Goal: Task Accomplishment & Management: Complete application form

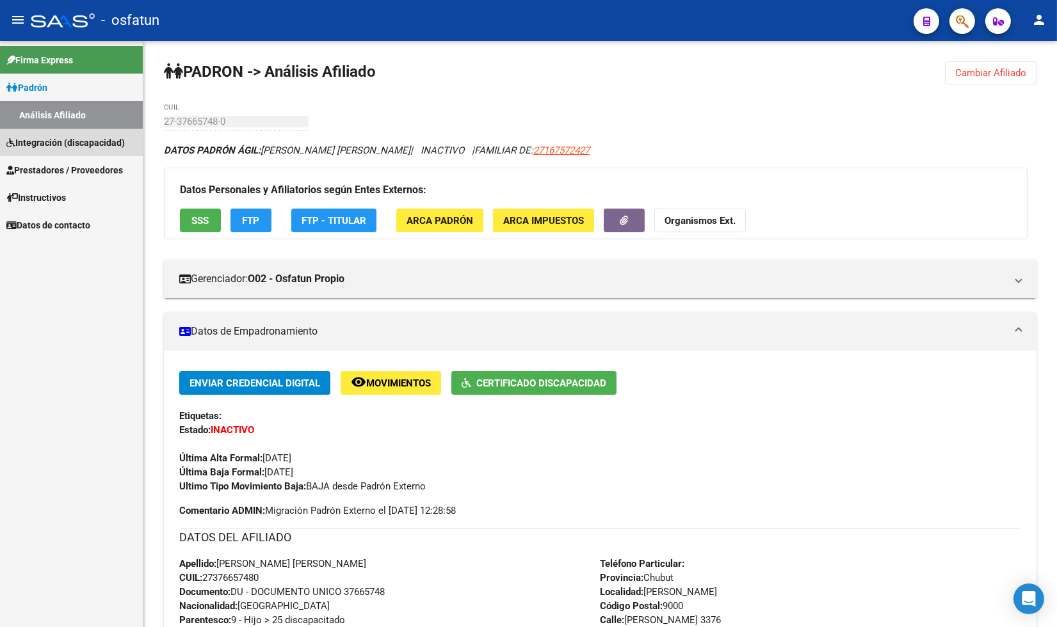
click at [52, 138] on span "Integración (discapacidad)" at bounding box center [65, 143] width 118 height 14
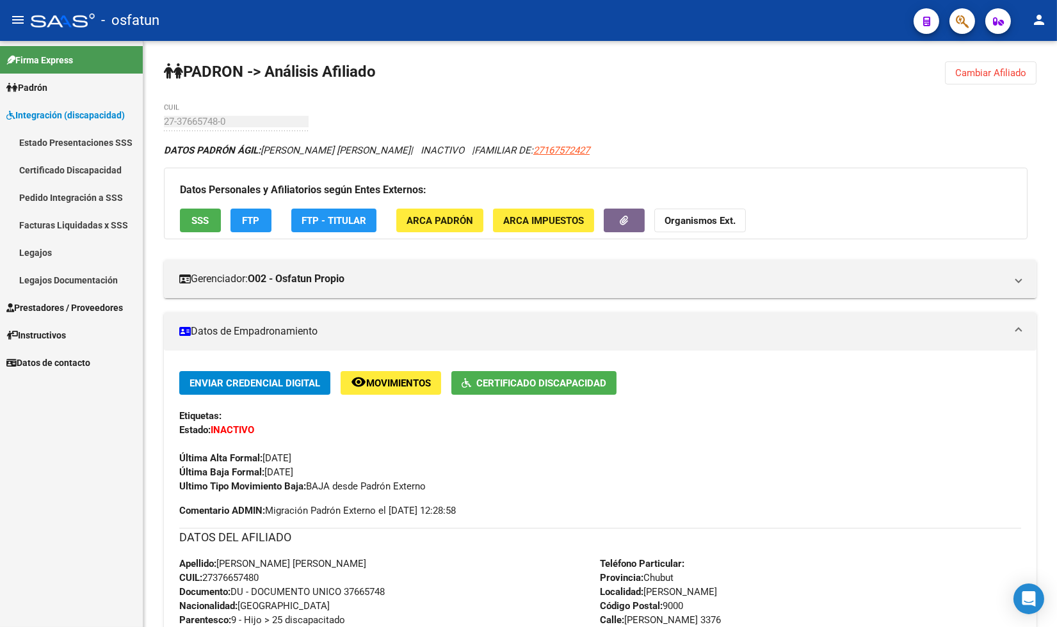
click at [42, 251] on link "Legajos" at bounding box center [71, 253] width 143 height 28
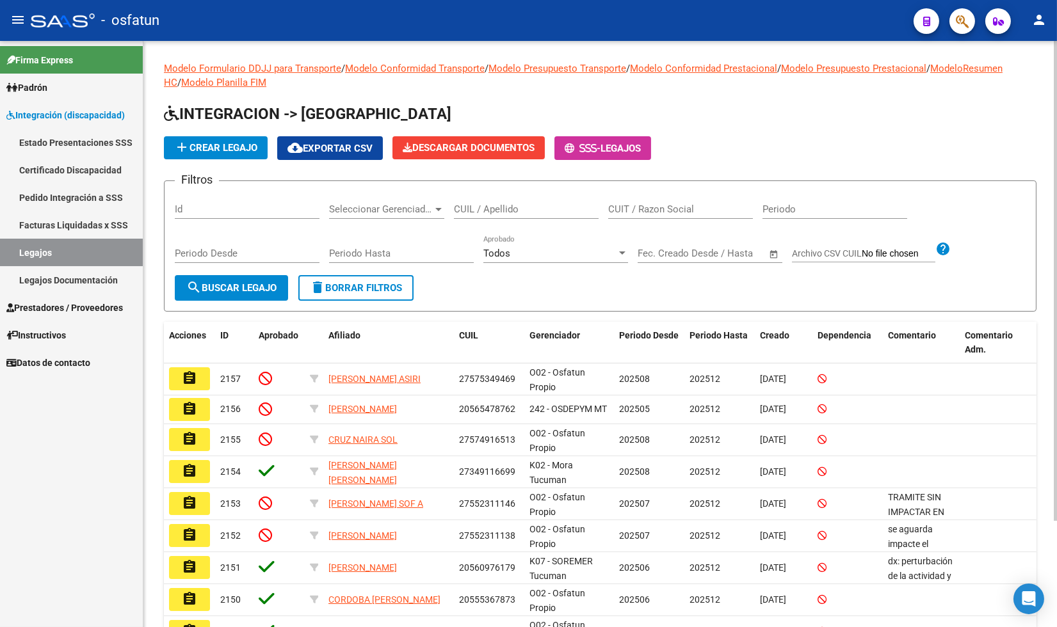
click at [513, 216] on div "CUIL / Apellido" at bounding box center [526, 205] width 145 height 28
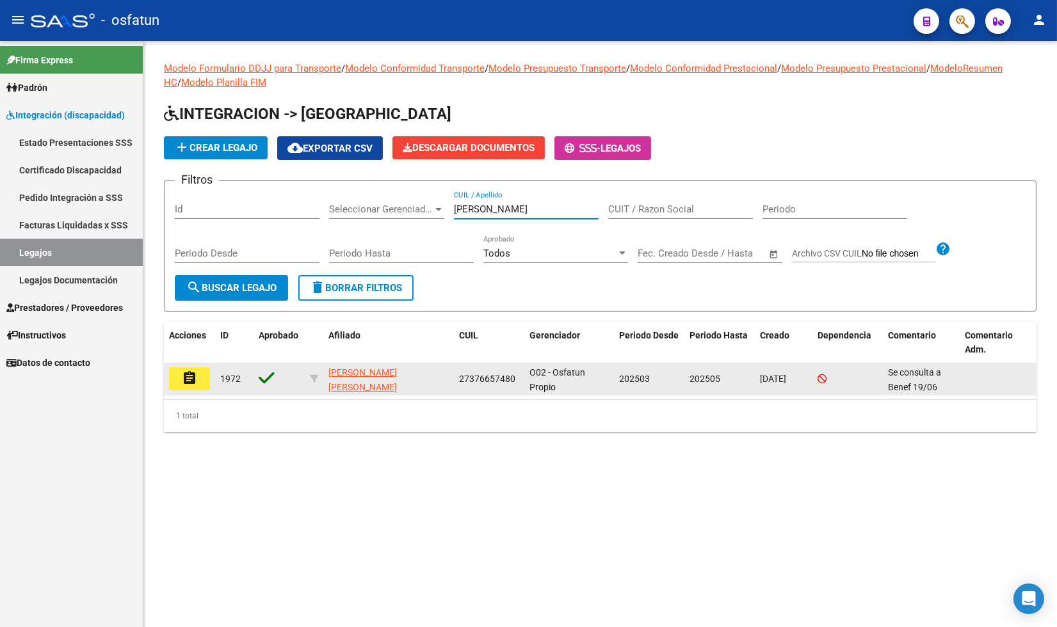
type input "[PERSON_NAME]"
click at [190, 379] on mat-icon "assignment" at bounding box center [189, 378] width 15 height 15
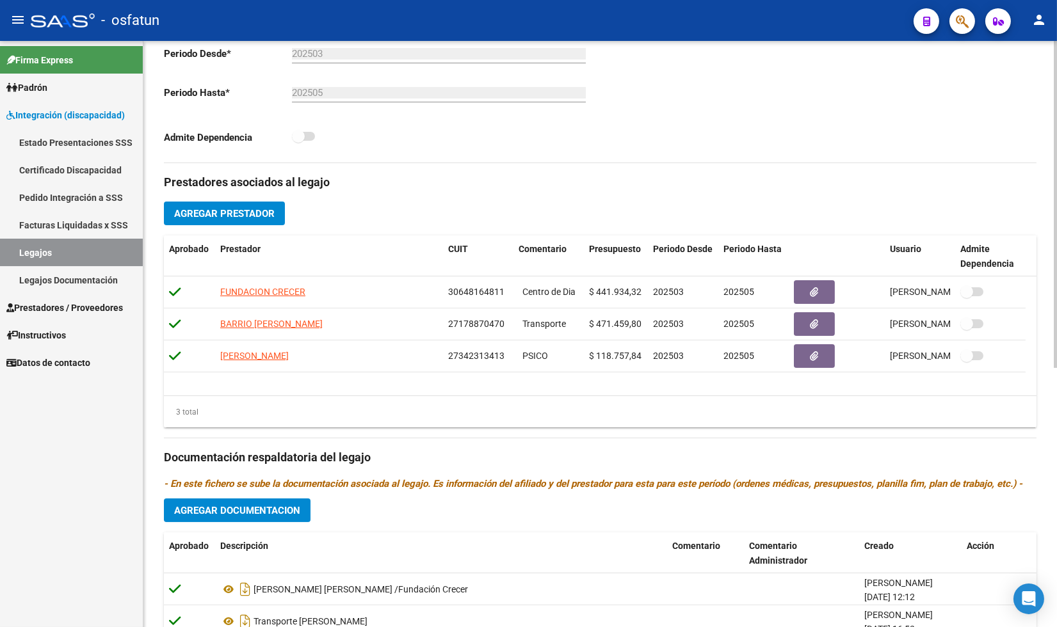
scroll to position [323, 0]
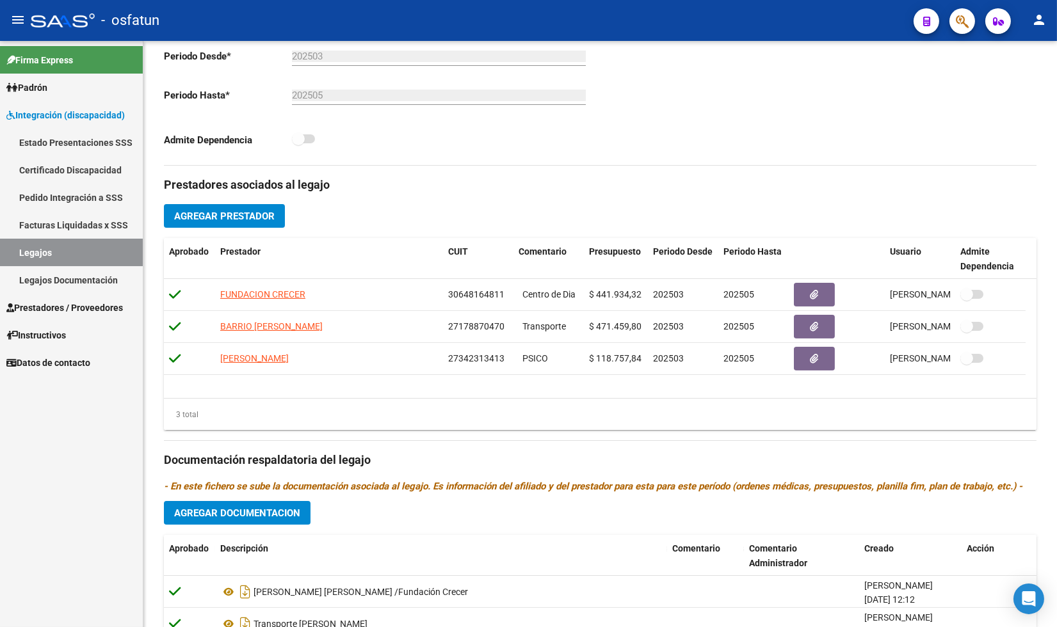
click at [96, 445] on div "Firma Express Padrón Análisis Afiliado Integración (discapacidad) Estado Presen…" at bounding box center [71, 334] width 143 height 586
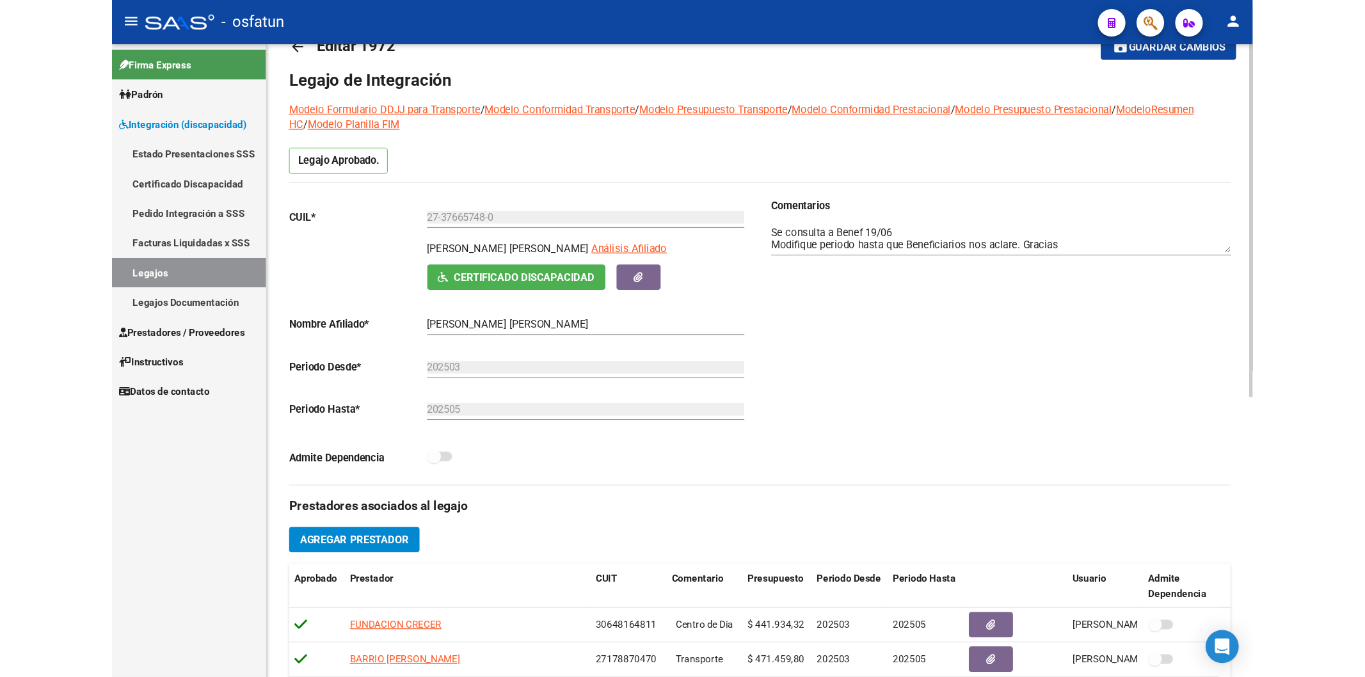
scroll to position [0, 0]
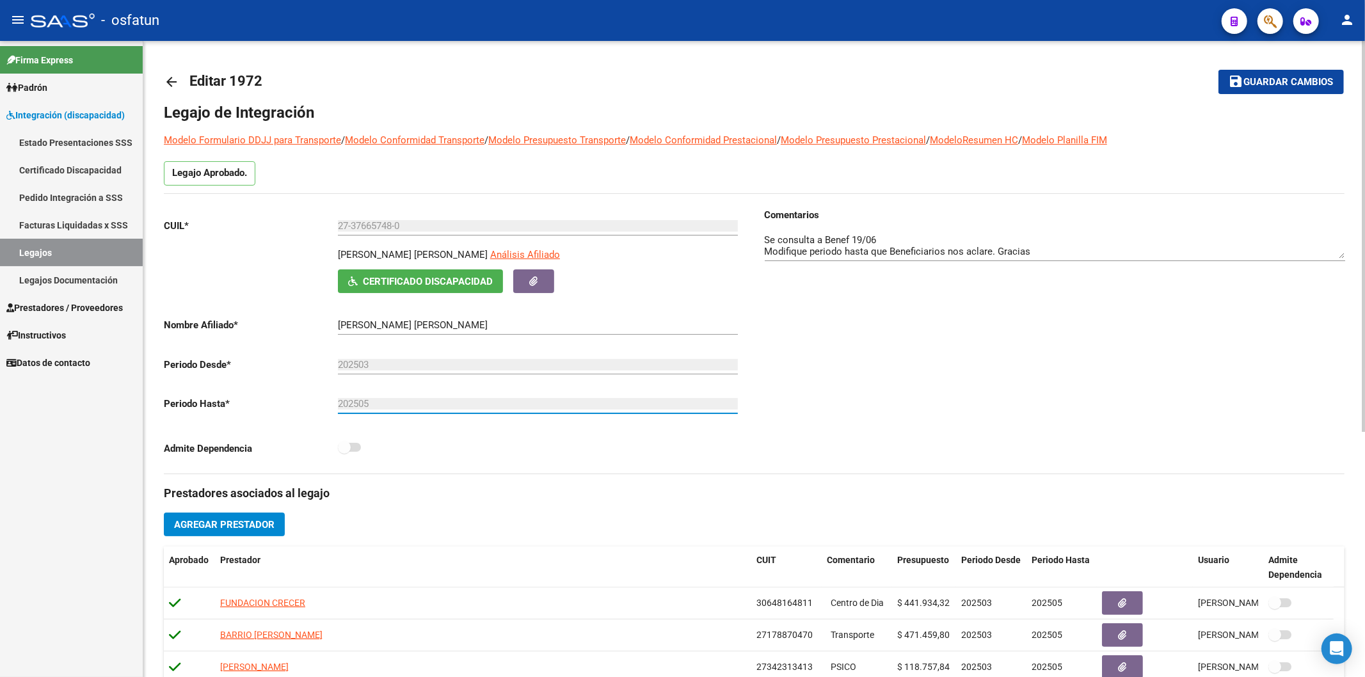
drag, startPoint x: 394, startPoint y: 405, endPoint x: 312, endPoint y: 411, distance: 81.5
click at [312, 410] on app-form-text-field "Periodo Hasta * 202505 Ej: 202212" at bounding box center [451, 404] width 574 height 12
drag, startPoint x: 394, startPoint y: 406, endPoint x: 872, endPoint y: 395, distance: 477.5
click at [872, 395] on div "Comentarios" at bounding box center [1049, 341] width 591 height 266
click at [391, 410] on div "202505 Ej: 202212" at bounding box center [538, 400] width 400 height 28
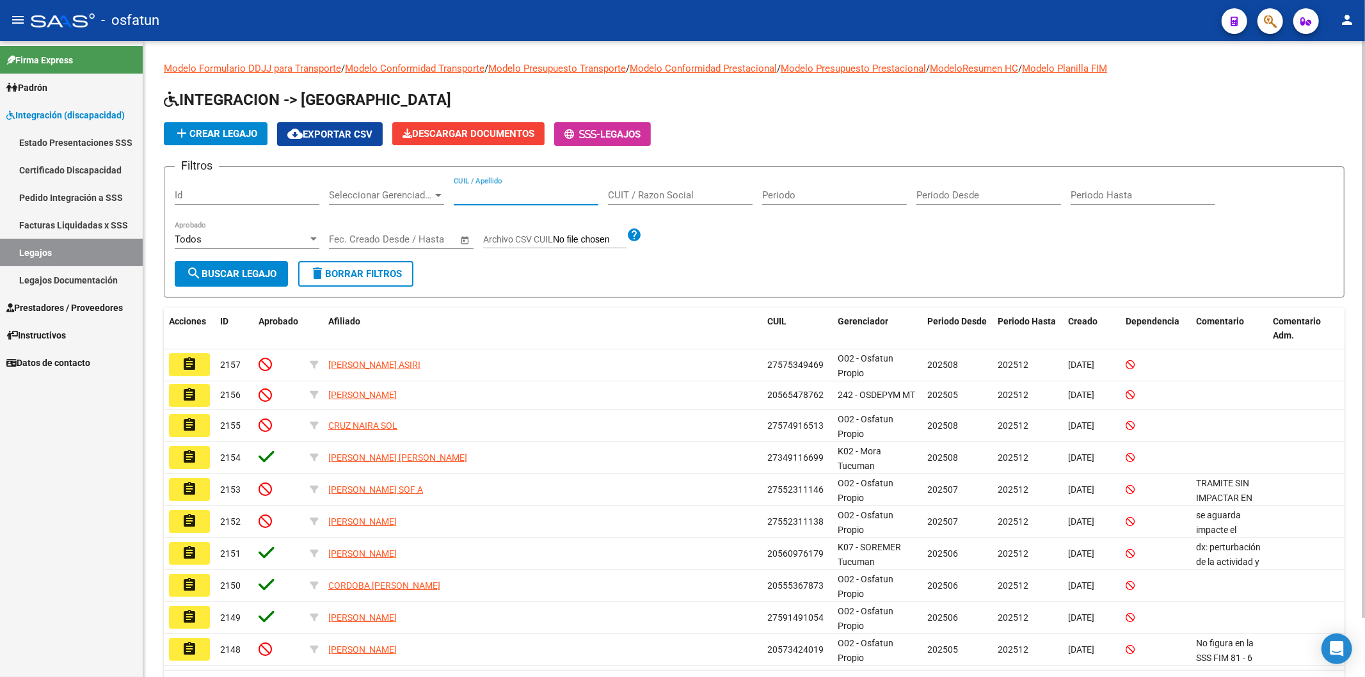
click at [494, 190] on input "CUIL / Apellido" at bounding box center [526, 195] width 145 height 12
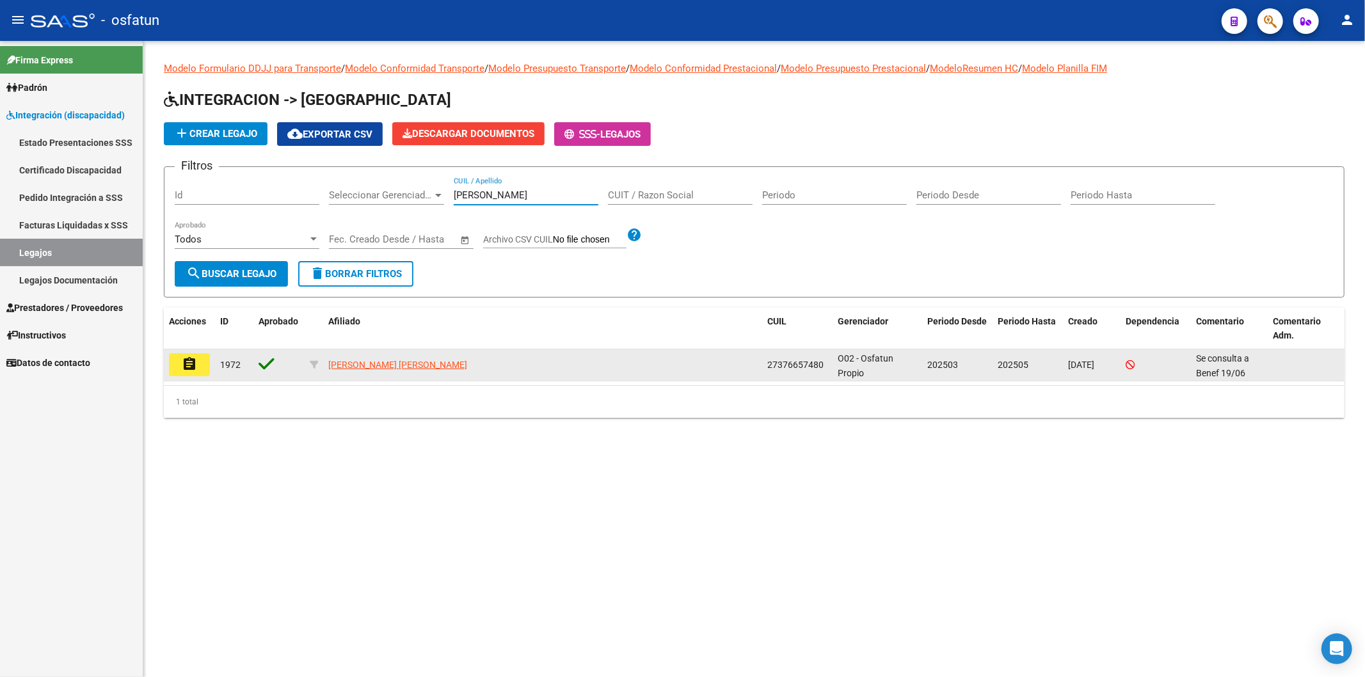
type input "[PERSON_NAME]"
click at [182, 362] on mat-icon "assignment" at bounding box center [189, 363] width 15 height 15
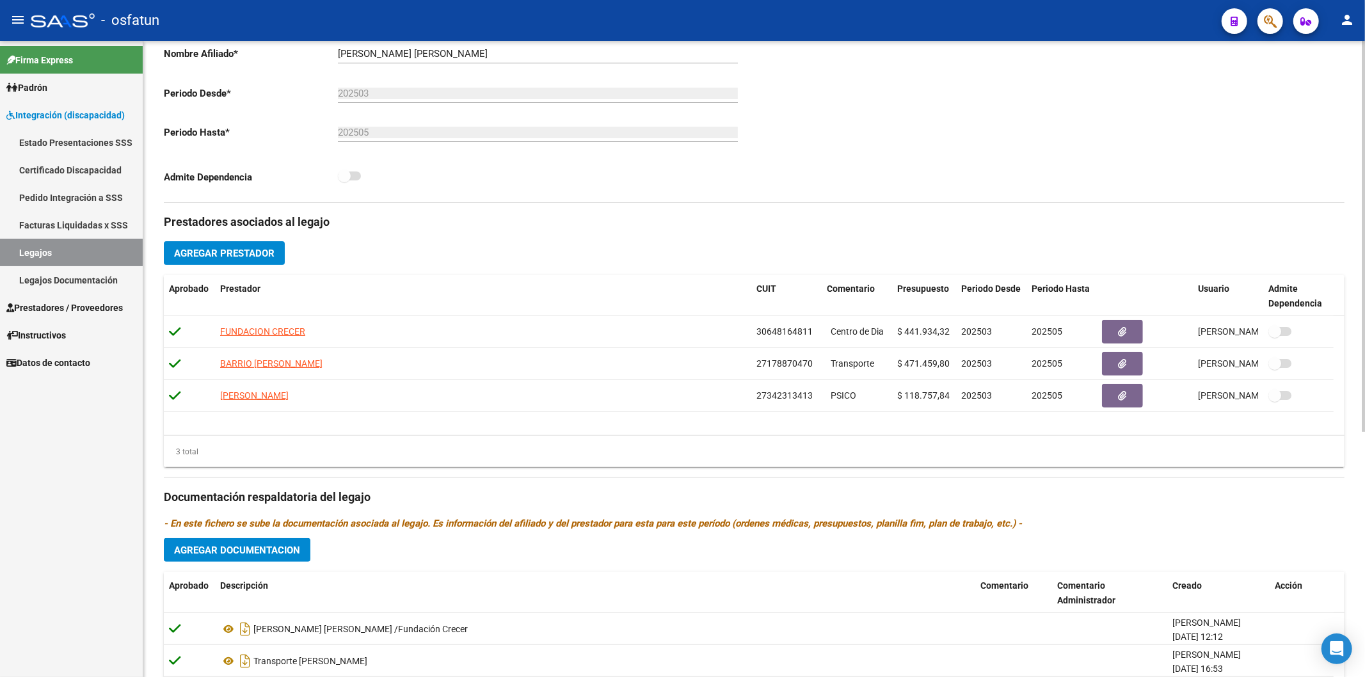
scroll to position [284, 0]
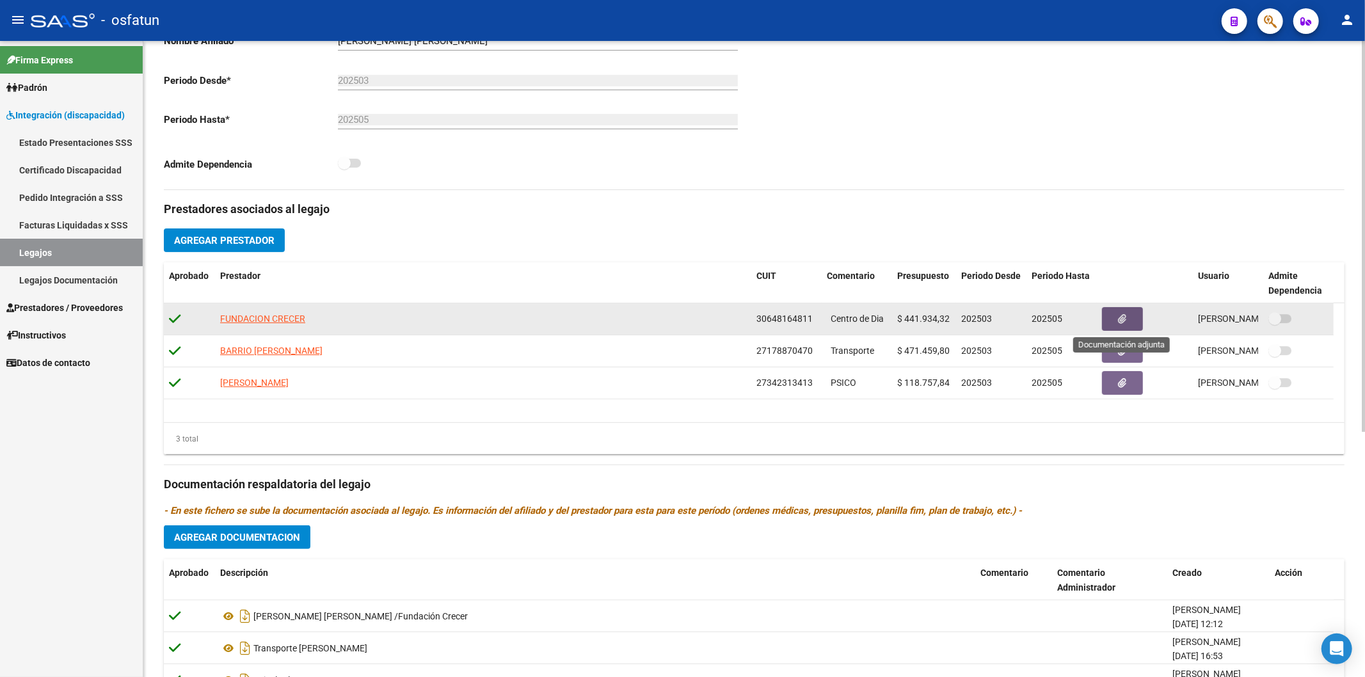
click at [1056, 327] on button "button" at bounding box center [1122, 319] width 41 height 24
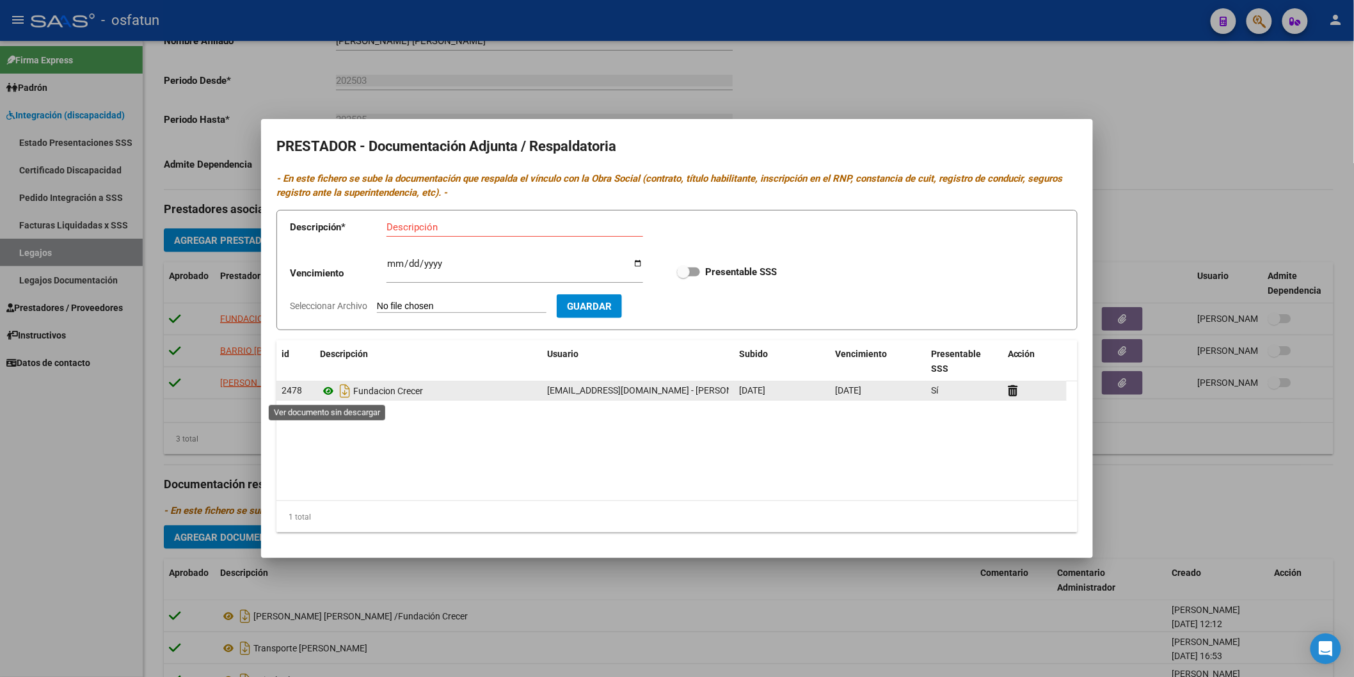
click at [329, 389] on icon at bounding box center [328, 390] width 17 height 15
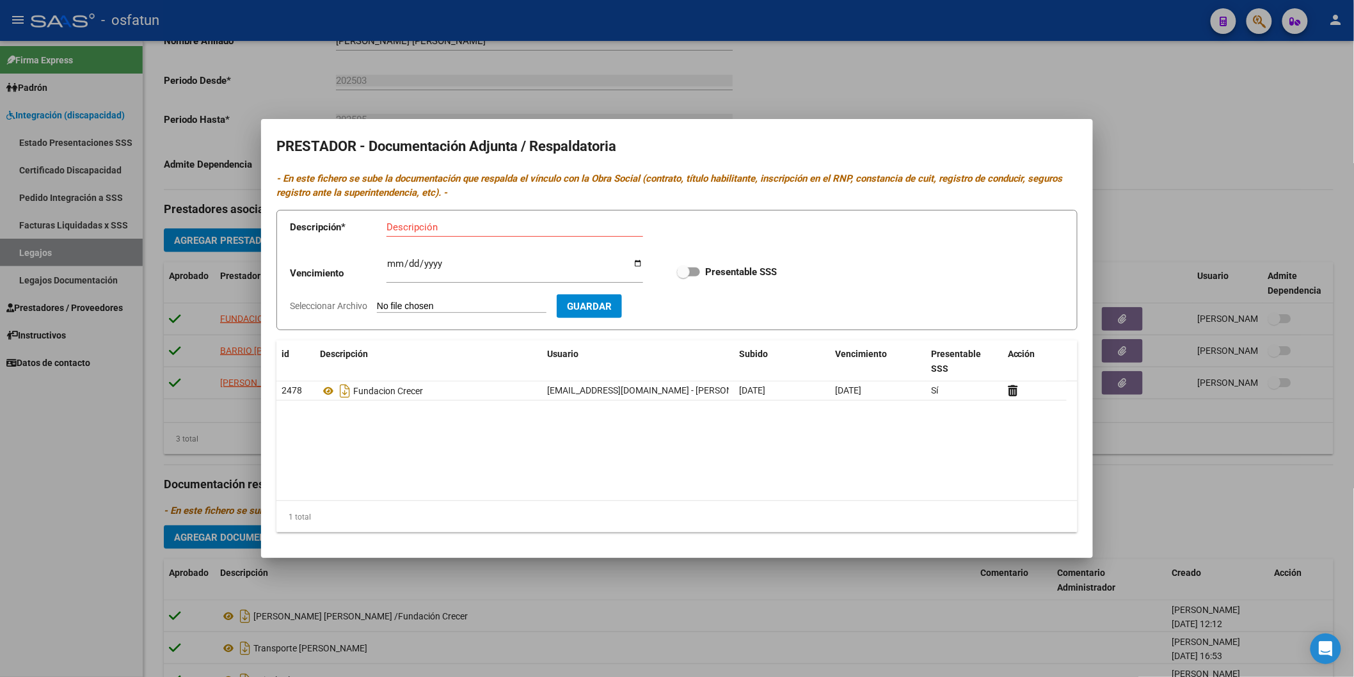
click at [51, 482] on div at bounding box center [677, 338] width 1354 height 677
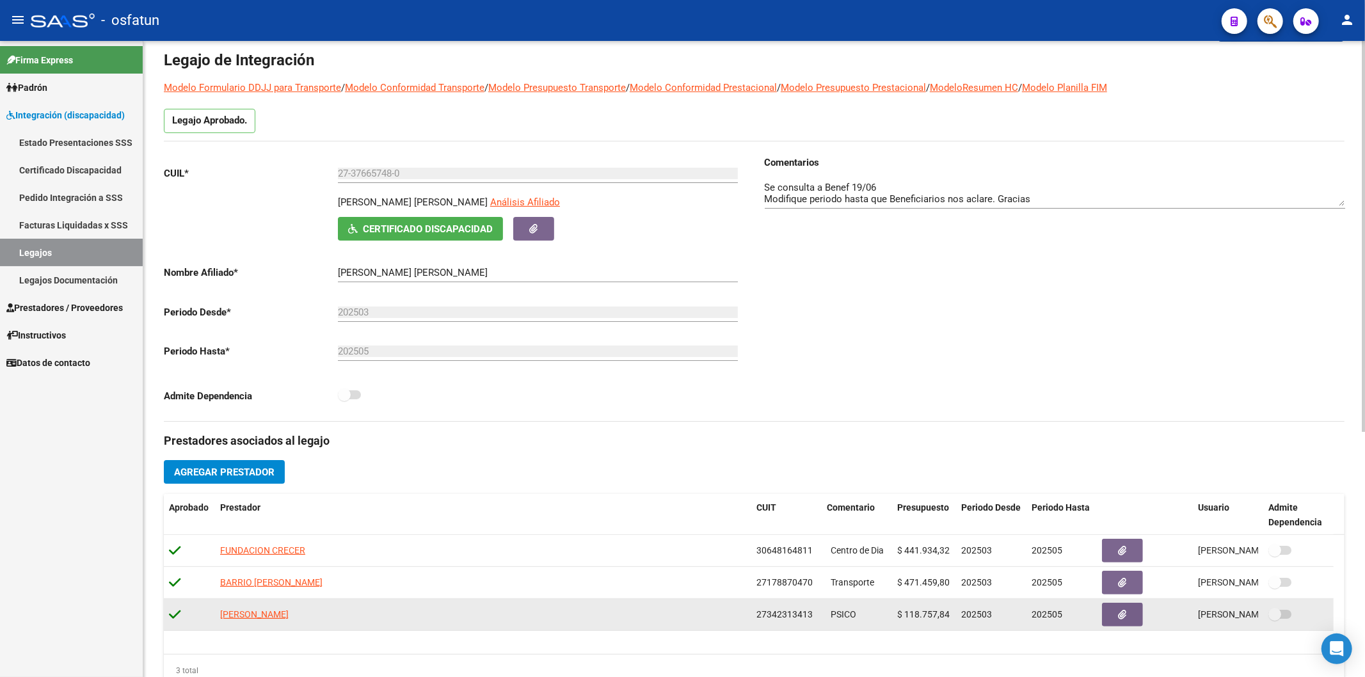
scroll to position [0, 0]
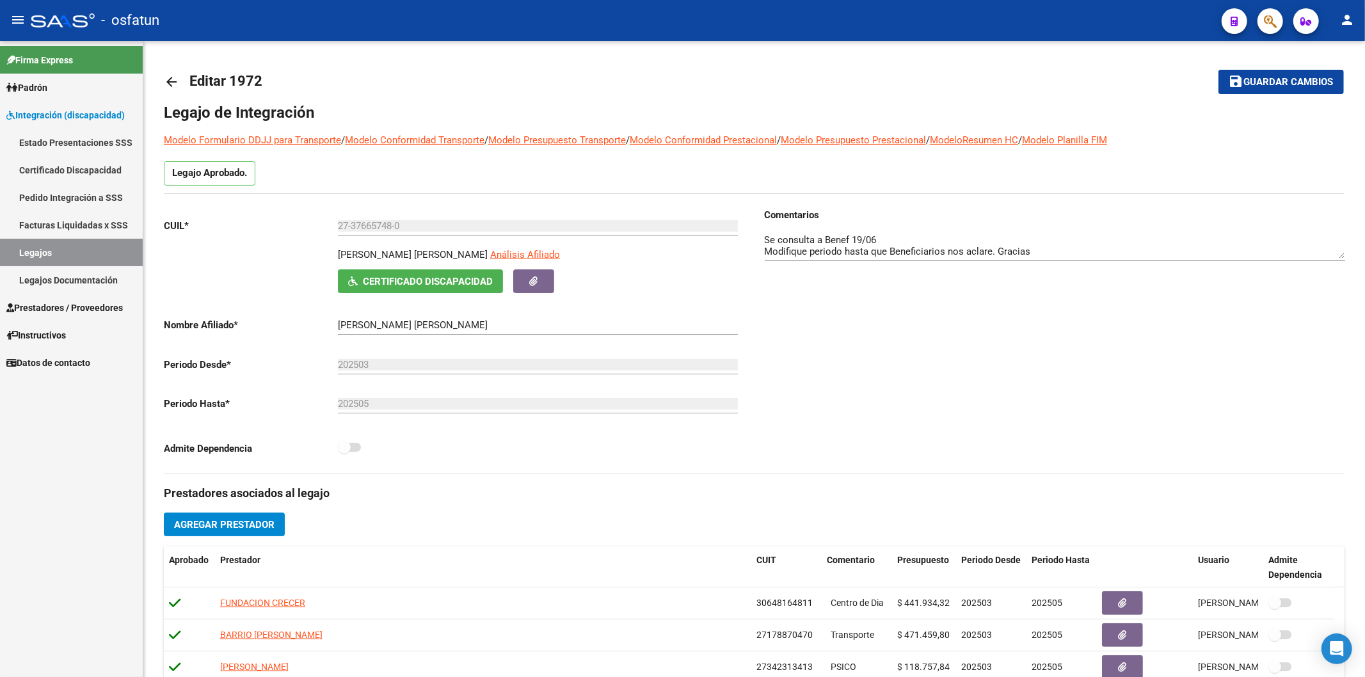
click at [0, 608] on div "Firma Express Padrón Análisis Afiliado Integración (discapacidad) Estado Presen…" at bounding box center [71, 359] width 143 height 636
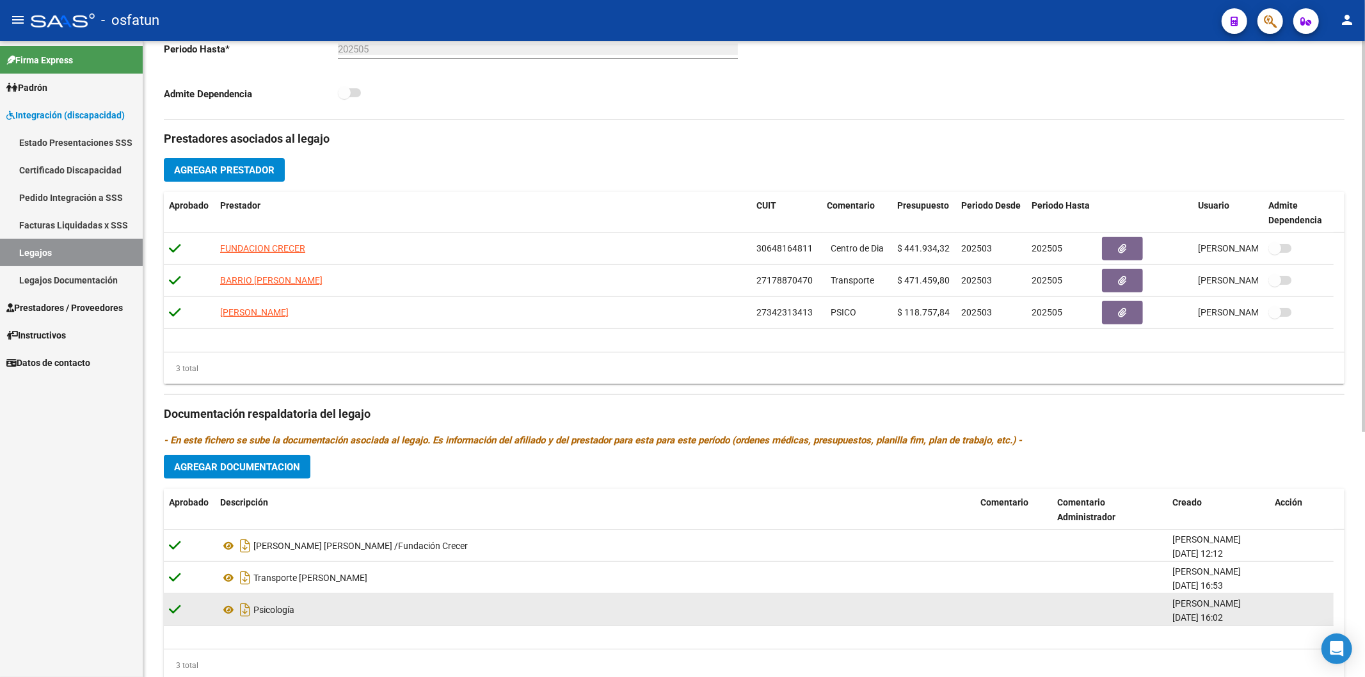
scroll to position [355, 0]
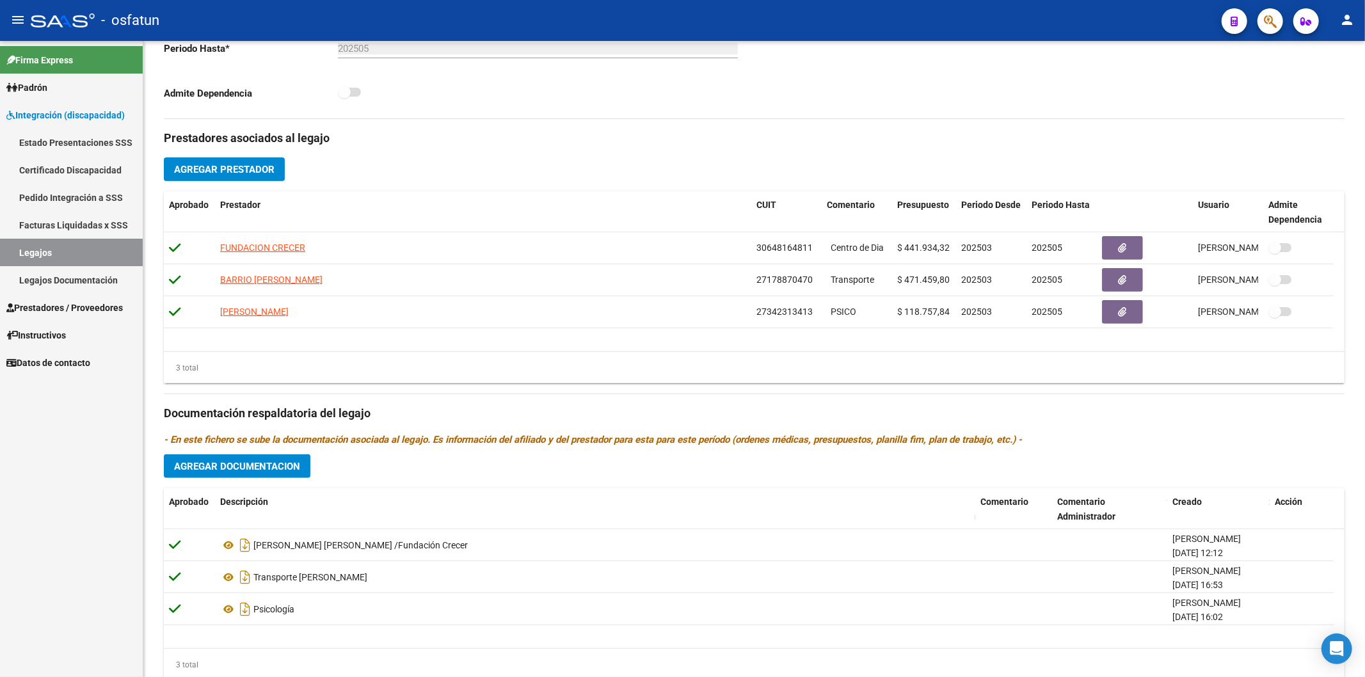
click at [39, 511] on div "Firma Express Padrón Análisis Afiliado Integración (discapacidad) Estado Presen…" at bounding box center [71, 359] width 143 height 636
click at [19, 539] on div "Firma Express Padrón Análisis Afiliado Integración (discapacidad) Estado Presen…" at bounding box center [71, 359] width 143 height 636
click at [49, 305] on span "Prestadores / Proveedores" at bounding box center [64, 308] width 116 height 14
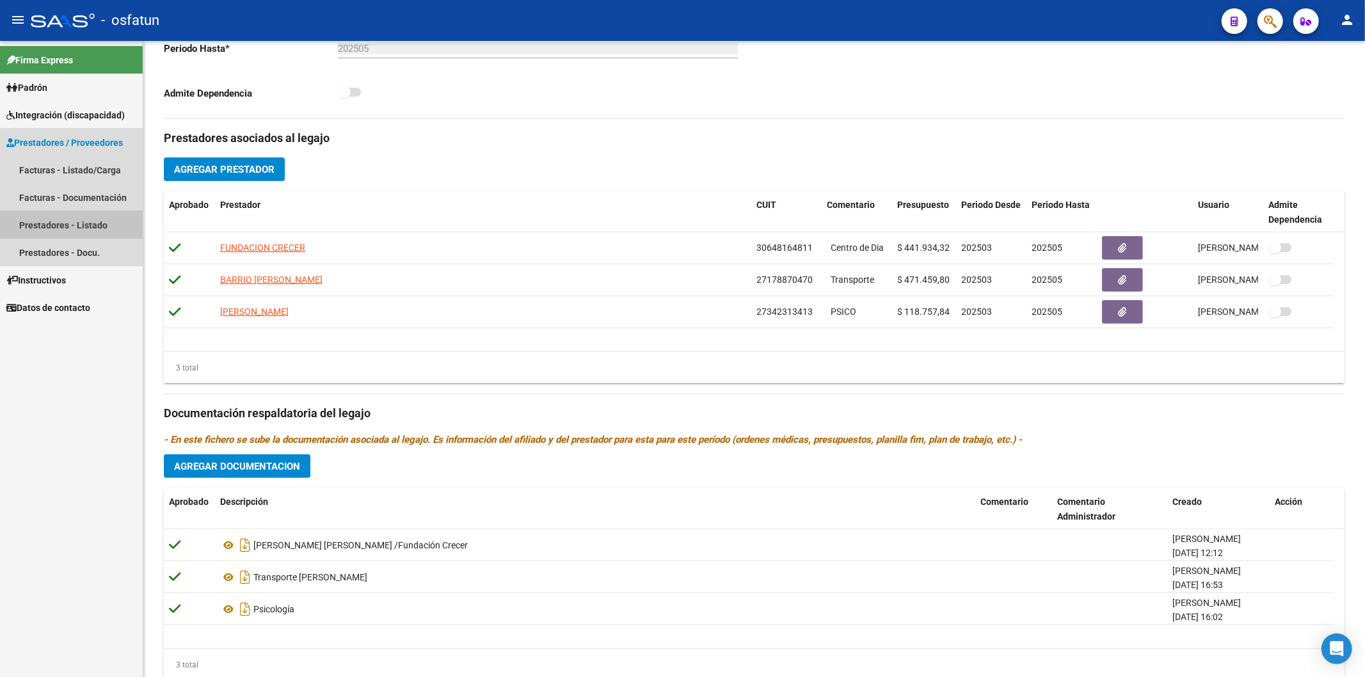
click at [79, 221] on link "Prestadores - Listado" at bounding box center [71, 225] width 143 height 28
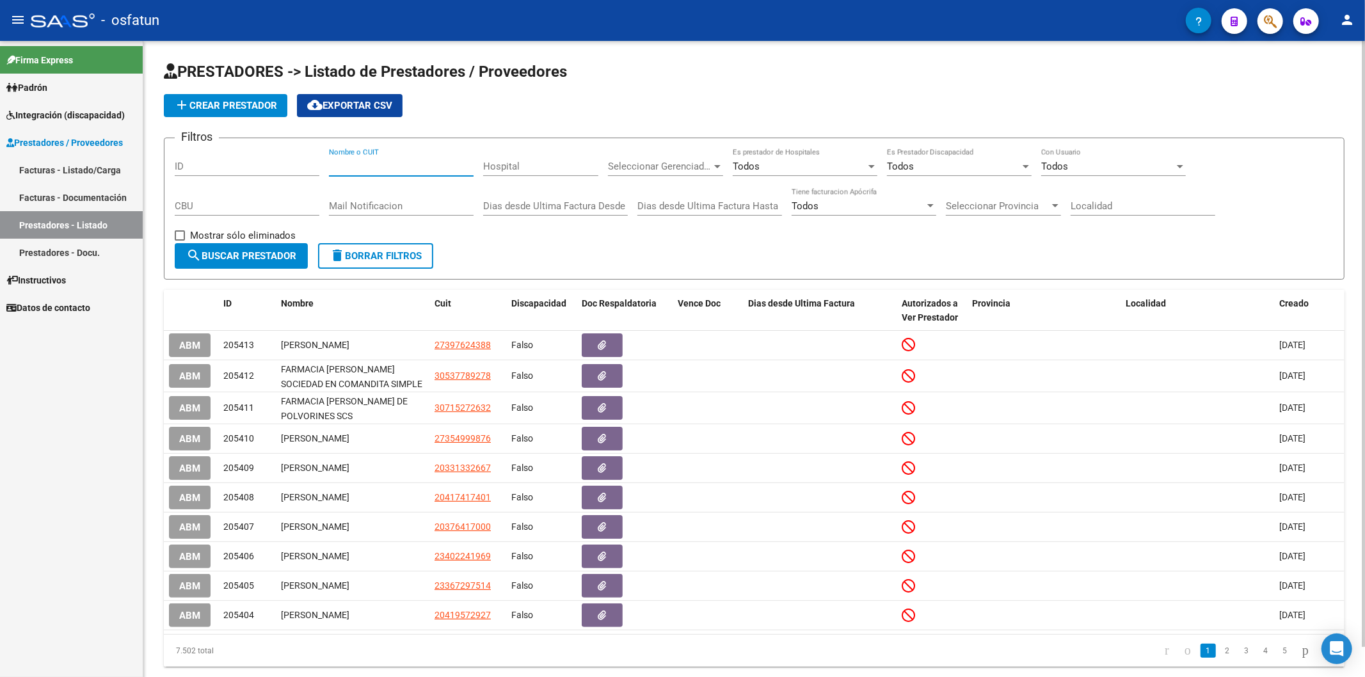
click at [406, 170] on input "Nombre o CUIT" at bounding box center [401, 167] width 145 height 12
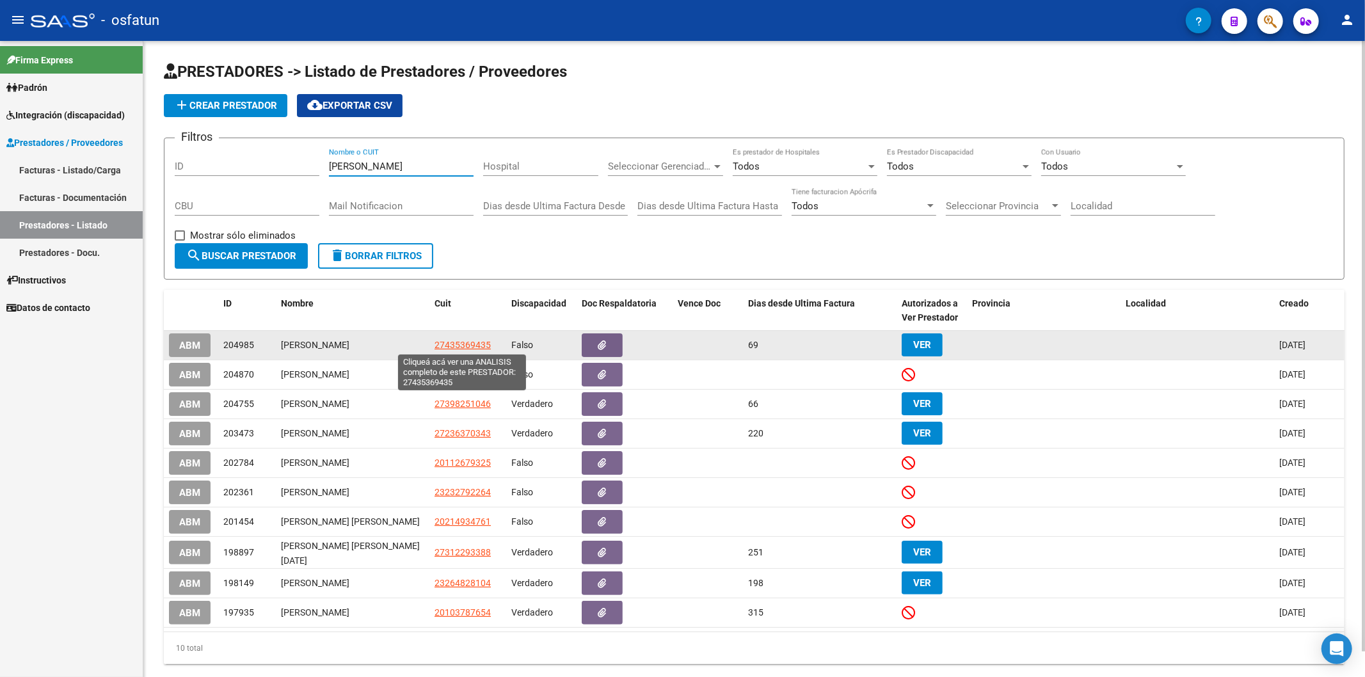
type input "[PERSON_NAME]"
click at [456, 346] on span "27435369435" at bounding box center [463, 345] width 56 height 10
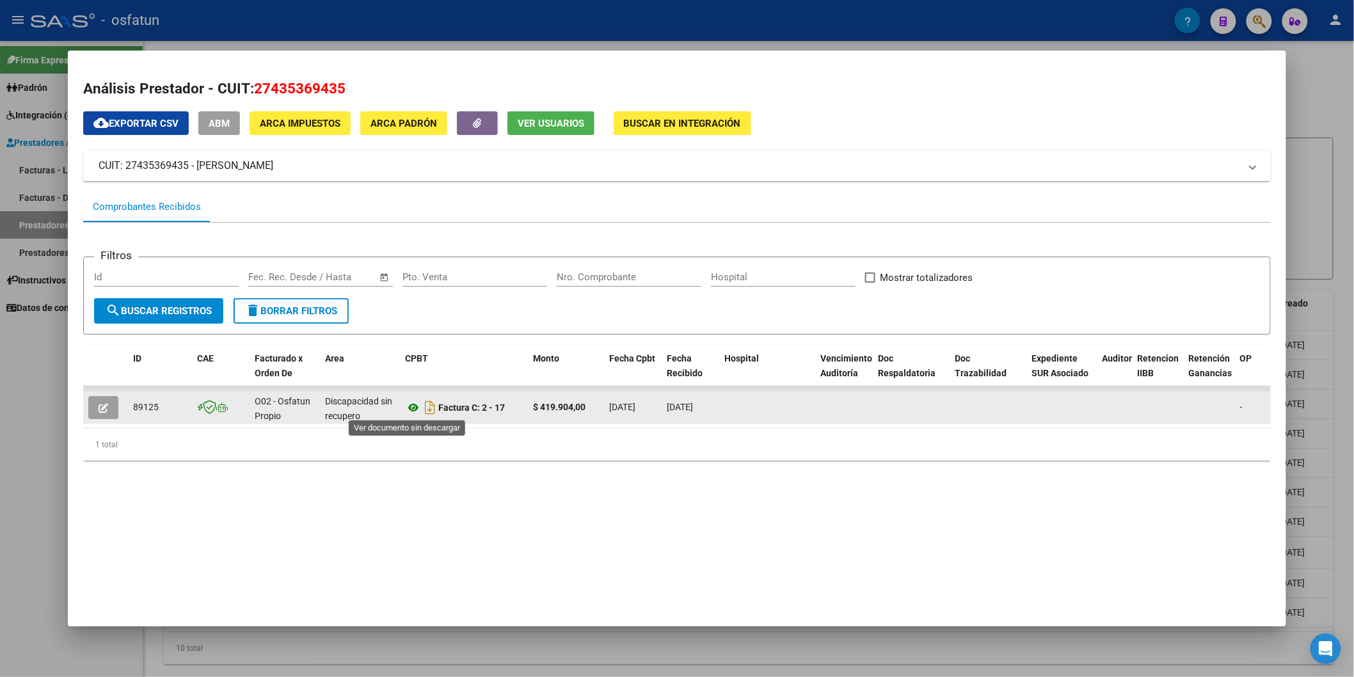
click at [406, 408] on icon at bounding box center [413, 407] width 17 height 15
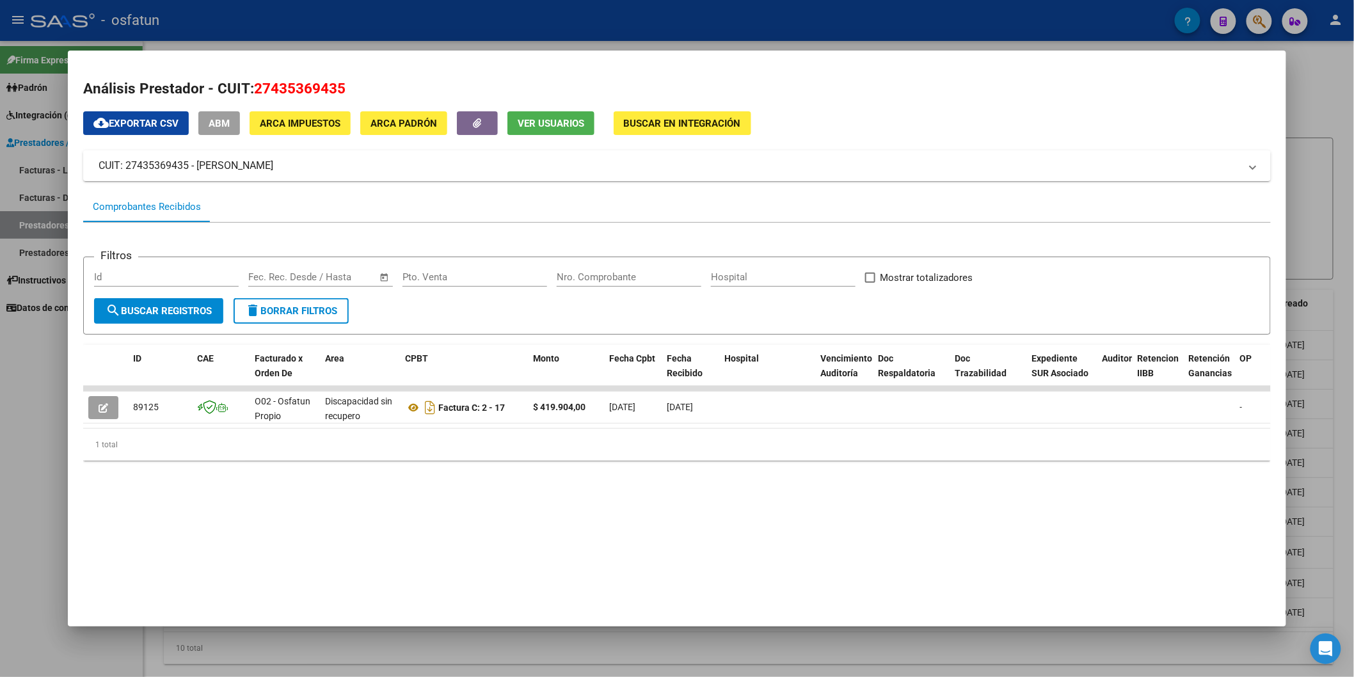
click at [8, 389] on div at bounding box center [677, 338] width 1354 height 677
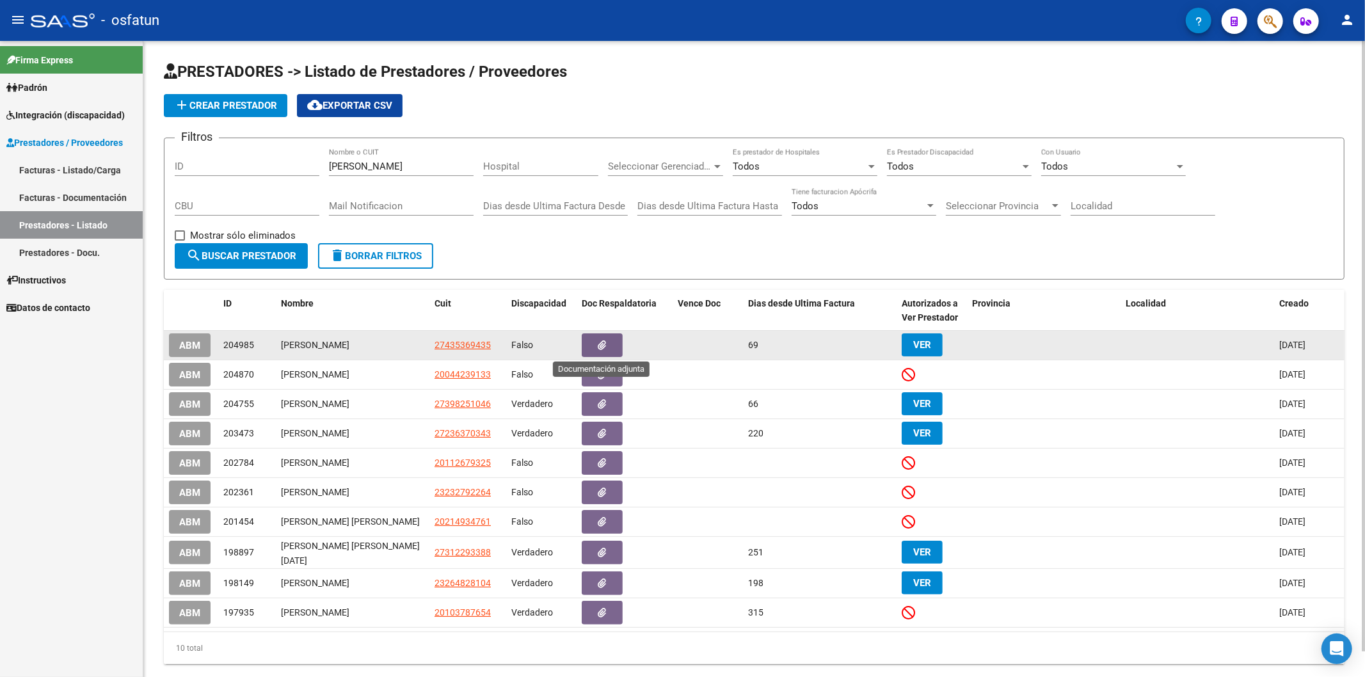
click at [605, 340] on icon "button" at bounding box center [602, 345] width 8 height 10
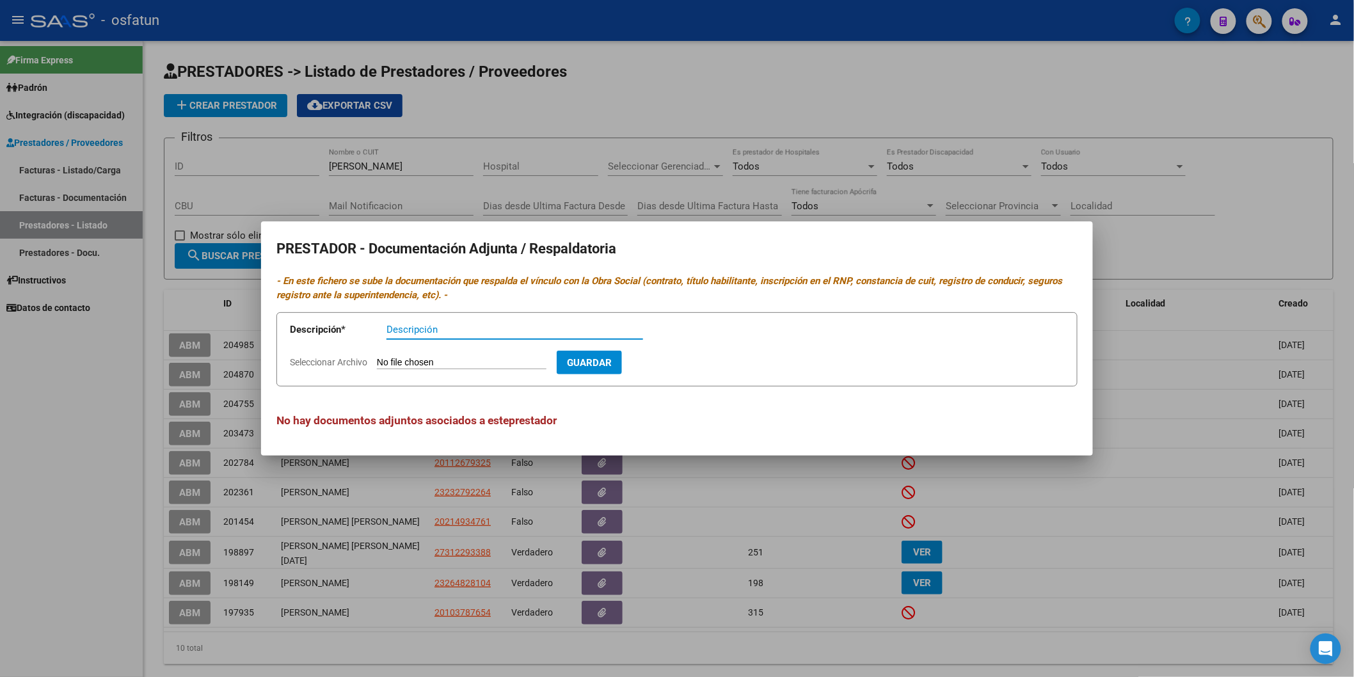
click at [34, 446] on div at bounding box center [677, 338] width 1354 height 677
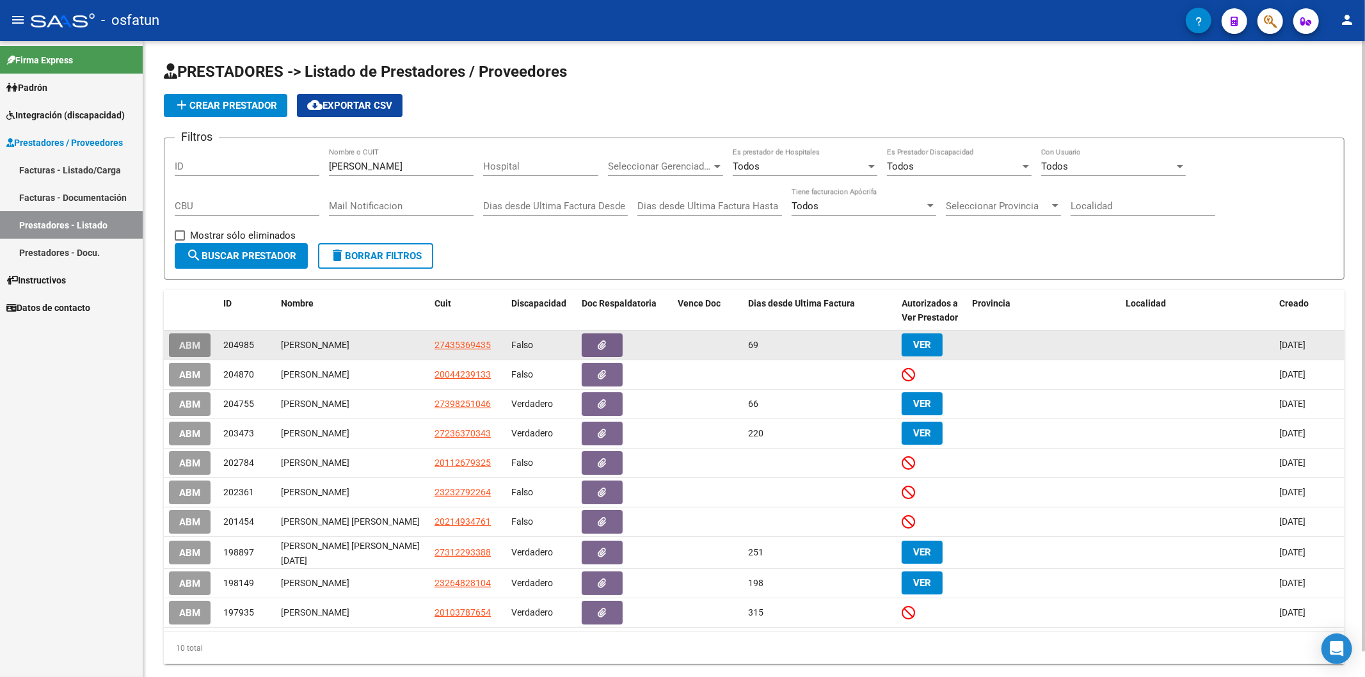
click at [177, 344] on button "ABM" at bounding box center [190, 345] width 42 height 24
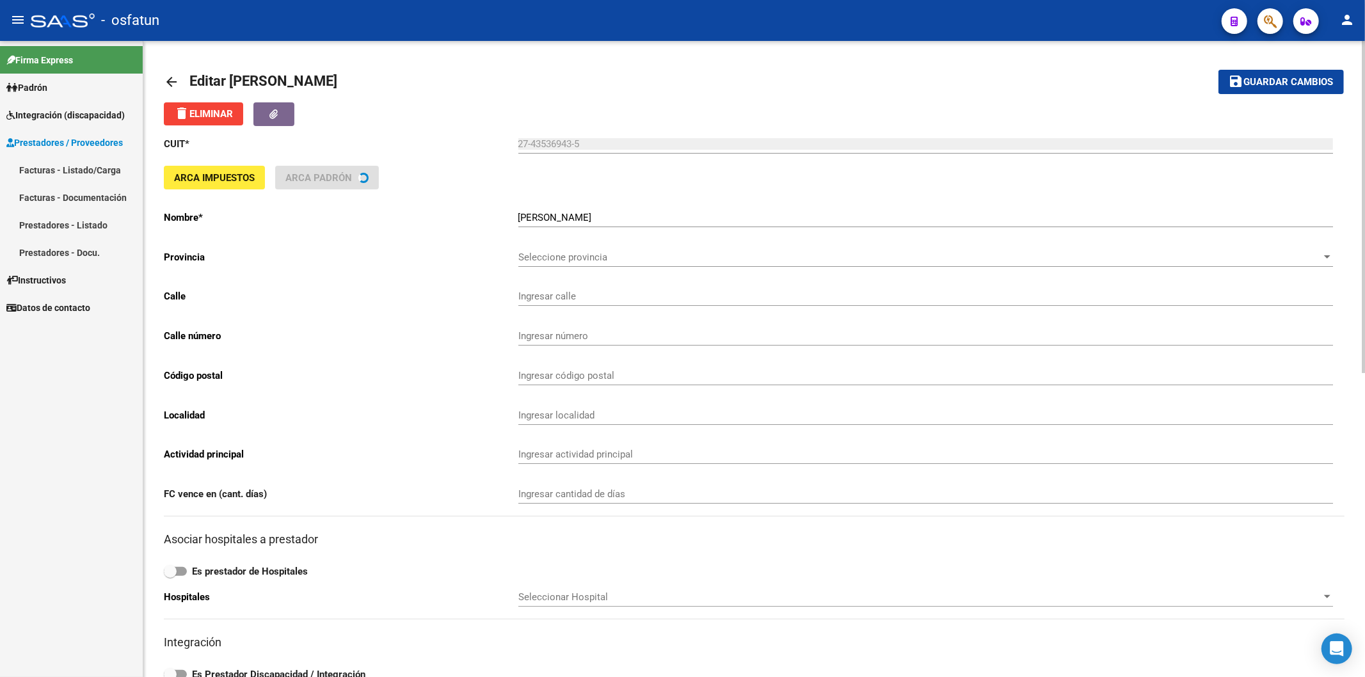
type input "GUARANIES"
type input "718"
type input "9000"
type input "[PERSON_NAME]"
type input "960990"
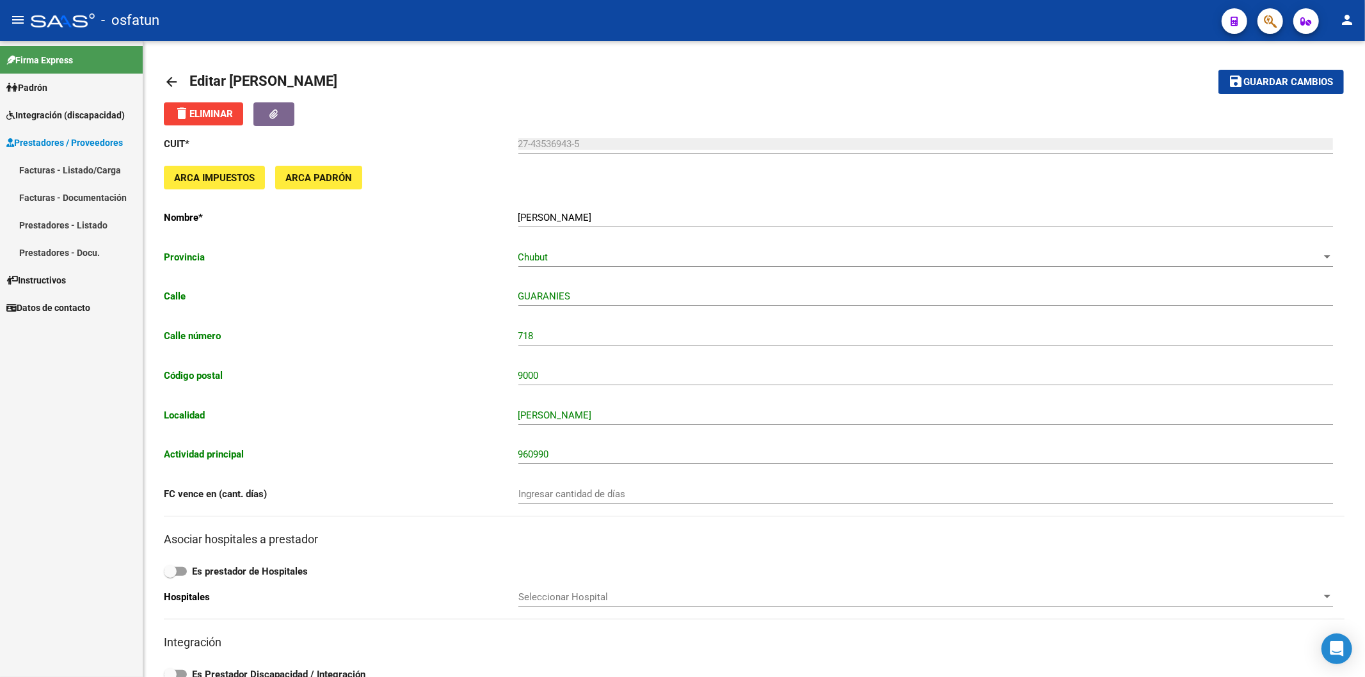
click at [28, 597] on div "Firma Express Padrón Análisis Afiliado Integración (discapacidad) Estado Presen…" at bounding box center [71, 359] width 143 height 636
click at [77, 171] on link "Facturas - Listado/Carga" at bounding box center [71, 170] width 143 height 28
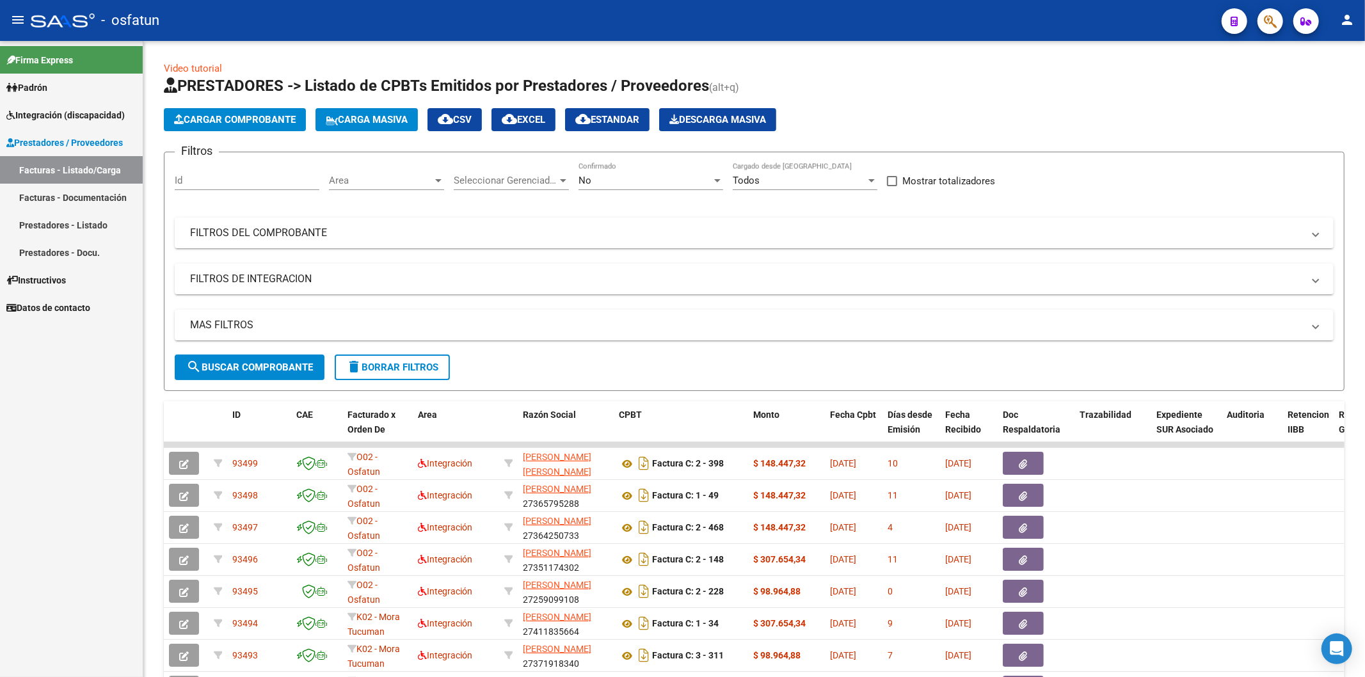
click at [64, 223] on link "Prestadores - Listado" at bounding box center [71, 225] width 143 height 28
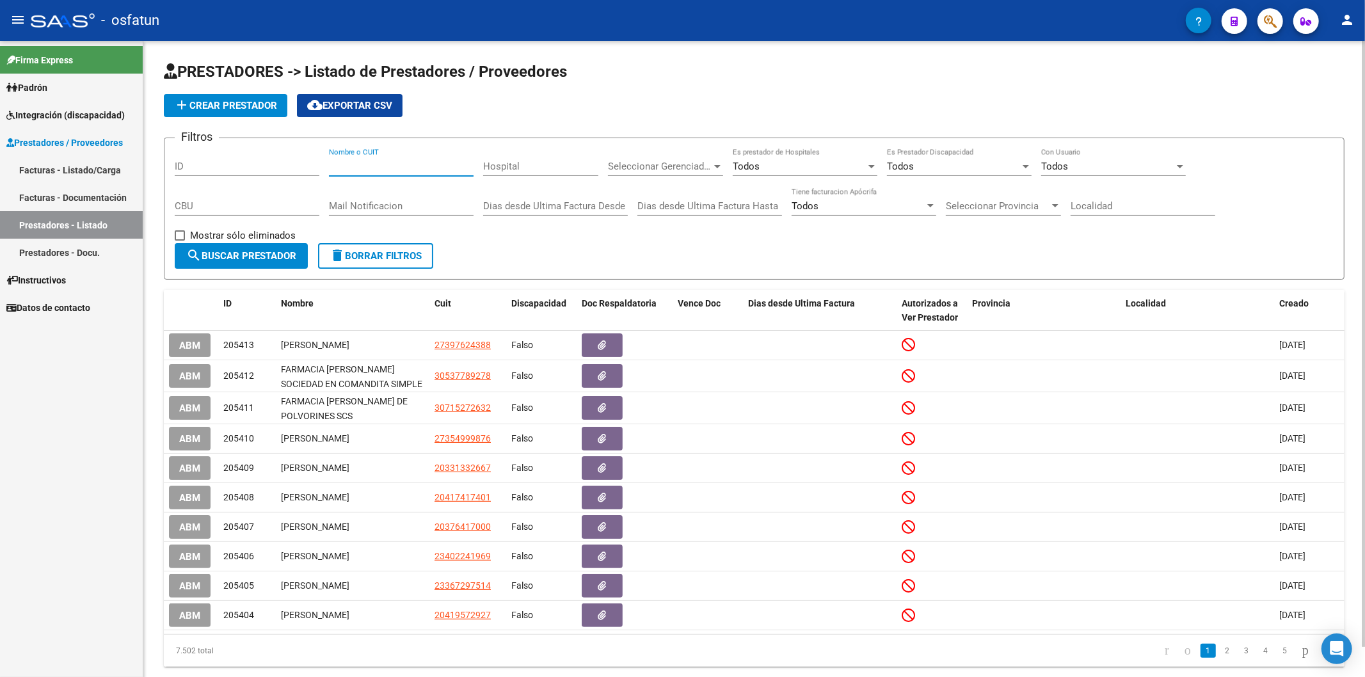
click at [350, 169] on input "Nombre o CUIT" at bounding box center [401, 167] width 145 height 12
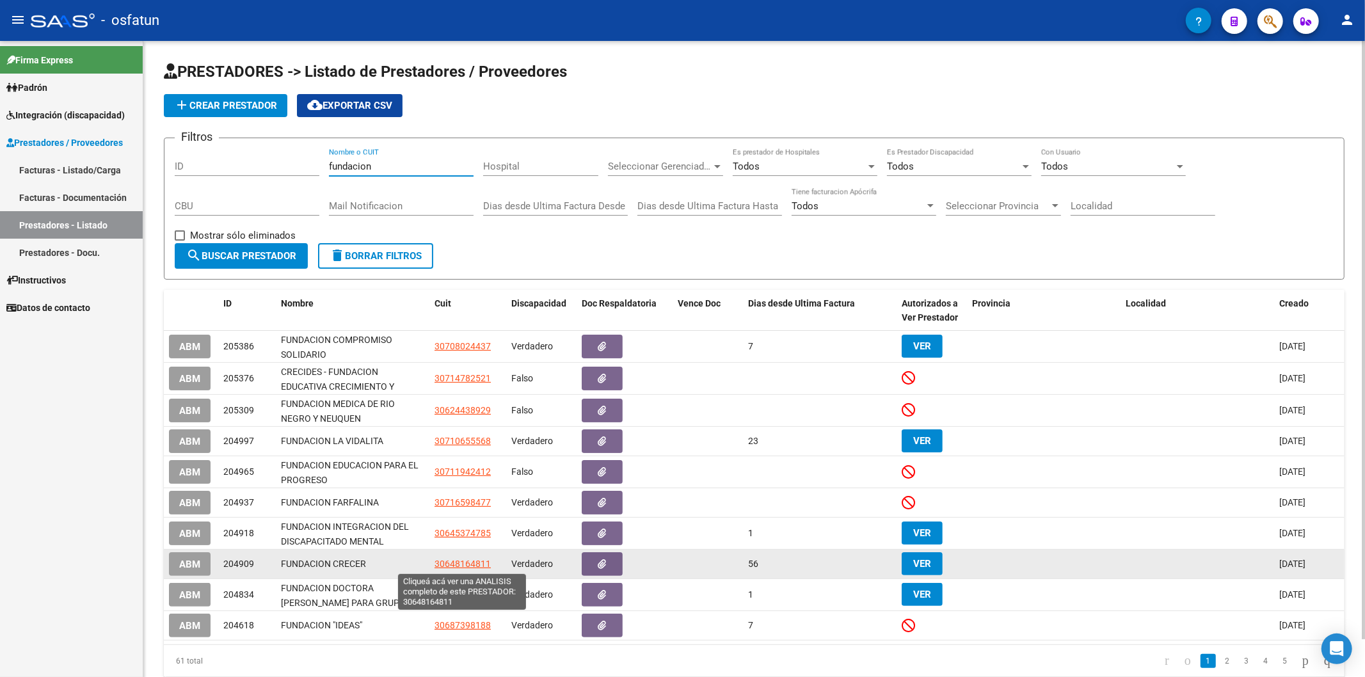
type input "fundacion"
click at [446, 564] on span "30648164811" at bounding box center [463, 564] width 56 height 10
type textarea "30648164811"
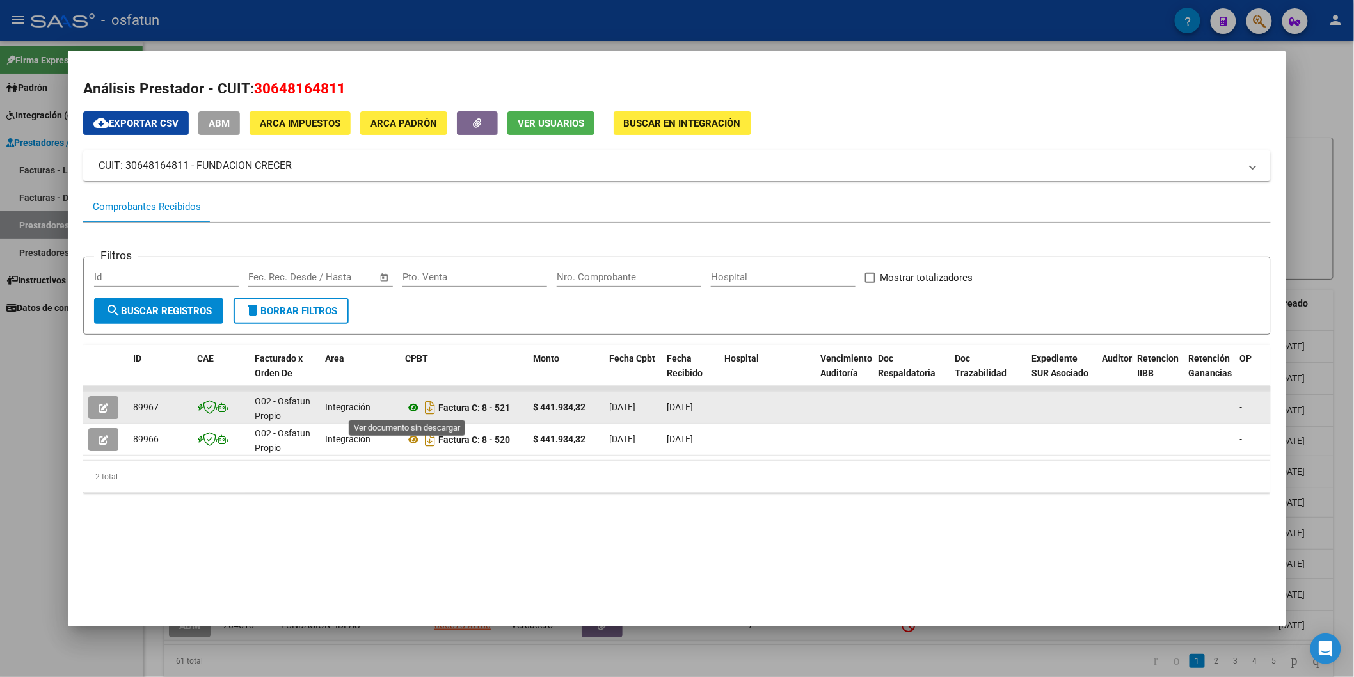
click at [406, 408] on icon at bounding box center [413, 407] width 17 height 15
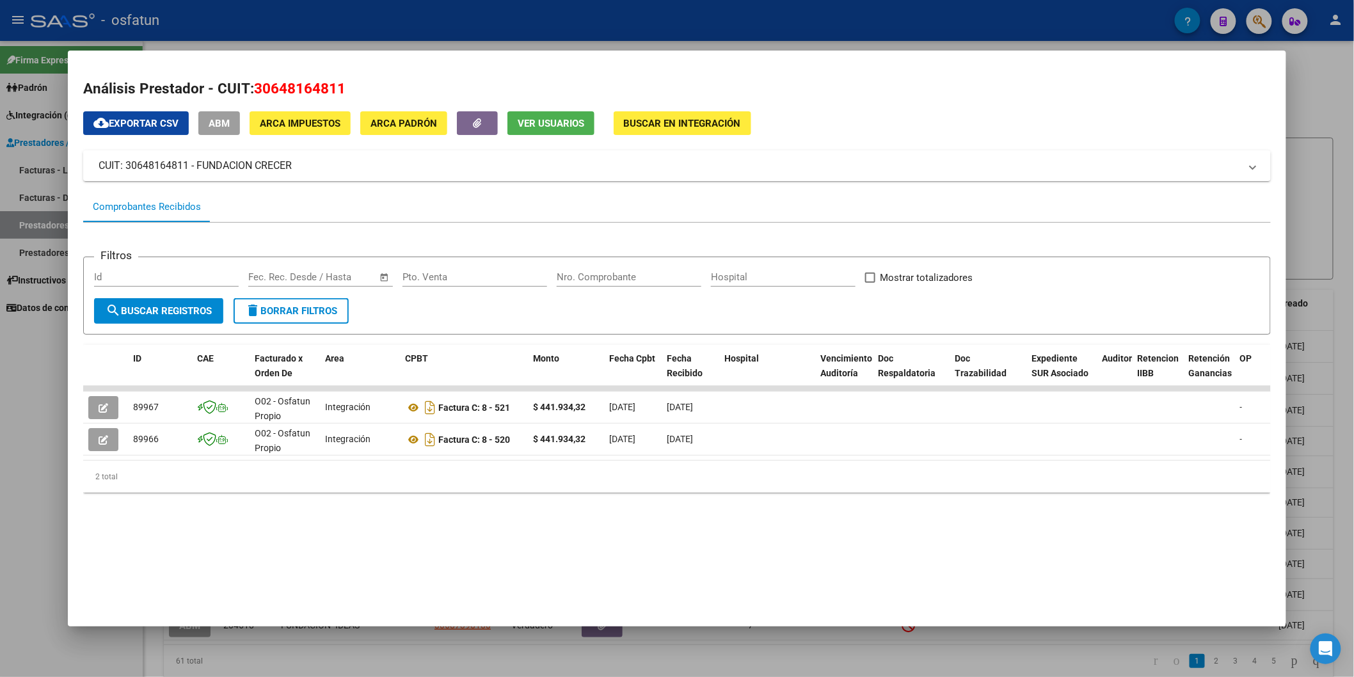
click at [3, 538] on div at bounding box center [677, 338] width 1354 height 677
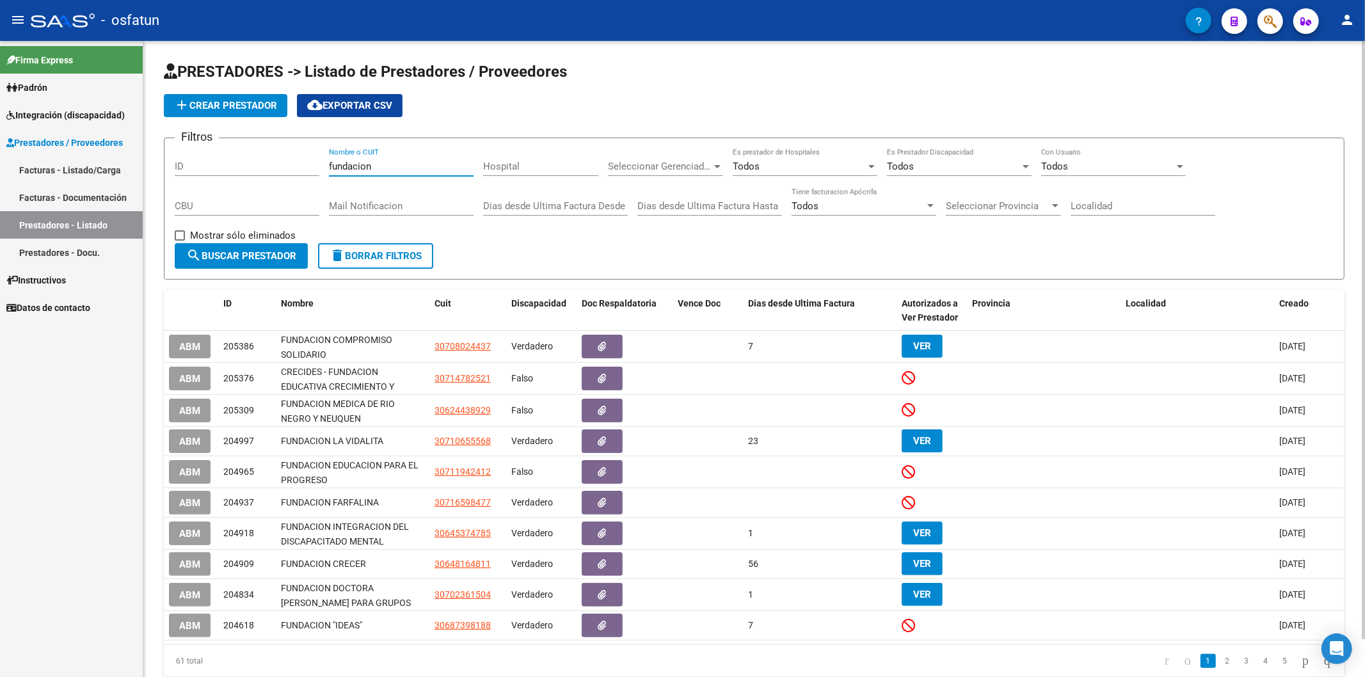
drag, startPoint x: 398, startPoint y: 168, endPoint x: 283, endPoint y: 148, distance: 116.9
click at [283, 148] on form "Filtros ID fundacion Nombre o CUIT Hospital Seleccionar Gerenciador Seleccionar…" at bounding box center [754, 209] width 1181 height 142
drag, startPoint x: 34, startPoint y: 465, endPoint x: 49, endPoint y: 451, distance: 20.8
click at [34, 465] on div "Firma Express Padrón Análisis Afiliado Integración (discapacidad) Estado Presen…" at bounding box center [71, 359] width 143 height 636
drag, startPoint x: 419, startPoint y: 167, endPoint x: 253, endPoint y: 168, distance: 165.1
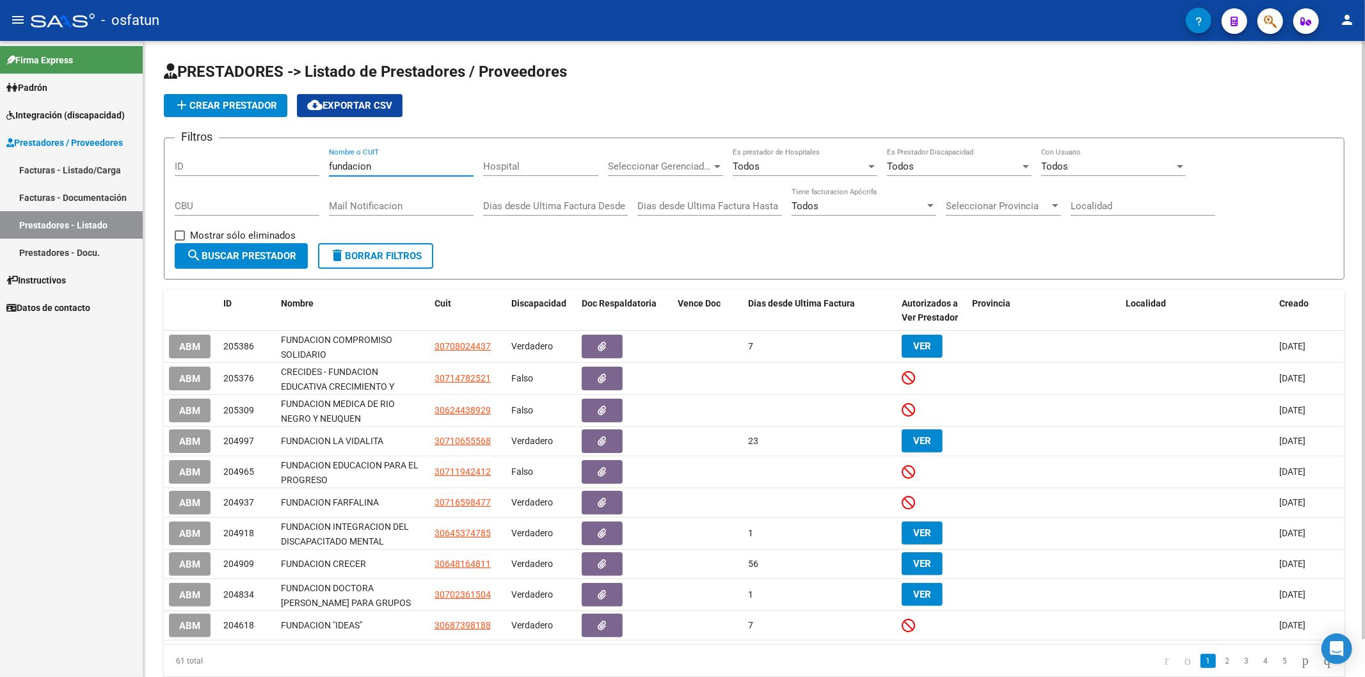
click at [253, 168] on div "Filtros ID fundacion Nombre o CUIT Hospital Seleccionar Gerenciador Seleccionar…" at bounding box center [754, 195] width 1159 height 95
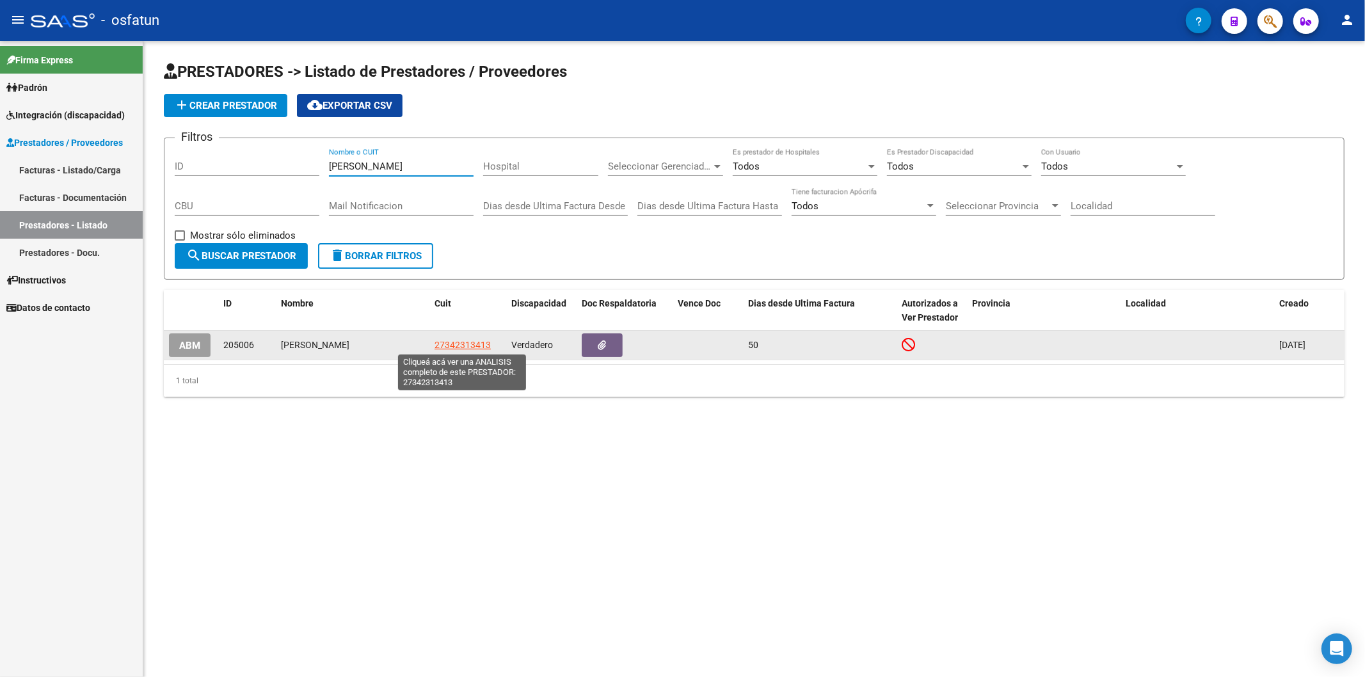
type input "[PERSON_NAME]"
click at [480, 342] on span "27342313413" at bounding box center [463, 345] width 56 height 10
type textarea "27342313413"
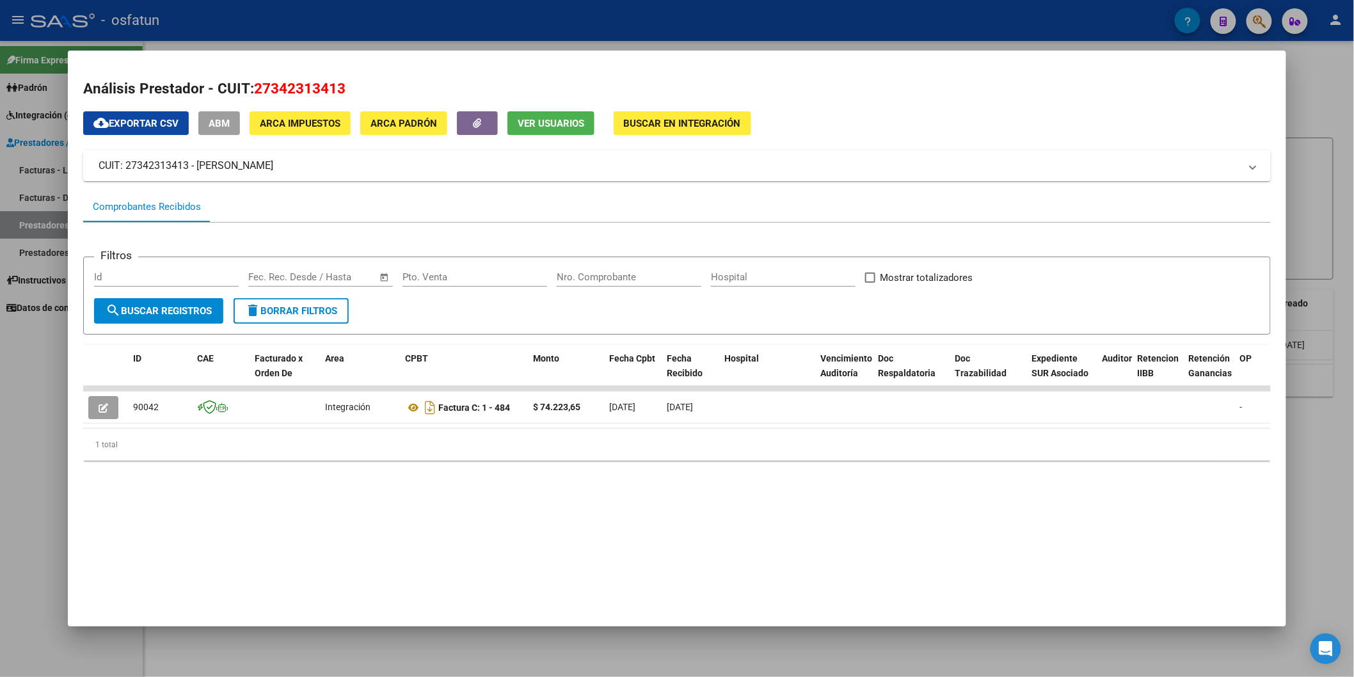
click at [29, 449] on div at bounding box center [677, 338] width 1354 height 677
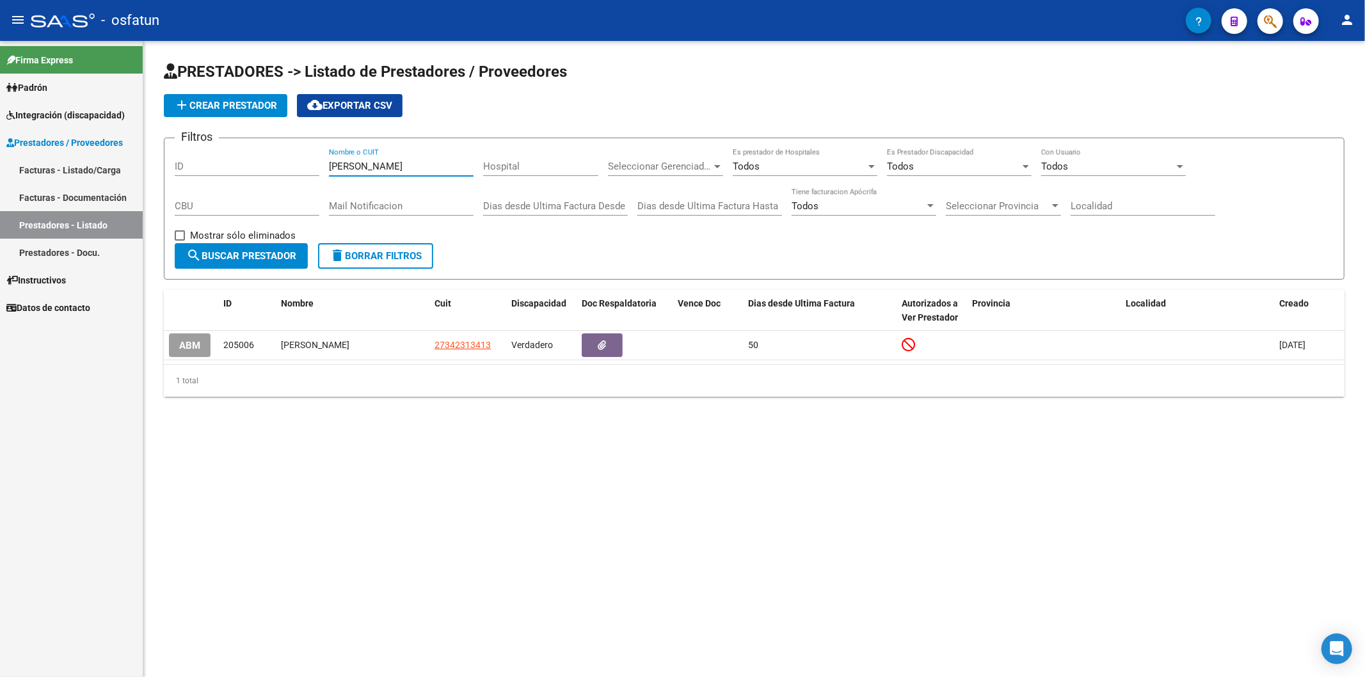
drag, startPoint x: 385, startPoint y: 162, endPoint x: 269, endPoint y: 165, distance: 115.9
click at [269, 165] on div "Filtros ID [PERSON_NAME] Nombre o CUIT Hospital Seleccionar Gerenciador Selecci…" at bounding box center [754, 195] width 1159 height 95
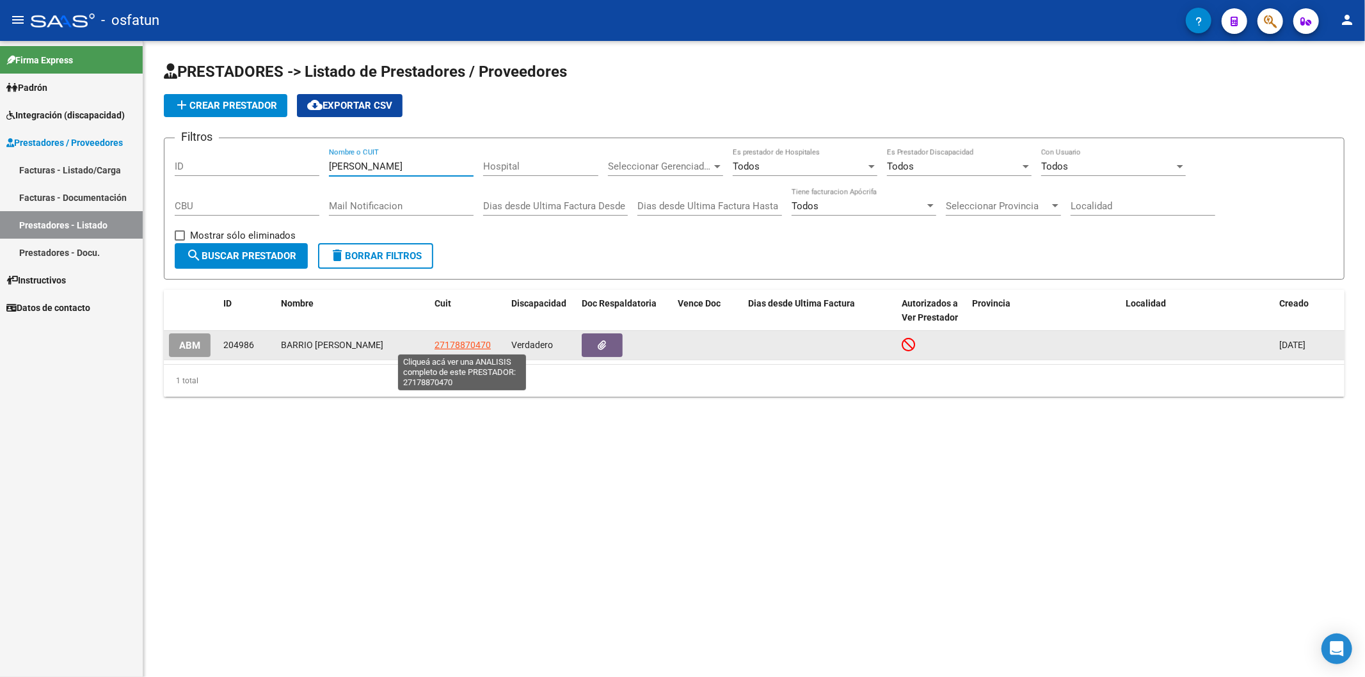
type input "[PERSON_NAME]"
click at [479, 343] on span "27178870470" at bounding box center [463, 345] width 56 height 10
type textarea "27178870470"
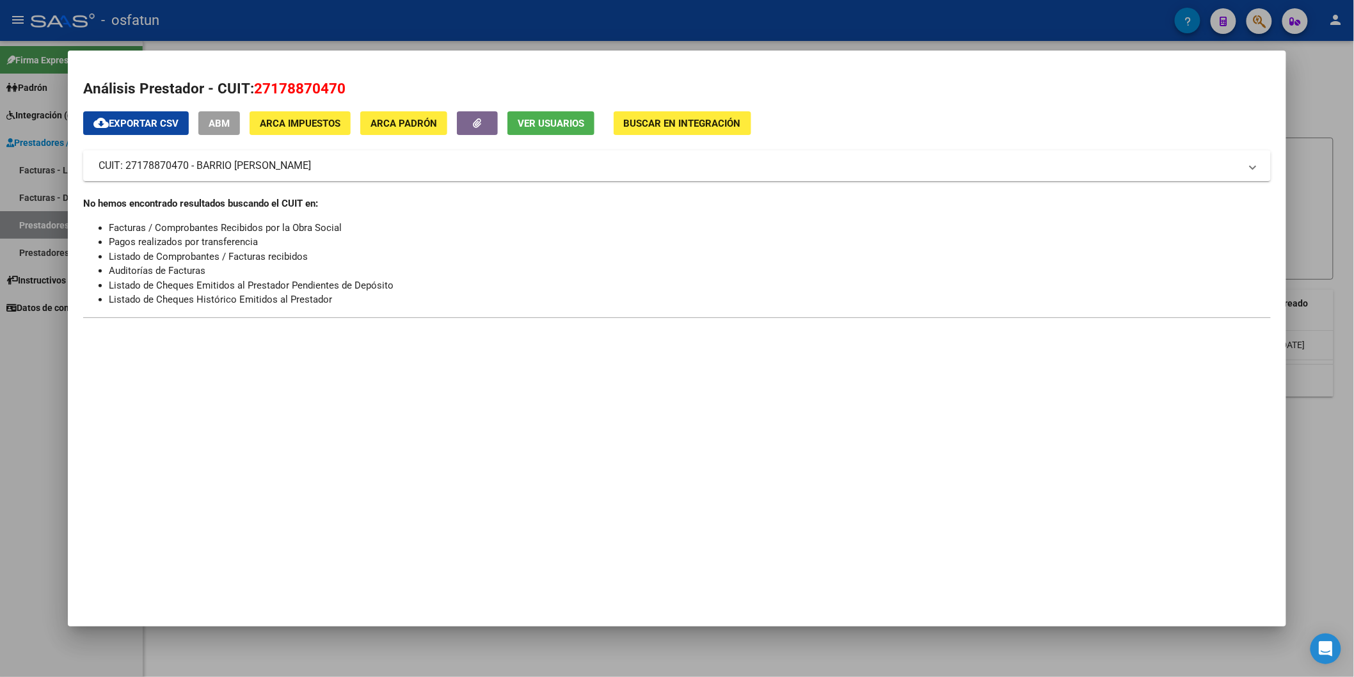
click at [0, 453] on div at bounding box center [677, 338] width 1354 height 677
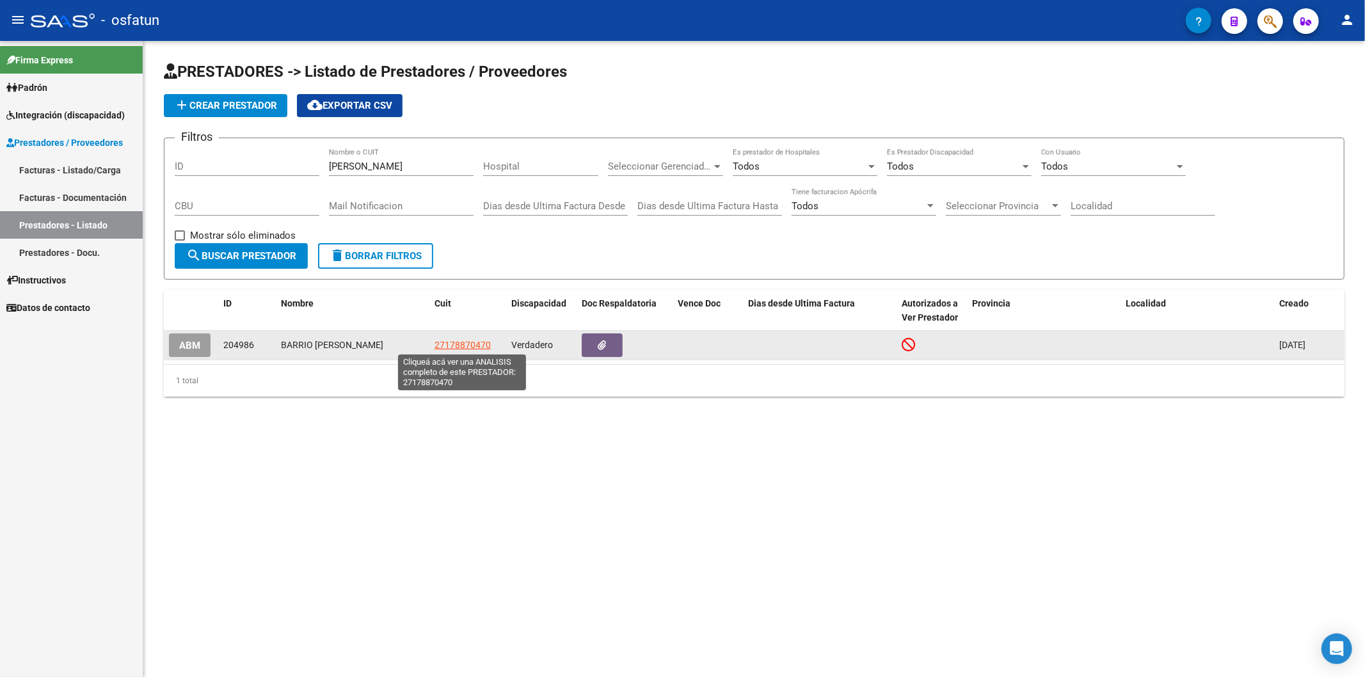
click at [459, 344] on span "27178870470" at bounding box center [463, 345] width 56 height 10
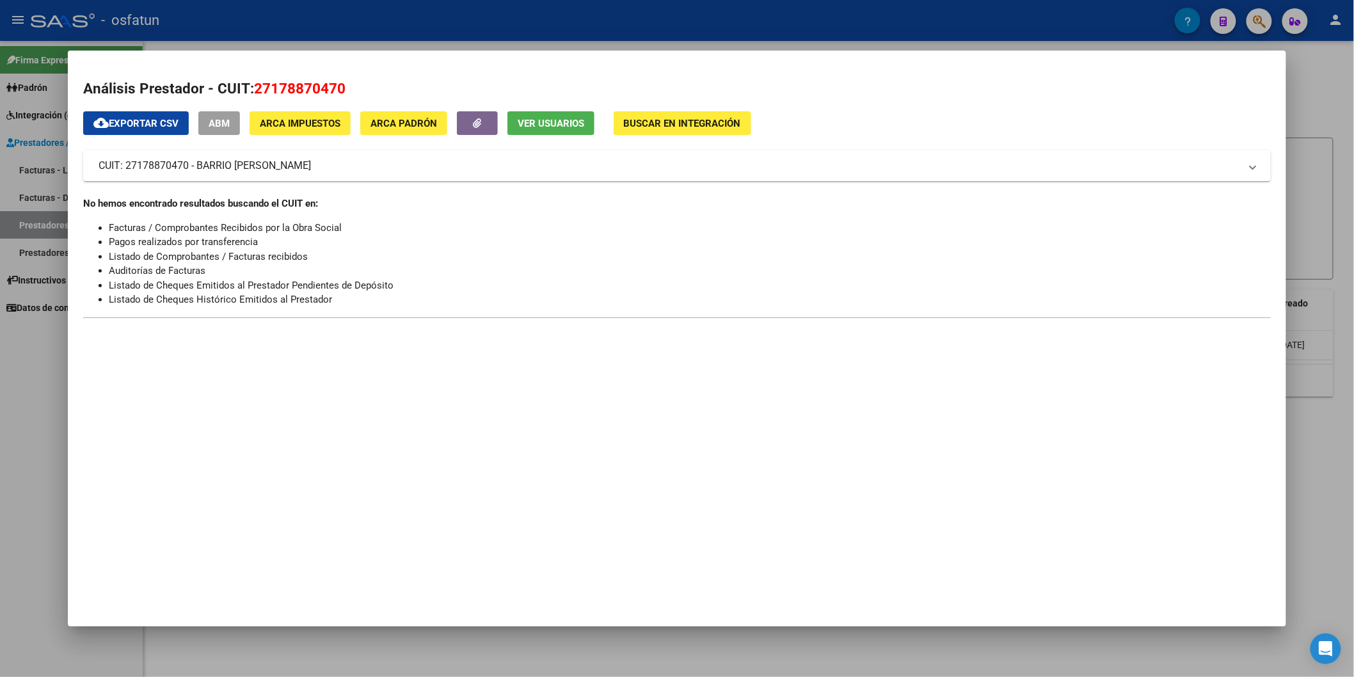
click at [0, 407] on div at bounding box center [677, 338] width 1354 height 677
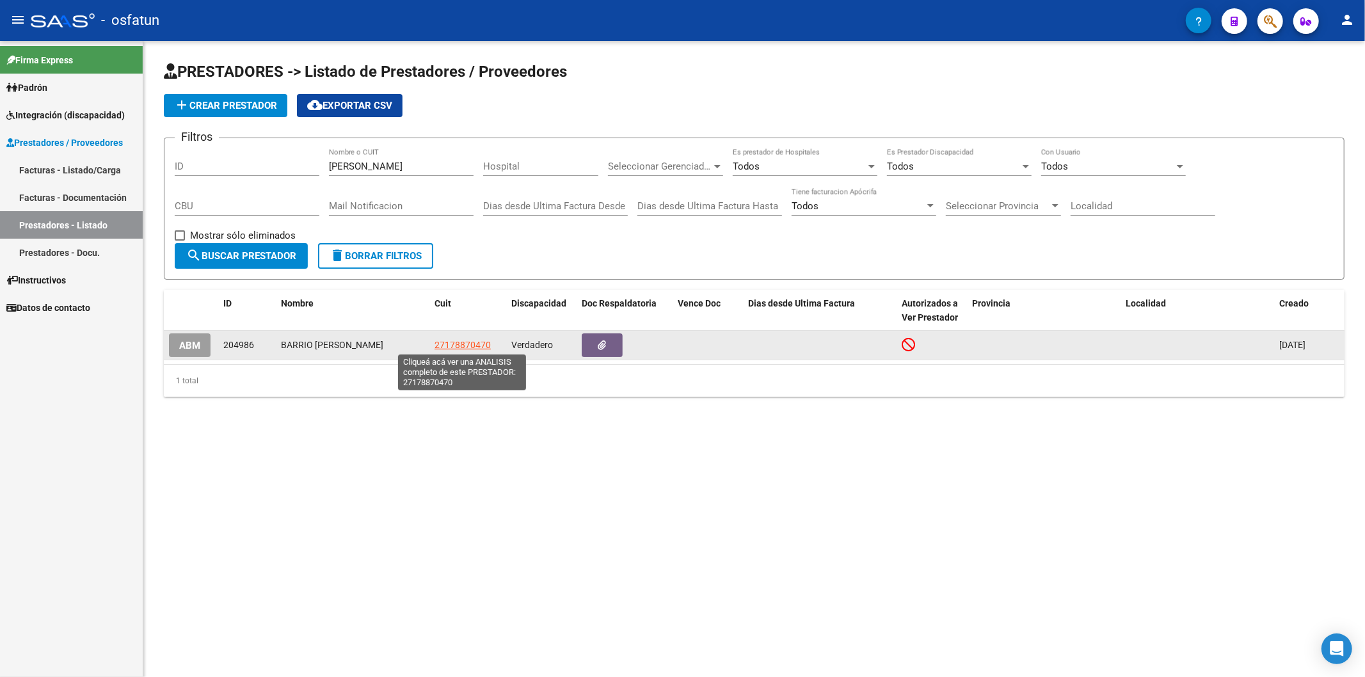
click at [458, 349] on span "27178870470" at bounding box center [463, 345] width 56 height 10
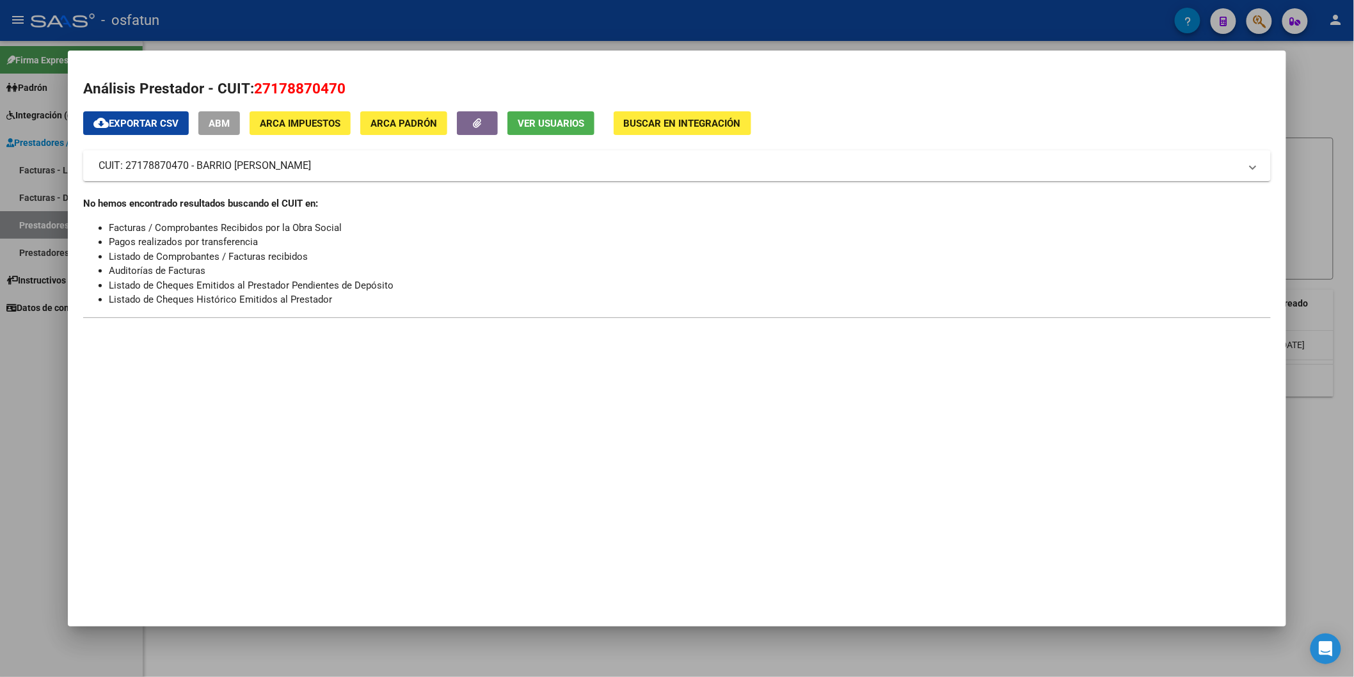
click at [0, 365] on div at bounding box center [677, 338] width 1354 height 677
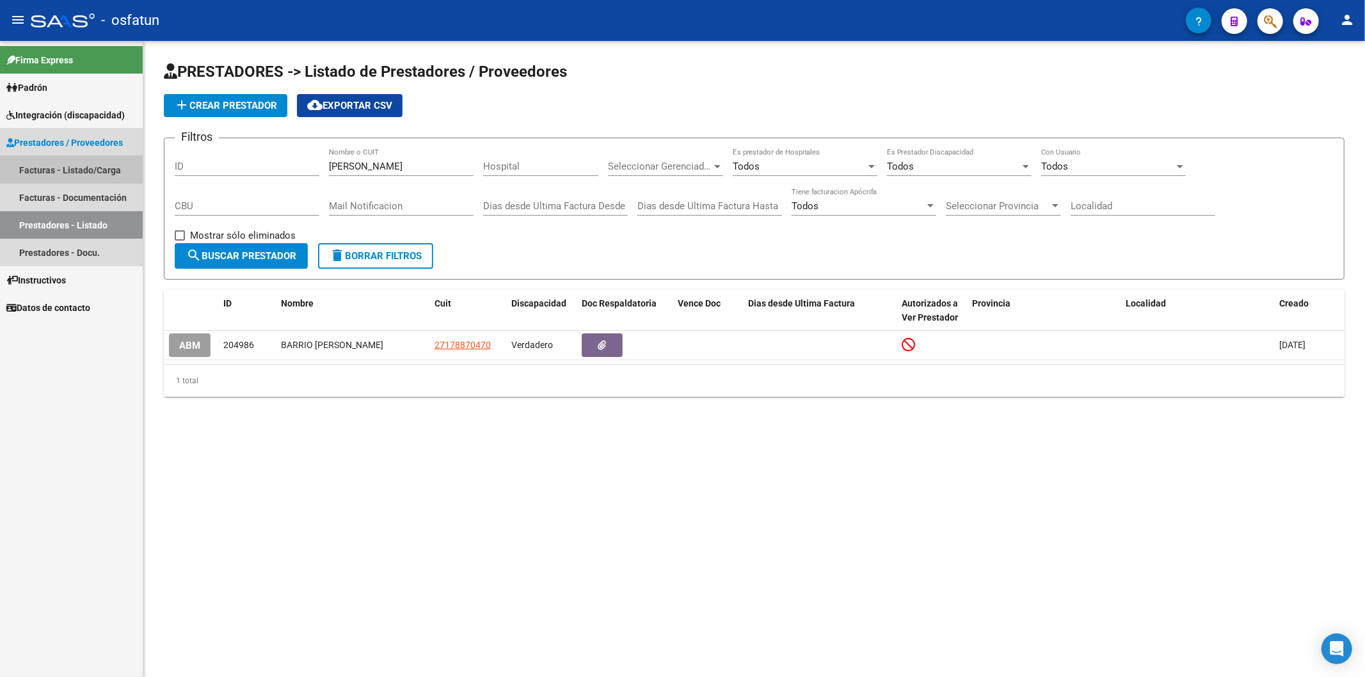
click at [54, 163] on link "Facturas - Listado/Carga" at bounding box center [71, 170] width 143 height 28
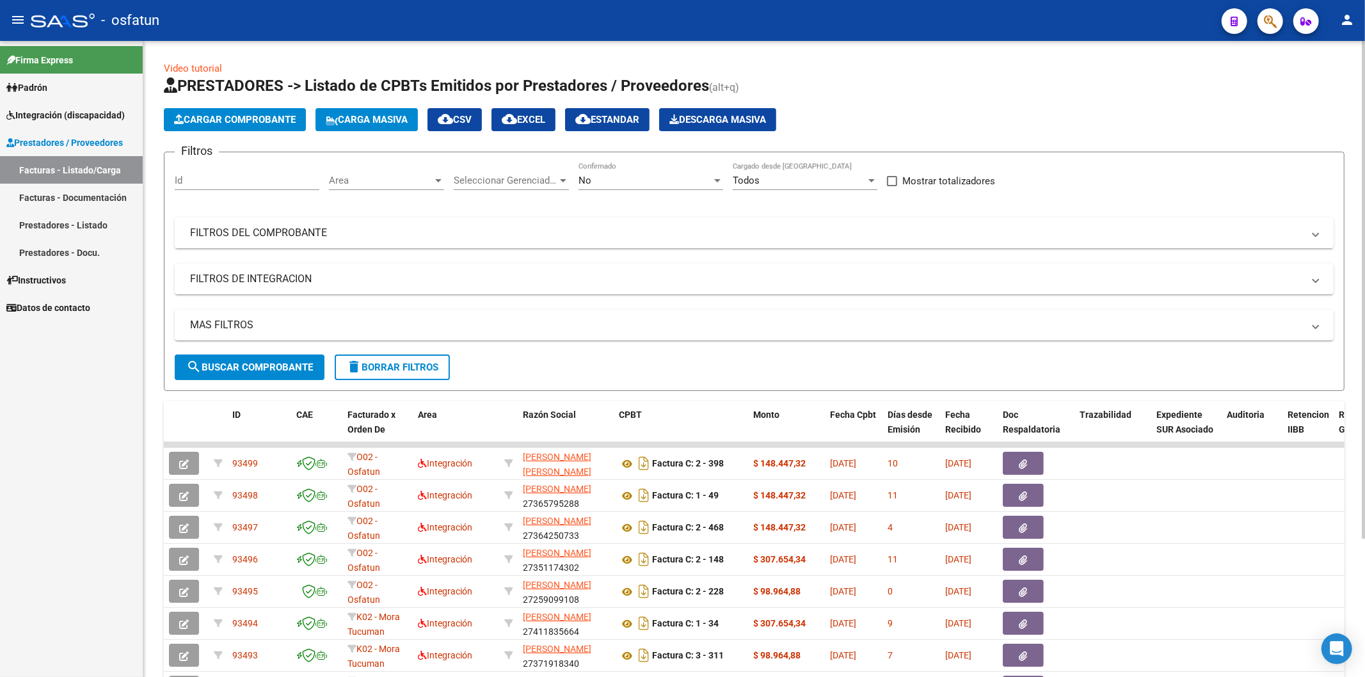
click at [250, 228] on mat-panel-title "FILTROS DEL COMPROBANTE" at bounding box center [746, 233] width 1113 height 14
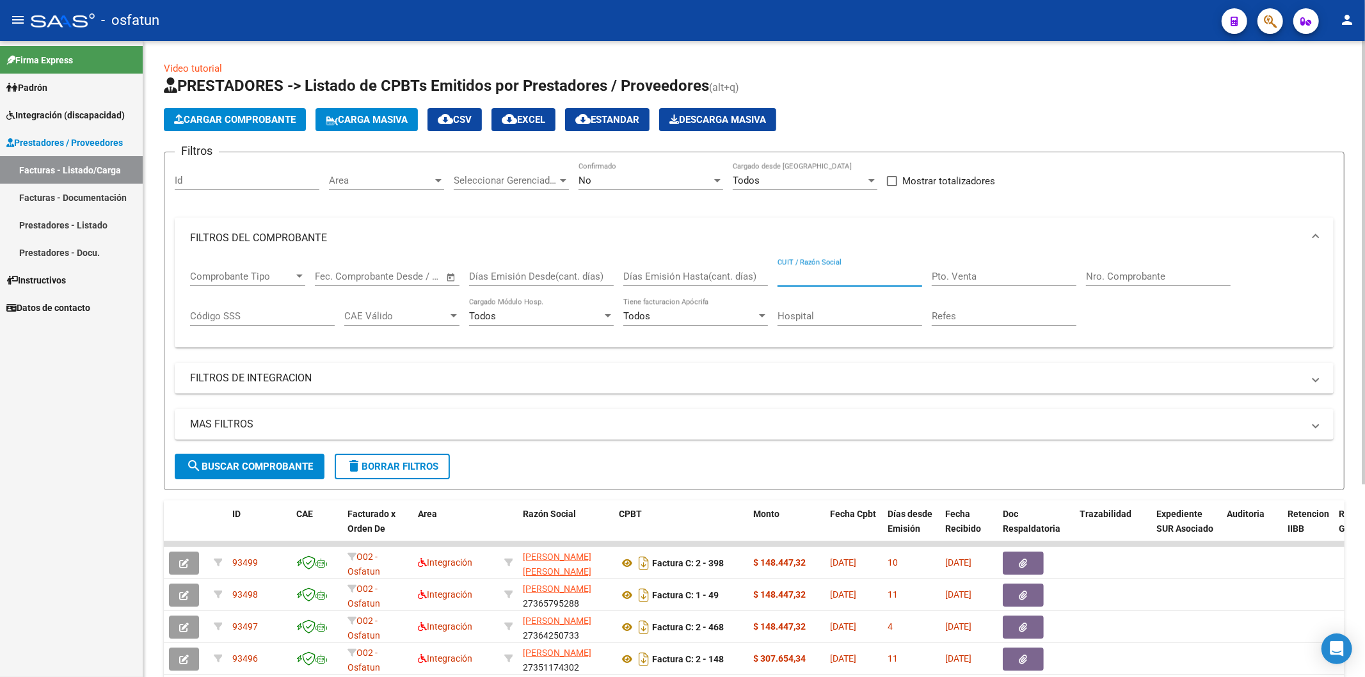
click at [833, 276] on input "CUIT / Razón Social" at bounding box center [850, 277] width 145 height 12
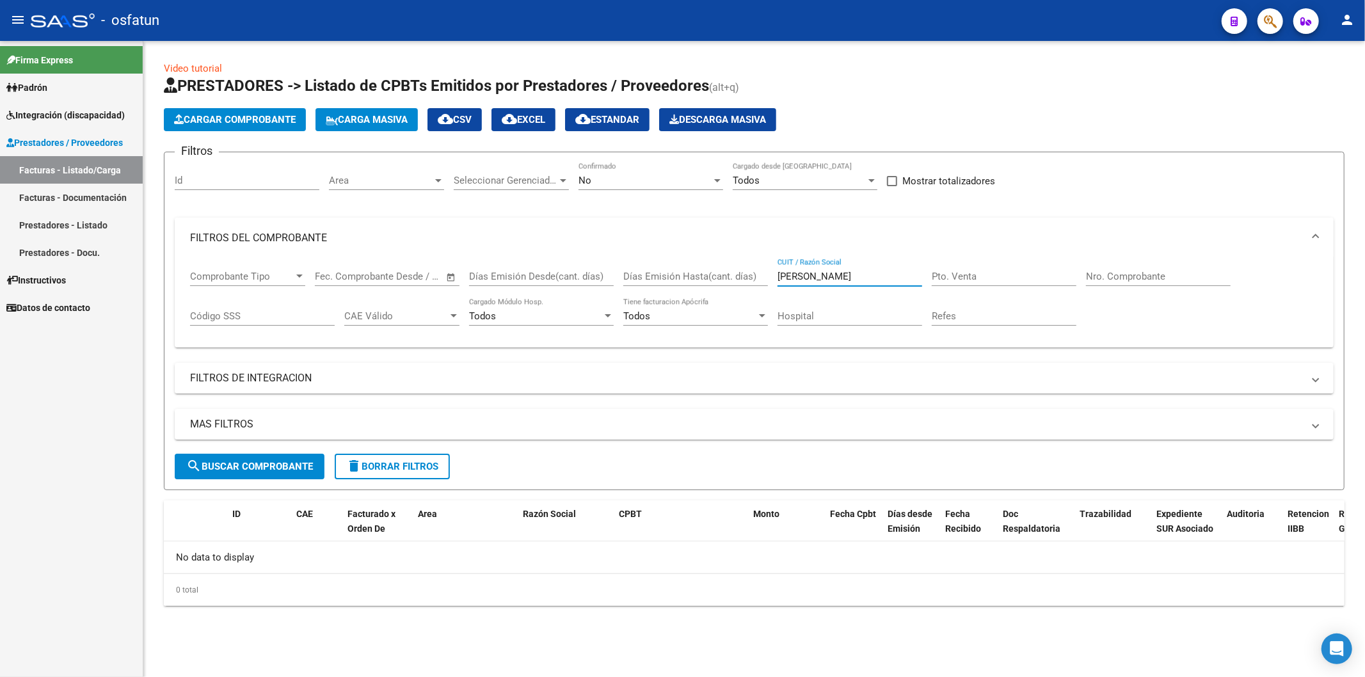
drag, startPoint x: 837, startPoint y: 275, endPoint x: 657, endPoint y: 235, distance: 184.1
click at [653, 254] on mat-expansion-panel "FILTROS DEL COMPROBANTE Comprobante Tipo Comprobante Tipo Start date – End date…" at bounding box center [754, 283] width 1159 height 131
type input "[PERSON_NAME]"
click at [1056, 124] on div "Cargar Comprobante Carga Masiva cloud_download CSV cloud_download EXCEL cloud_d…" at bounding box center [754, 119] width 1181 height 23
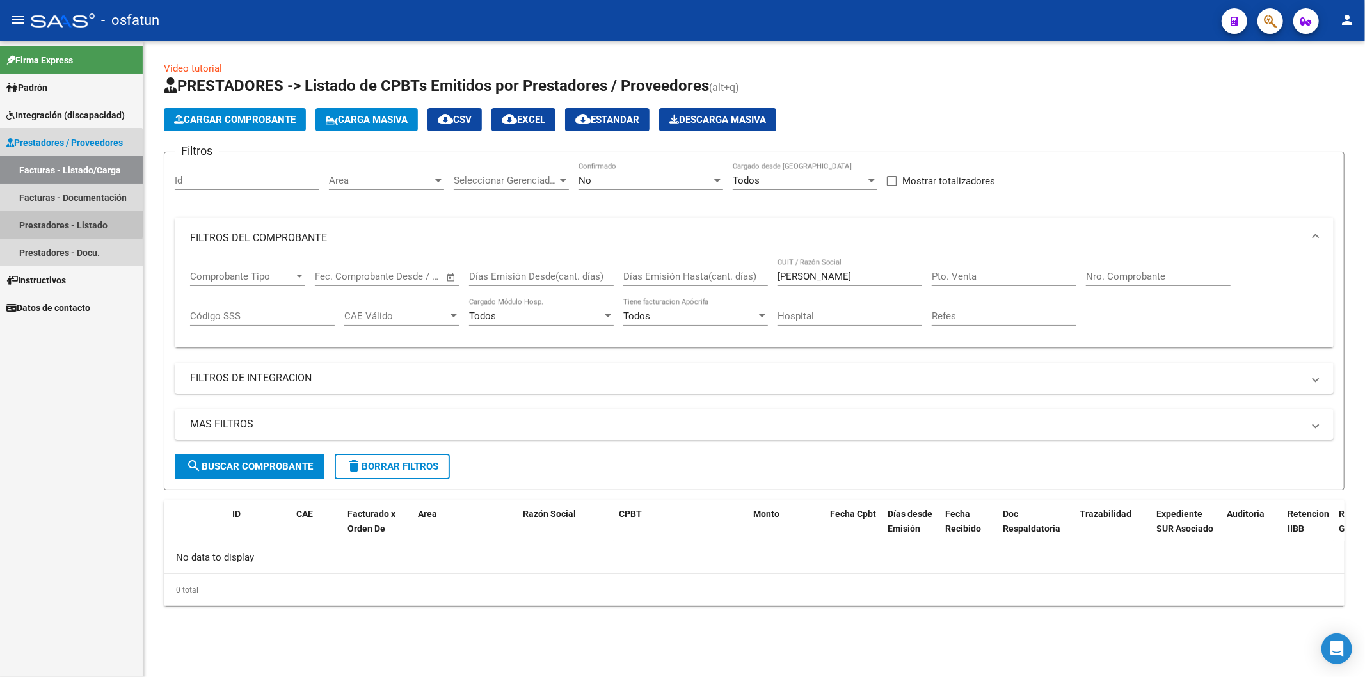
click at [58, 223] on link "Prestadores - Listado" at bounding box center [71, 225] width 143 height 28
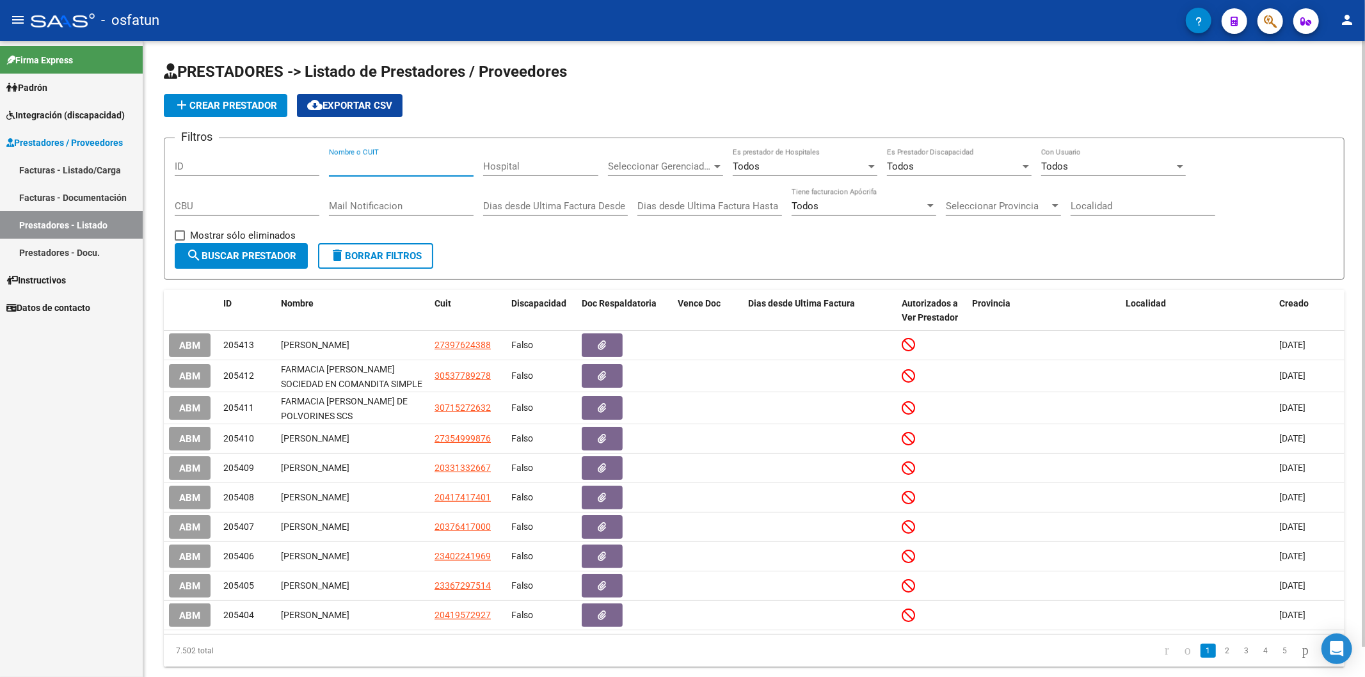
click at [386, 169] on input "Nombre o CUIT" at bounding box center [401, 167] width 145 height 12
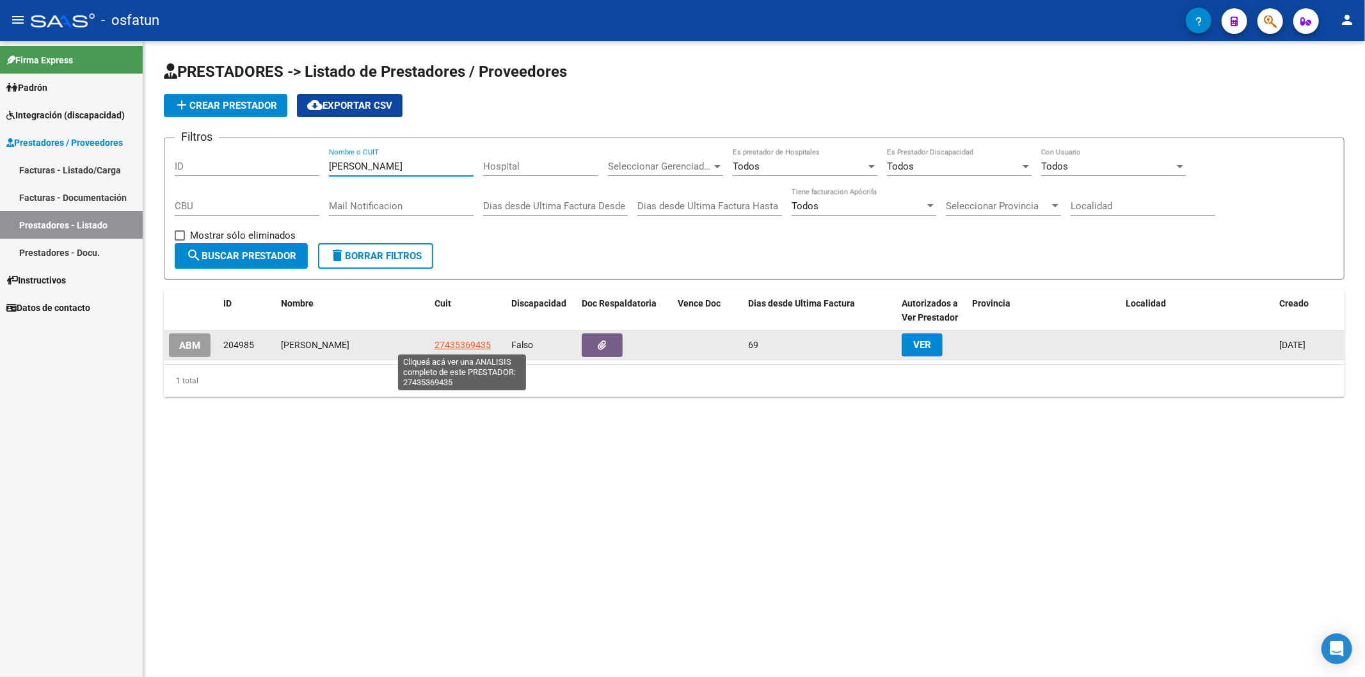
type input "[PERSON_NAME]"
click at [452, 346] on span "27435369435" at bounding box center [463, 345] width 56 height 10
type textarea "27435369435"
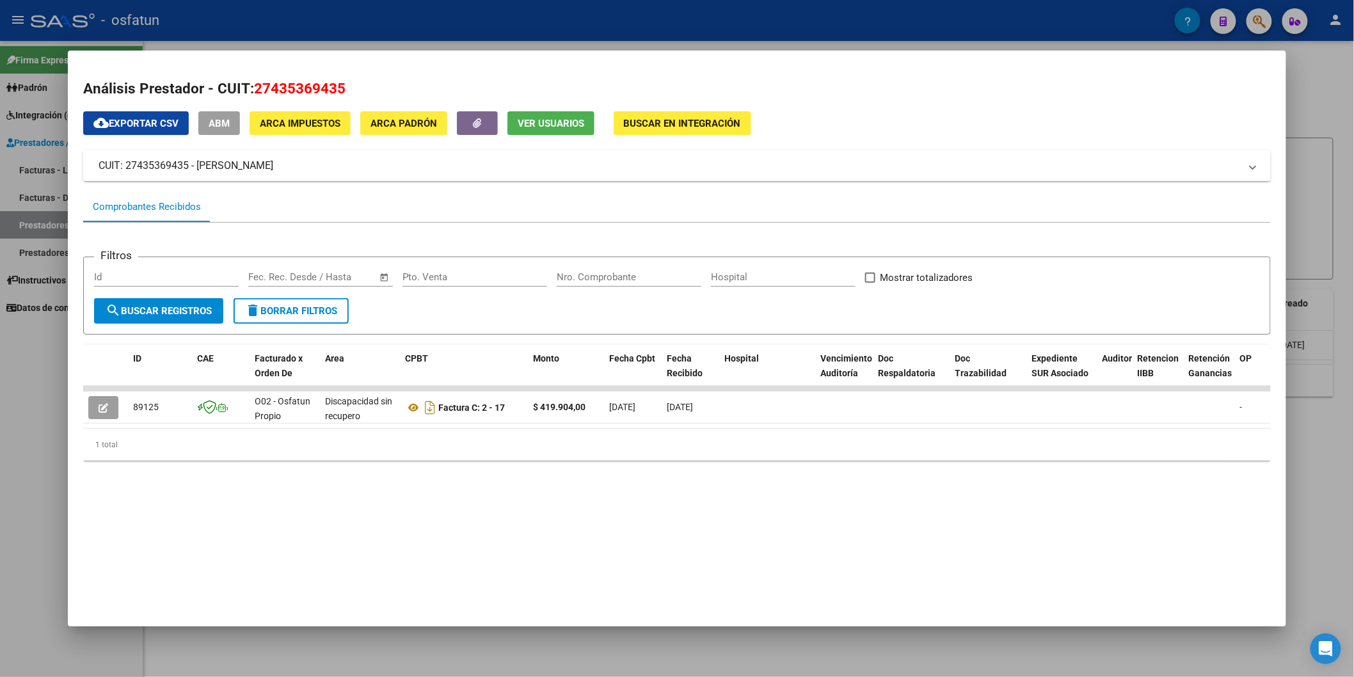
click at [9, 567] on div at bounding box center [677, 338] width 1354 height 677
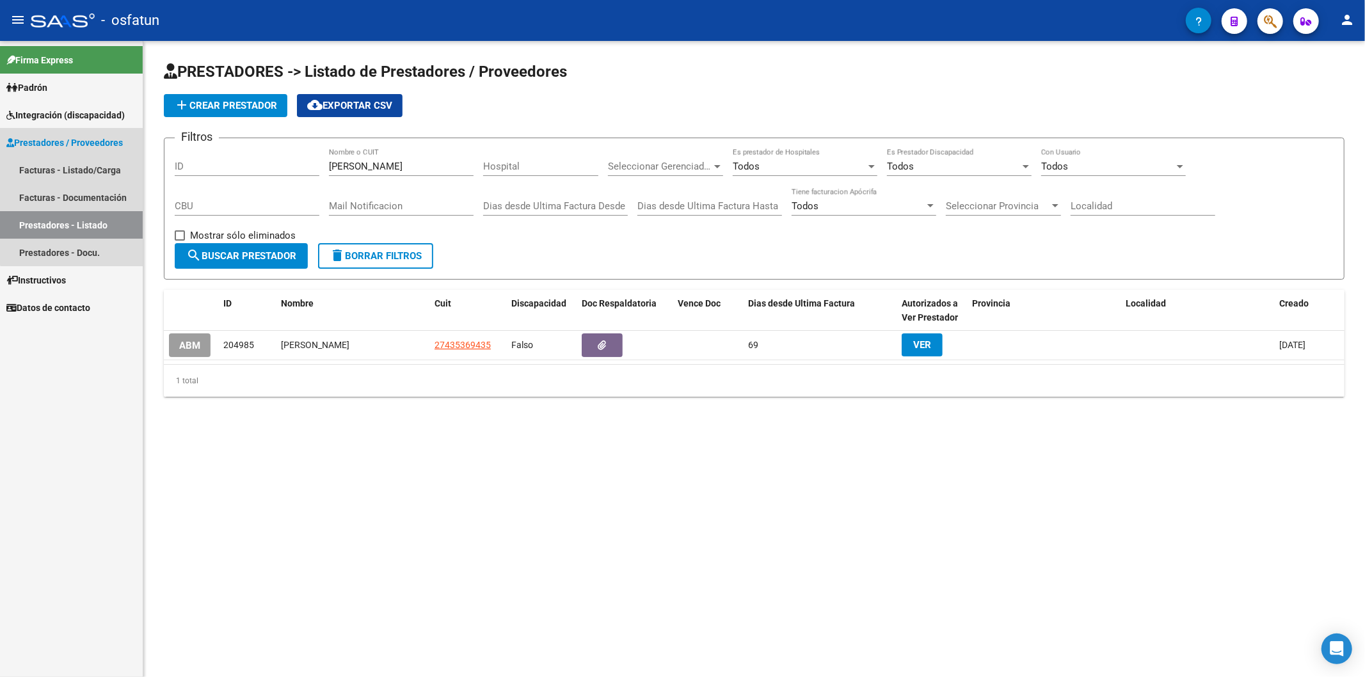
click at [80, 136] on span "Prestadores / Proveedores" at bounding box center [64, 143] width 116 height 14
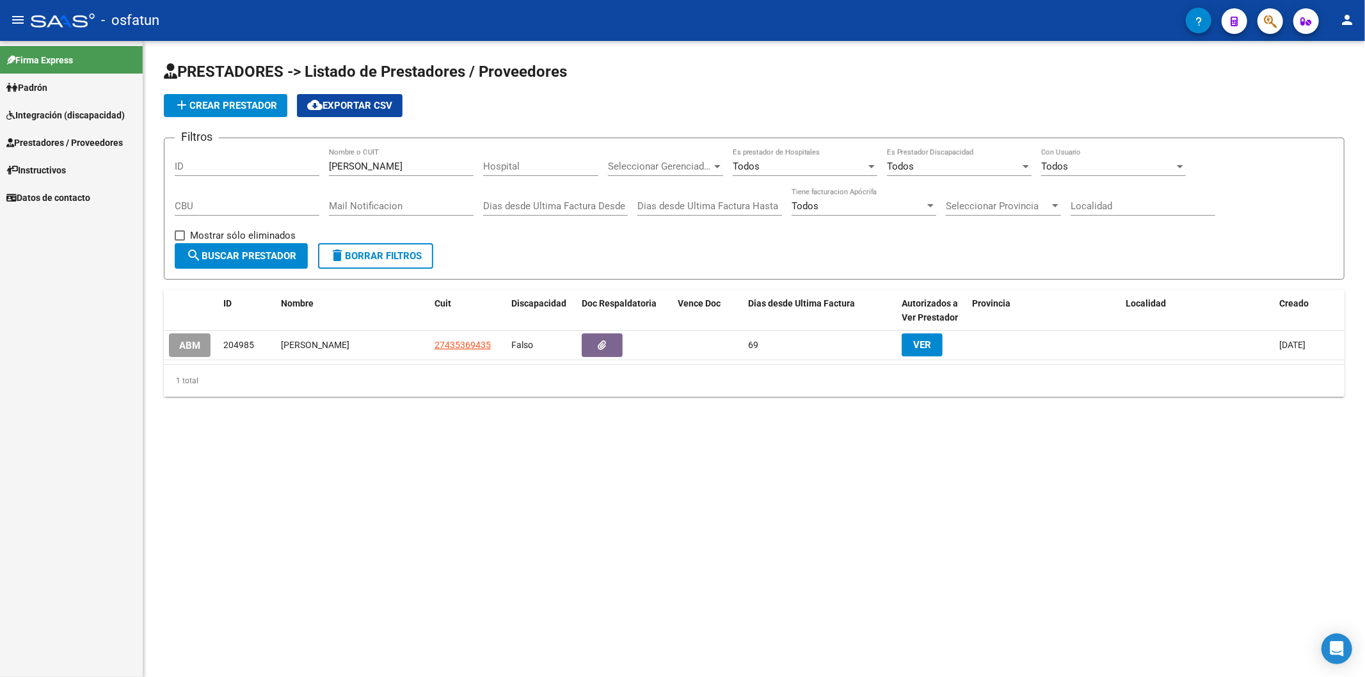
click at [91, 109] on span "Integración (discapacidad)" at bounding box center [65, 115] width 118 height 14
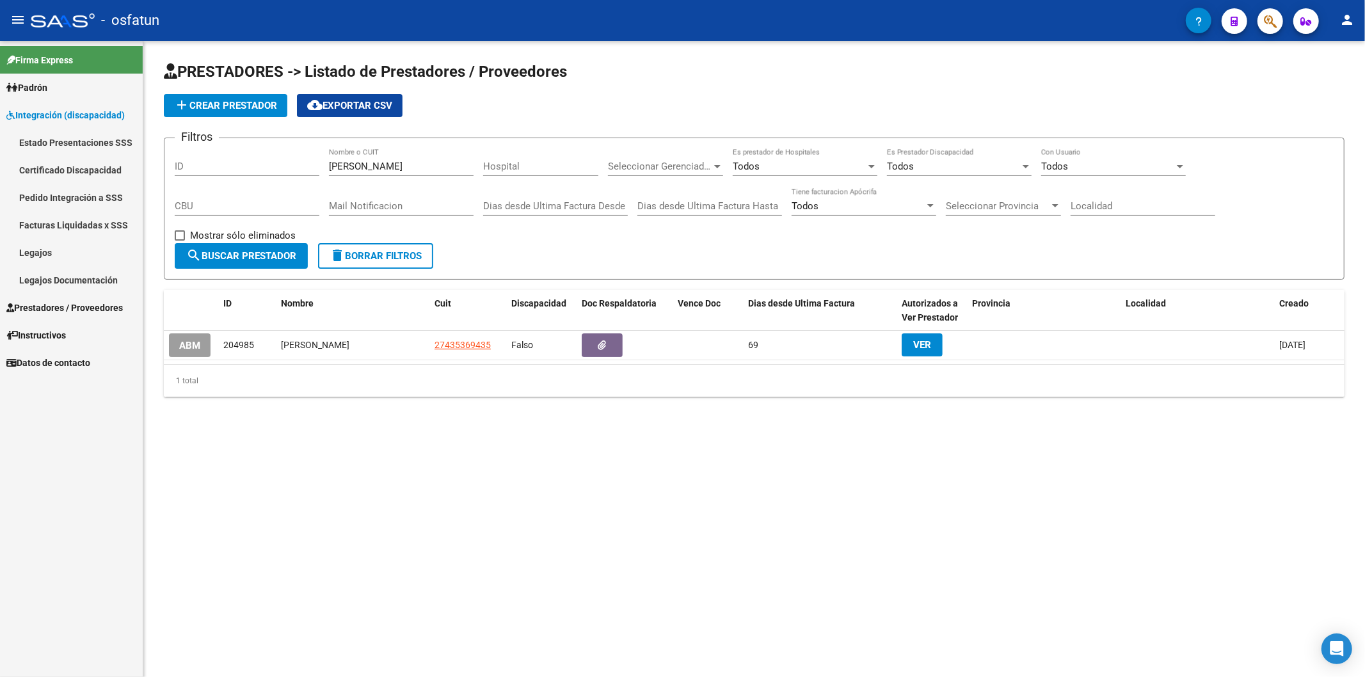
click at [86, 305] on span "Prestadores / Proveedores" at bounding box center [64, 308] width 116 height 14
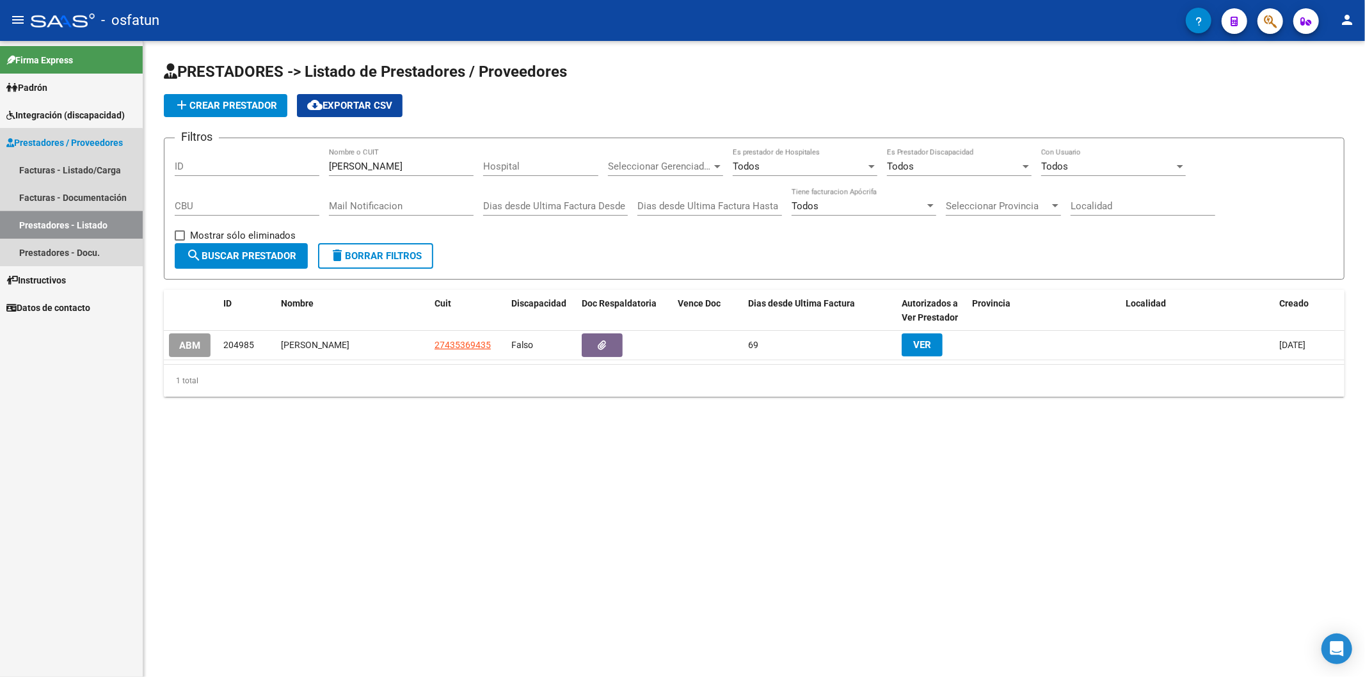
click at [56, 219] on link "Prestadores - Listado" at bounding box center [71, 225] width 143 height 28
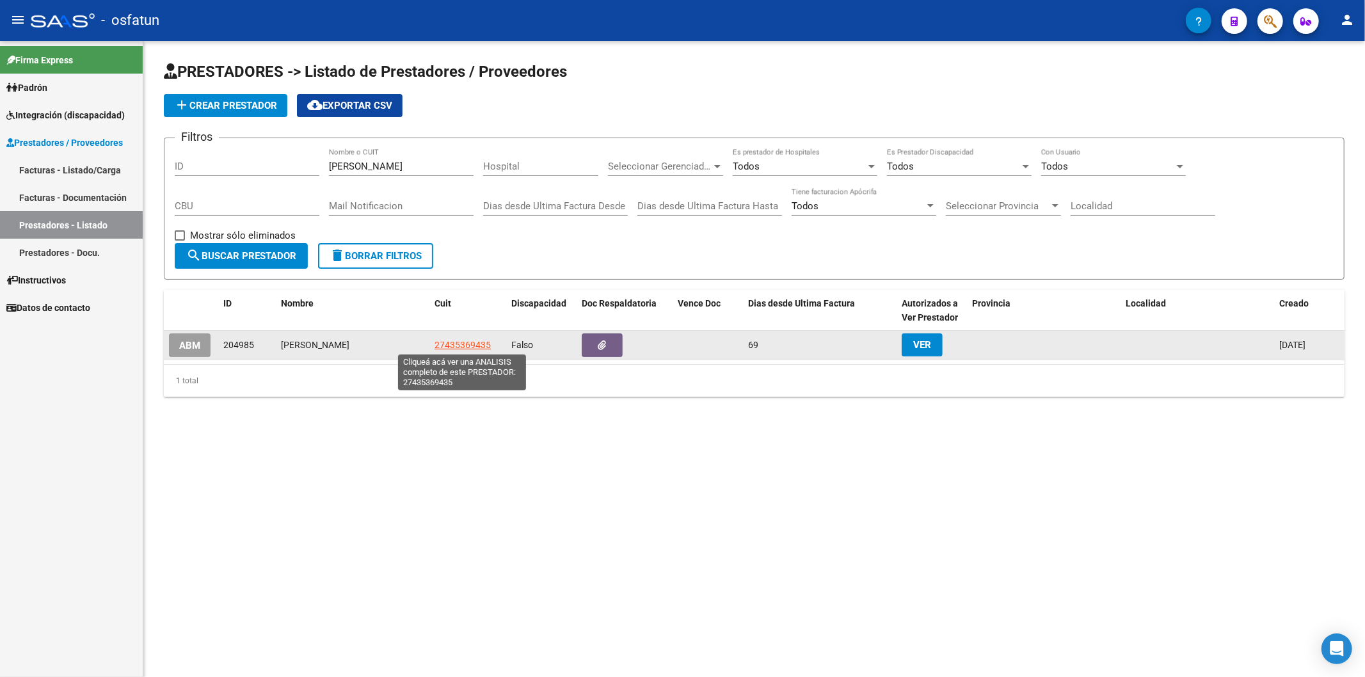
click at [449, 342] on span "27435369435" at bounding box center [463, 345] width 56 height 10
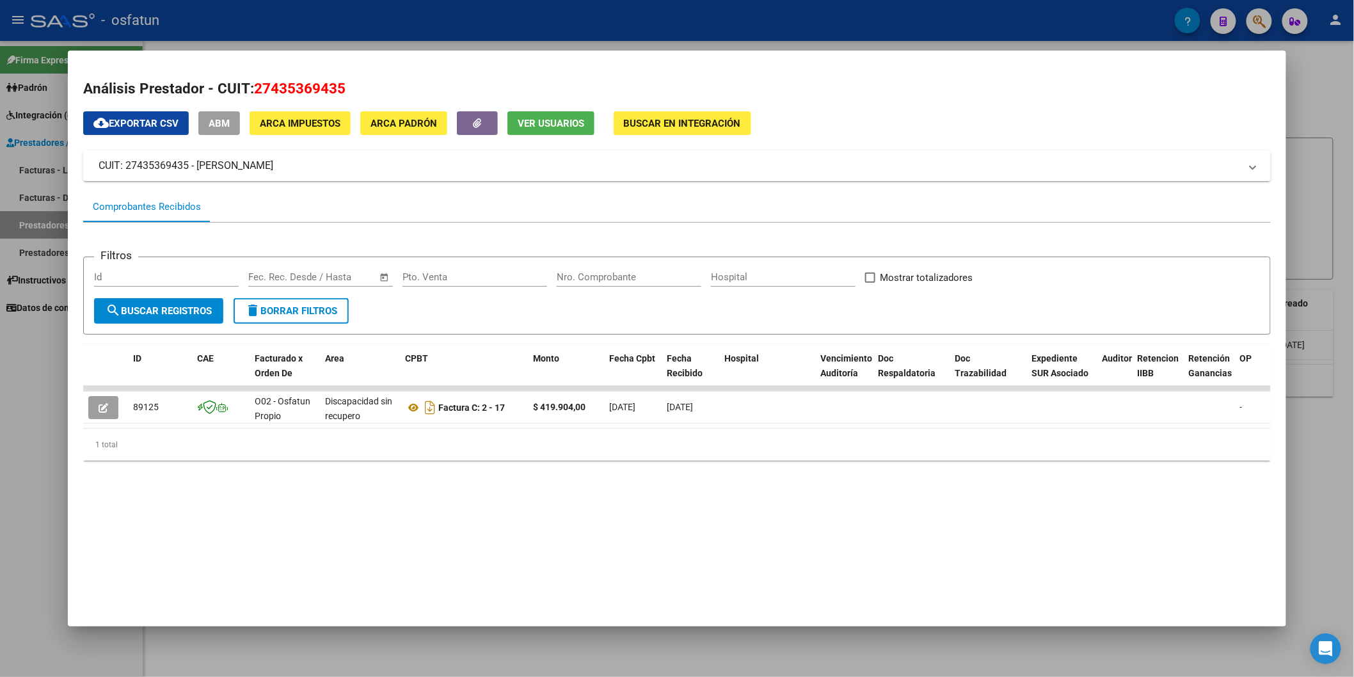
click at [7, 520] on div at bounding box center [677, 338] width 1354 height 677
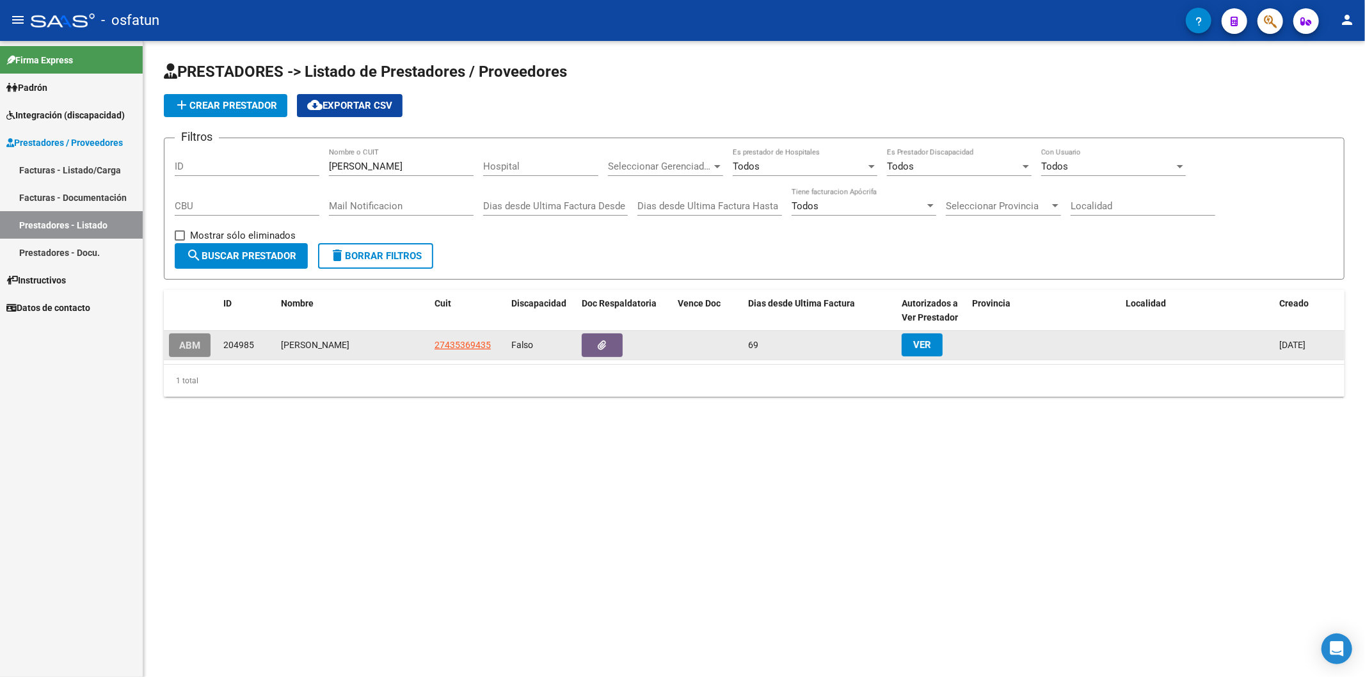
click at [179, 346] on span "ABM" at bounding box center [189, 346] width 21 height 12
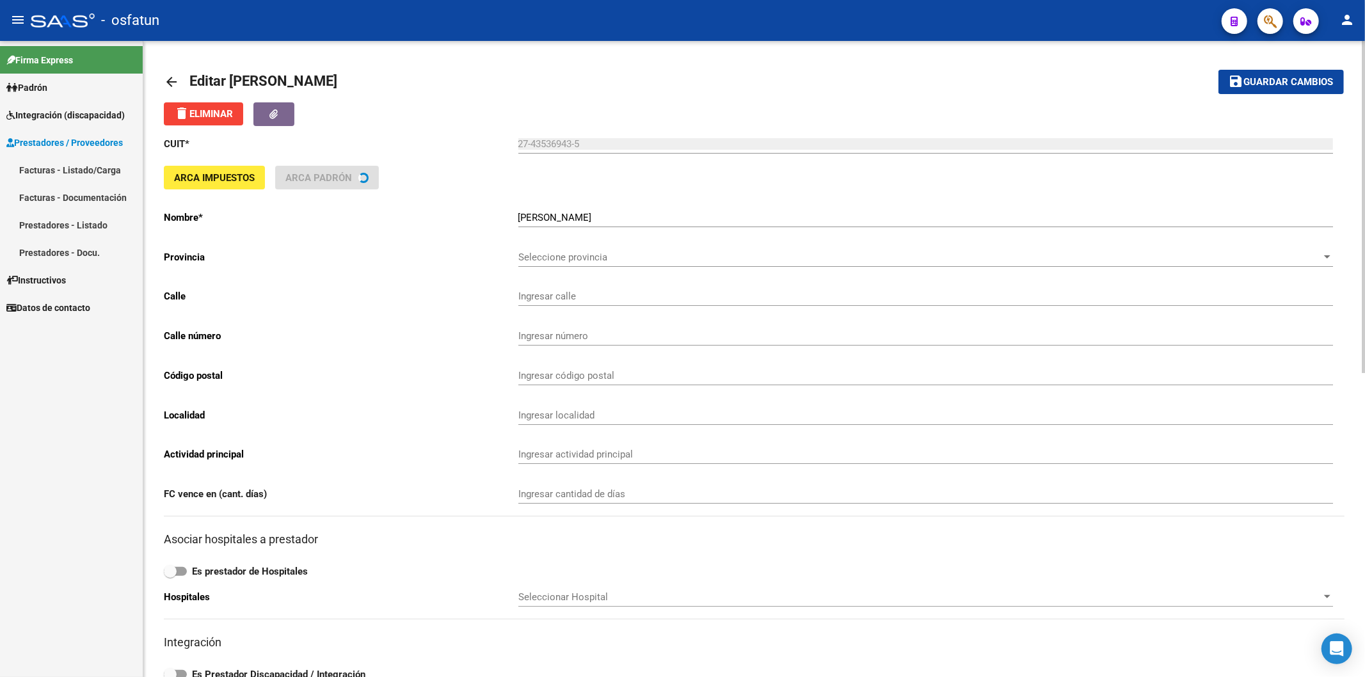
type input "GUARANIES"
type input "718"
type input "9000"
type input "[PERSON_NAME]"
type input "960990"
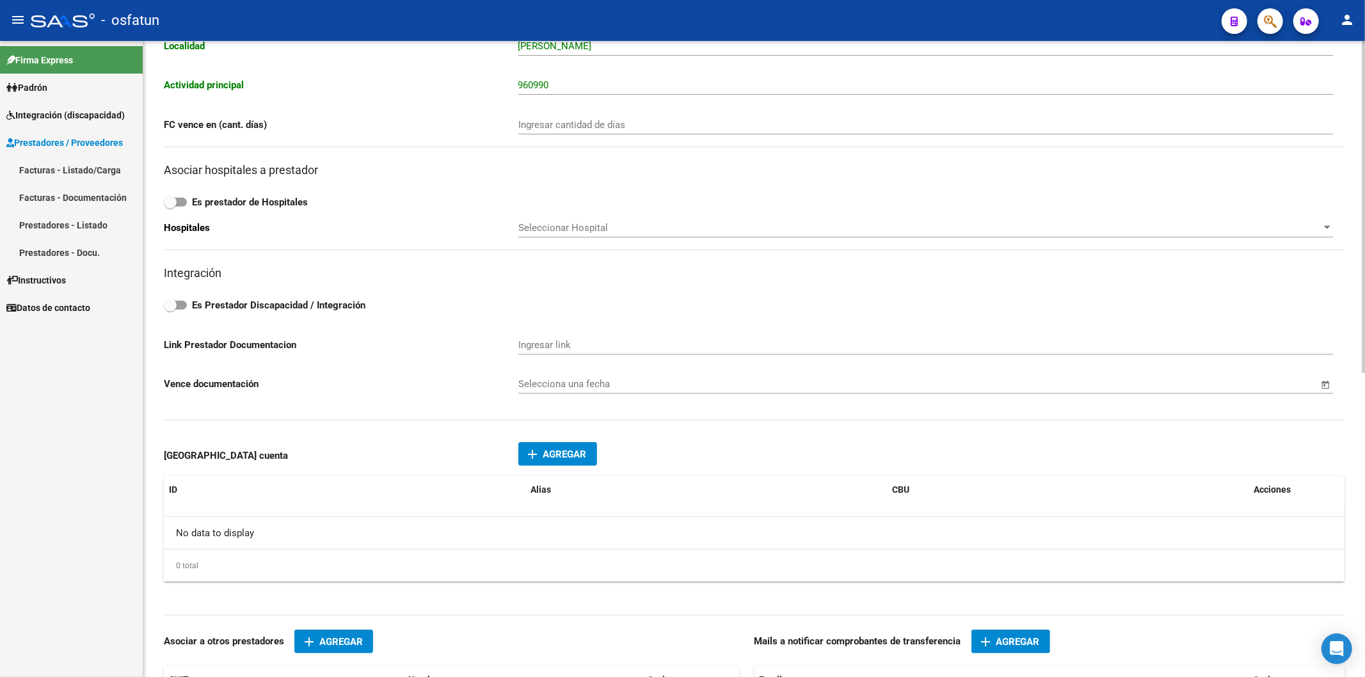
scroll to position [426, 0]
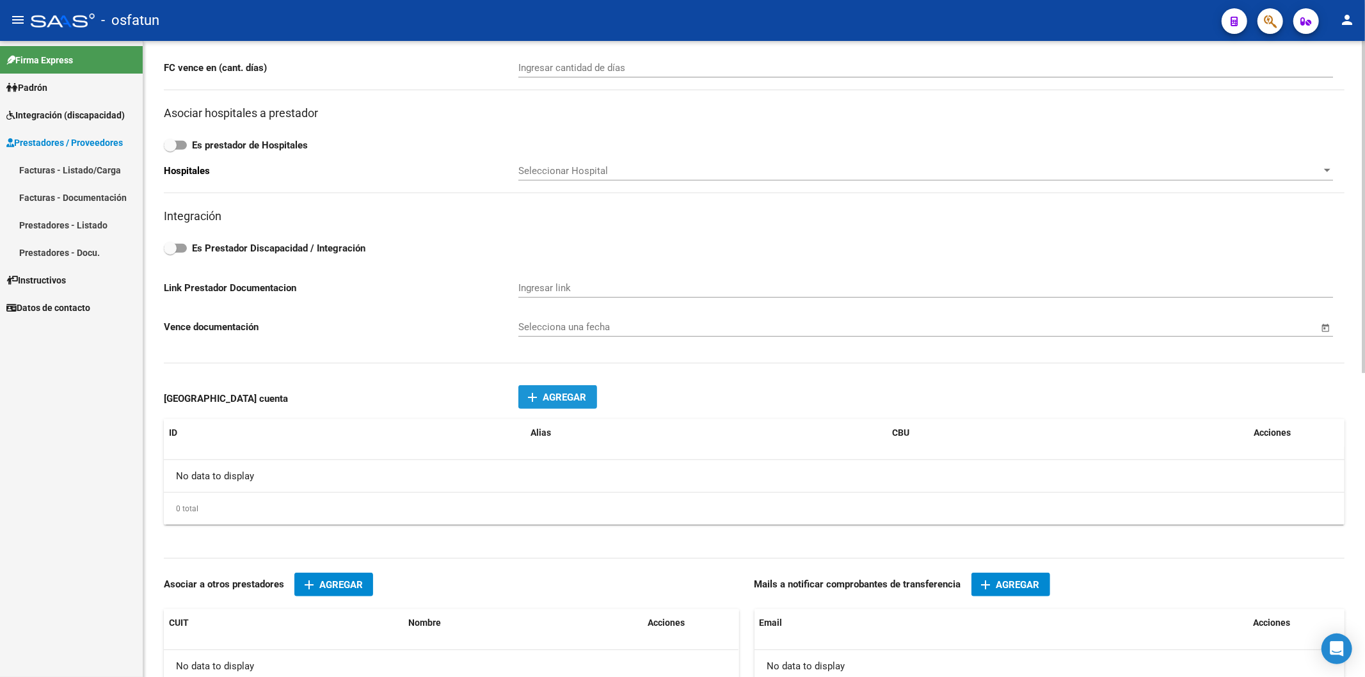
click at [571, 403] on span "Agregar" at bounding box center [565, 398] width 44 height 12
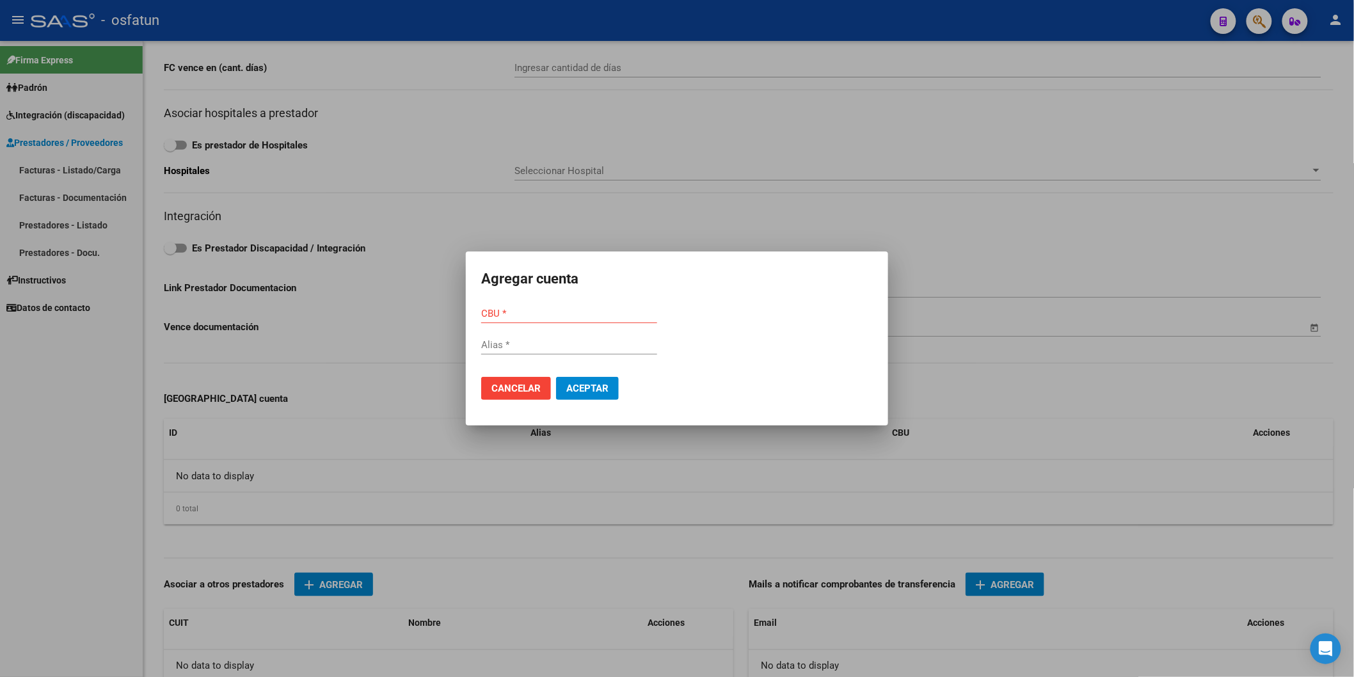
click at [303, 378] on div at bounding box center [677, 338] width 1354 height 677
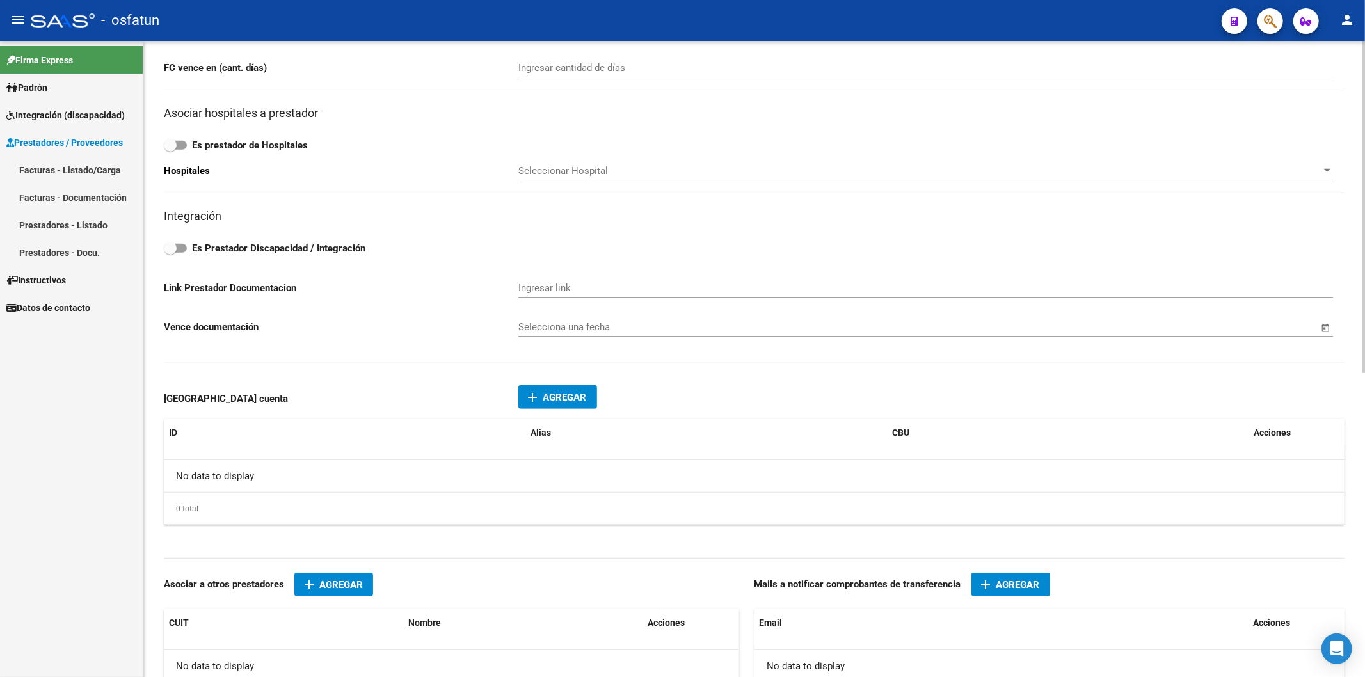
click at [529, 404] on mat-icon "add" at bounding box center [532, 397] width 15 height 15
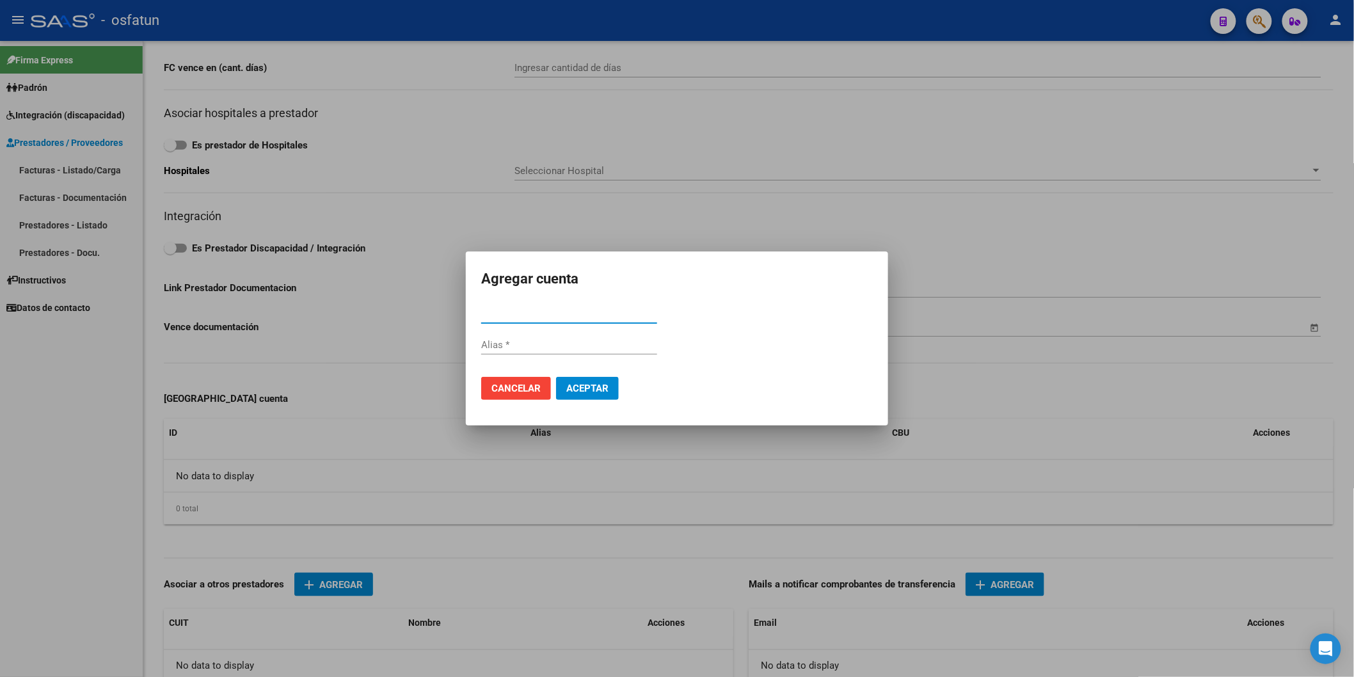
paste input "15302082298744"
type input "15302082298744"
click at [518, 342] on input "Alias" at bounding box center [569, 345] width 176 height 12
type input "[PERSON_NAME]"
click at [573, 317] on input "15302082298744" at bounding box center [569, 314] width 176 height 12
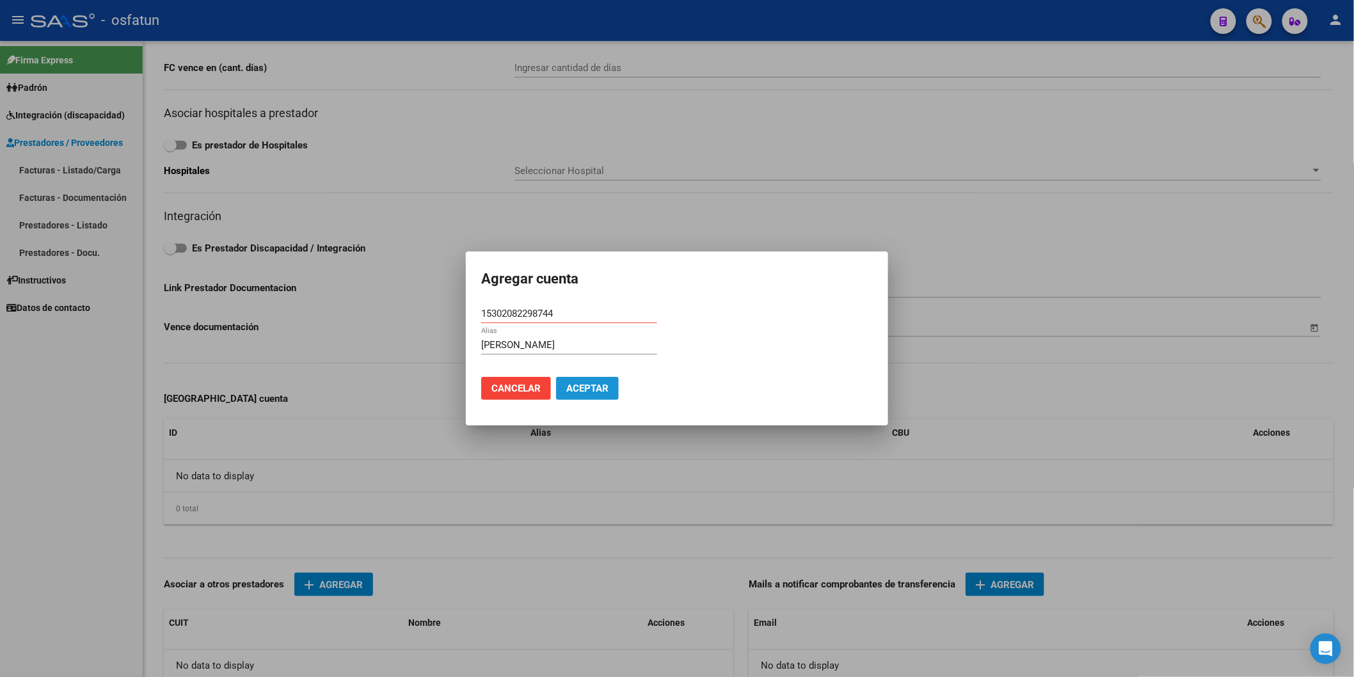
click at [585, 391] on span "Aceptar" at bounding box center [587, 389] width 42 height 12
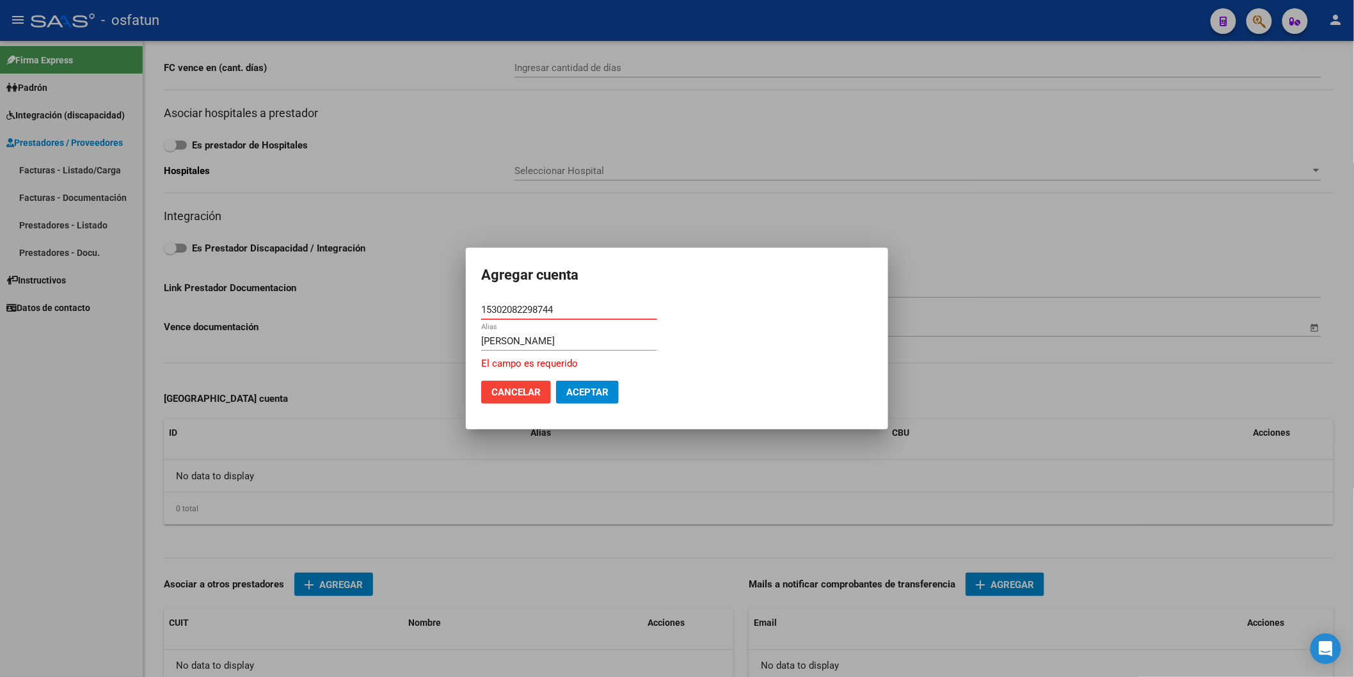
drag, startPoint x: 566, startPoint y: 308, endPoint x: 392, endPoint y: 303, distance: 174.8
click at [392, 303] on div "Agregar cuenta 15302082298744 CBU [PERSON_NAME] campo es requerido Cancelar Ace…" at bounding box center [677, 338] width 1354 height 677
paste input "0110208830020822987447"
type input "0110208830020822987447"
click at [600, 383] on button "Aceptar" at bounding box center [587, 392] width 63 height 23
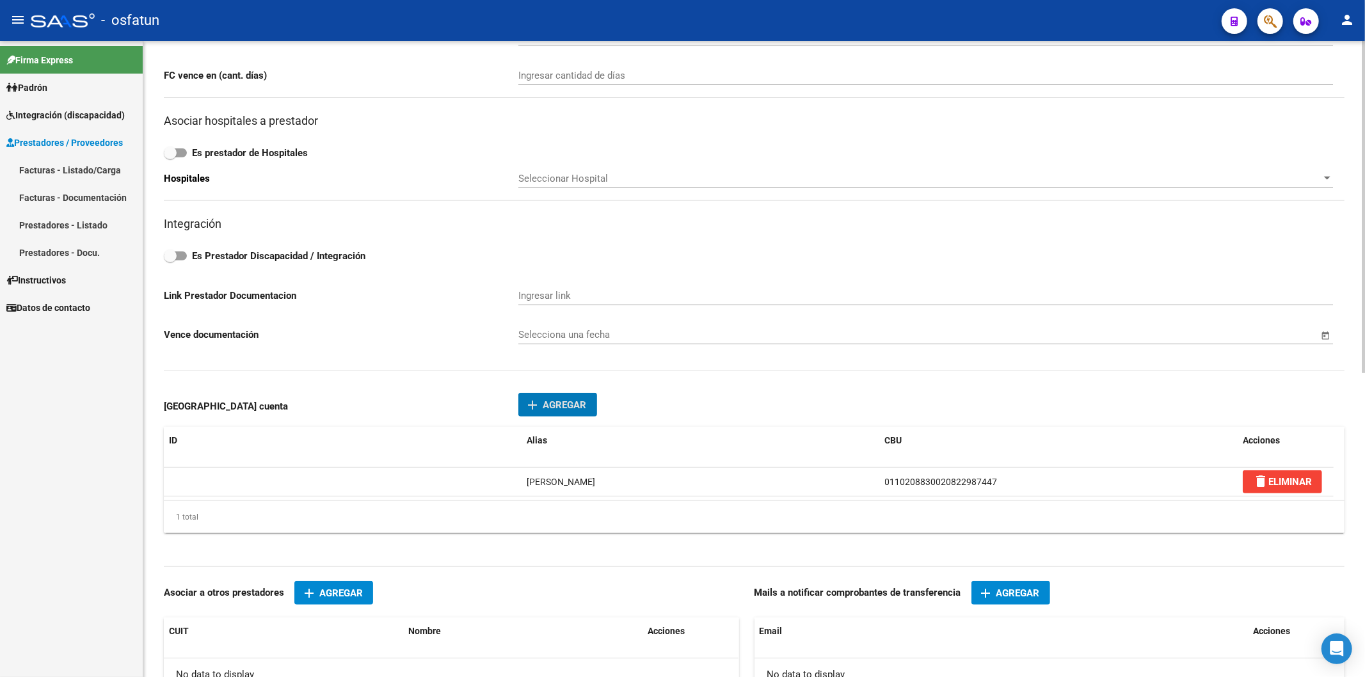
scroll to position [584, 0]
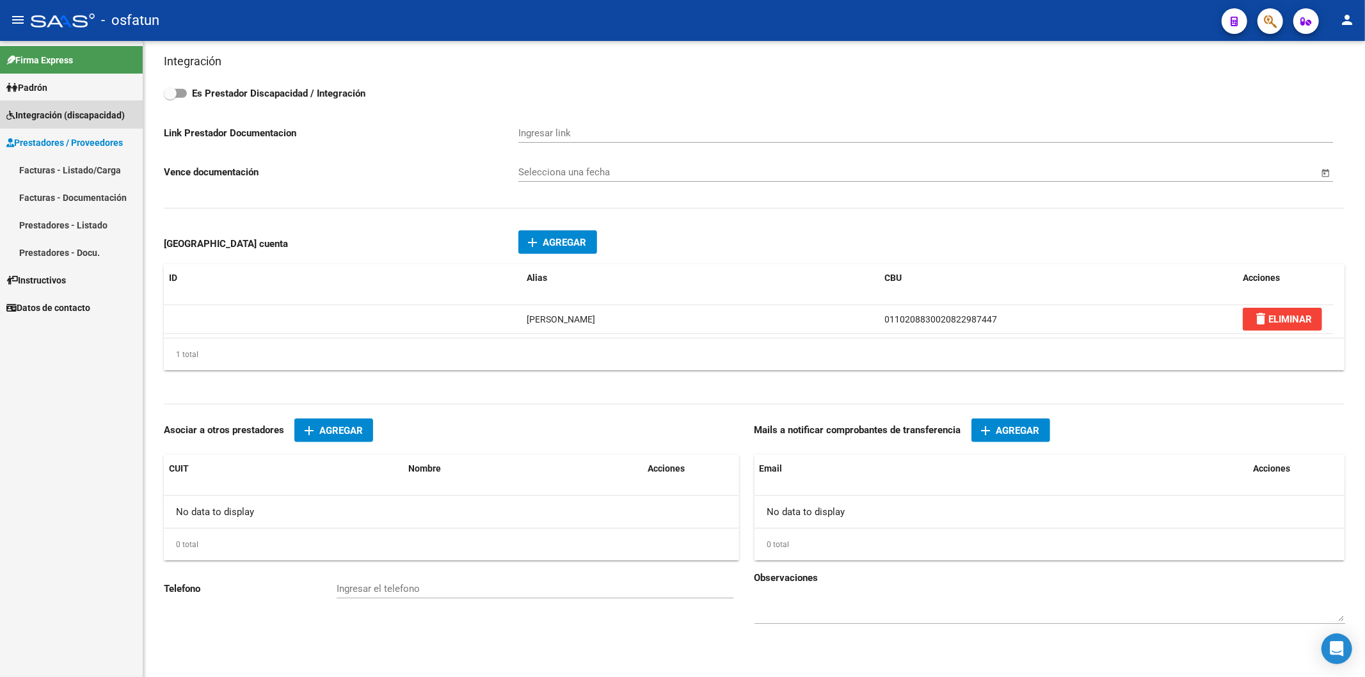
click at [65, 114] on span "Integración (discapacidad)" at bounding box center [65, 115] width 118 height 14
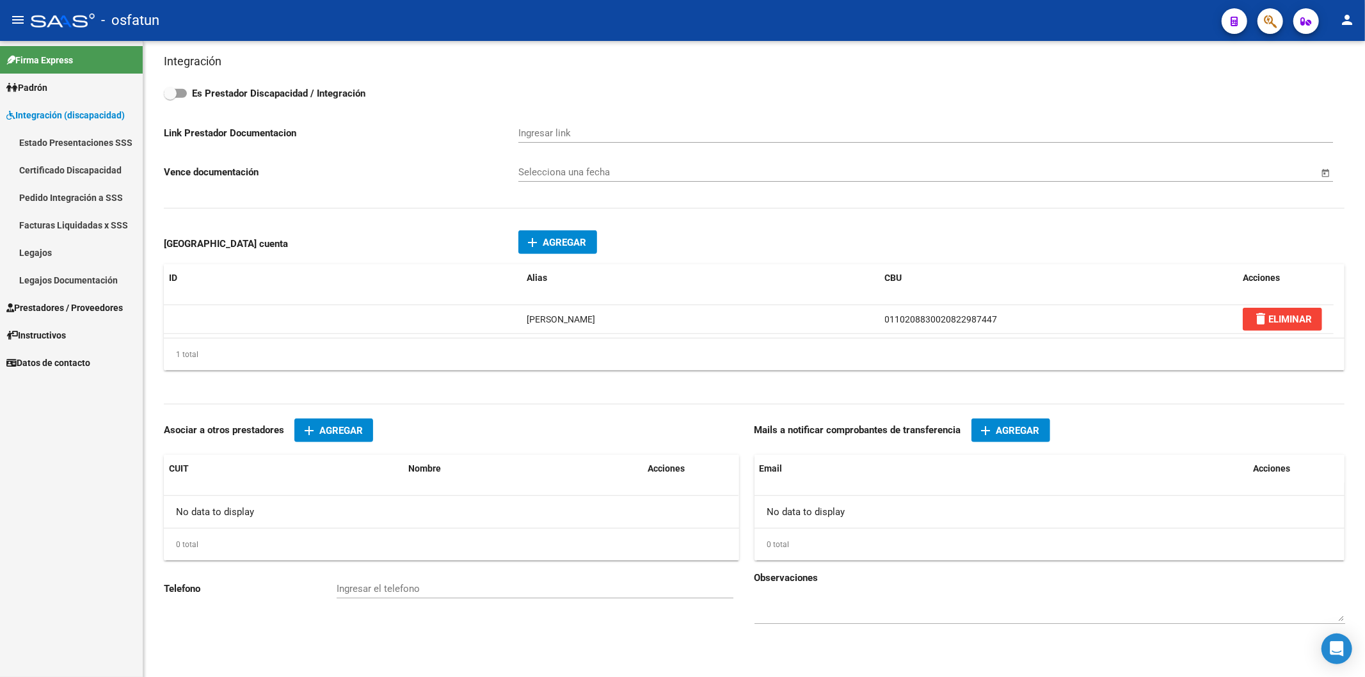
click at [28, 248] on link "Legajos" at bounding box center [71, 253] width 143 height 28
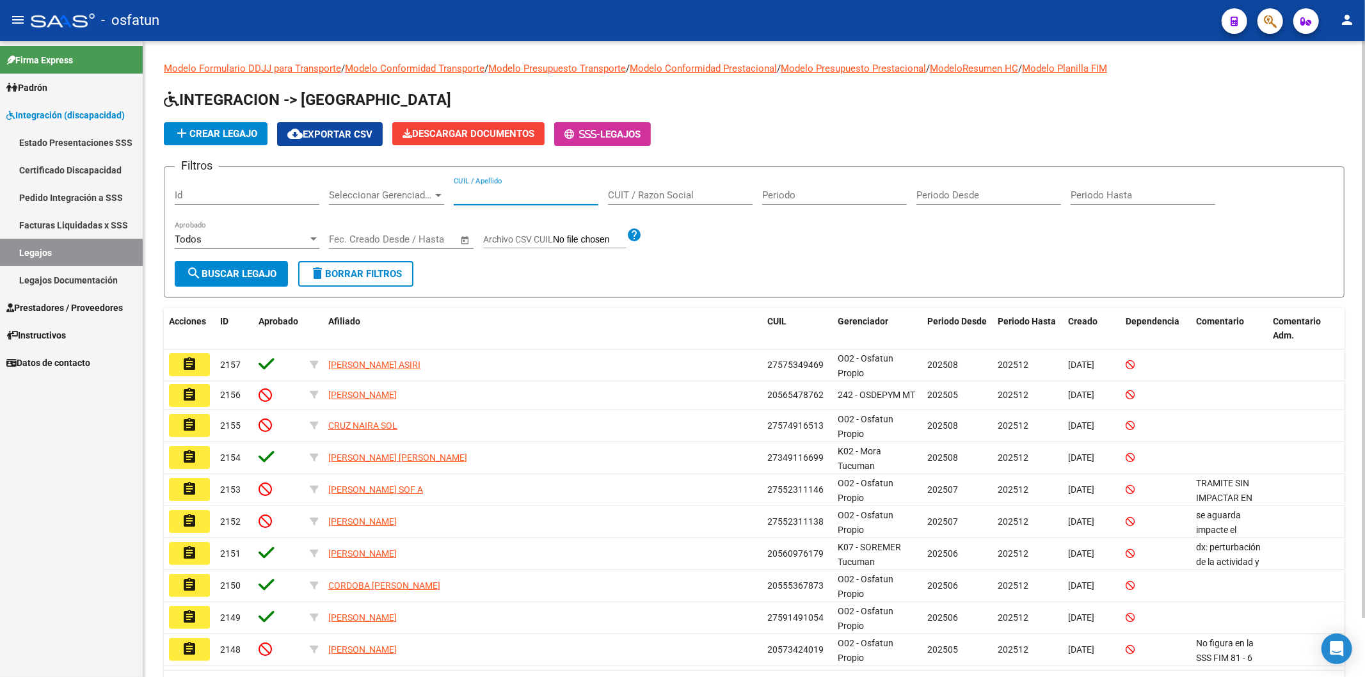
click at [494, 191] on input "CUIL / Apellido" at bounding box center [526, 195] width 145 height 12
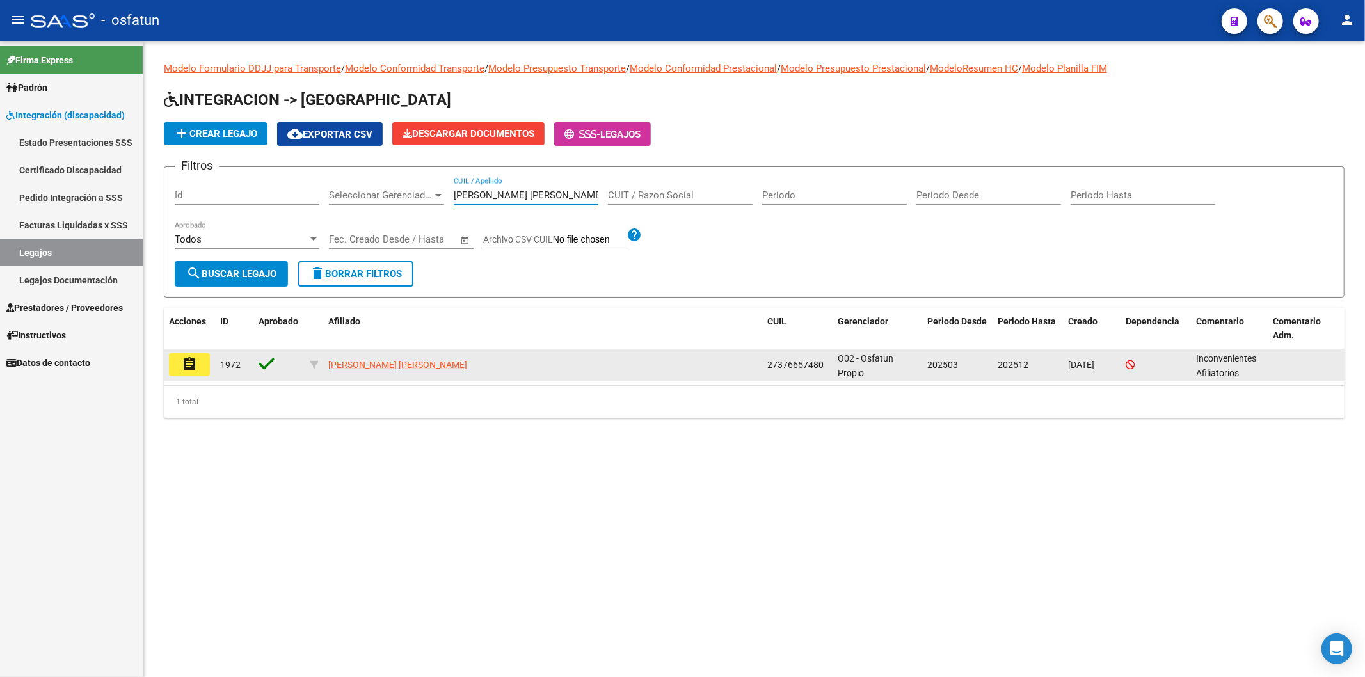
type input "[PERSON_NAME] [PERSON_NAME]"
click at [189, 361] on mat-icon "assignment" at bounding box center [189, 363] width 15 height 15
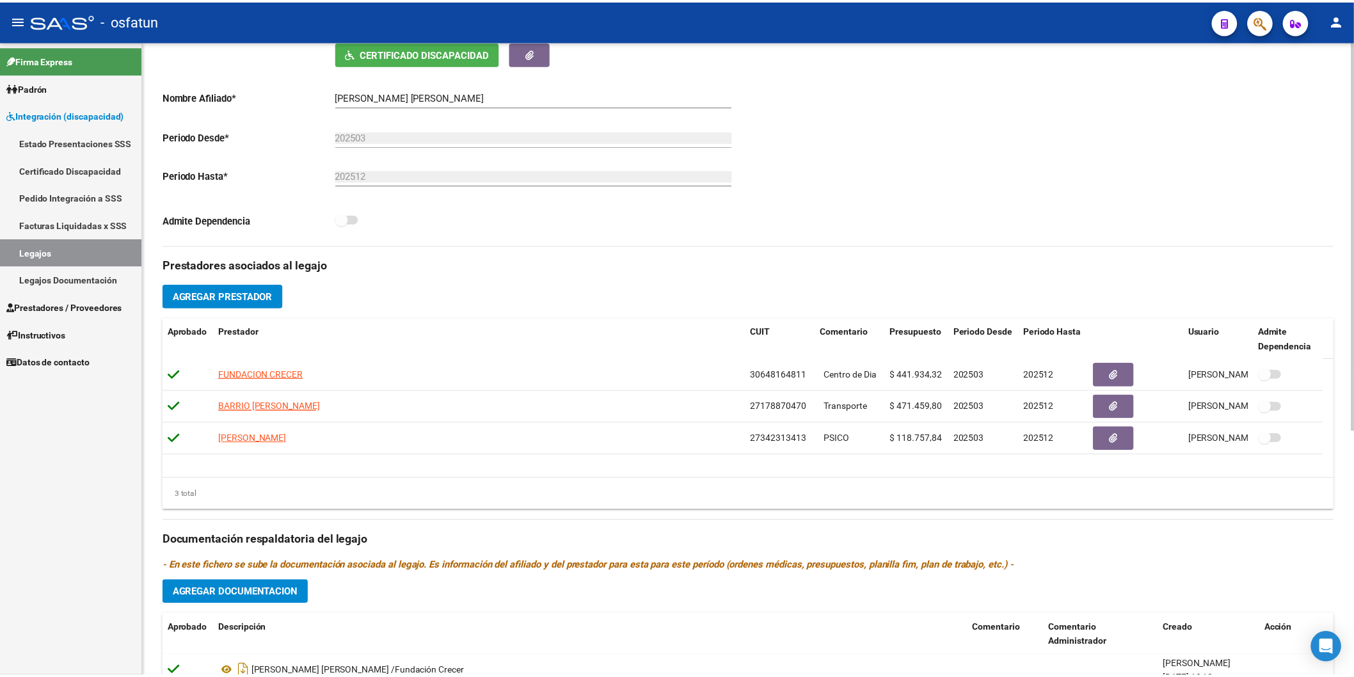
scroll to position [355, 0]
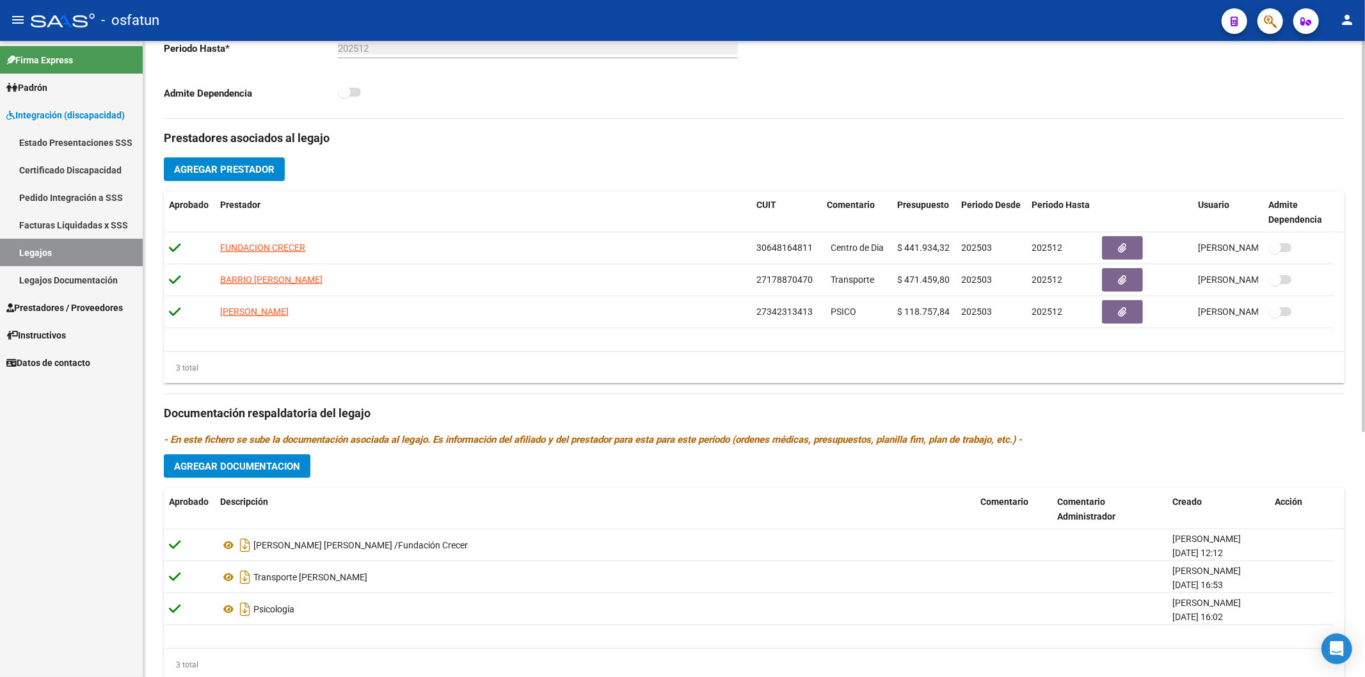
click at [263, 166] on span "Agregar Prestador" at bounding box center [224, 170] width 100 height 12
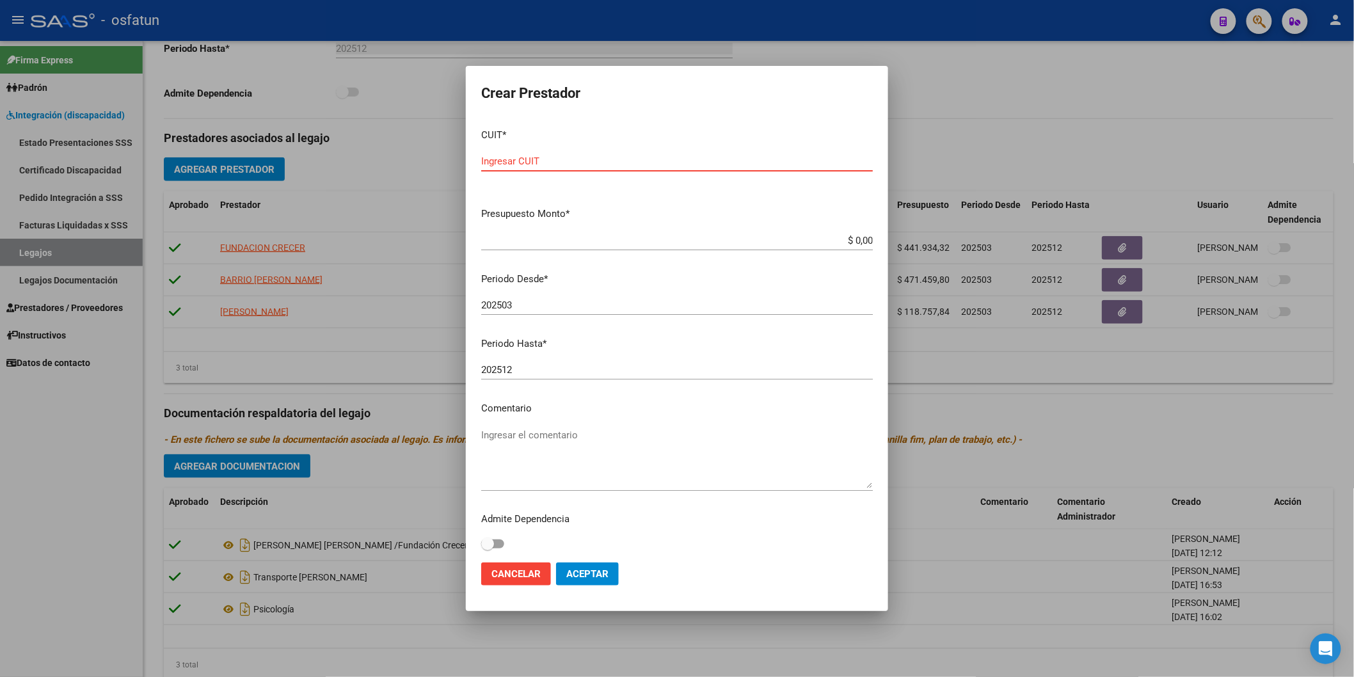
paste input "27-43536943-5"
type input "27-43536943-5"
click at [695, 237] on input "$ 0,00" at bounding box center [677, 241] width 392 height 12
type input "$ 419.904,00"
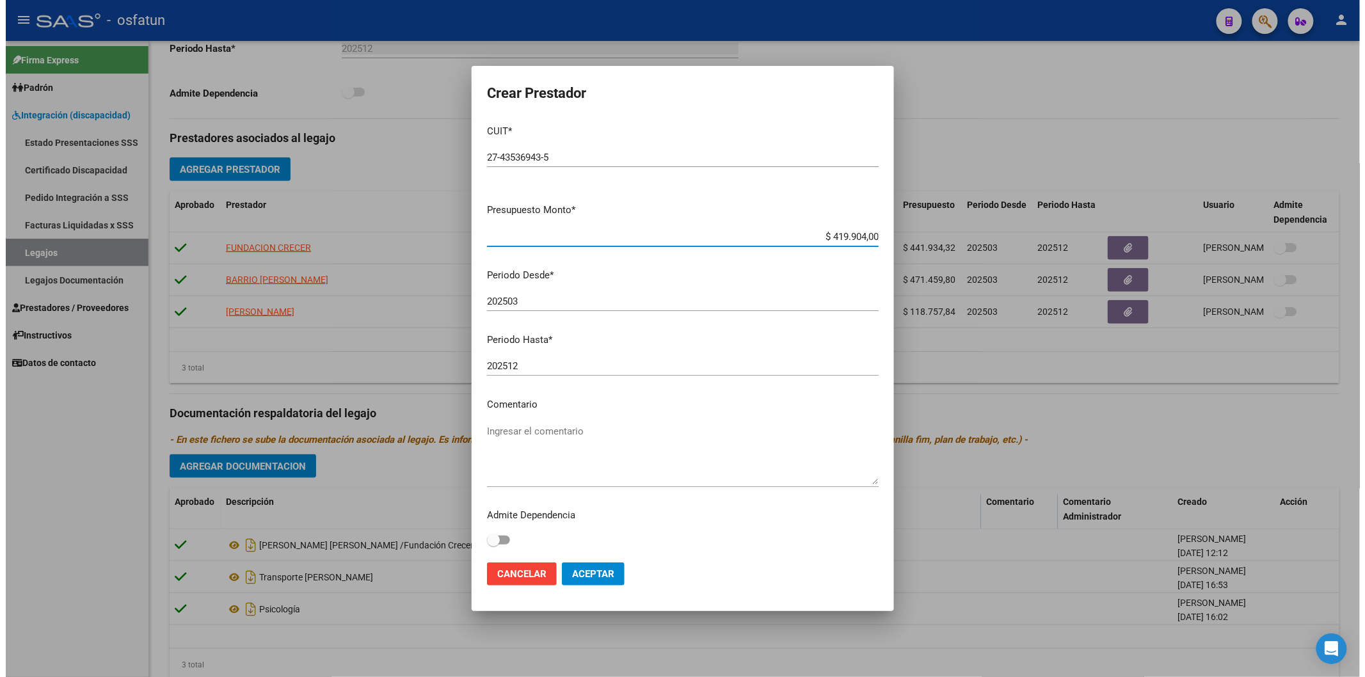
scroll to position [4, 0]
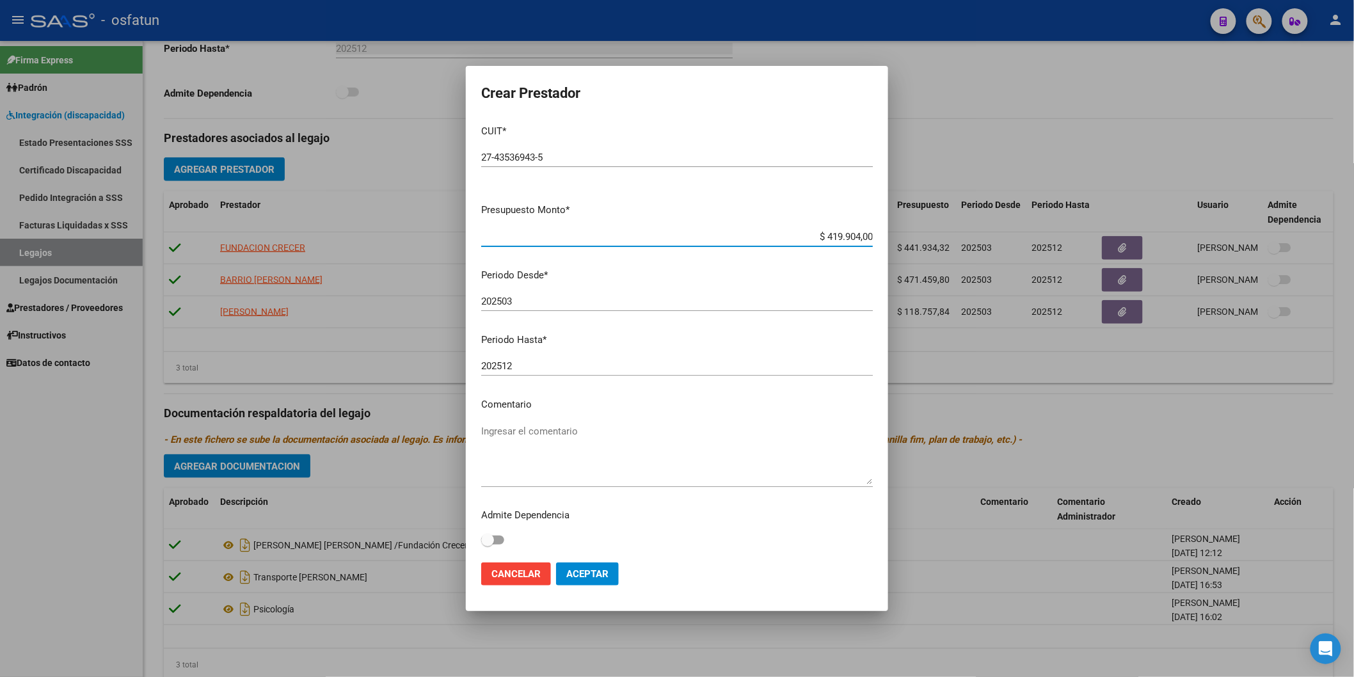
click at [538, 470] on textarea "Ingresar el comentario" at bounding box center [677, 454] width 392 height 60
type textarea "Acompañamiento Terapéutico"
click at [580, 573] on span "Aceptar" at bounding box center [587, 574] width 42 height 12
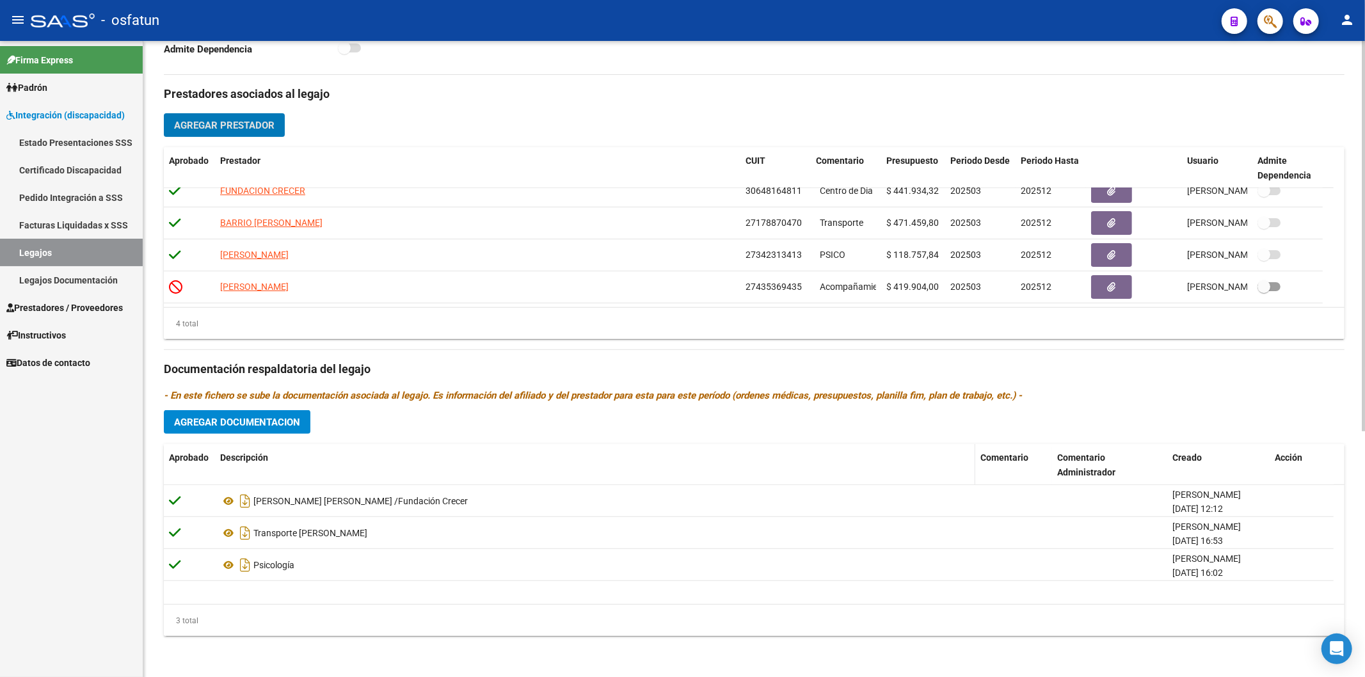
scroll to position [330, 0]
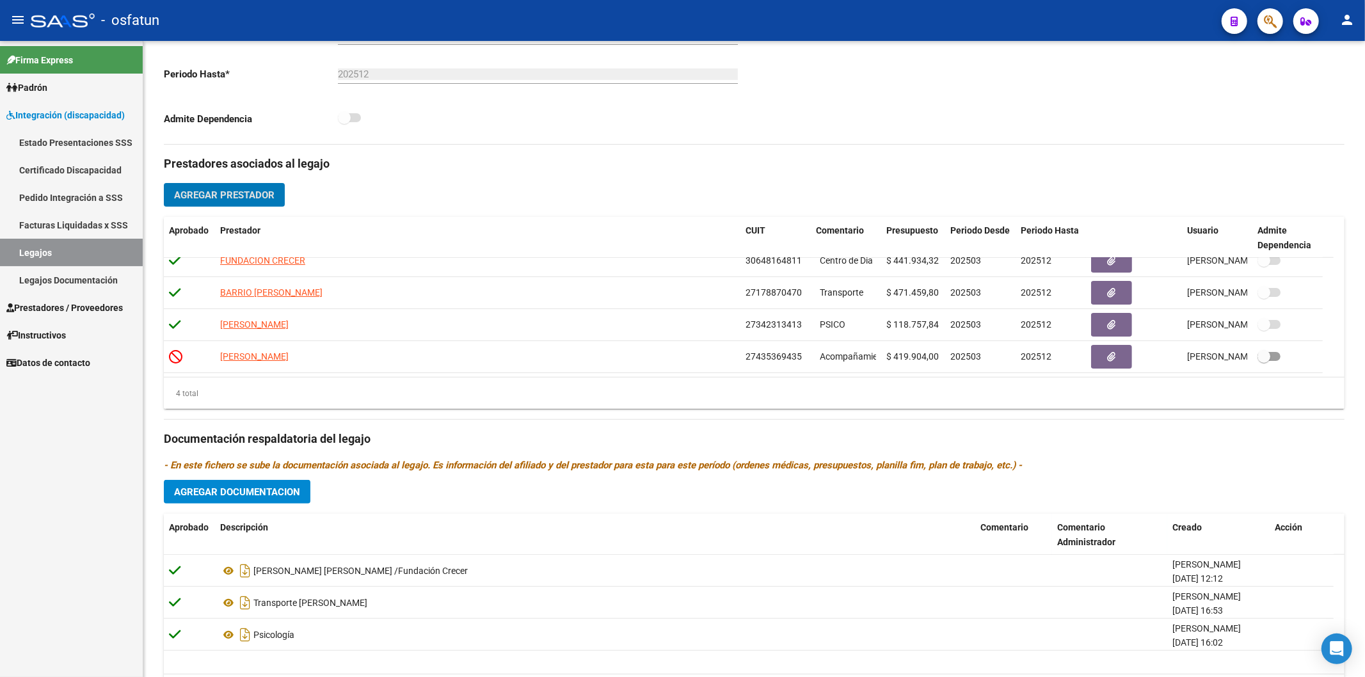
click at [37, 303] on span "Prestadores / Proveedores" at bounding box center [64, 308] width 116 height 14
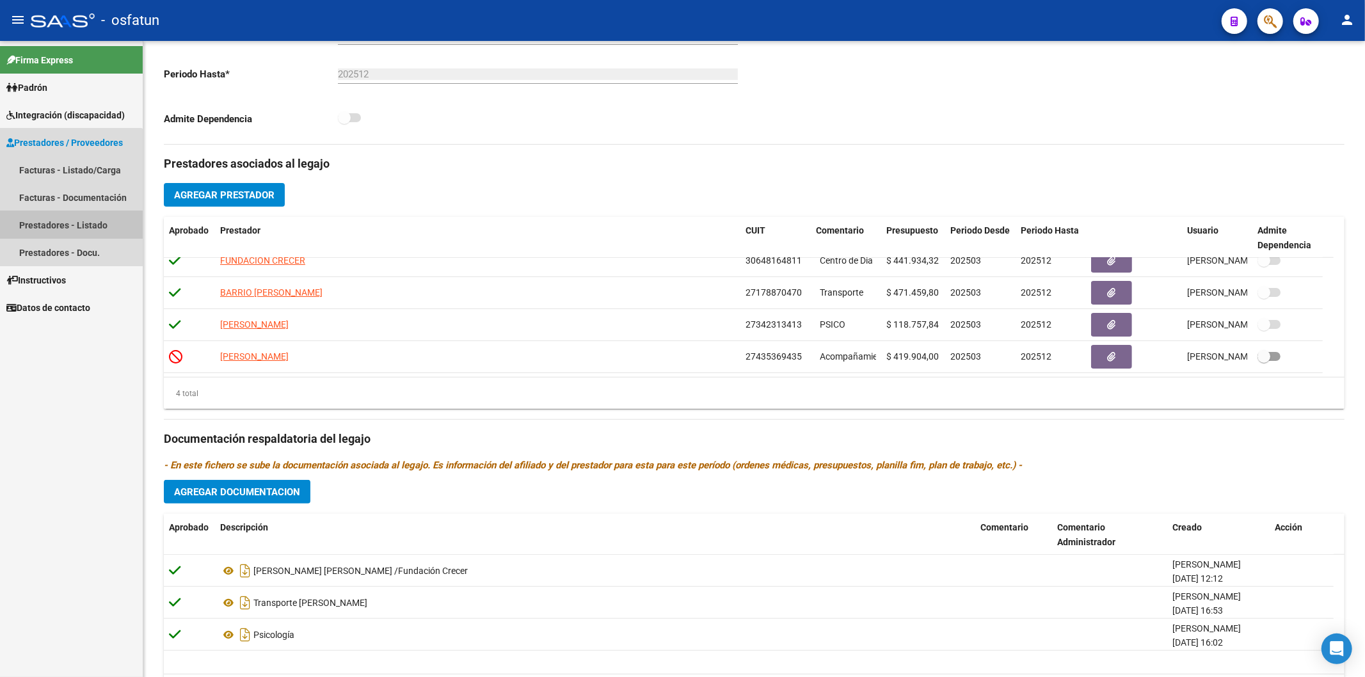
click at [68, 223] on link "Prestadores - Listado" at bounding box center [71, 225] width 143 height 28
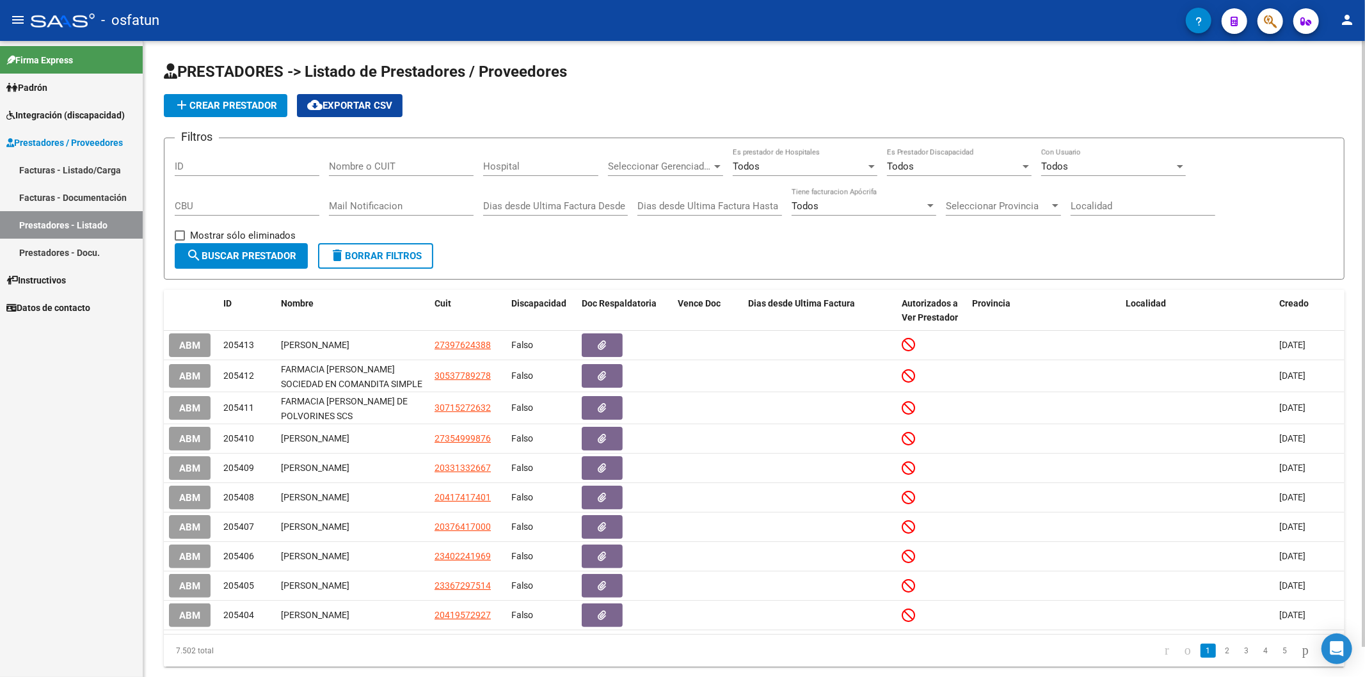
click at [390, 165] on input "Nombre o CUIT" at bounding box center [401, 167] width 145 height 12
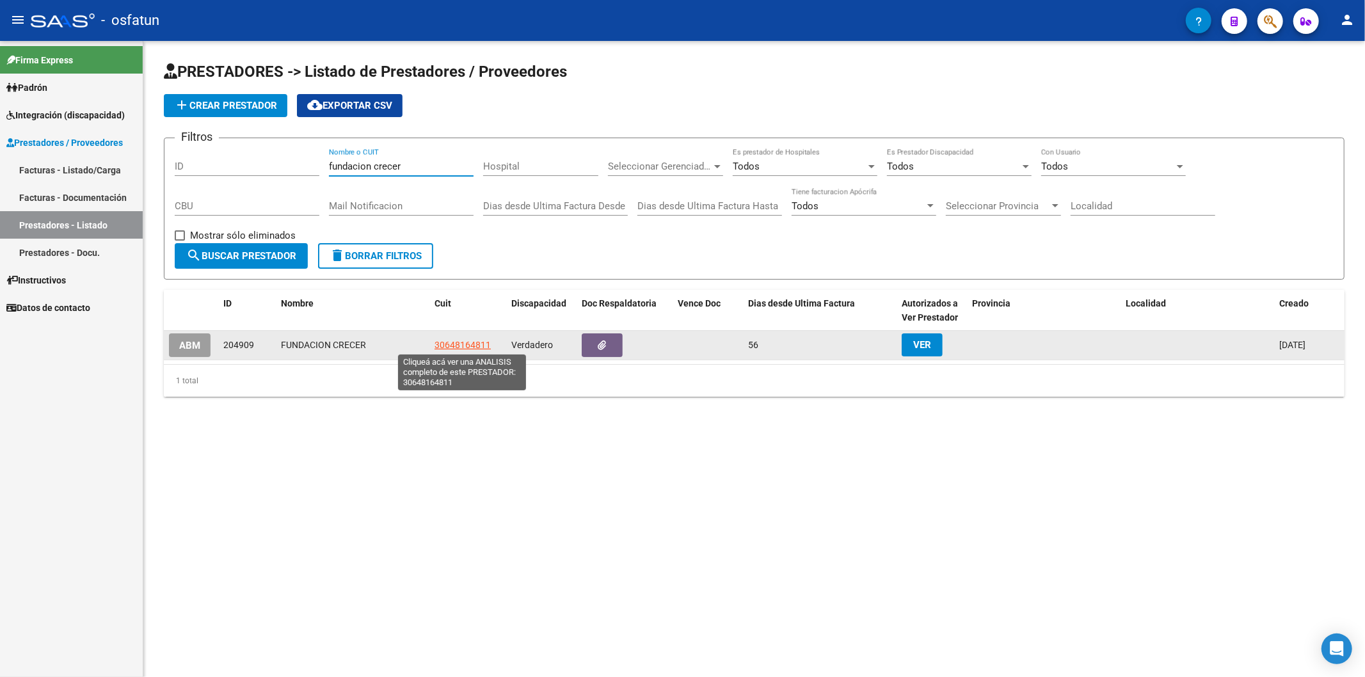
type input "fundacion crecer"
click at [474, 341] on span "30648164811" at bounding box center [463, 345] width 56 height 10
type textarea "30648164811"
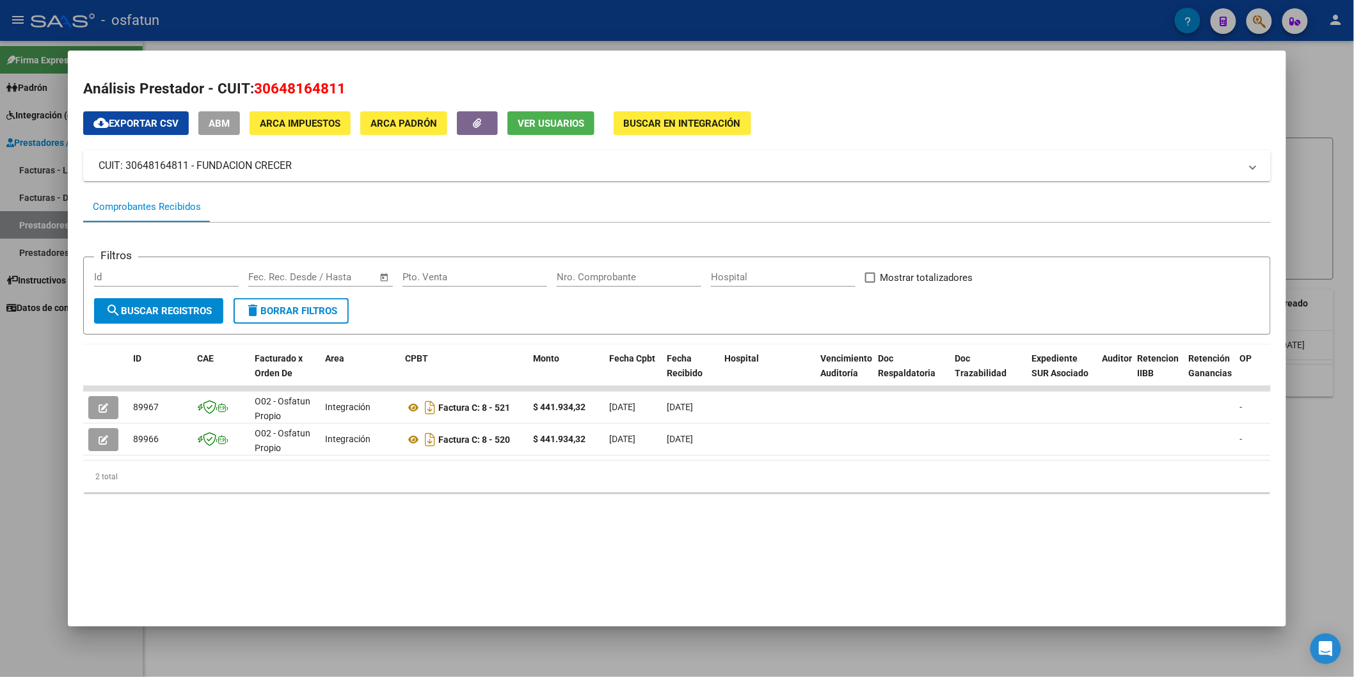
click at [34, 390] on div at bounding box center [677, 338] width 1354 height 677
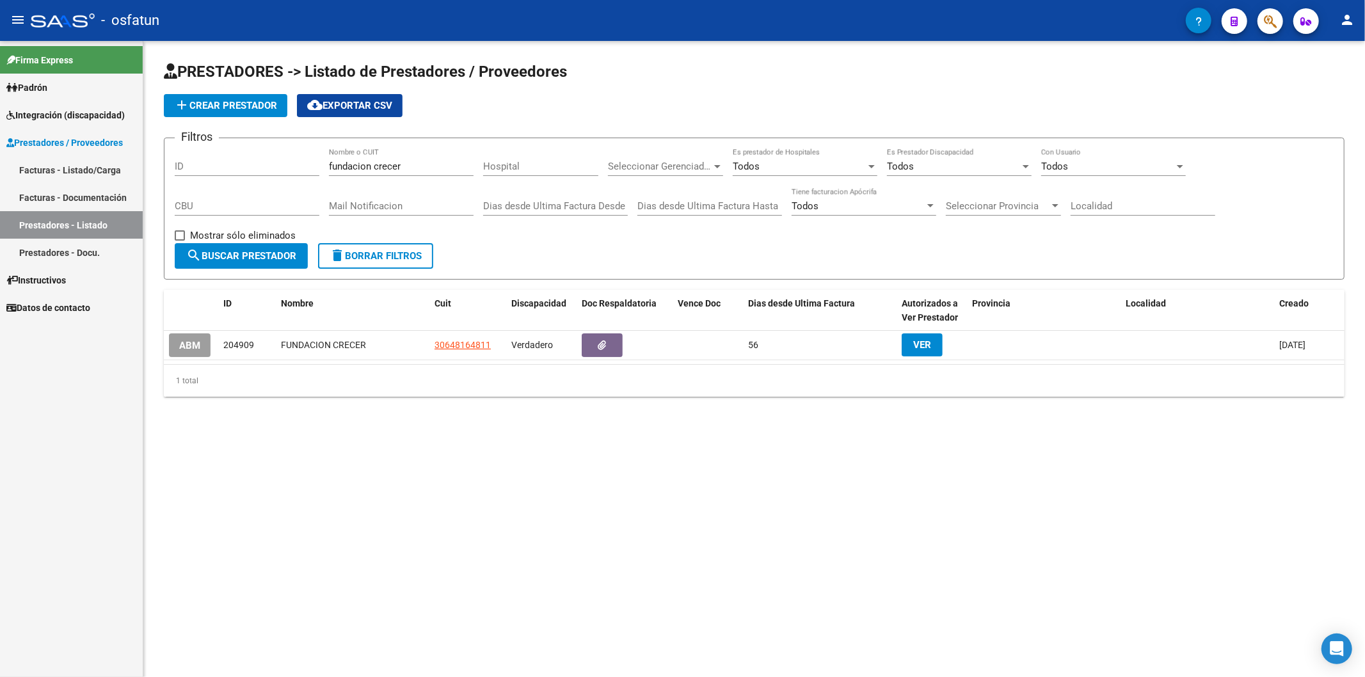
click at [75, 168] on link "Facturas - Listado/Carga" at bounding box center [71, 170] width 143 height 28
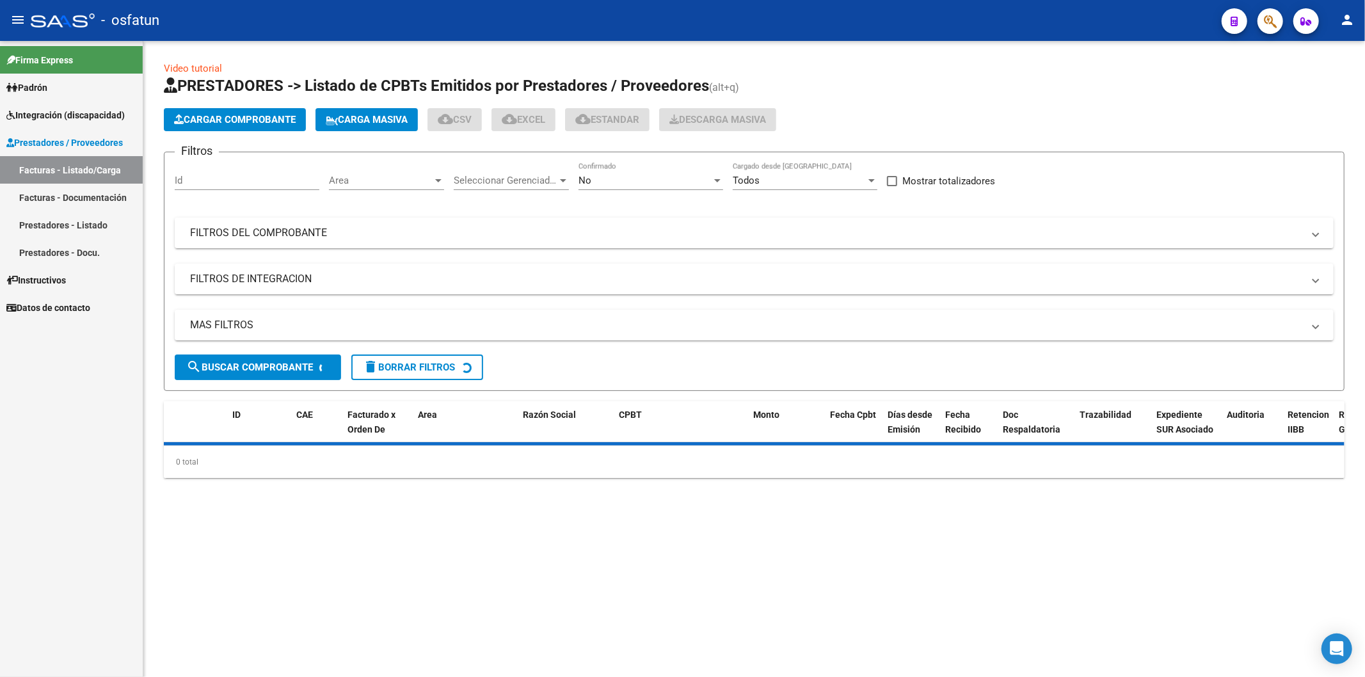
click at [248, 117] on span "Cargar Comprobante" at bounding box center [235, 120] width 122 height 12
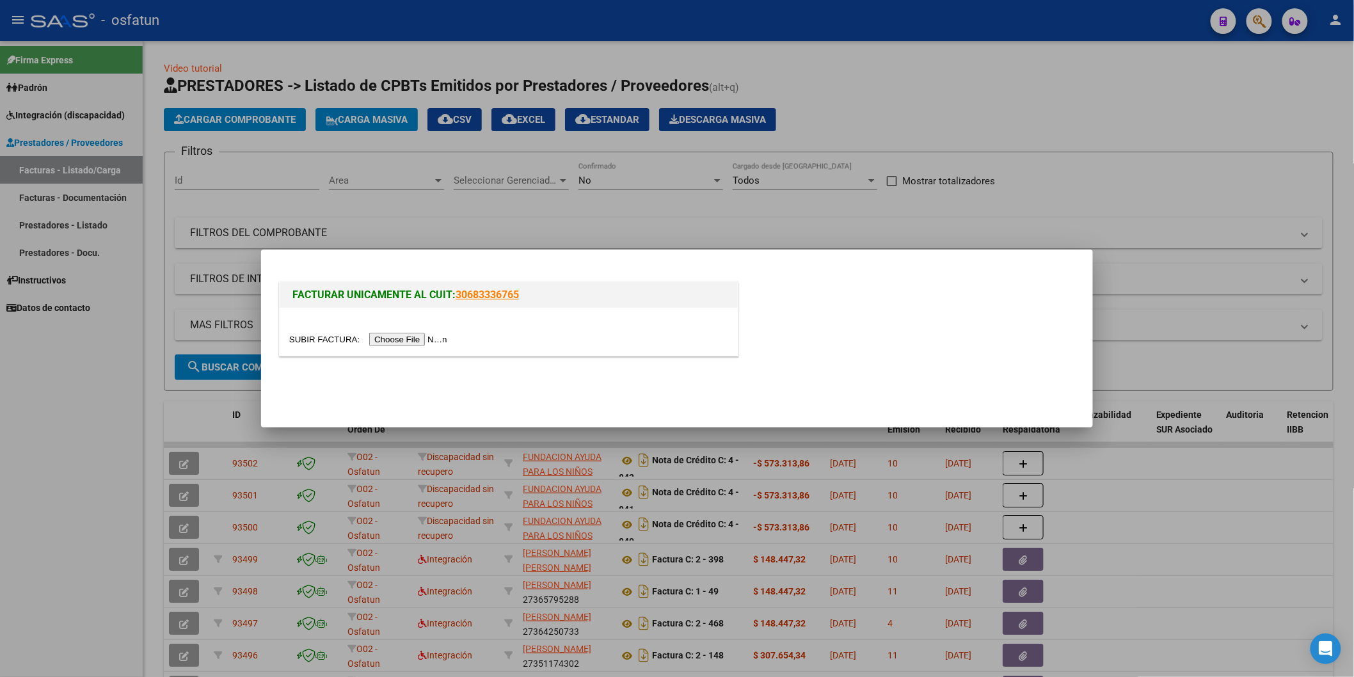
click at [401, 342] on input "file" at bounding box center [370, 339] width 162 height 13
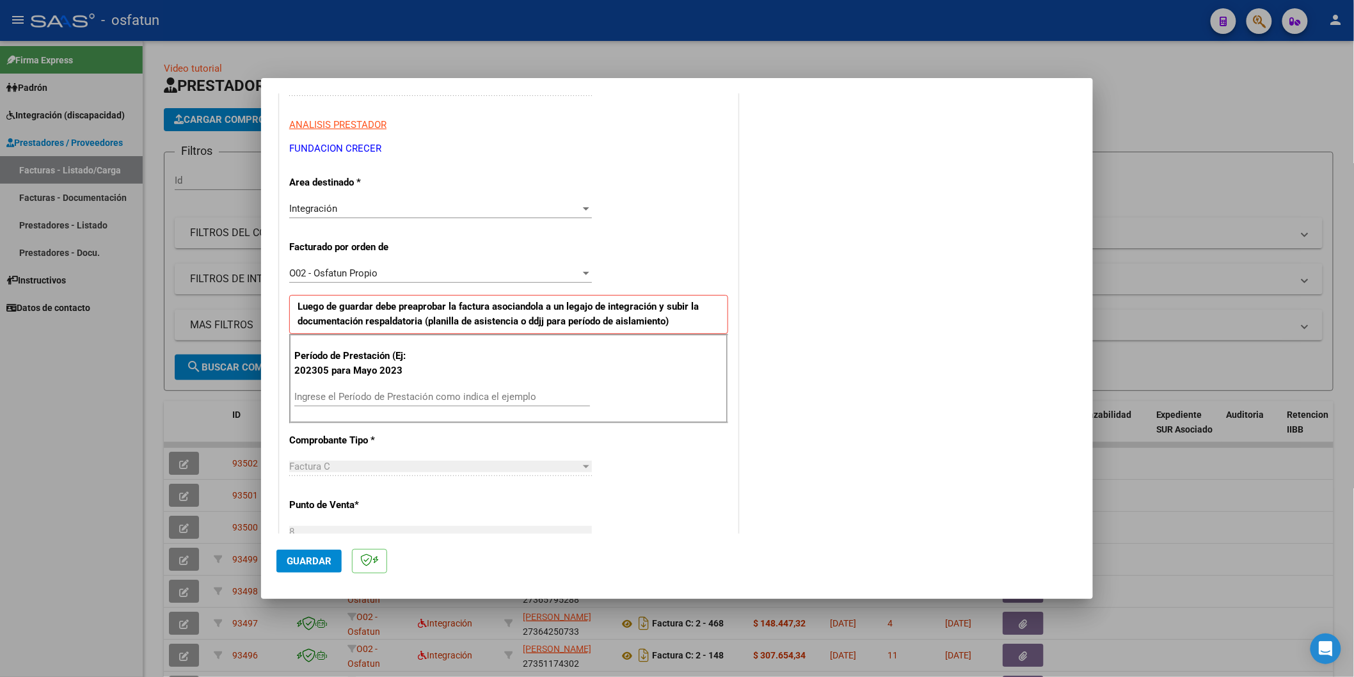
scroll to position [355, 0]
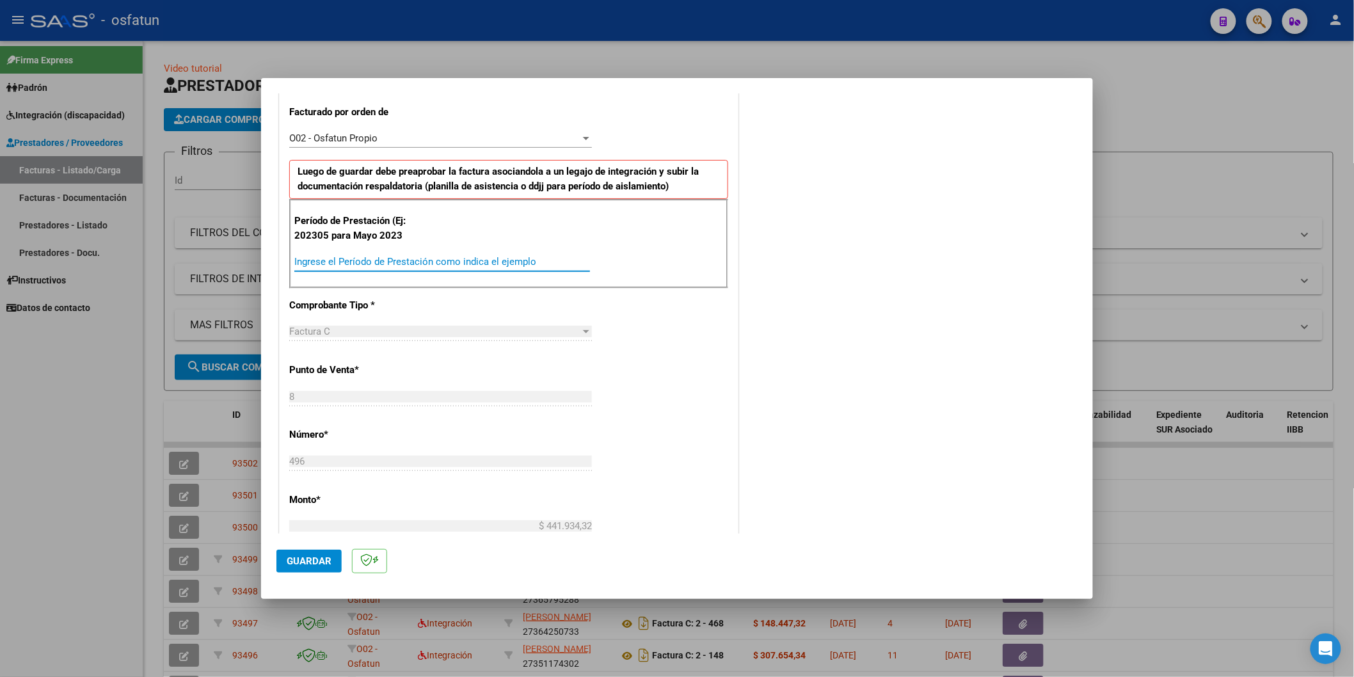
click at [340, 264] on input "Ingrese el Período de Prestación como indica el ejemplo" at bounding box center [442, 262] width 296 height 12
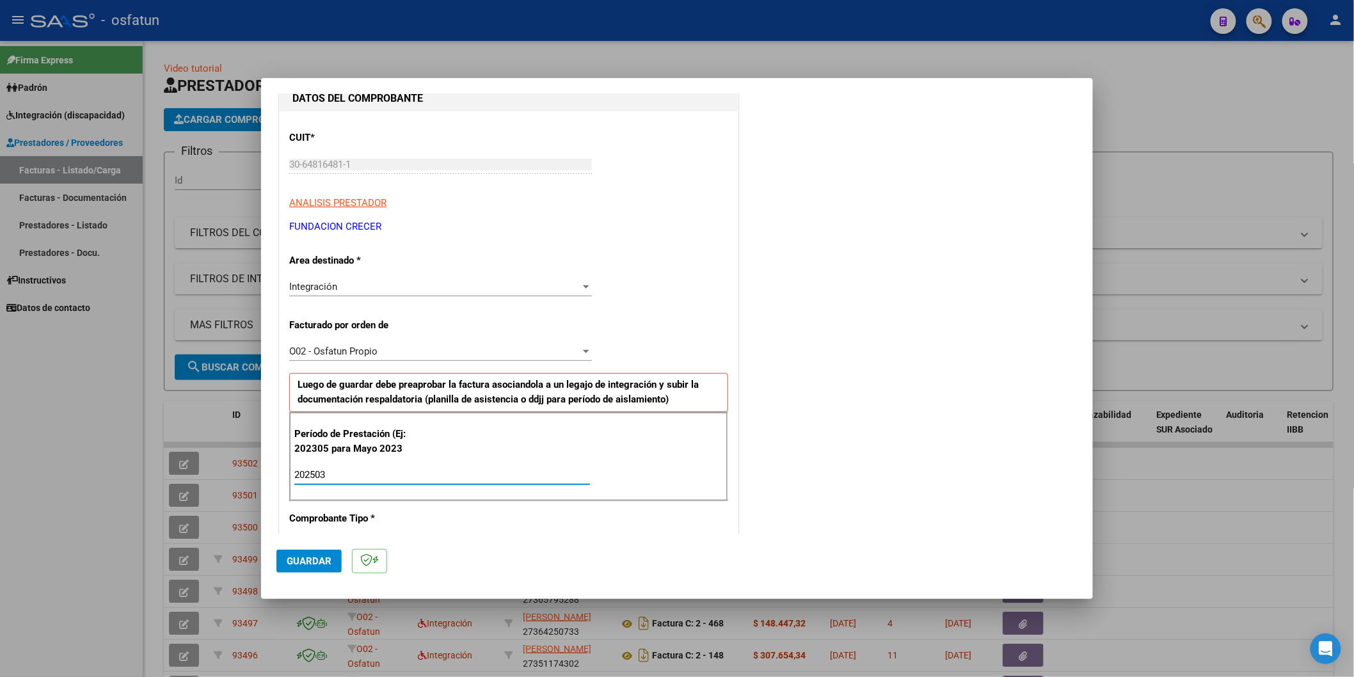
scroll to position [213, 0]
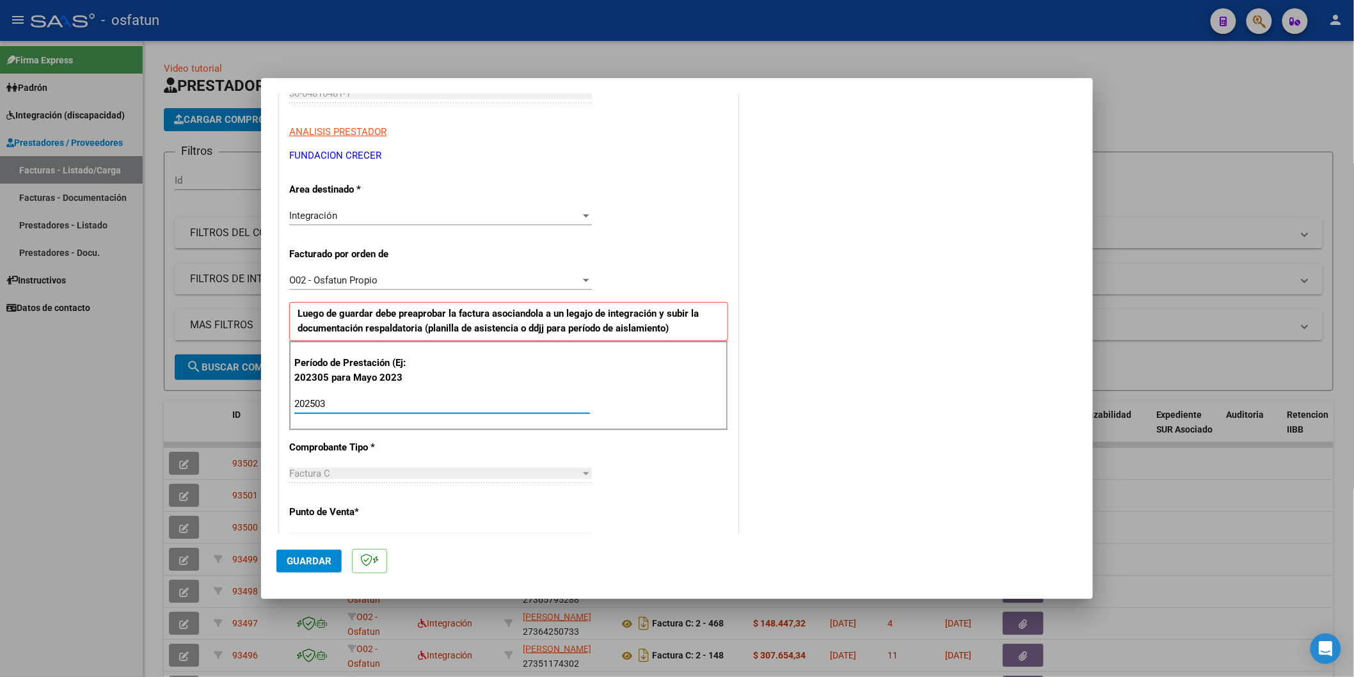
type input "202503"
click at [583, 216] on div at bounding box center [586, 215] width 6 height 3
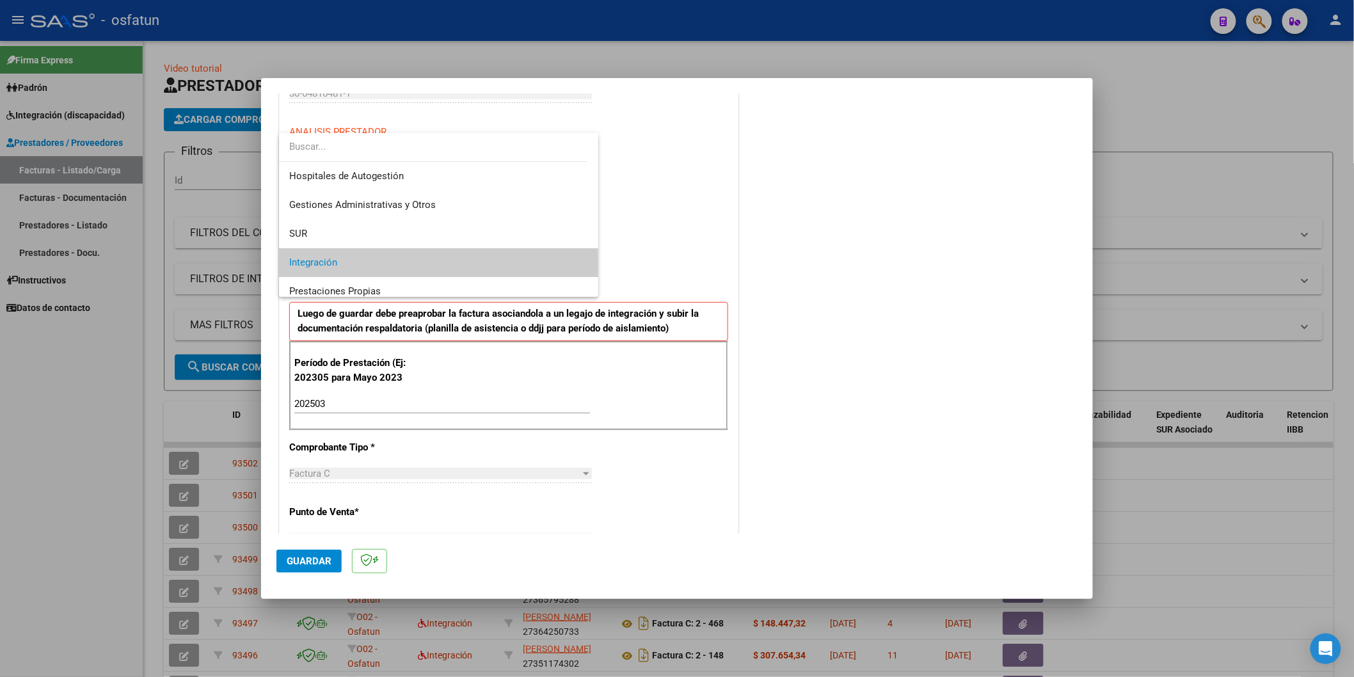
scroll to position [47, 0]
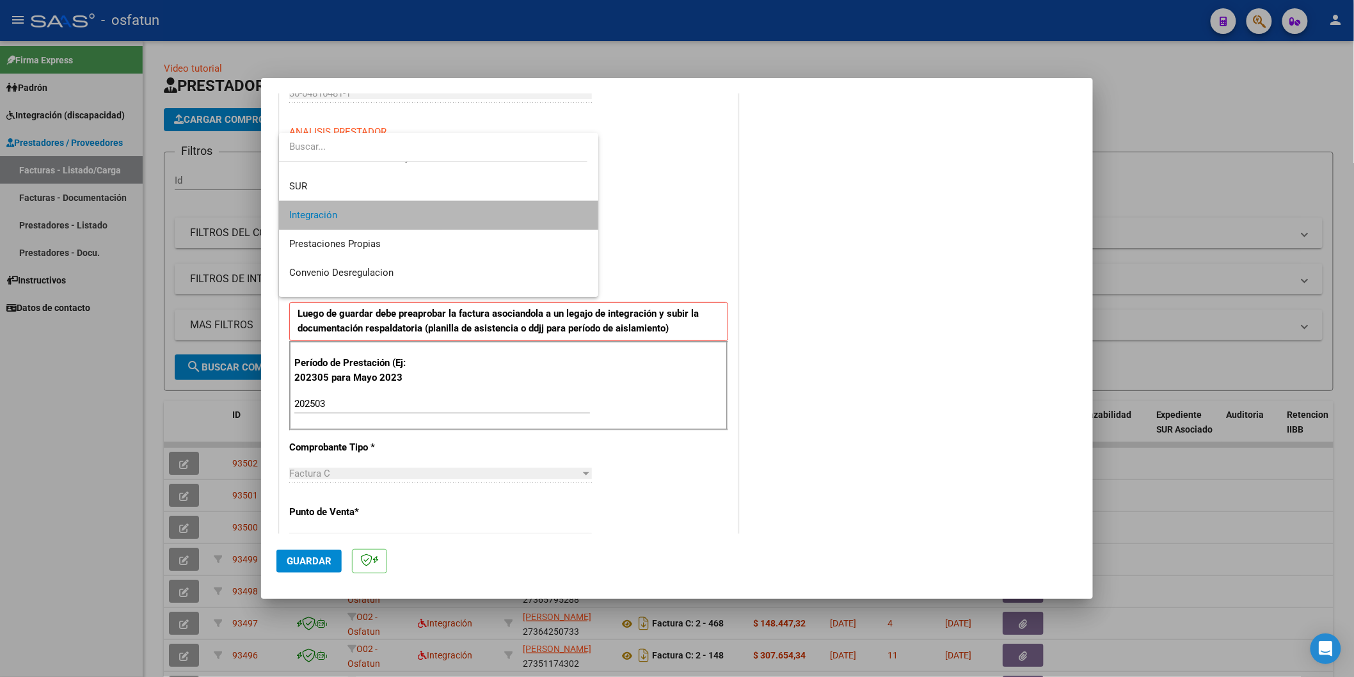
click at [493, 212] on span "Integración" at bounding box center [438, 215] width 299 height 29
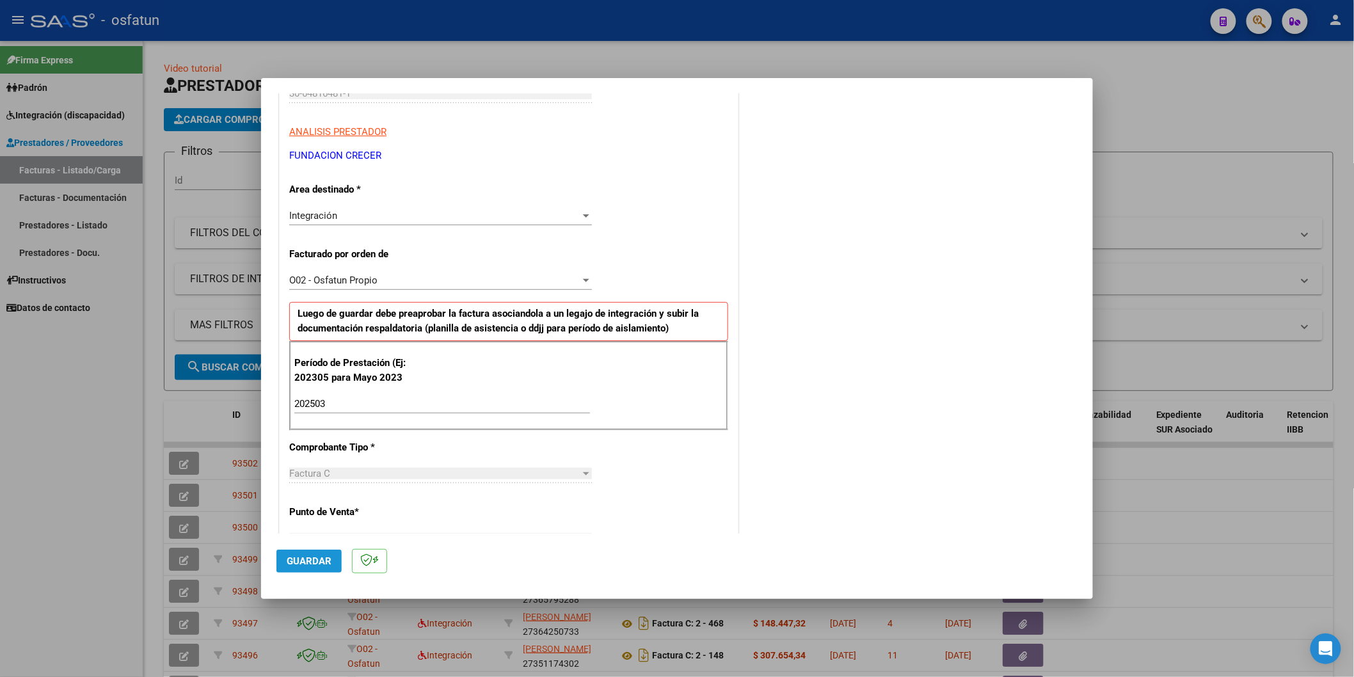
click at [299, 561] on span "Guardar" at bounding box center [309, 561] width 45 height 12
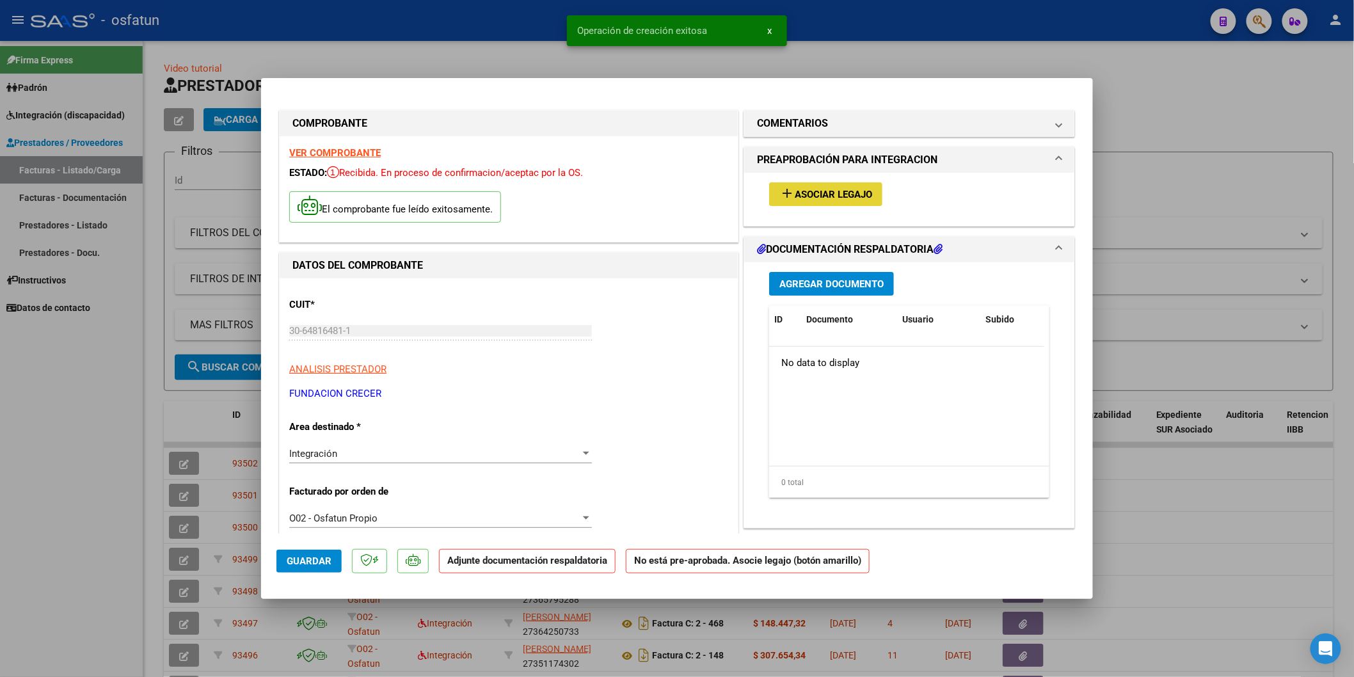
click at [816, 189] on span "Asociar Legajo" at bounding box center [833, 195] width 77 height 12
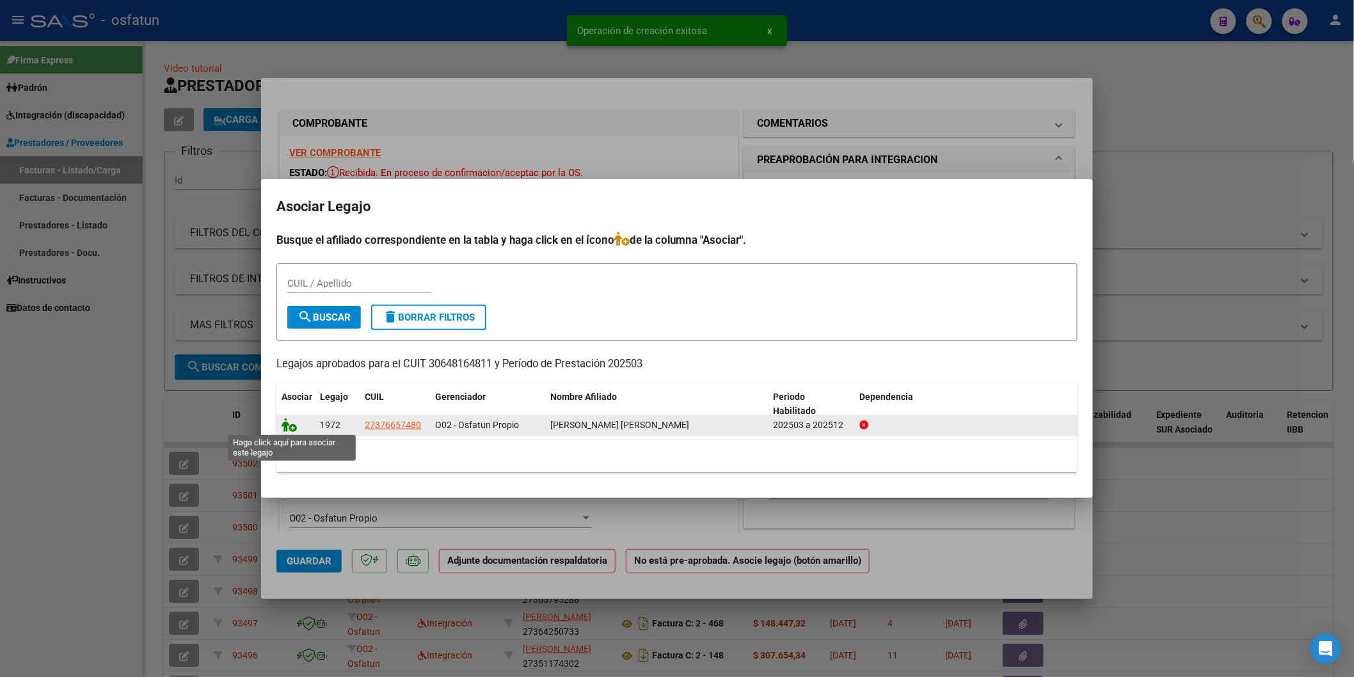
click at [289, 425] on icon at bounding box center [289, 425] width 15 height 14
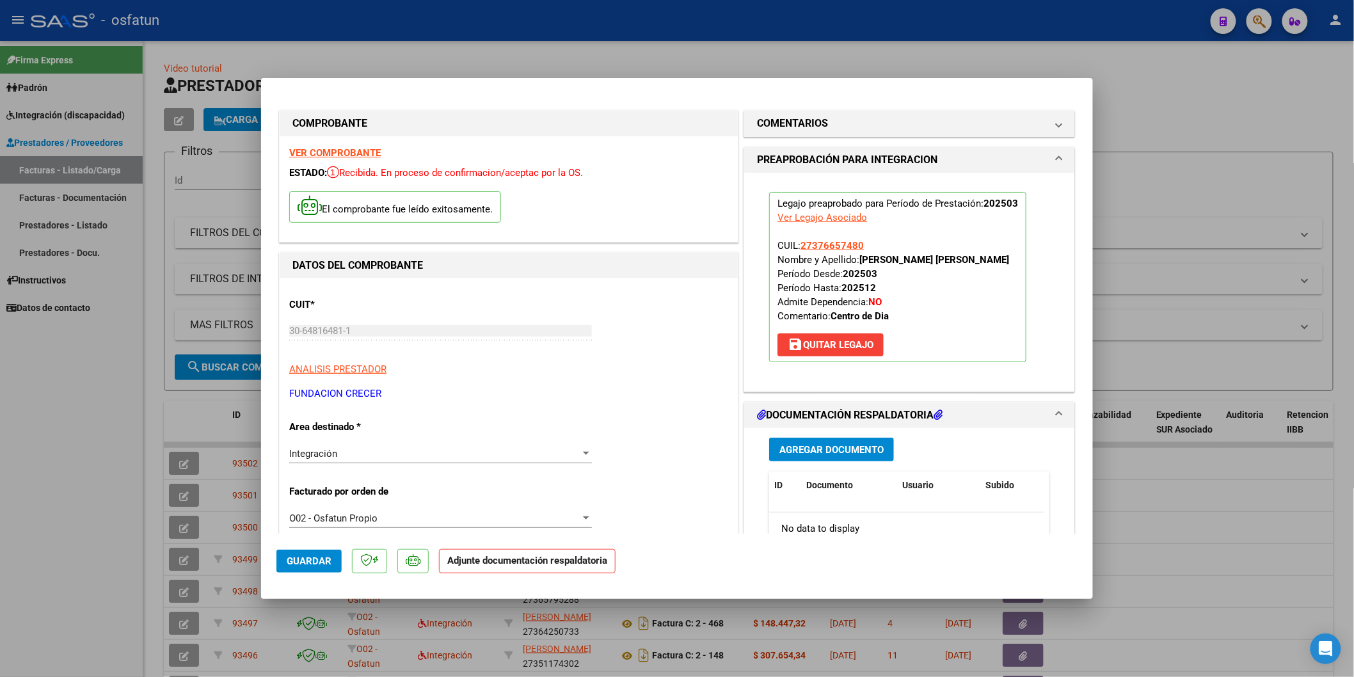
click at [843, 451] on span "Agregar Documento" at bounding box center [831, 450] width 104 height 12
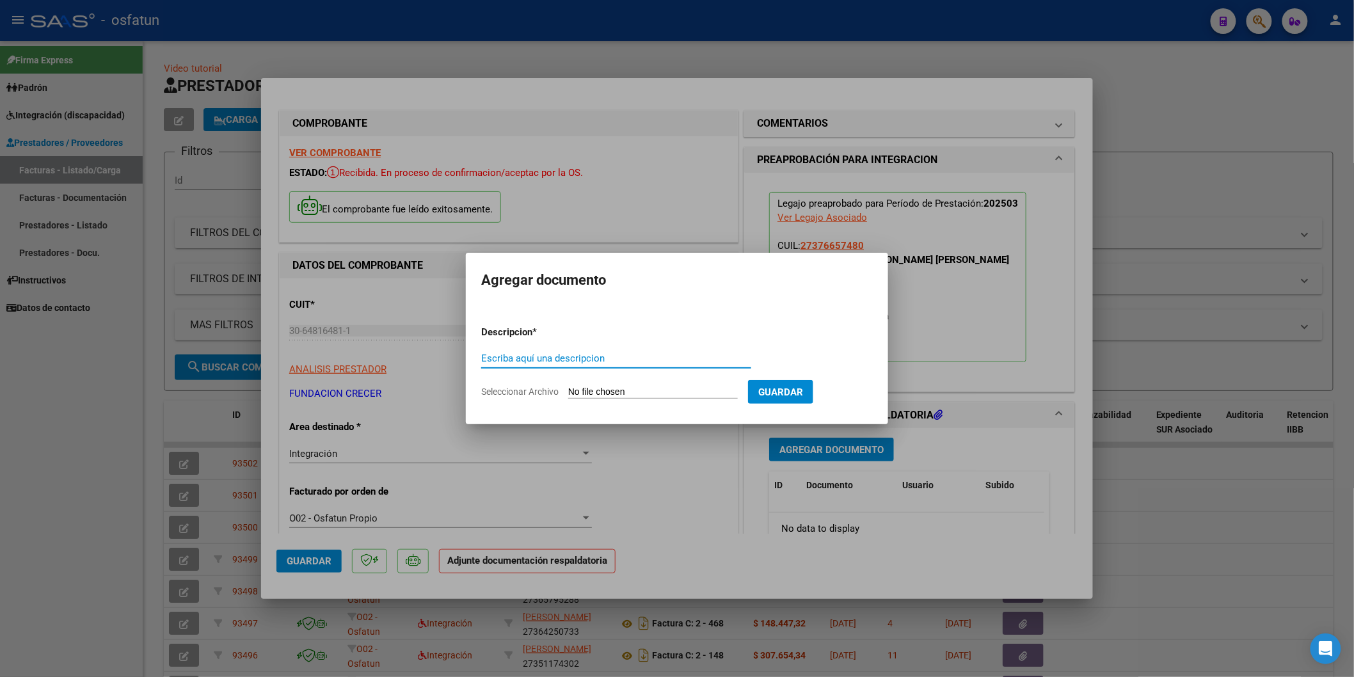
click at [738, 533] on div at bounding box center [677, 338] width 1354 height 677
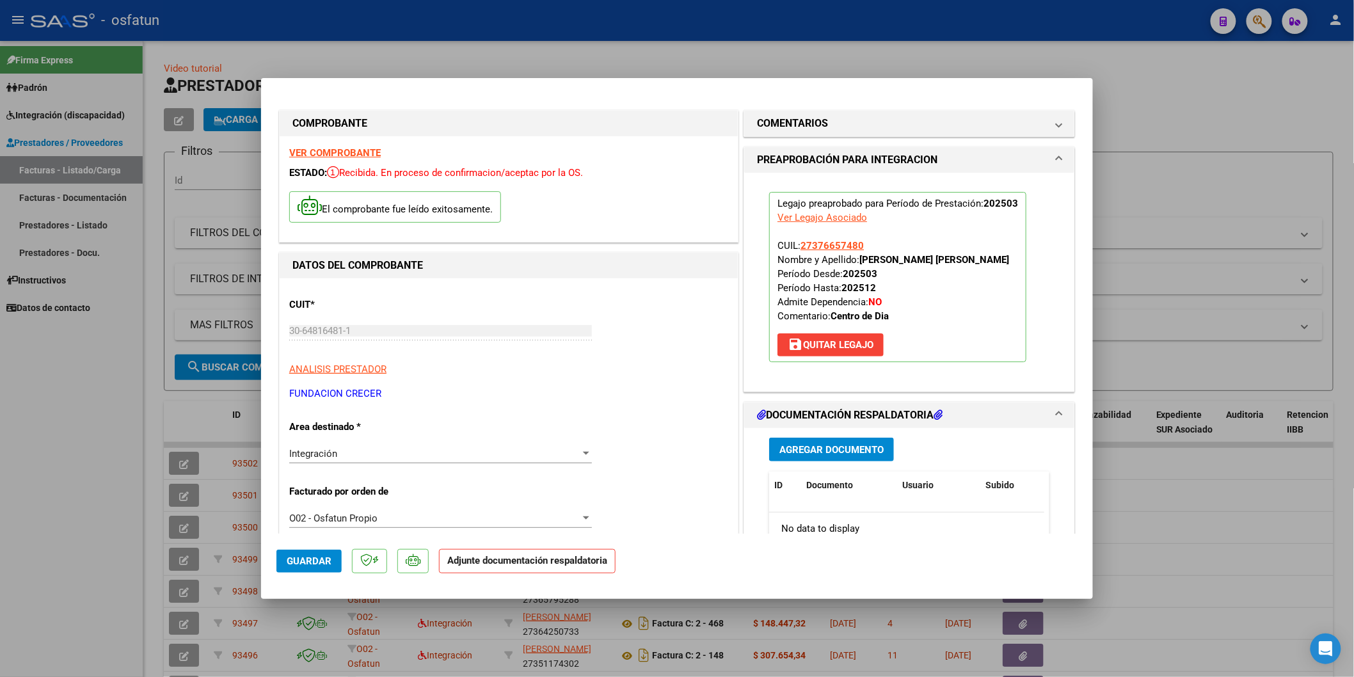
click at [302, 561] on span "Guardar" at bounding box center [309, 561] width 45 height 12
click at [60, 454] on div at bounding box center [677, 338] width 1354 height 677
type input "$ 0,00"
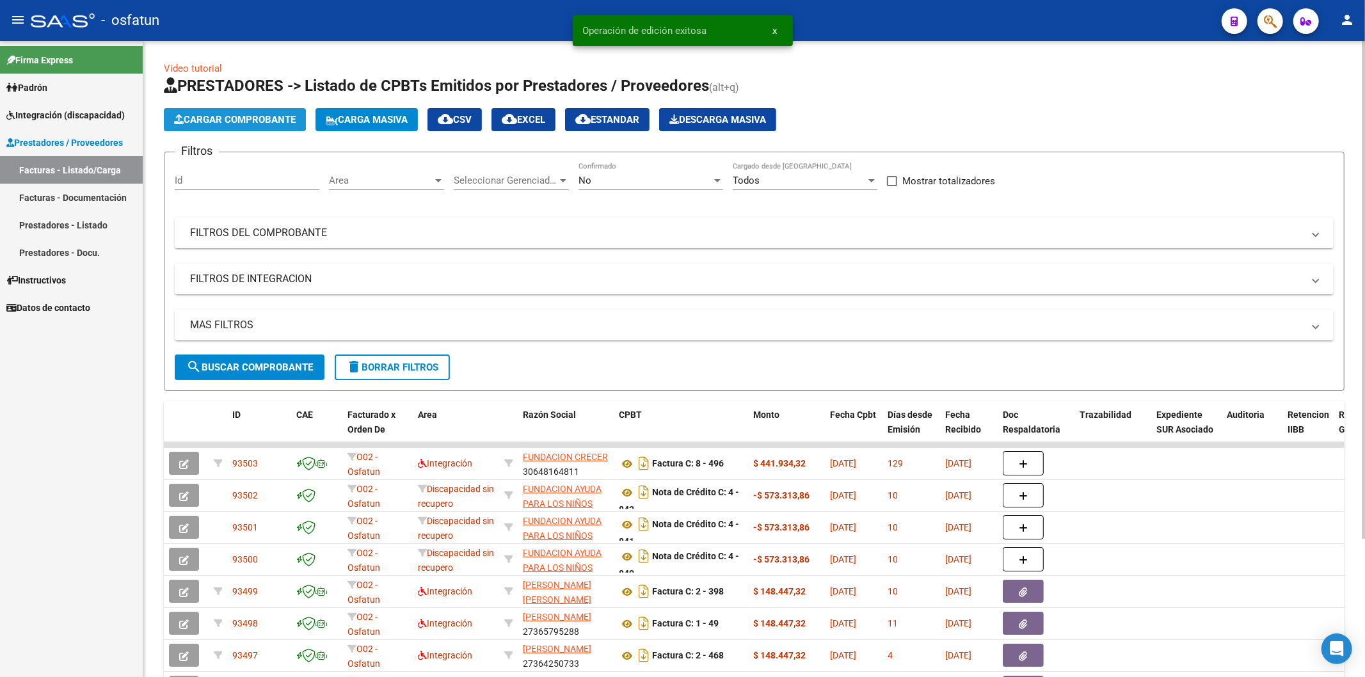
click at [277, 120] on span "Cargar Comprobante" at bounding box center [235, 120] width 122 height 12
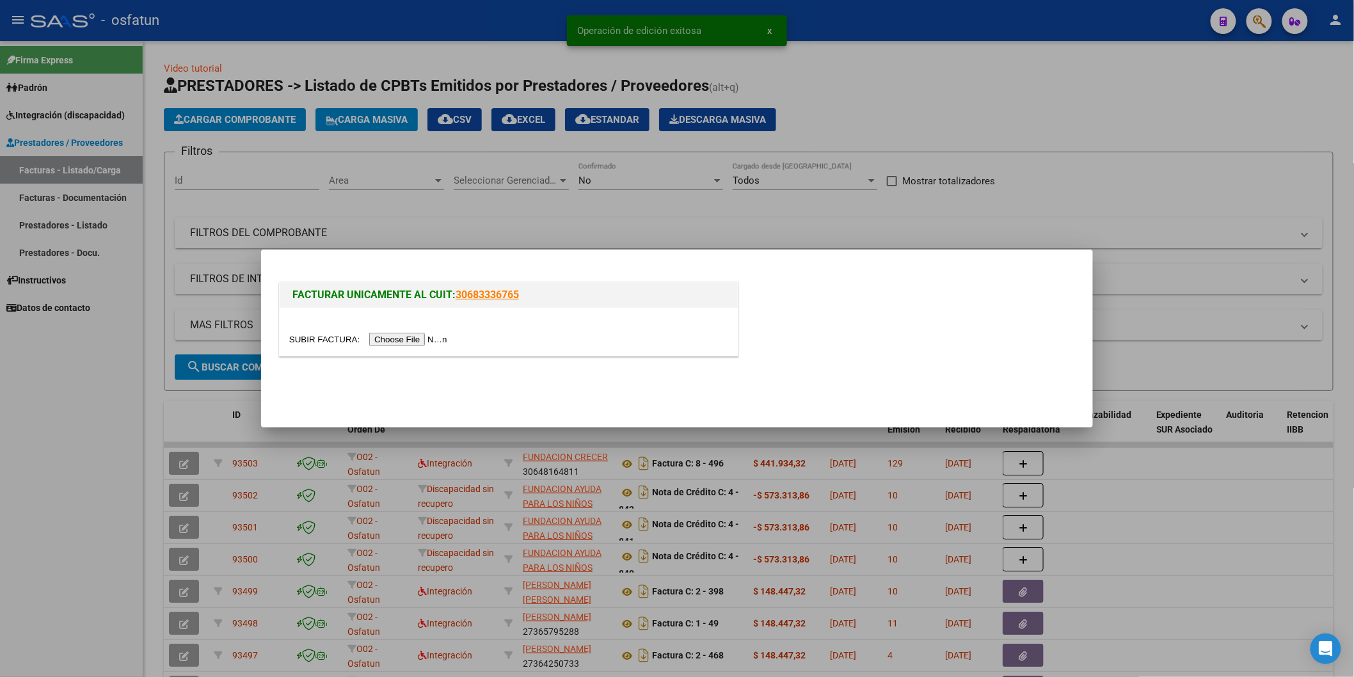
click at [411, 339] on input "file" at bounding box center [370, 339] width 162 height 13
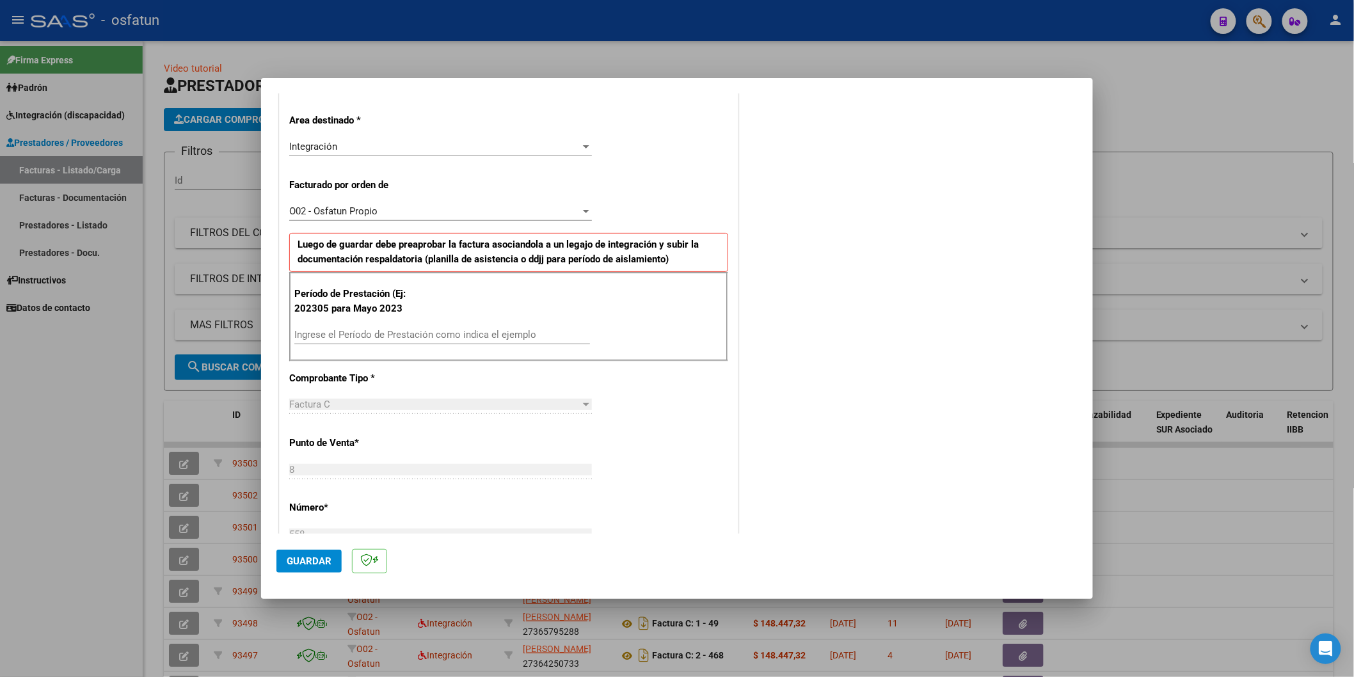
scroll to position [284, 0]
click at [344, 333] on input "Ingrese el Período de Prestación como indica el ejemplo" at bounding box center [442, 333] width 296 height 12
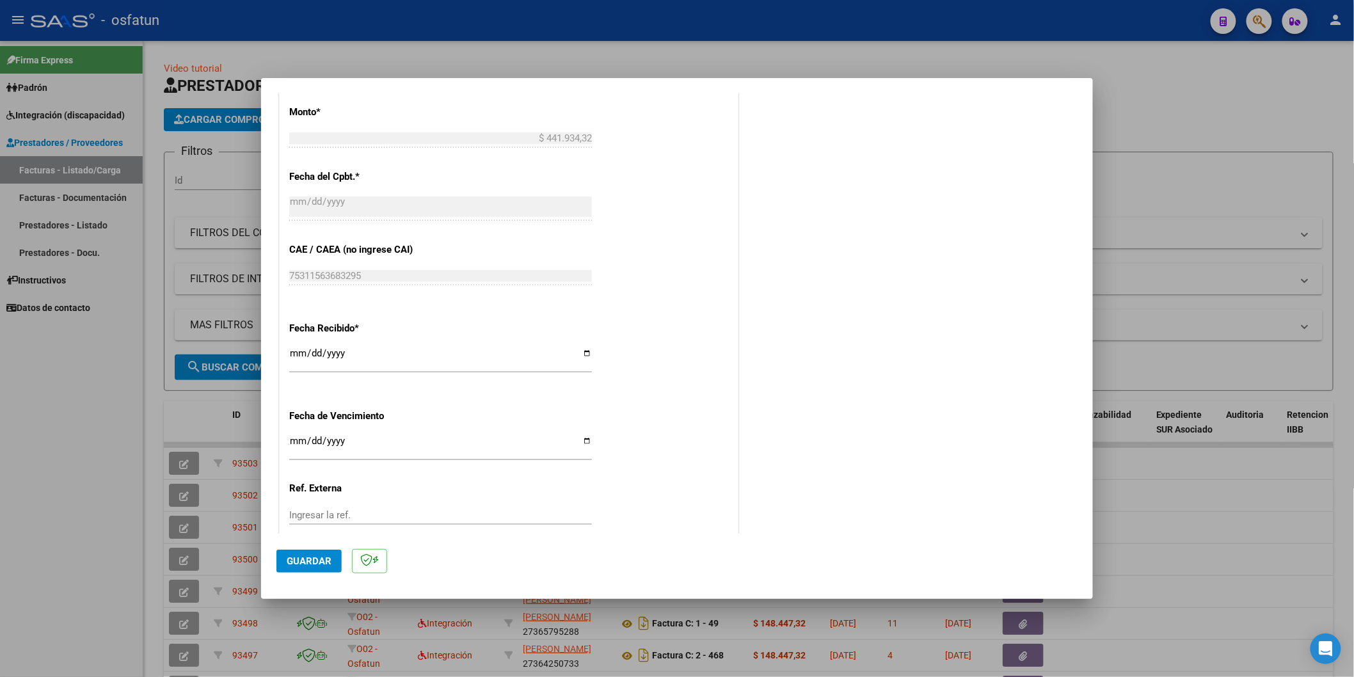
scroll to position [823, 0]
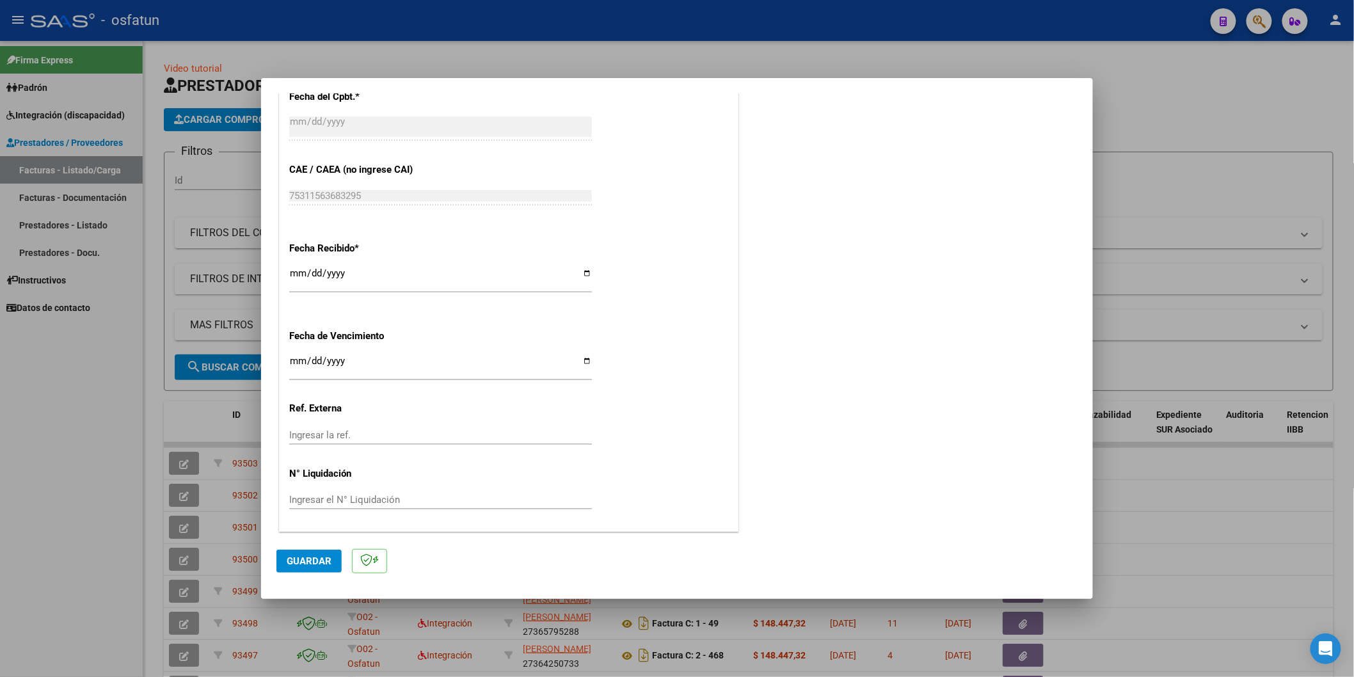
type input "202507"
click at [29, 421] on div at bounding box center [677, 338] width 1354 height 677
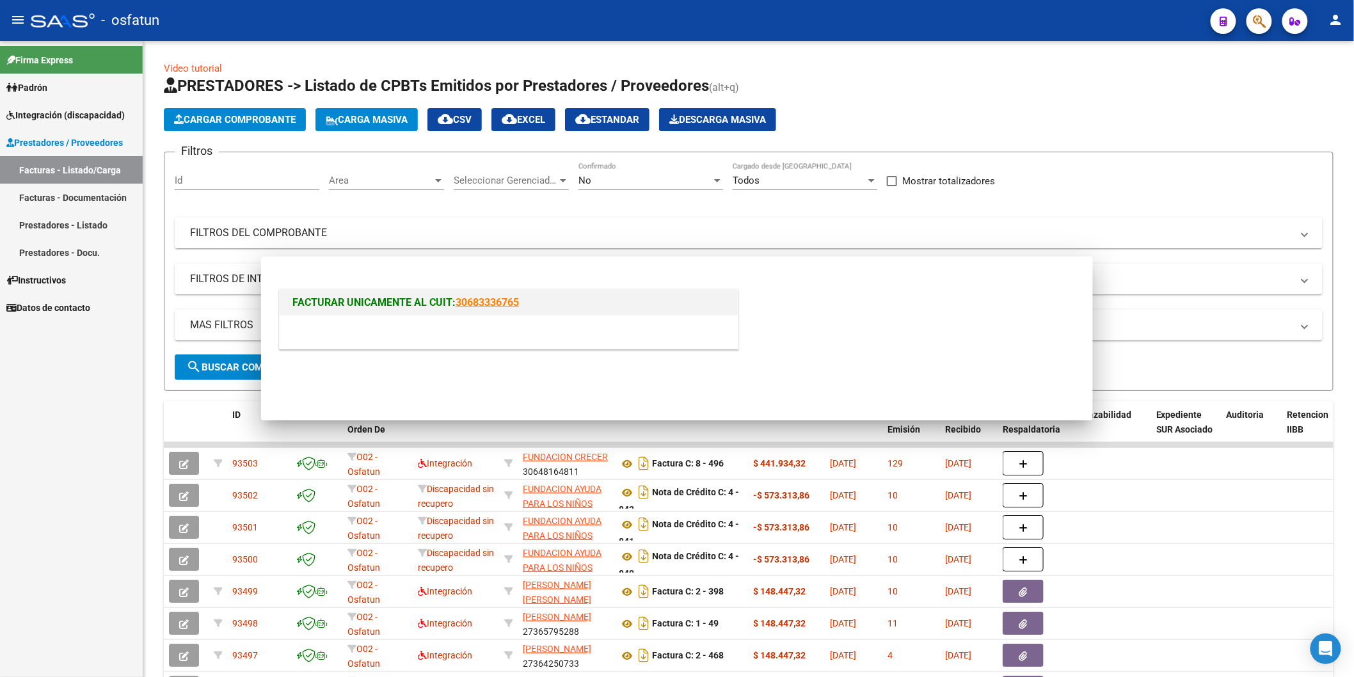
scroll to position [0, 0]
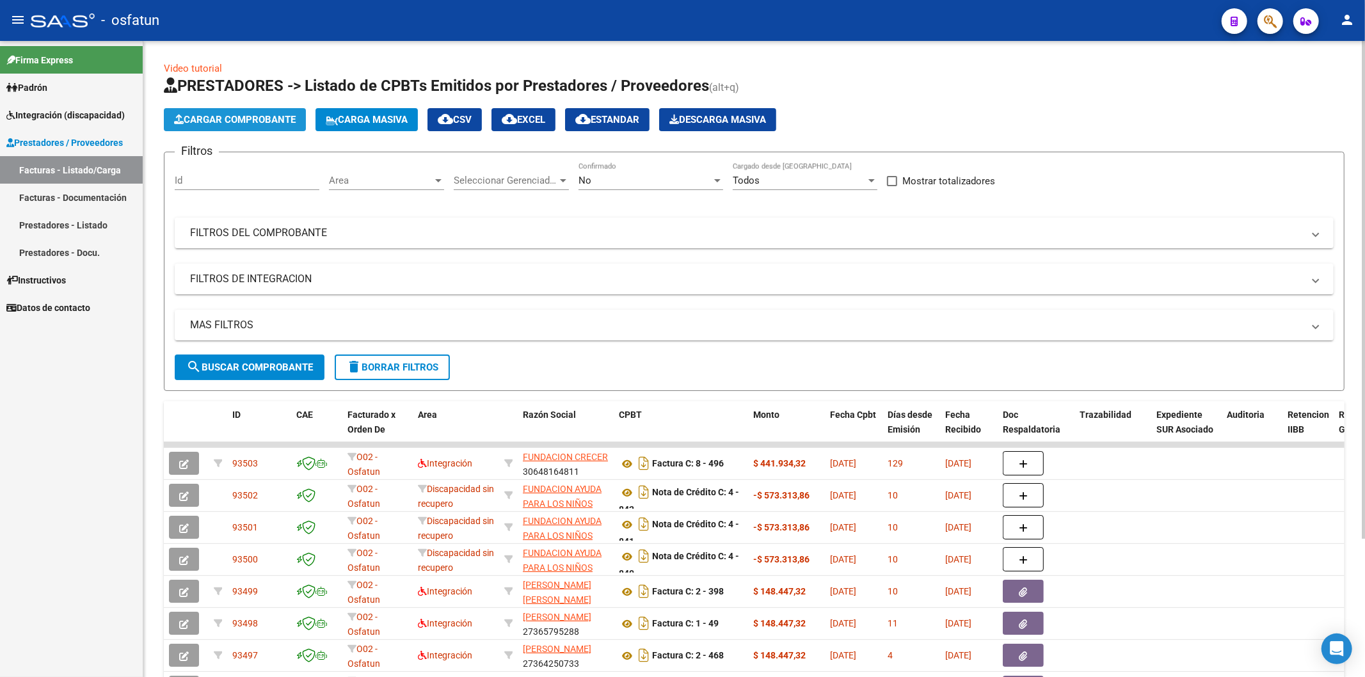
click at [237, 116] on span "Cargar Comprobante" at bounding box center [235, 120] width 122 height 12
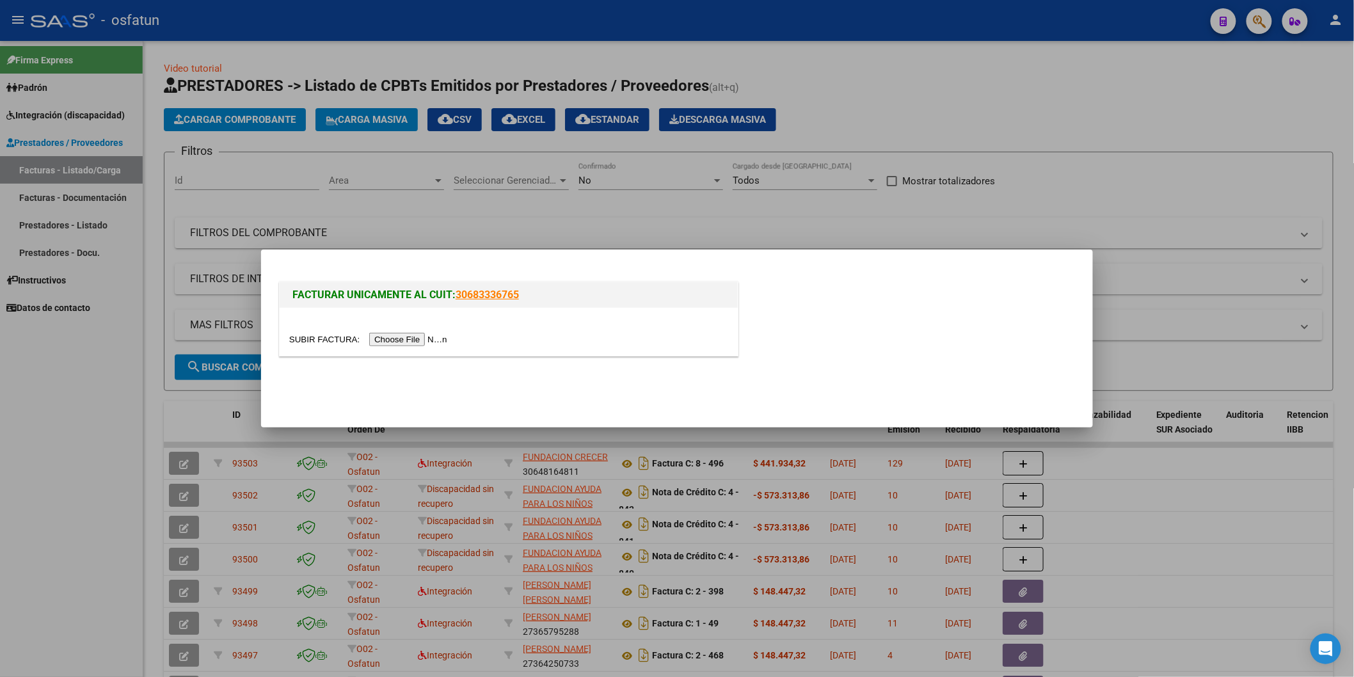
click at [418, 339] on input "file" at bounding box center [370, 339] width 162 height 13
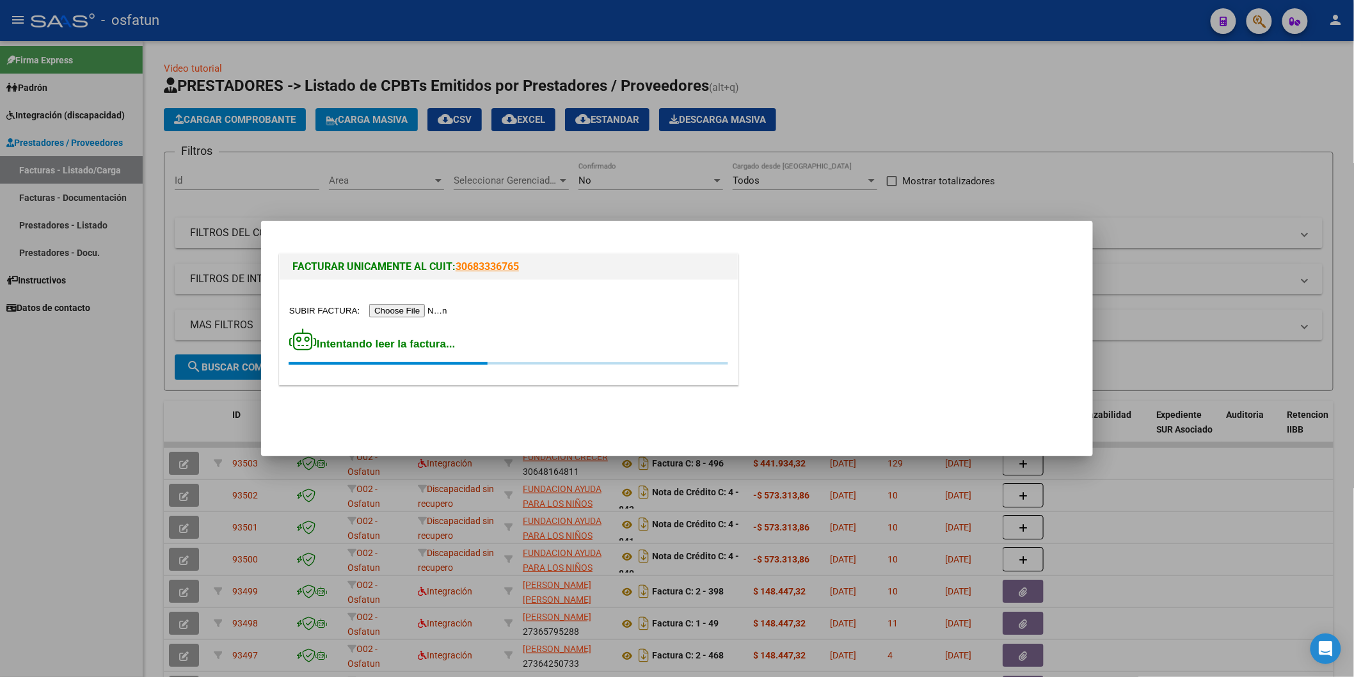
click at [86, 496] on div at bounding box center [677, 338] width 1354 height 677
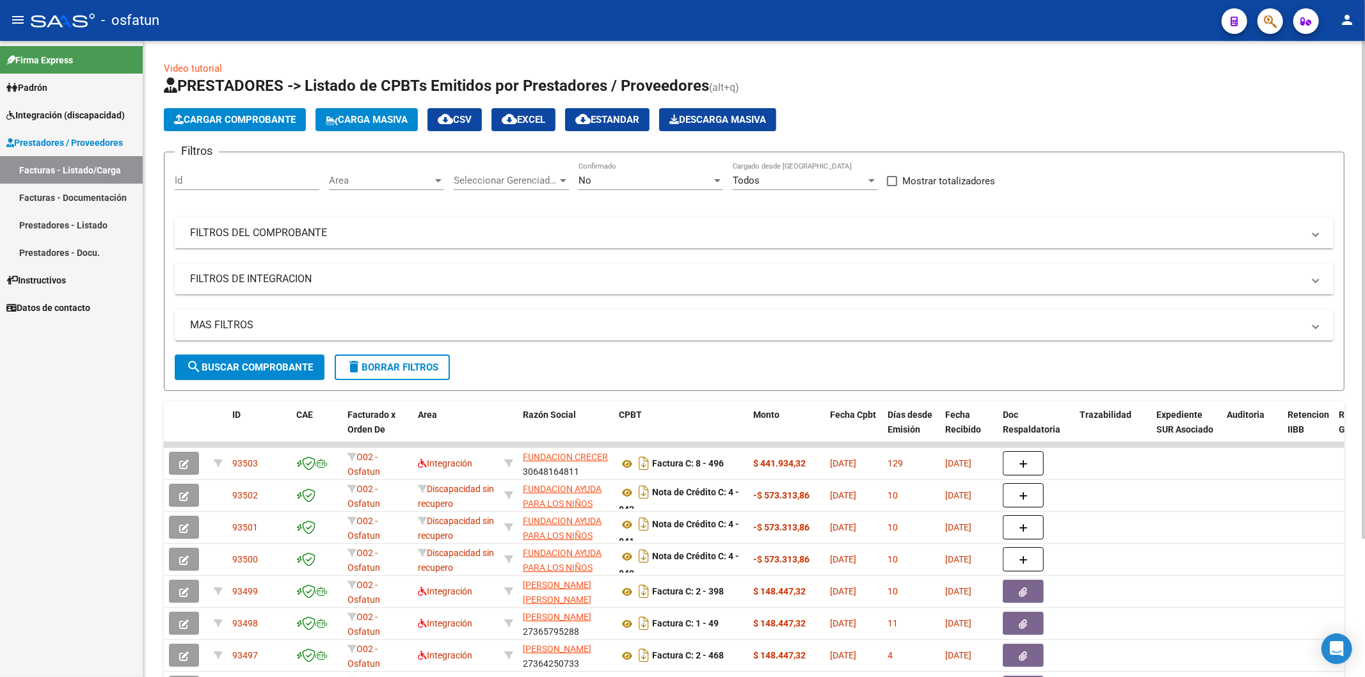
click at [260, 117] on span "Cargar Comprobante" at bounding box center [235, 120] width 122 height 12
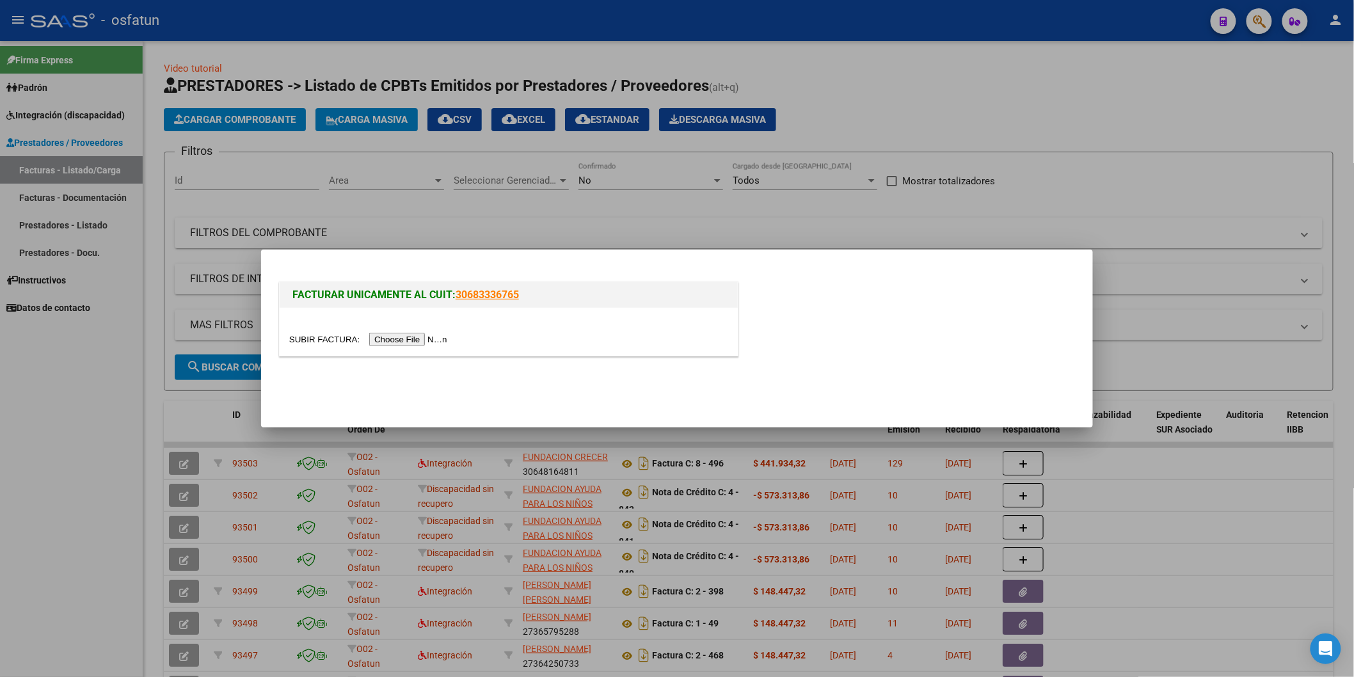
click at [436, 337] on input "file" at bounding box center [370, 339] width 162 height 13
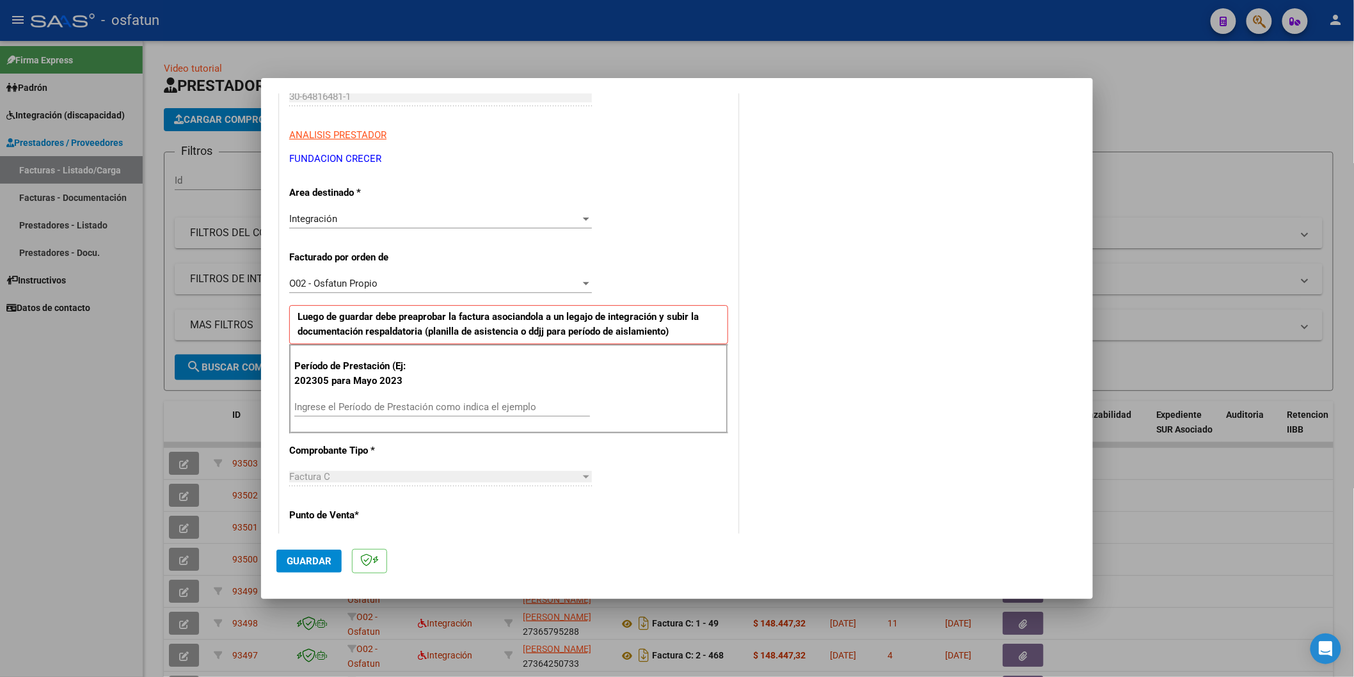
scroll to position [213, 0]
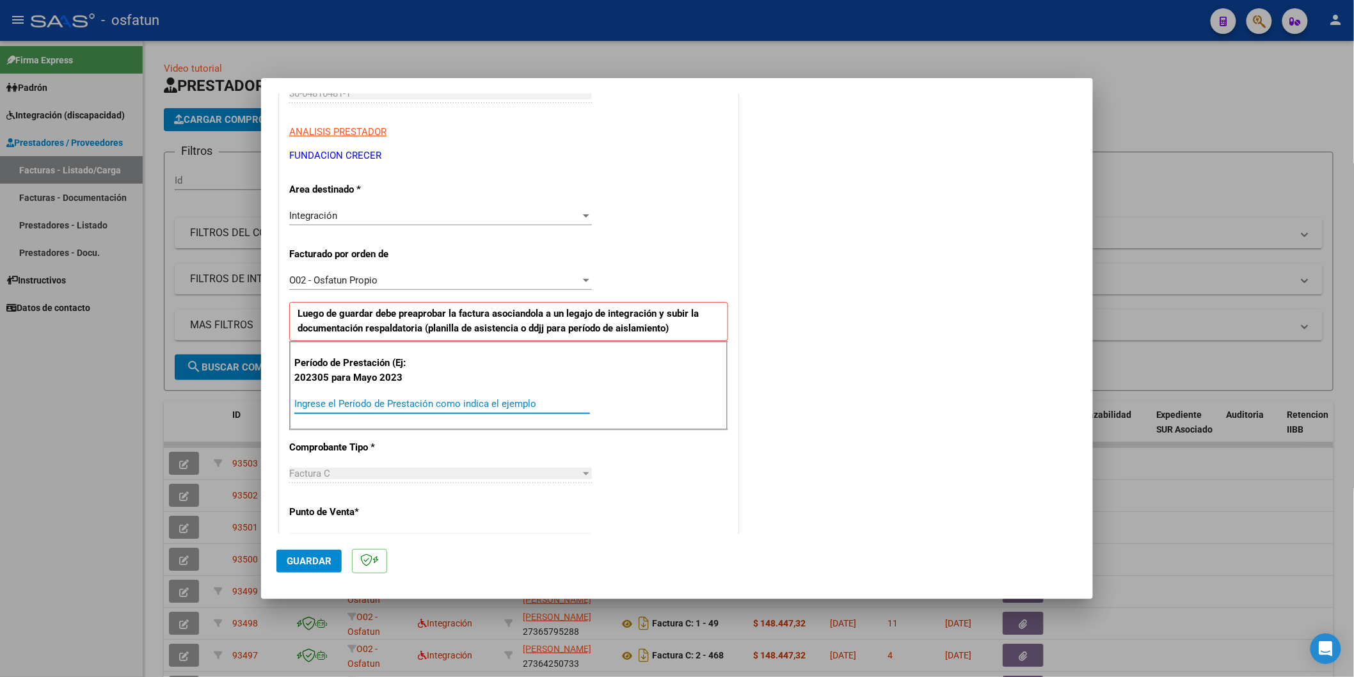
click at [368, 401] on input "Ingrese el Período de Prestación como indica el ejemplo" at bounding box center [442, 404] width 296 height 12
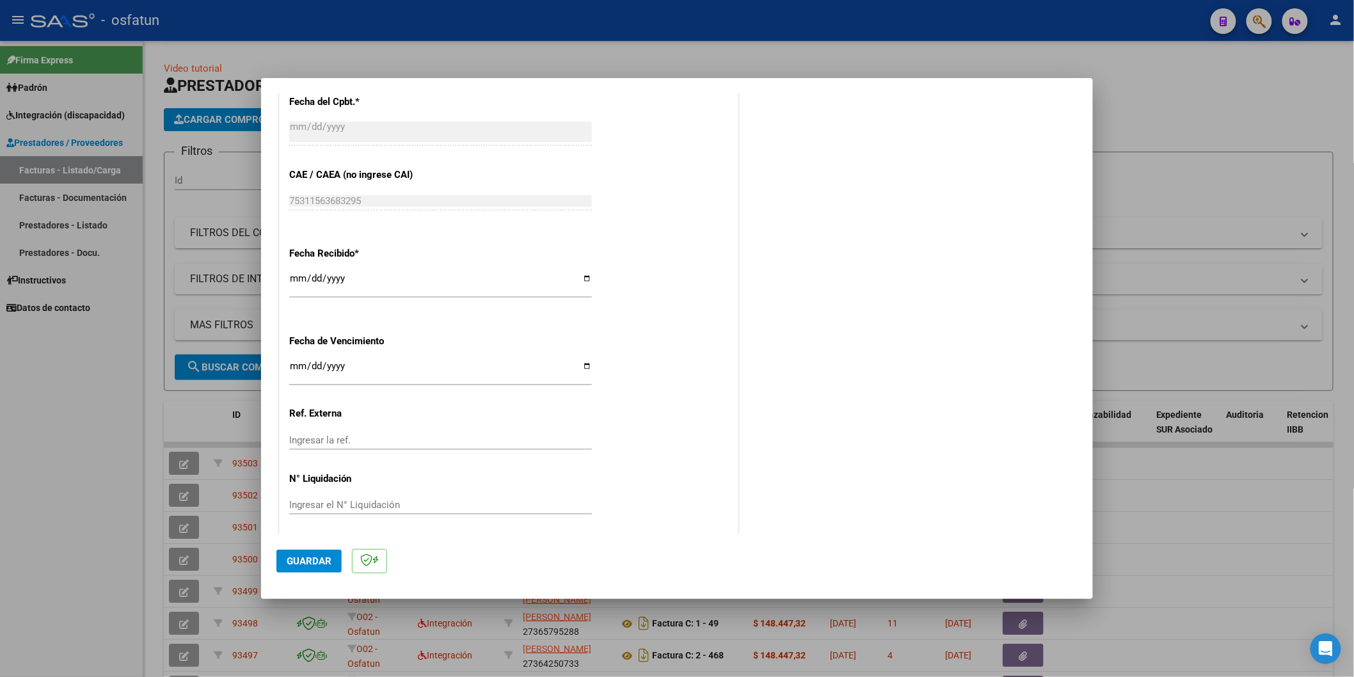
scroll to position [823, 0]
type input "202507"
click at [308, 557] on span "Guardar" at bounding box center [309, 561] width 45 height 12
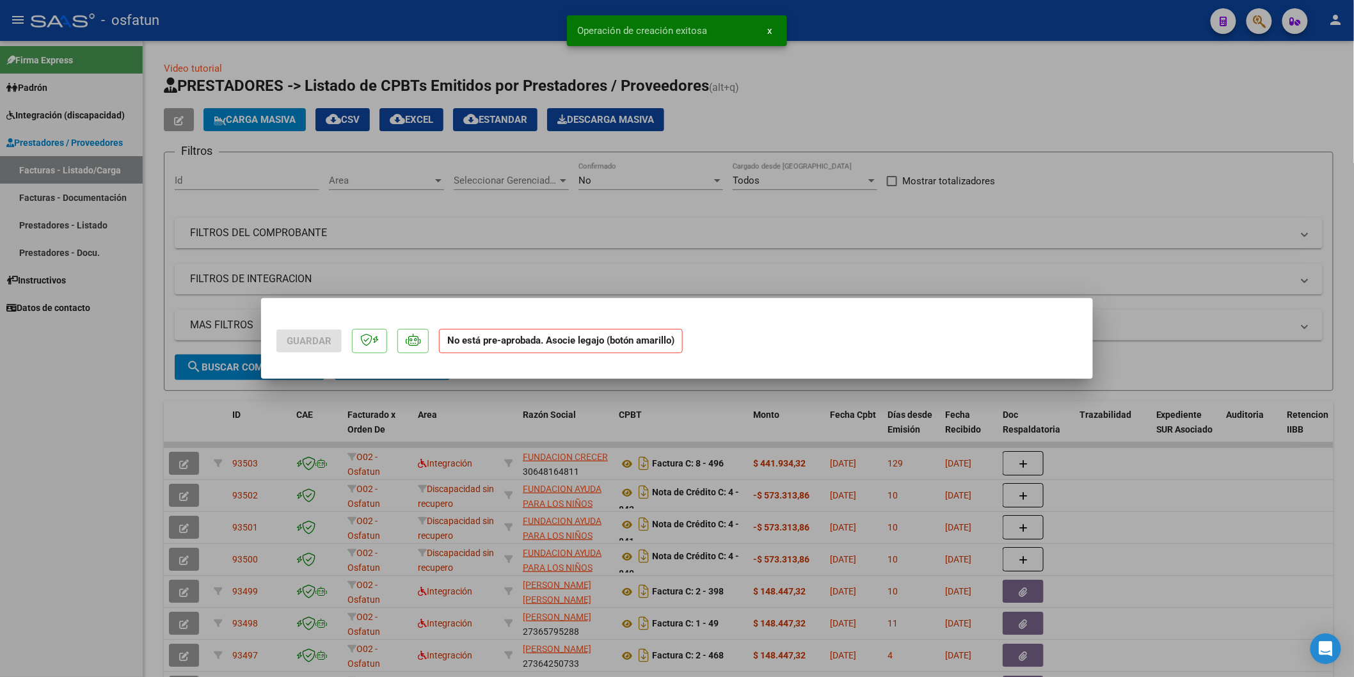
scroll to position [0, 0]
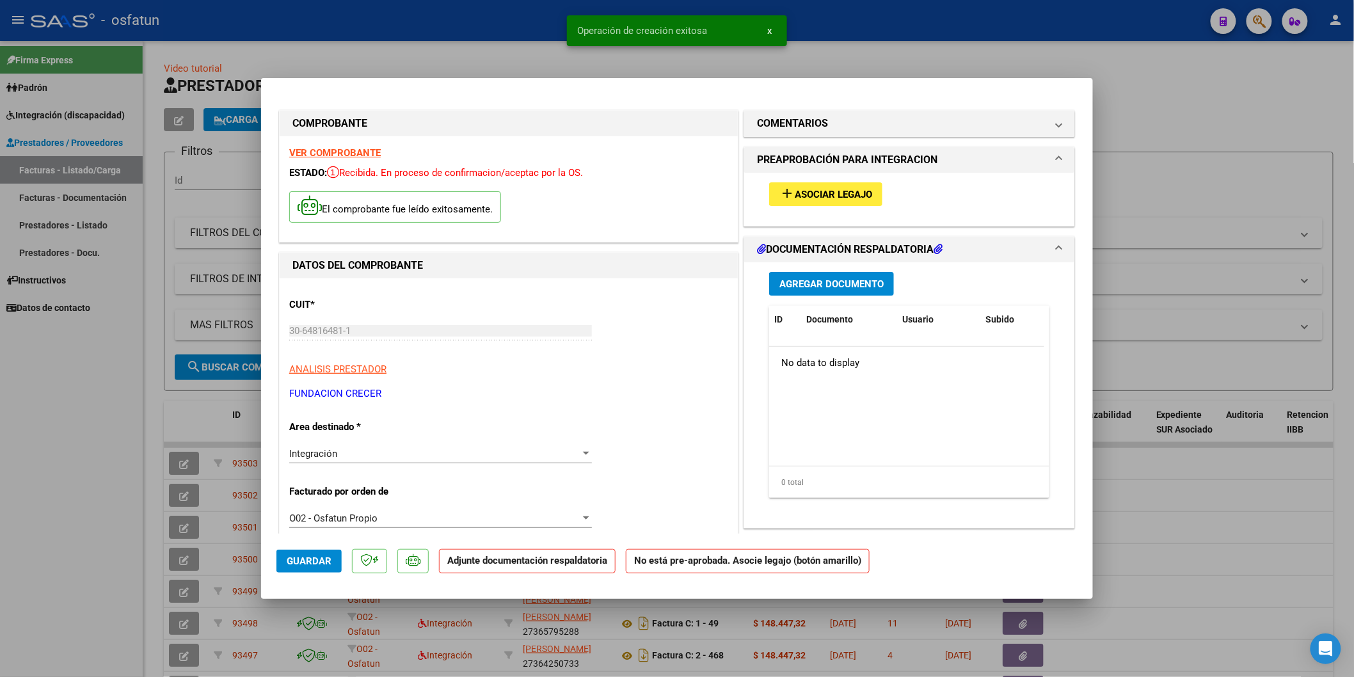
click at [781, 196] on mat-icon "add" at bounding box center [786, 193] width 15 height 15
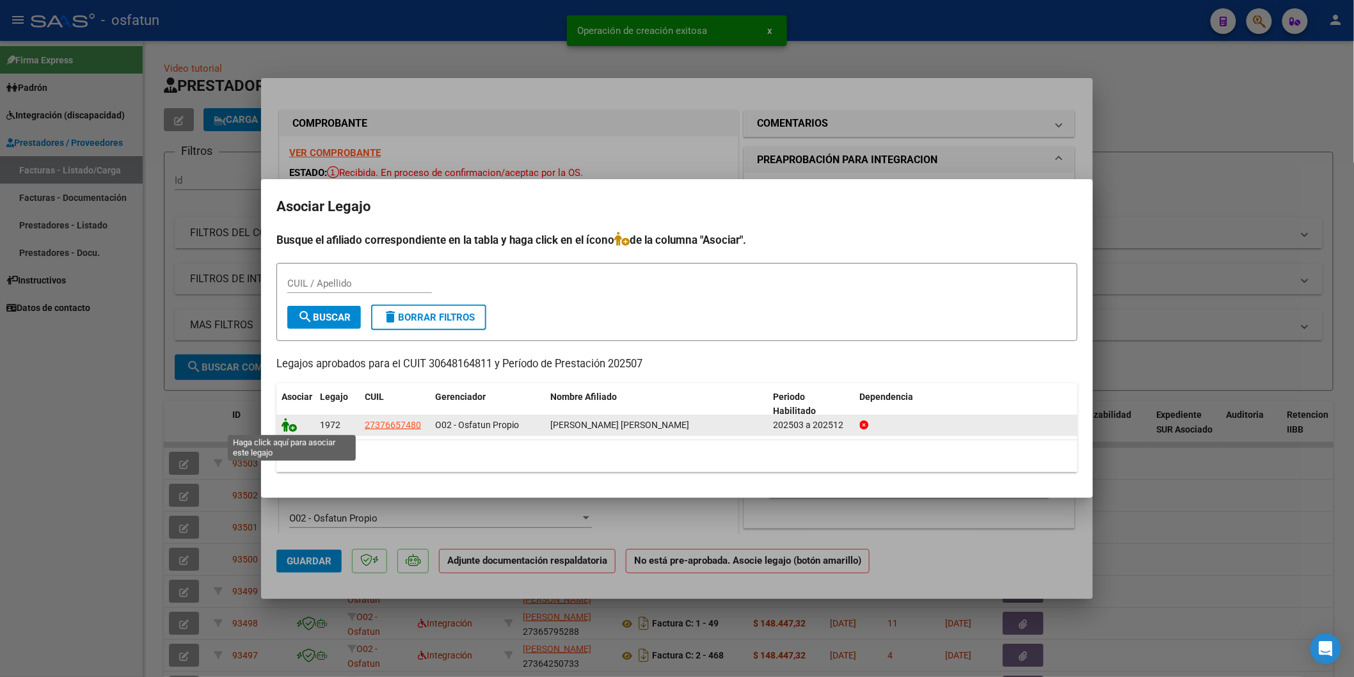
click at [291, 425] on icon at bounding box center [289, 425] width 15 height 14
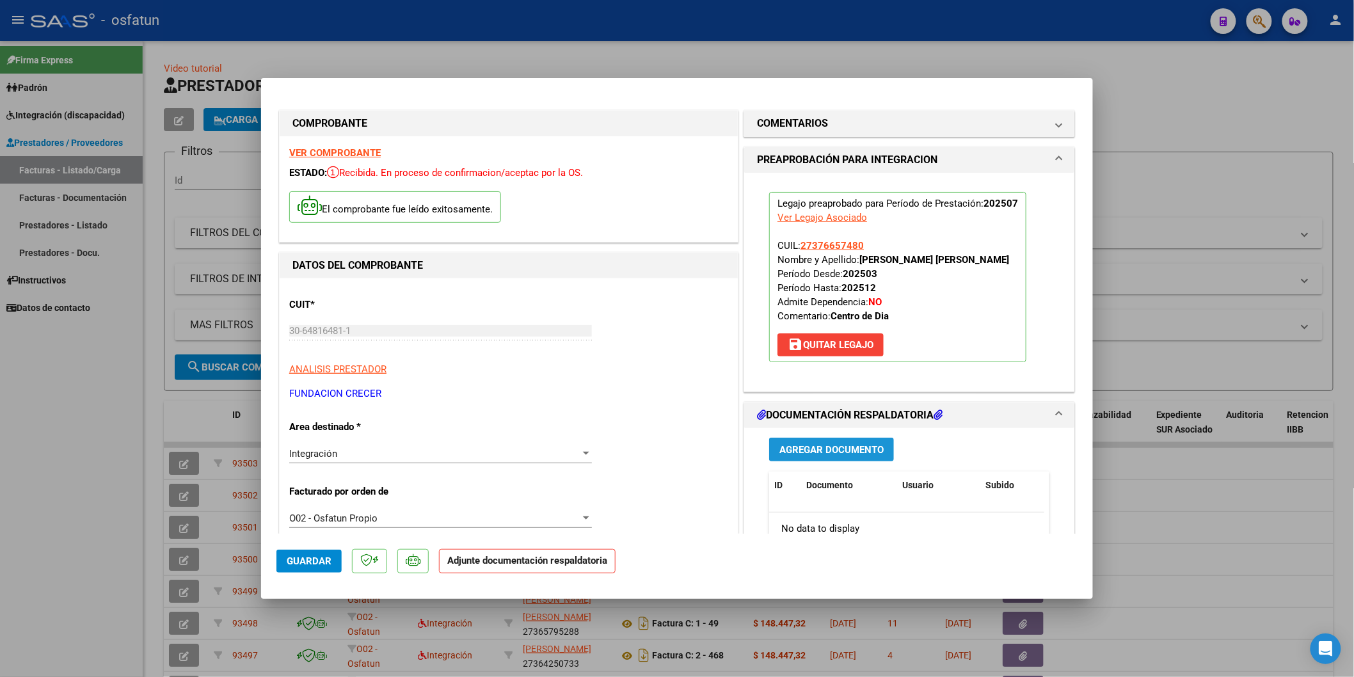
click at [832, 453] on span "Agregar Documento" at bounding box center [831, 450] width 104 height 12
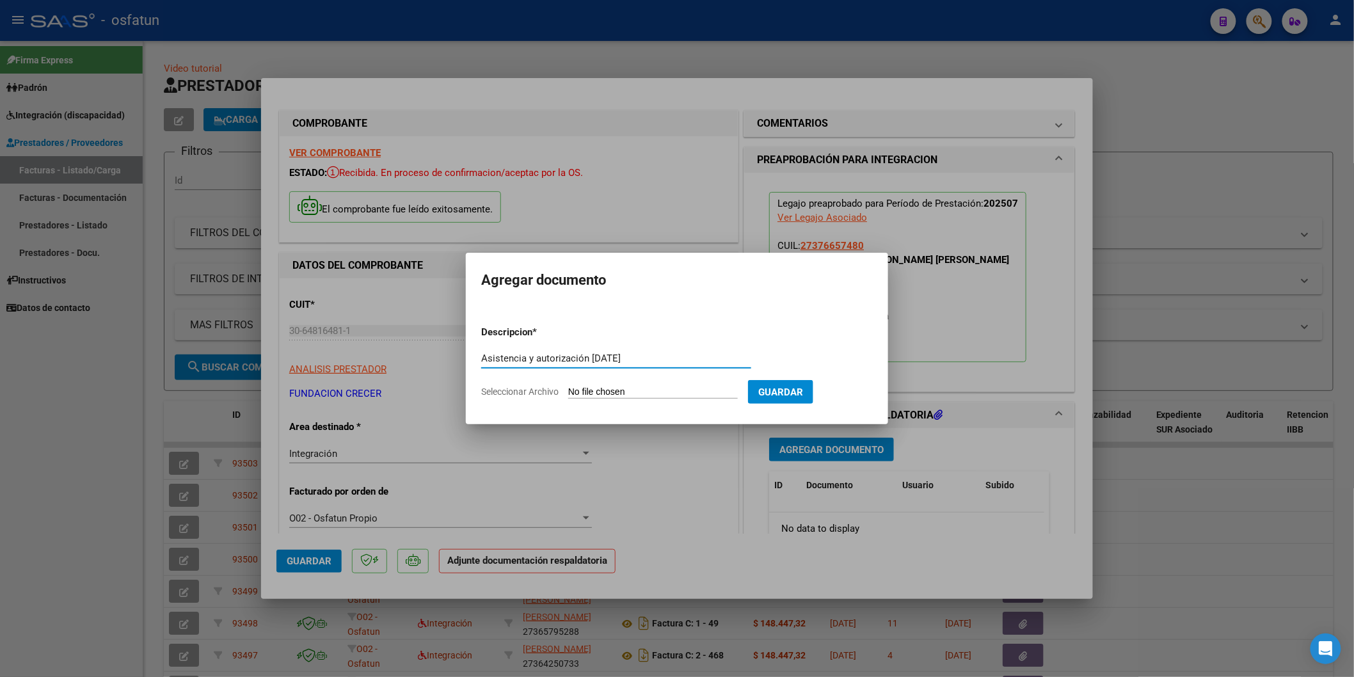
type input "Asistencia y autorización [DATE]"
click at [602, 394] on input "Seleccionar Archivo" at bounding box center [653, 393] width 170 height 12
type input "C:\fakepath\Asistencia y Autorización [PERSON_NAME] - CD 07.25.pdf"
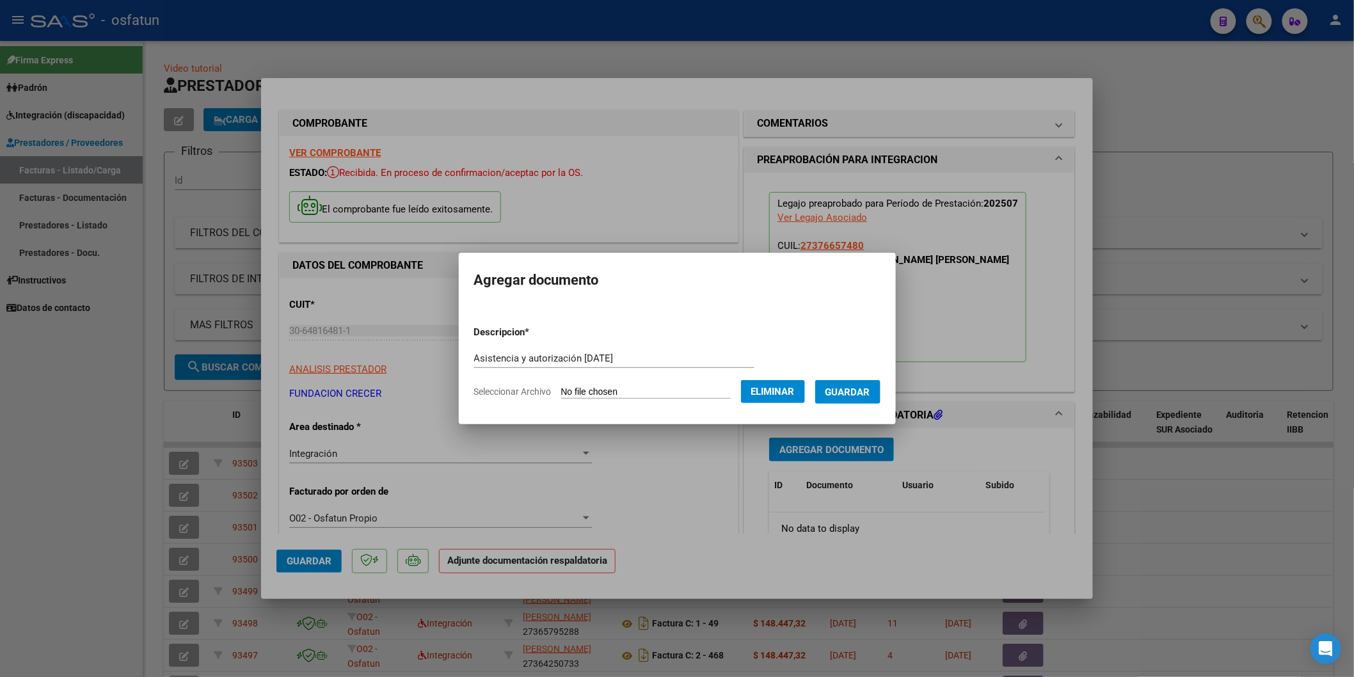
click at [868, 391] on span "Guardar" at bounding box center [847, 393] width 45 height 12
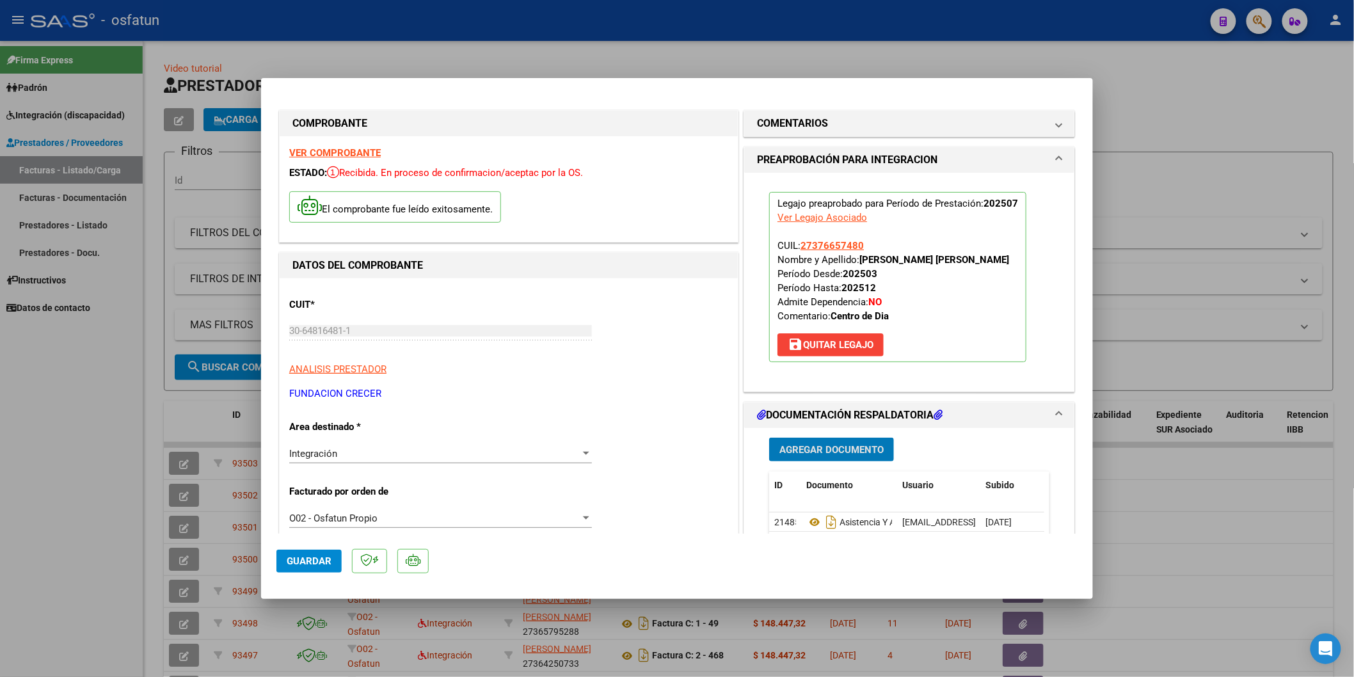
click at [288, 554] on button "Guardar" at bounding box center [308, 561] width 65 height 23
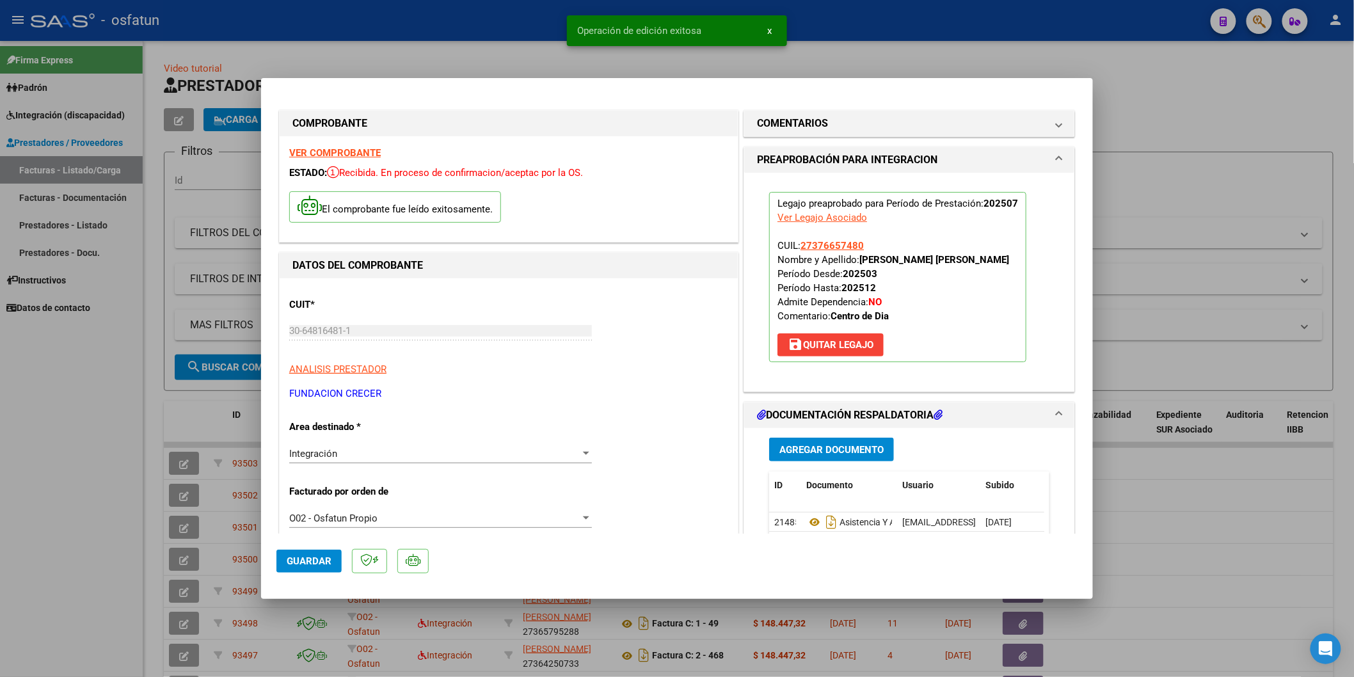
click at [48, 534] on div at bounding box center [677, 338] width 1354 height 677
type input "$ 0,00"
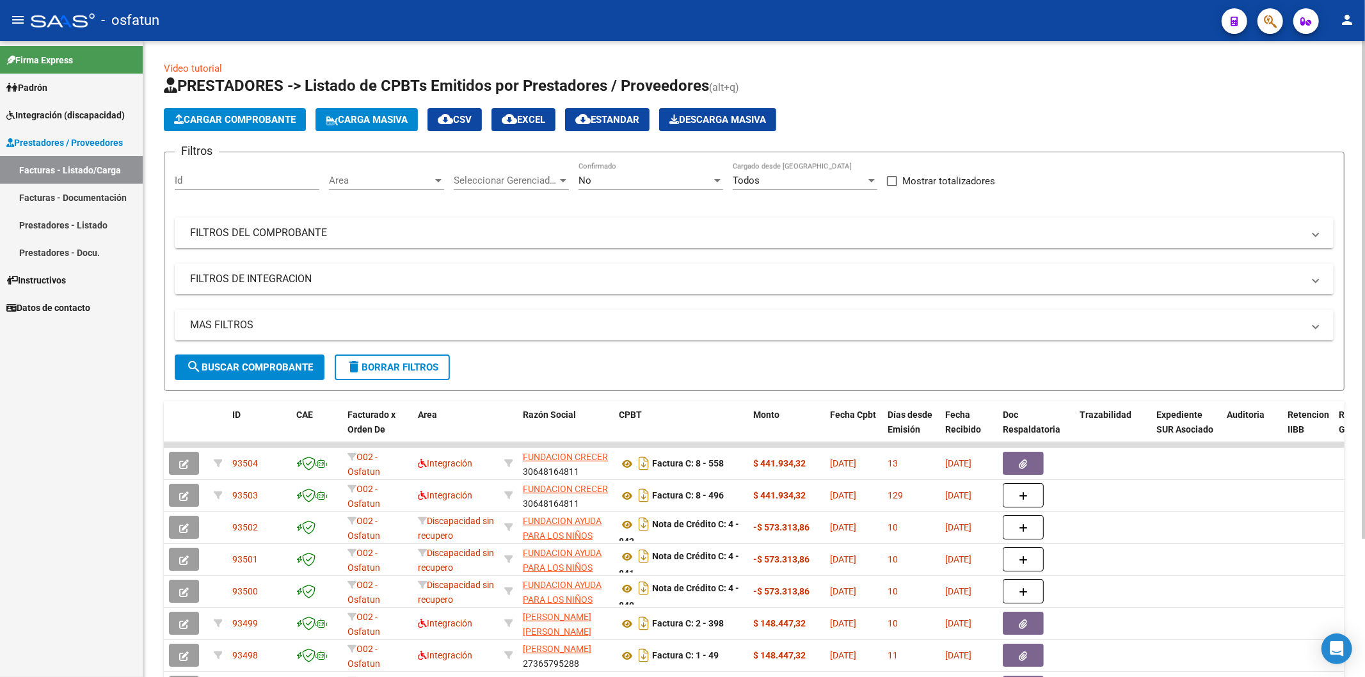
click at [227, 122] on span "Cargar Comprobante" at bounding box center [235, 120] width 122 height 12
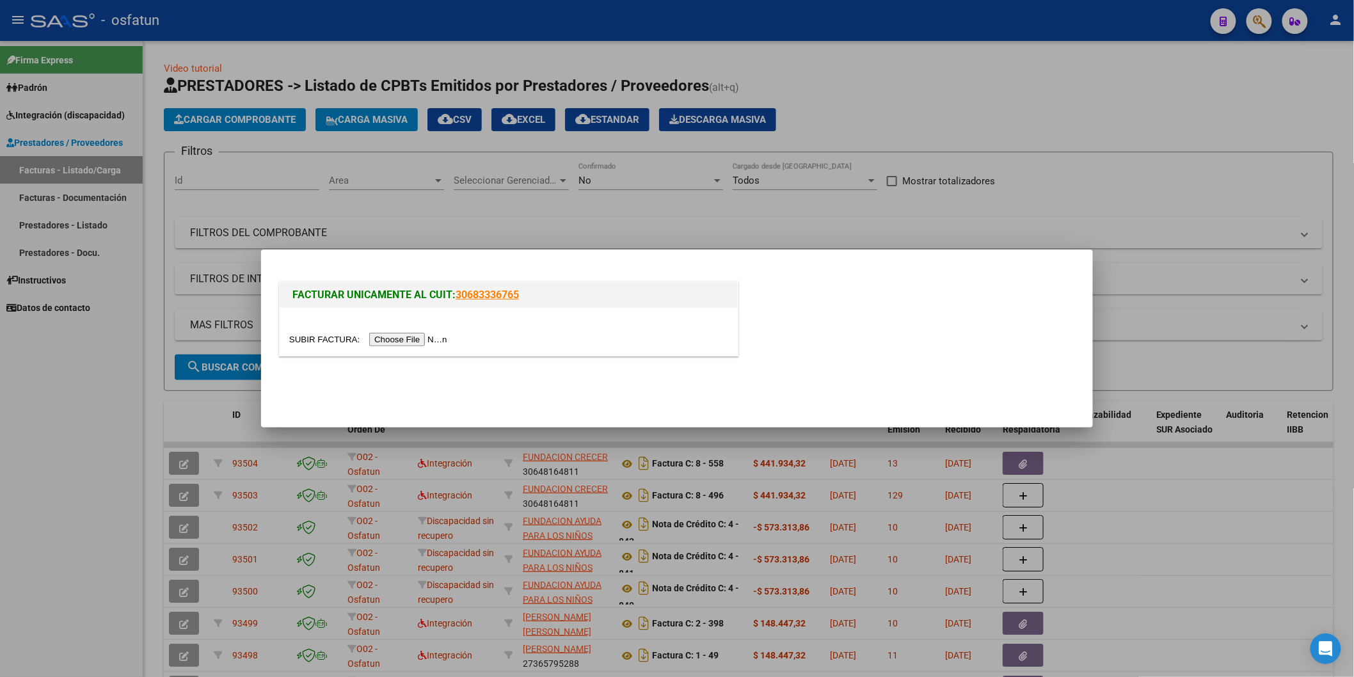
click at [0, 559] on div at bounding box center [677, 338] width 1354 height 677
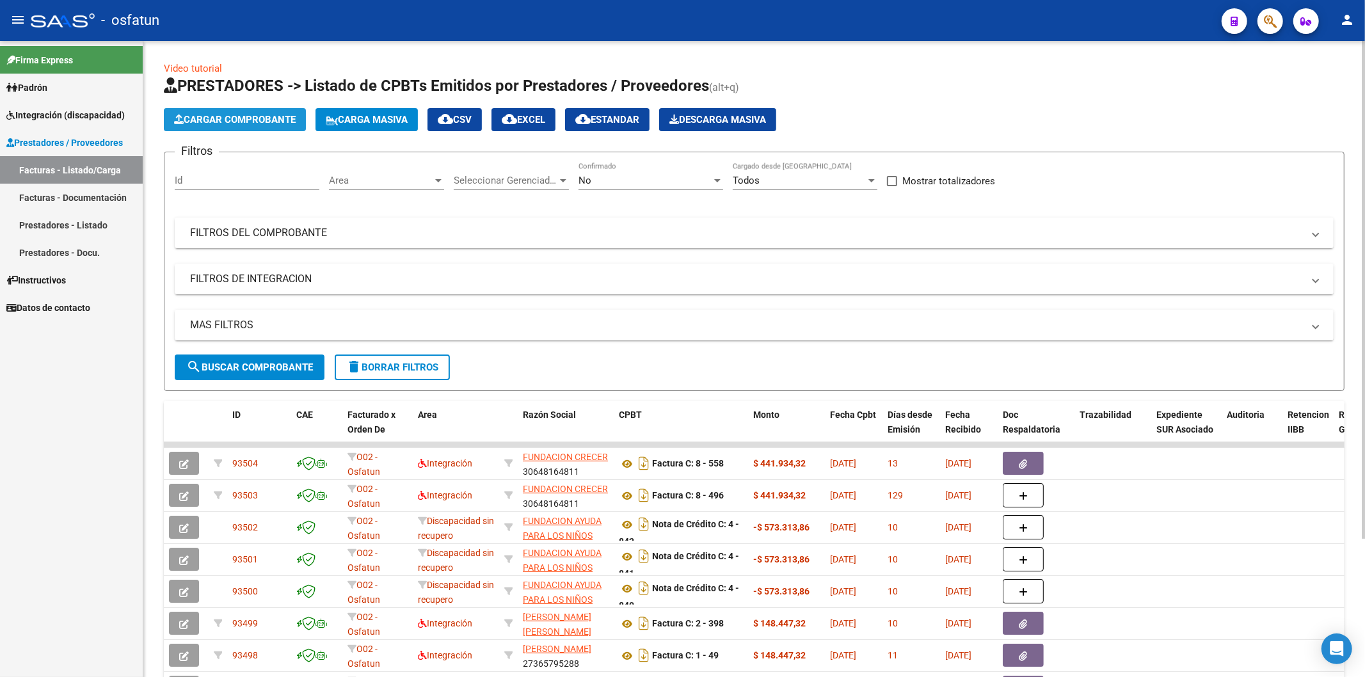
click at [221, 118] on span "Cargar Comprobante" at bounding box center [235, 120] width 122 height 12
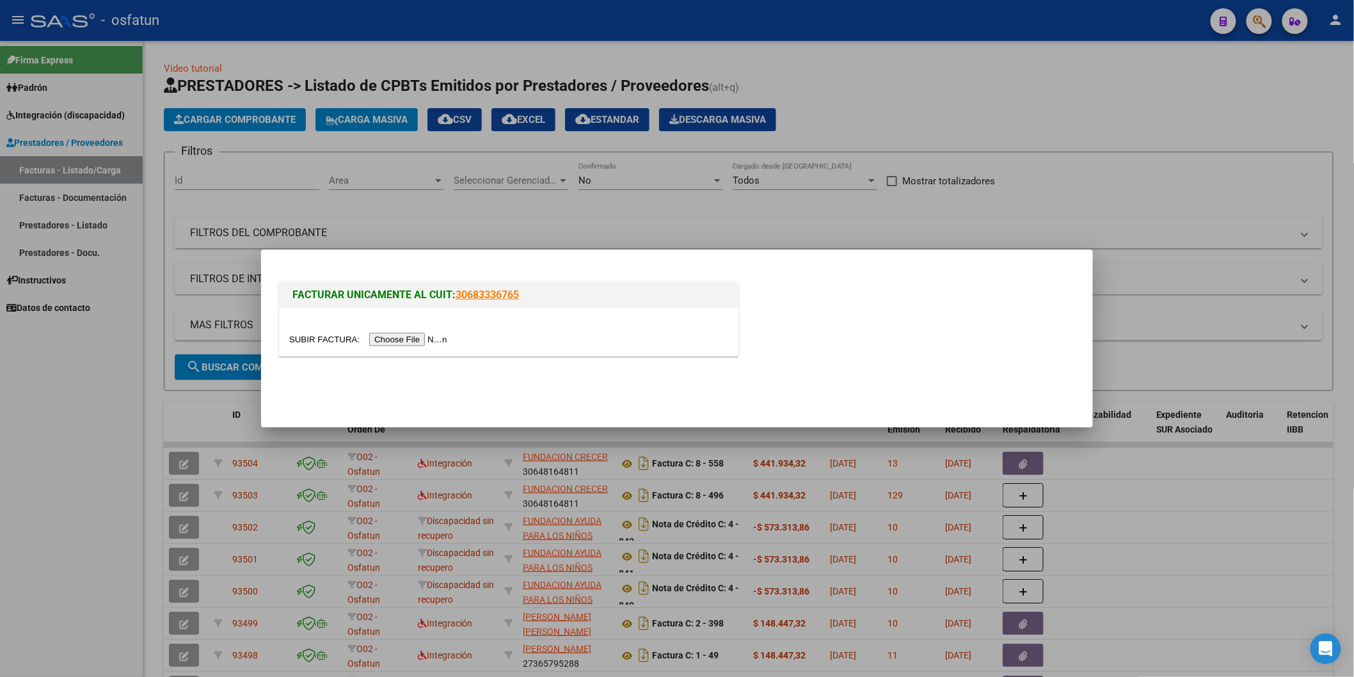
click at [425, 341] on input "file" at bounding box center [370, 339] width 162 height 13
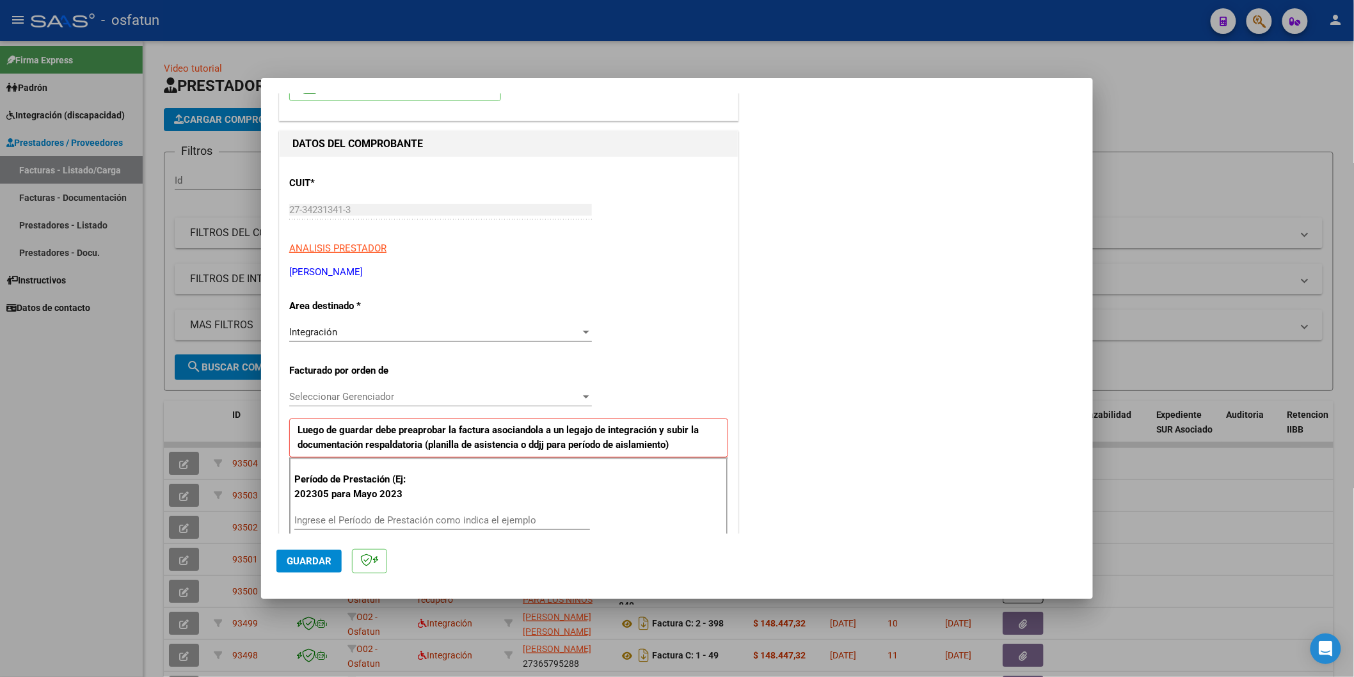
scroll to position [142, 0]
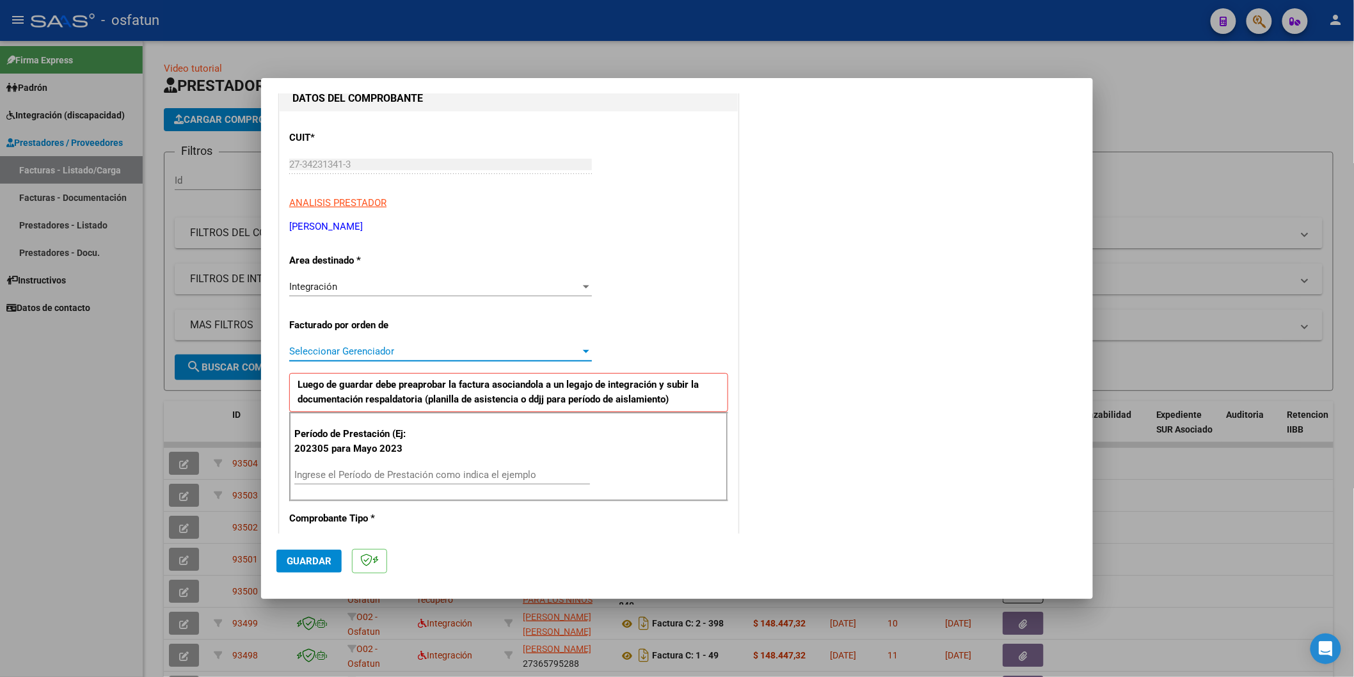
click at [523, 350] on span "Seleccionar Gerenciador" at bounding box center [434, 352] width 291 height 12
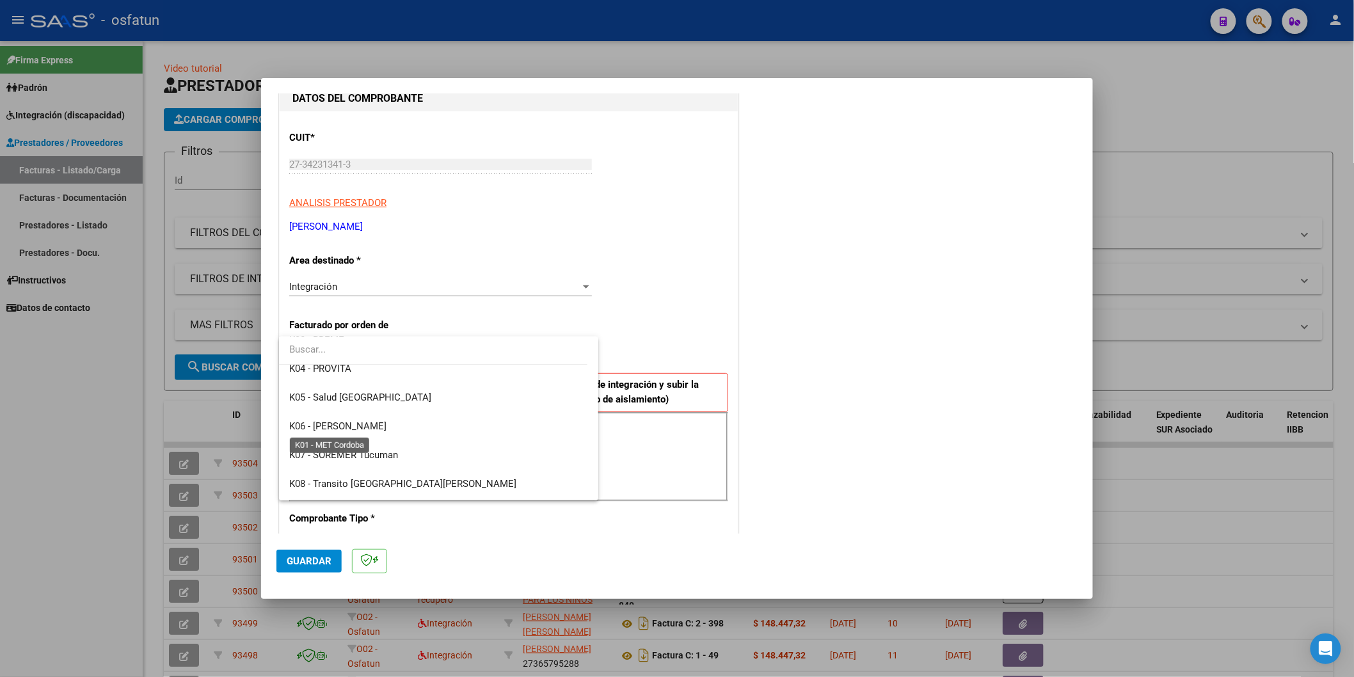
scroll to position [671, 0]
click at [408, 431] on span "O02 - Osfatun Propio" at bounding box center [438, 429] width 299 height 29
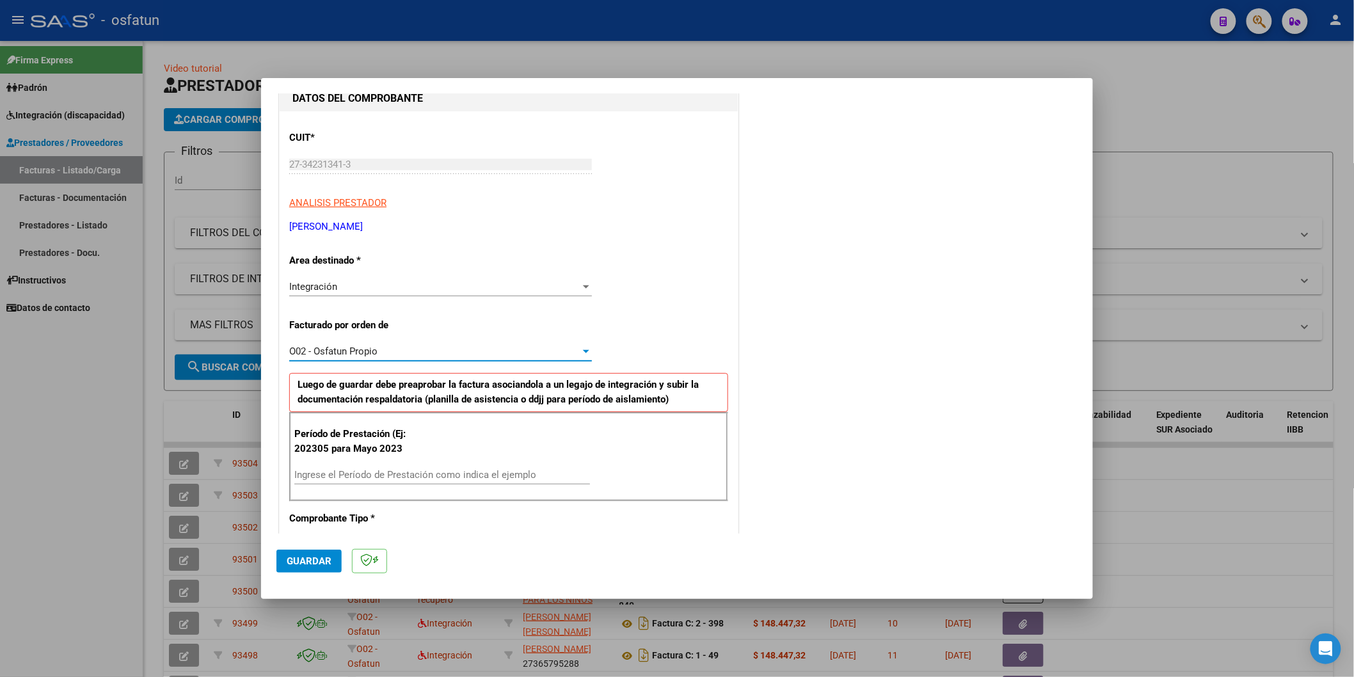
click at [383, 470] on input "Ingrese el Período de Prestación como indica el ejemplo" at bounding box center [442, 475] width 296 height 12
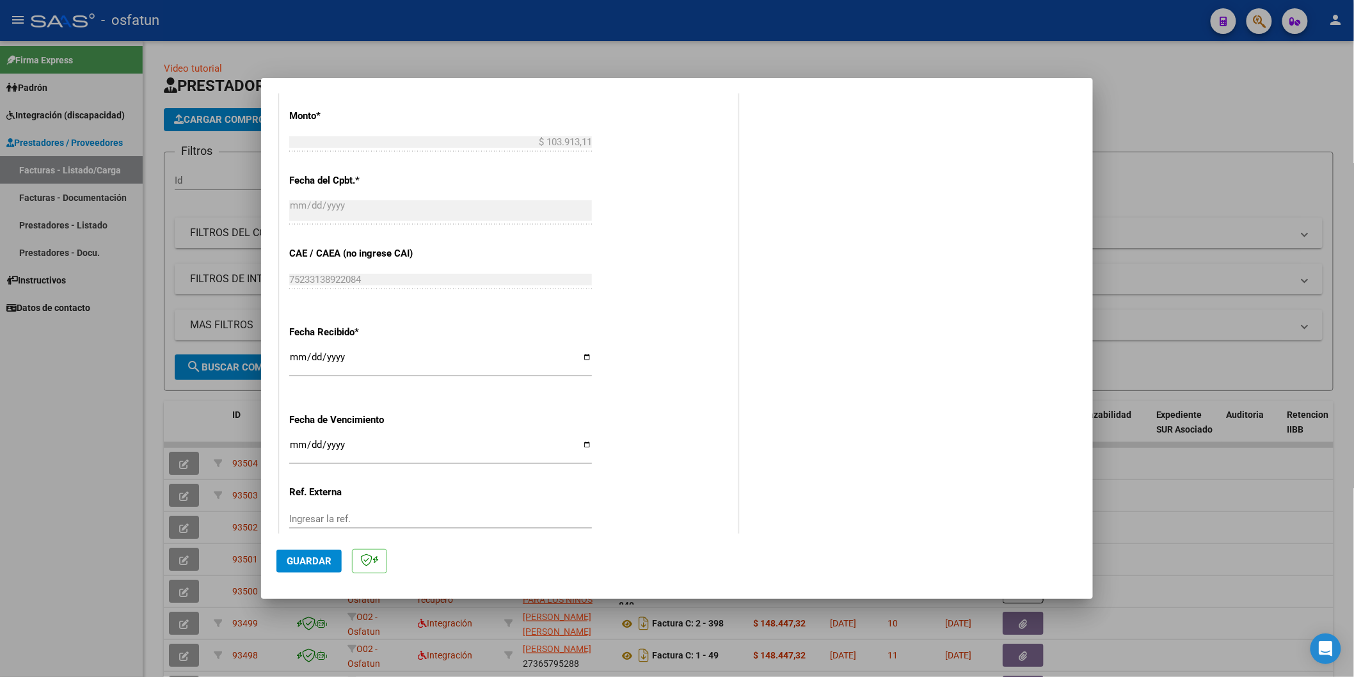
scroll to position [823, 0]
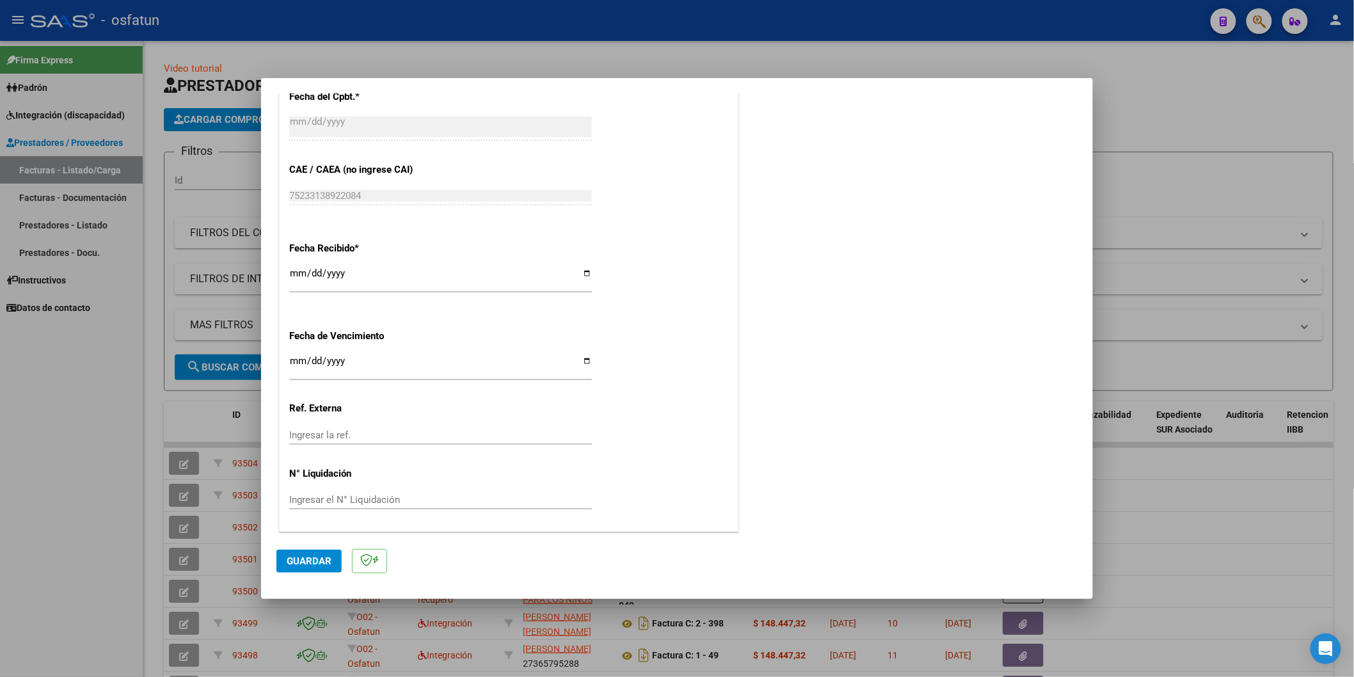
type input "202504"
click at [302, 563] on span "Guardar" at bounding box center [309, 561] width 45 height 12
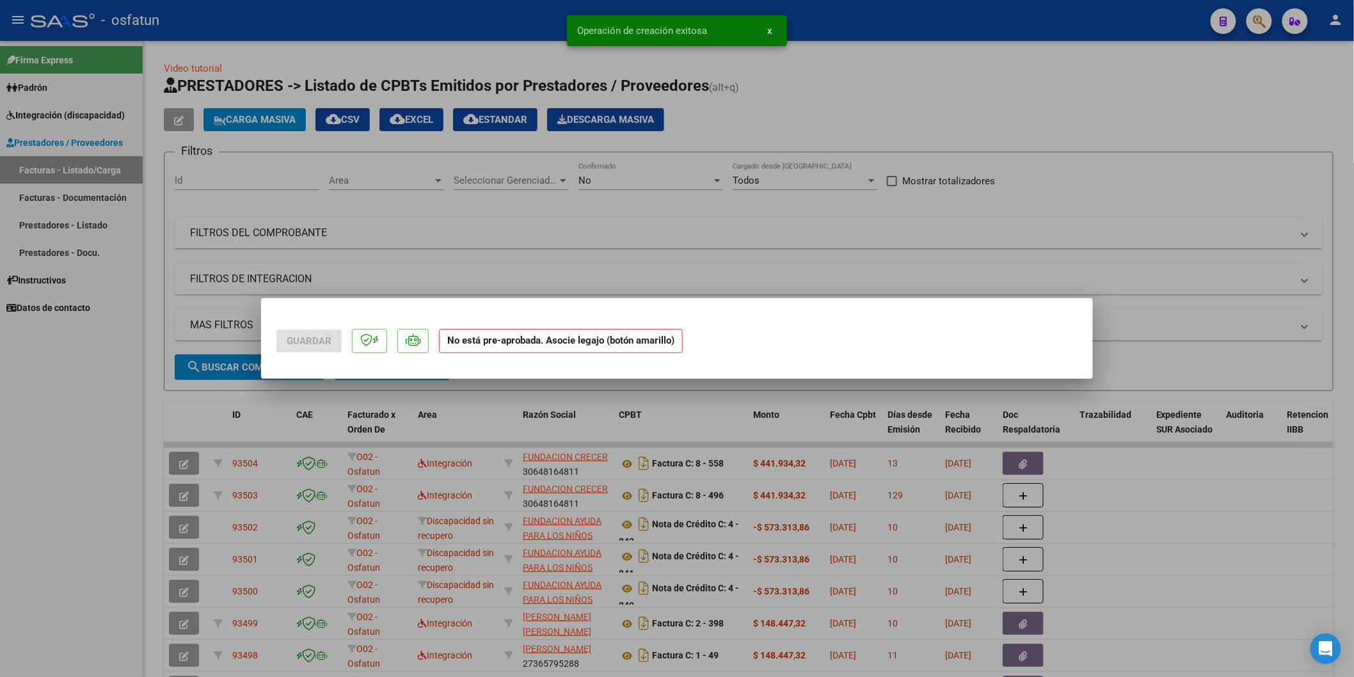
scroll to position [0, 0]
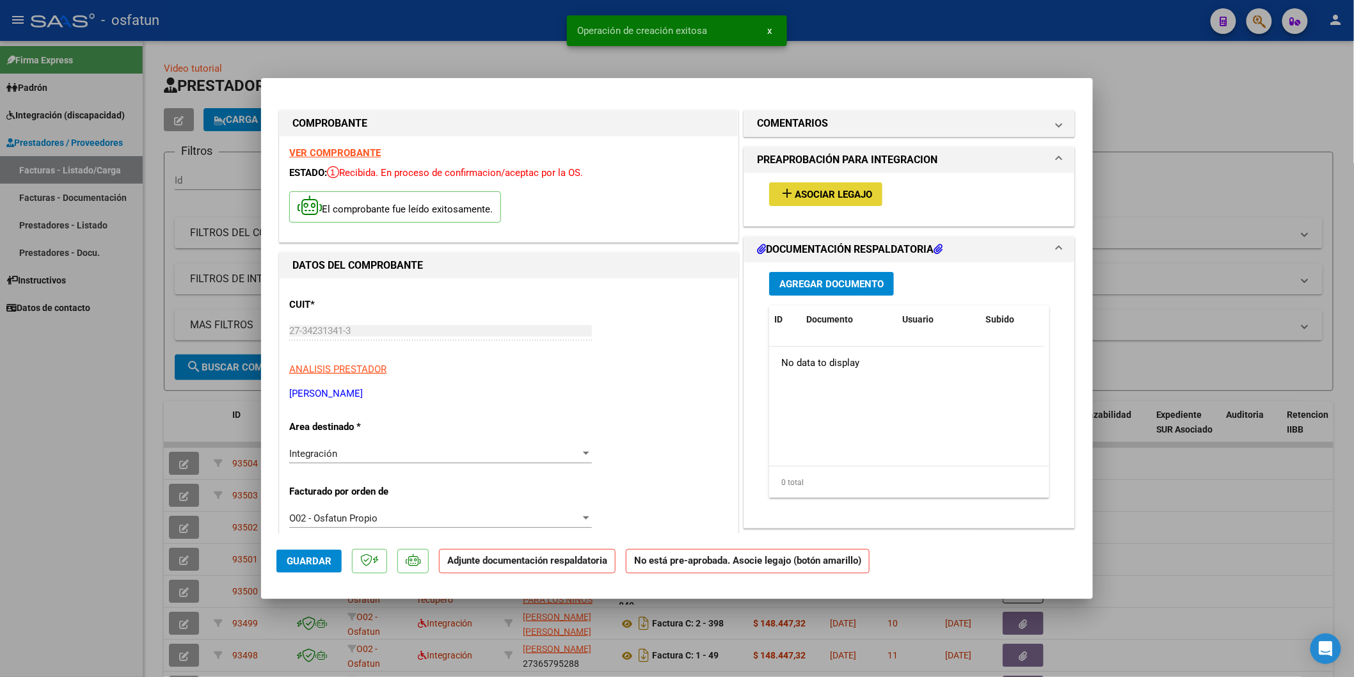
click at [852, 193] on span "Asociar Legajo" at bounding box center [833, 195] width 77 height 12
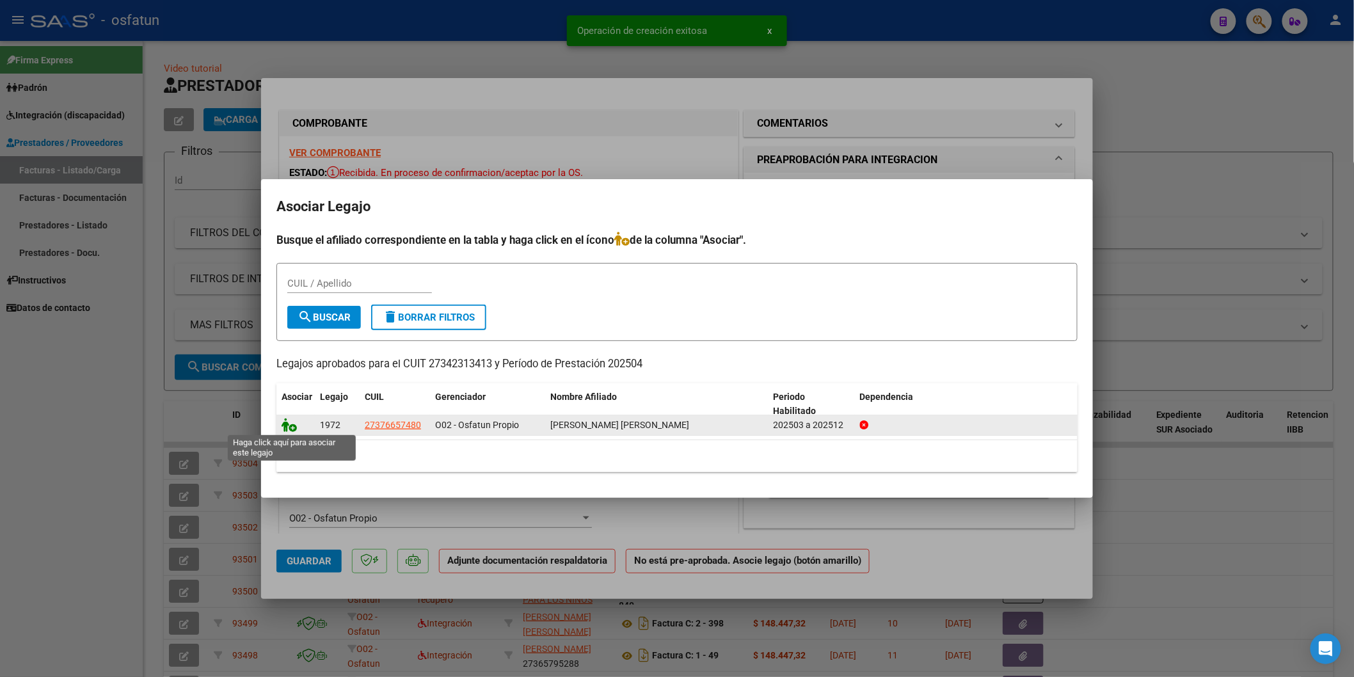
click at [282, 426] on icon at bounding box center [289, 425] width 15 height 14
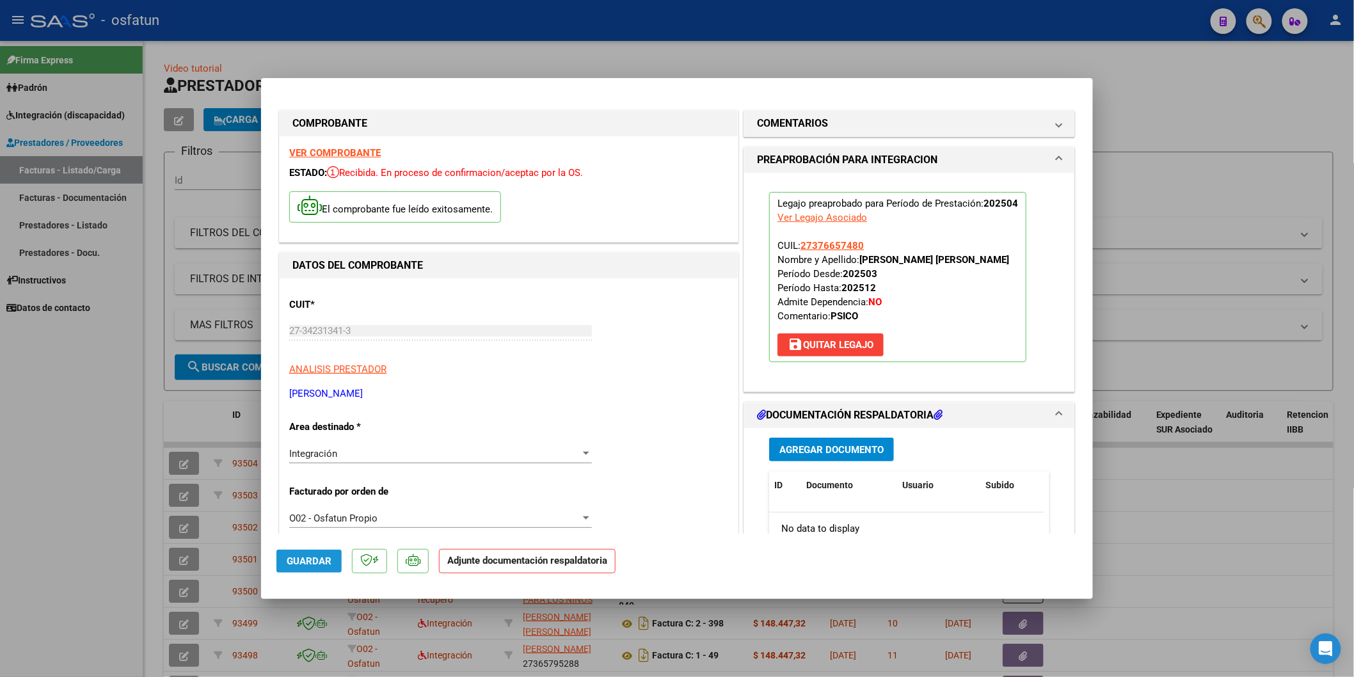
click at [318, 563] on span "Guardar" at bounding box center [309, 561] width 45 height 12
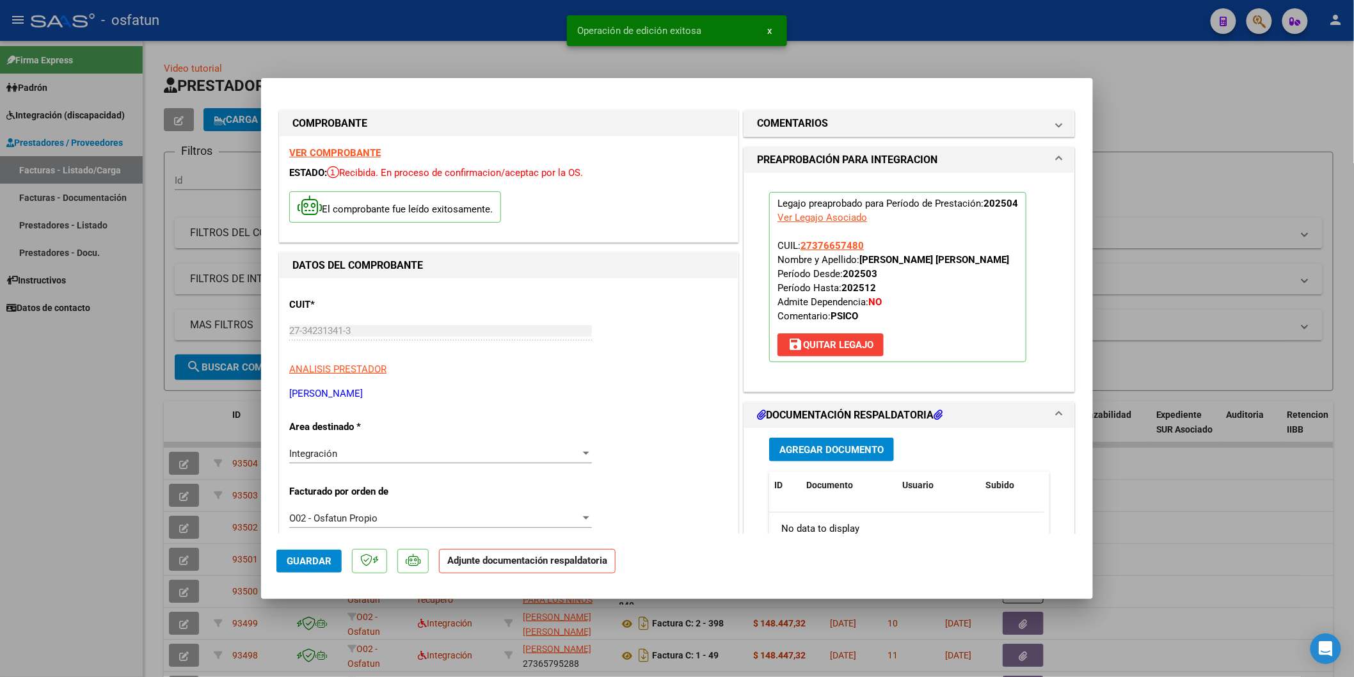
drag, startPoint x: 29, startPoint y: 420, endPoint x: 138, endPoint y: 264, distance: 190.8
click at [29, 420] on div at bounding box center [677, 338] width 1354 height 677
type input "$ 0,00"
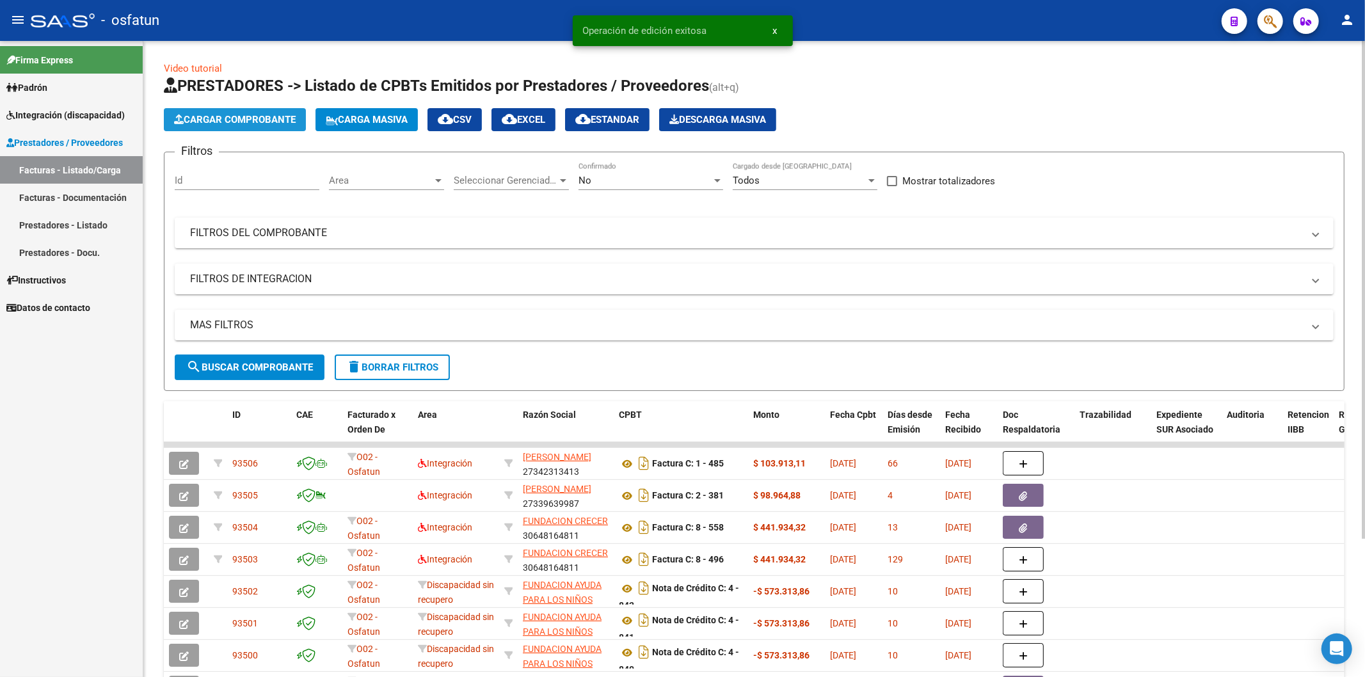
click at [241, 120] on span "Cargar Comprobante" at bounding box center [235, 120] width 122 height 12
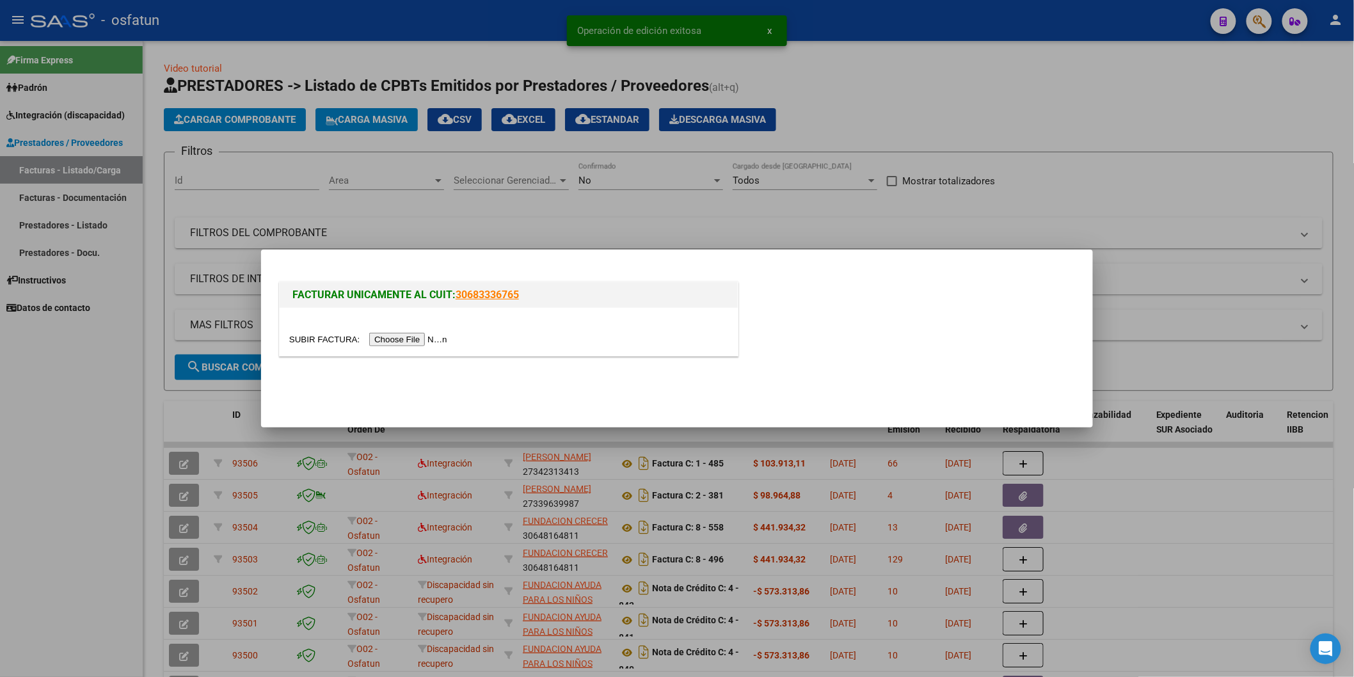
click at [410, 339] on input "file" at bounding box center [370, 339] width 162 height 13
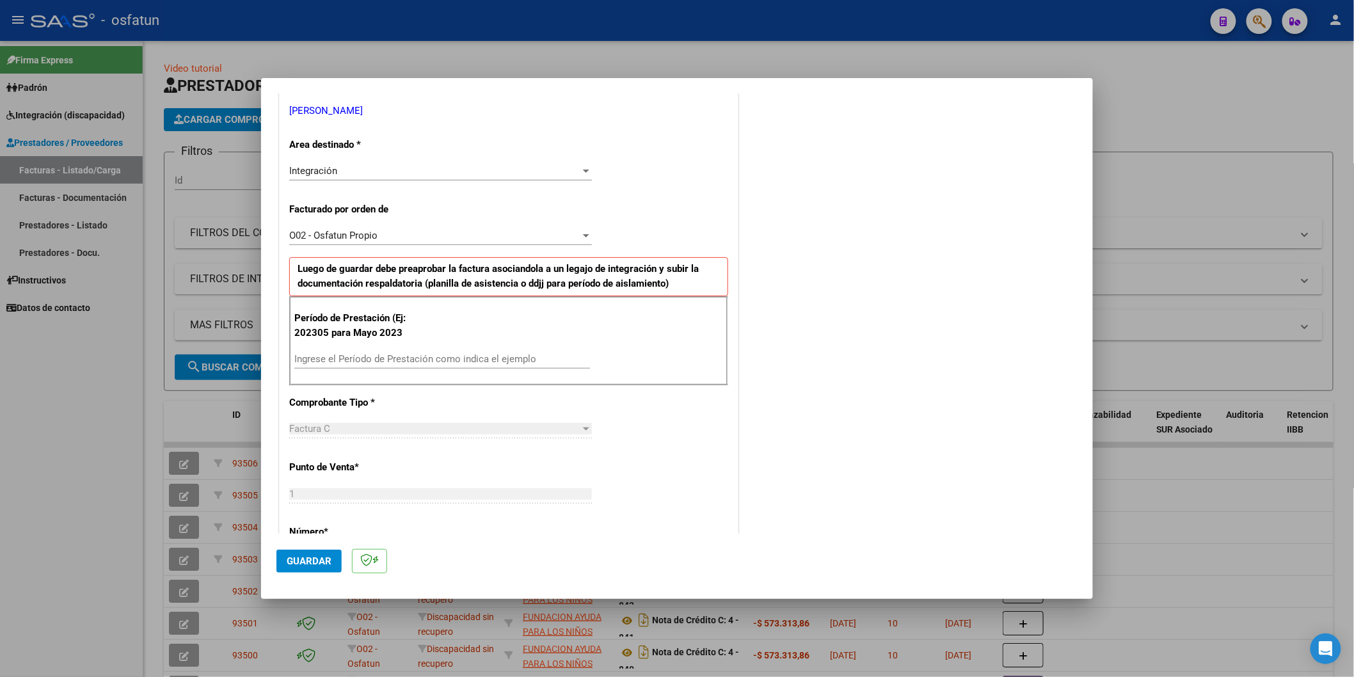
scroll to position [284, 0]
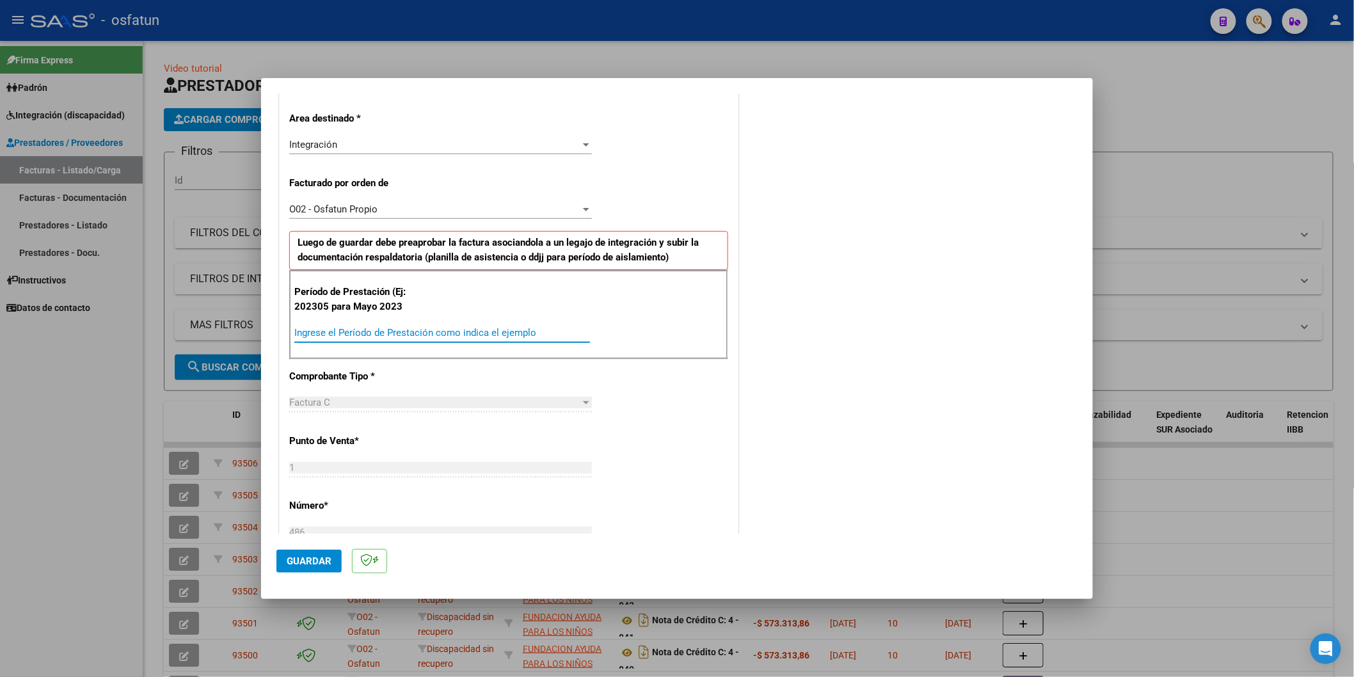
click at [352, 328] on input "Ingrese el Período de Prestación como indica el ejemplo" at bounding box center [442, 333] width 296 height 12
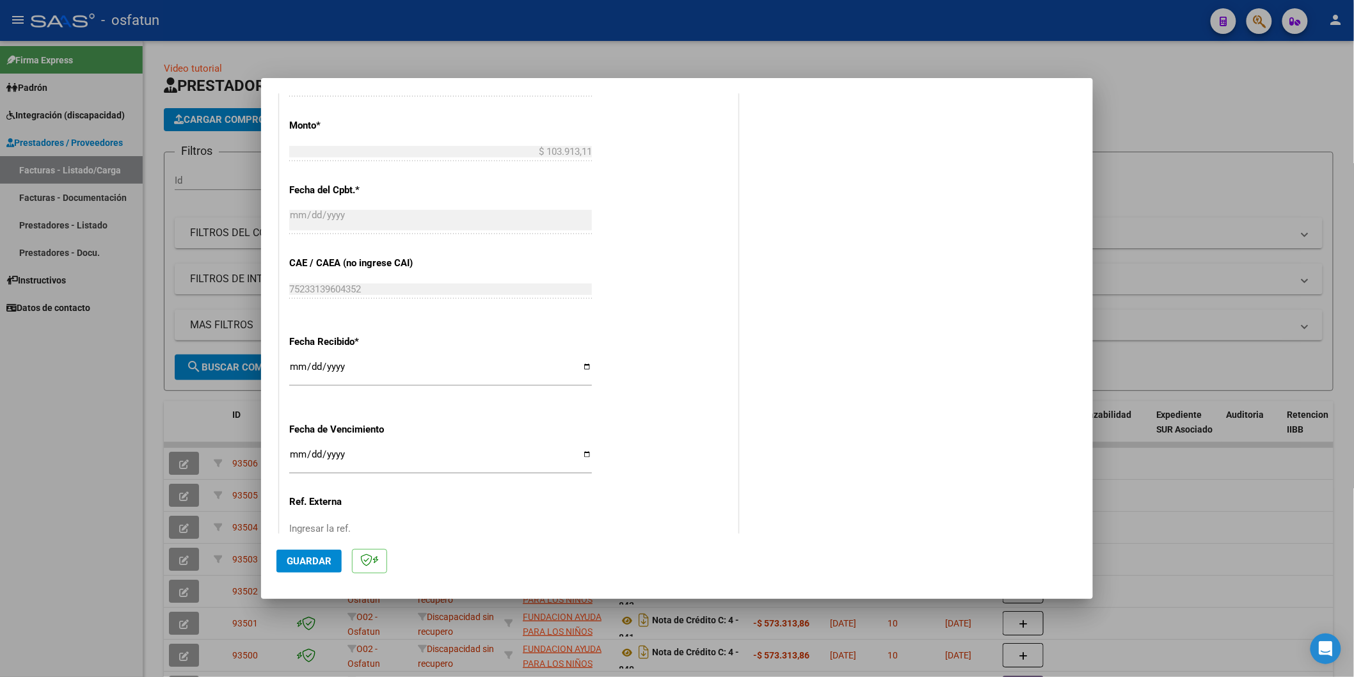
scroll to position [823, 0]
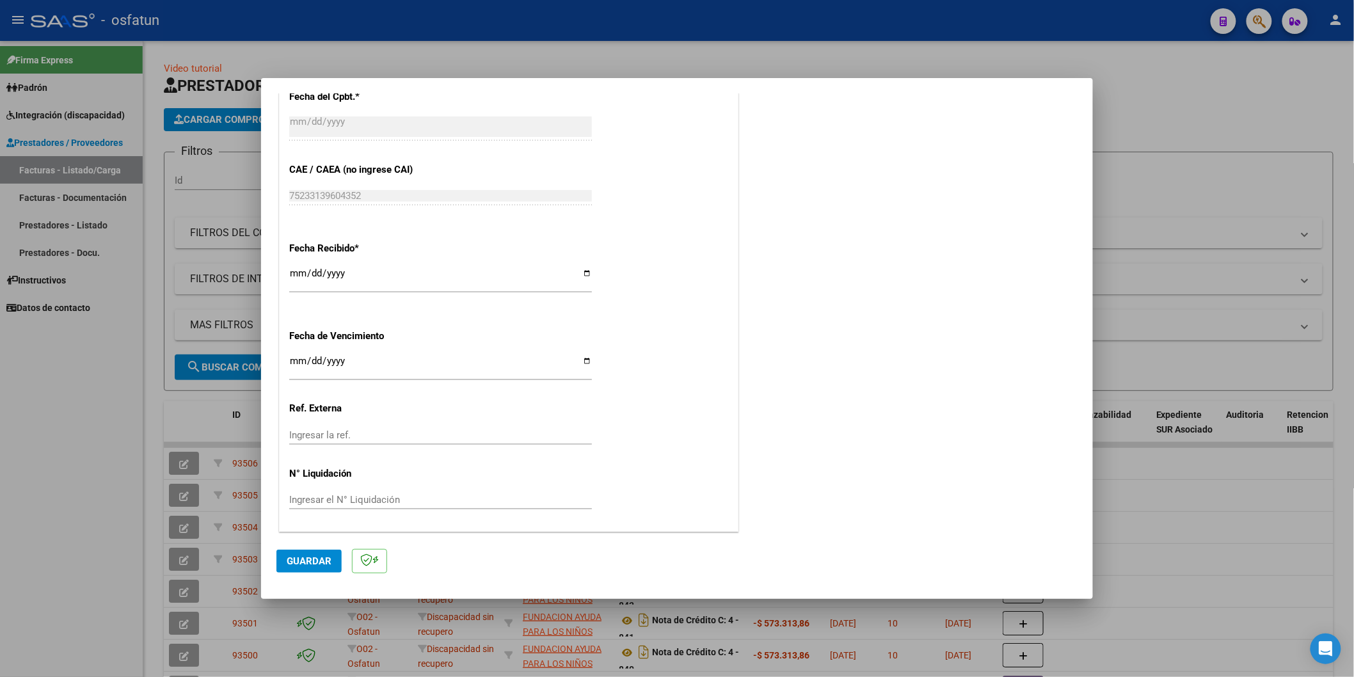
type input "202505"
click at [335, 565] on button "Guardar" at bounding box center [308, 561] width 65 height 23
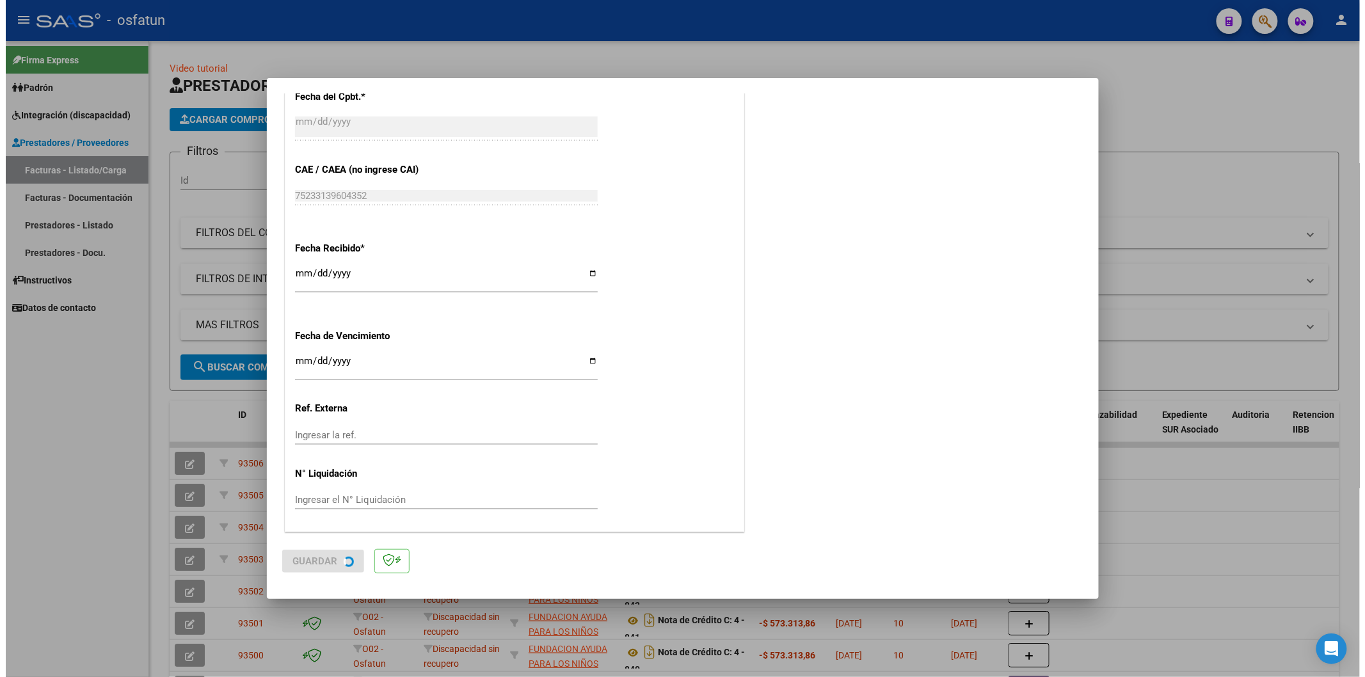
scroll to position [0, 0]
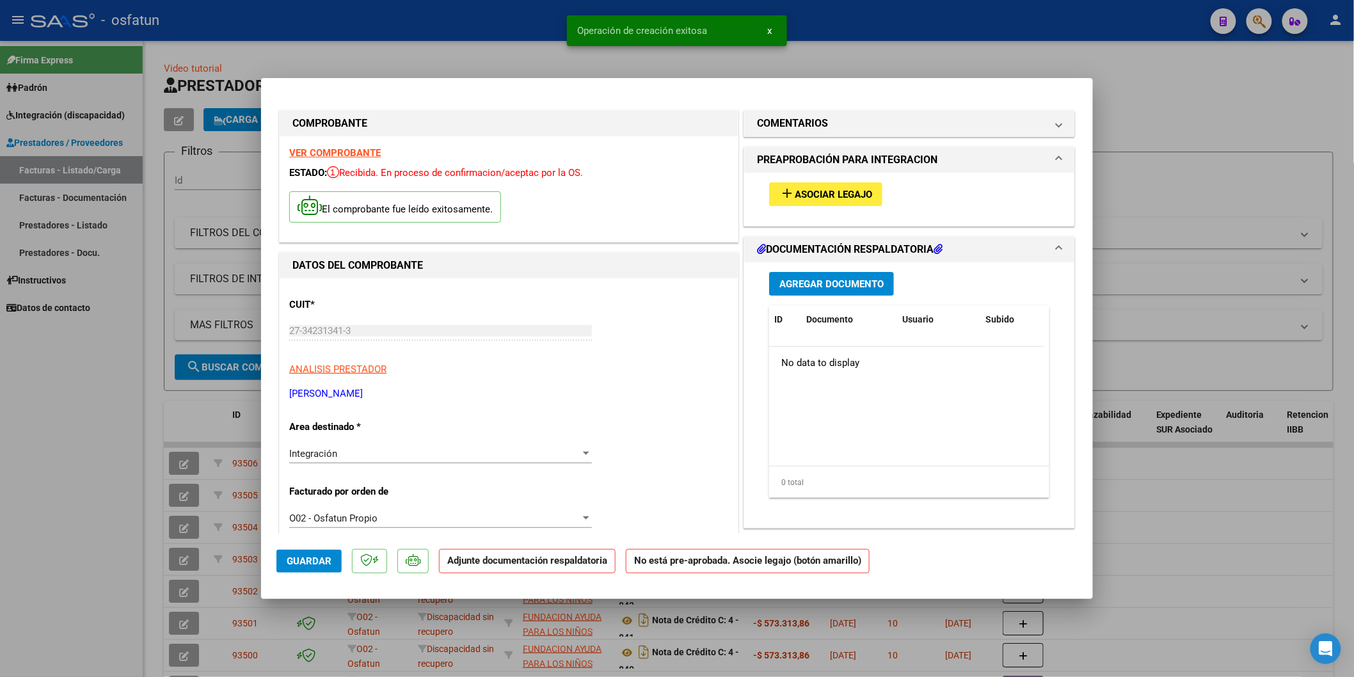
click at [796, 202] on button "add Asociar Legajo" at bounding box center [825, 194] width 113 height 24
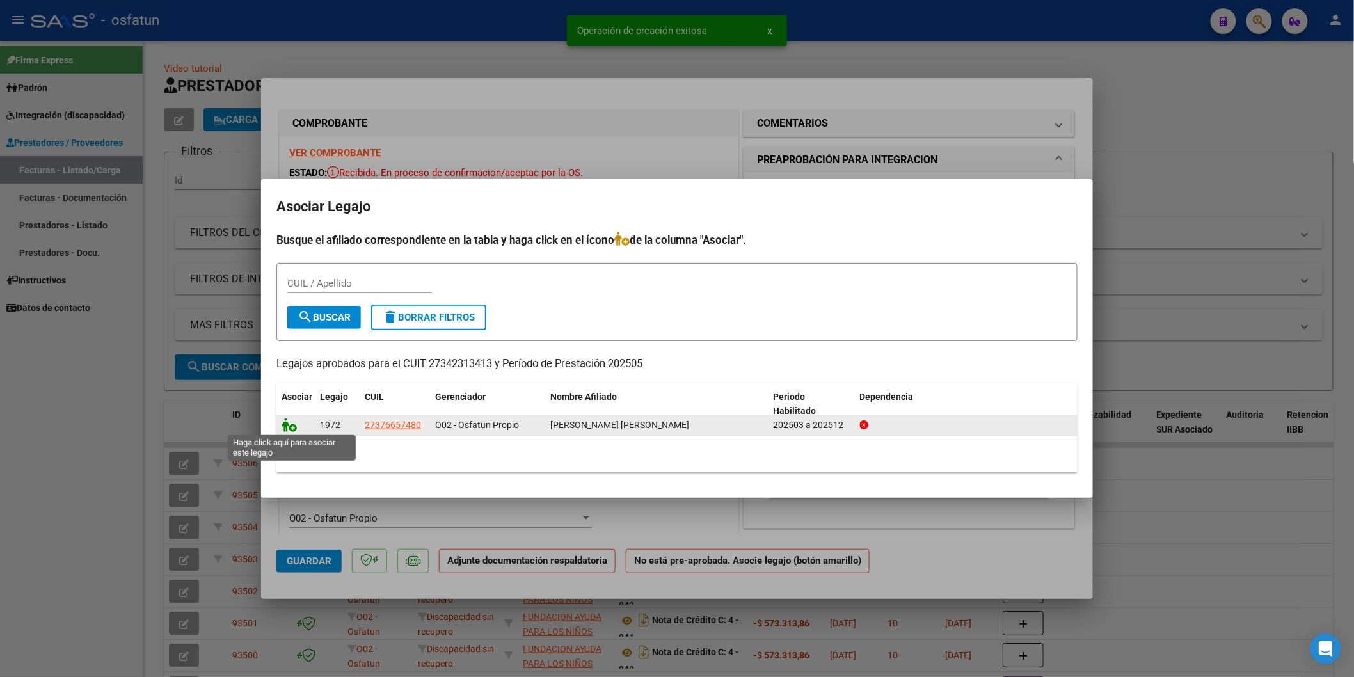
click at [289, 426] on icon at bounding box center [289, 425] width 15 height 14
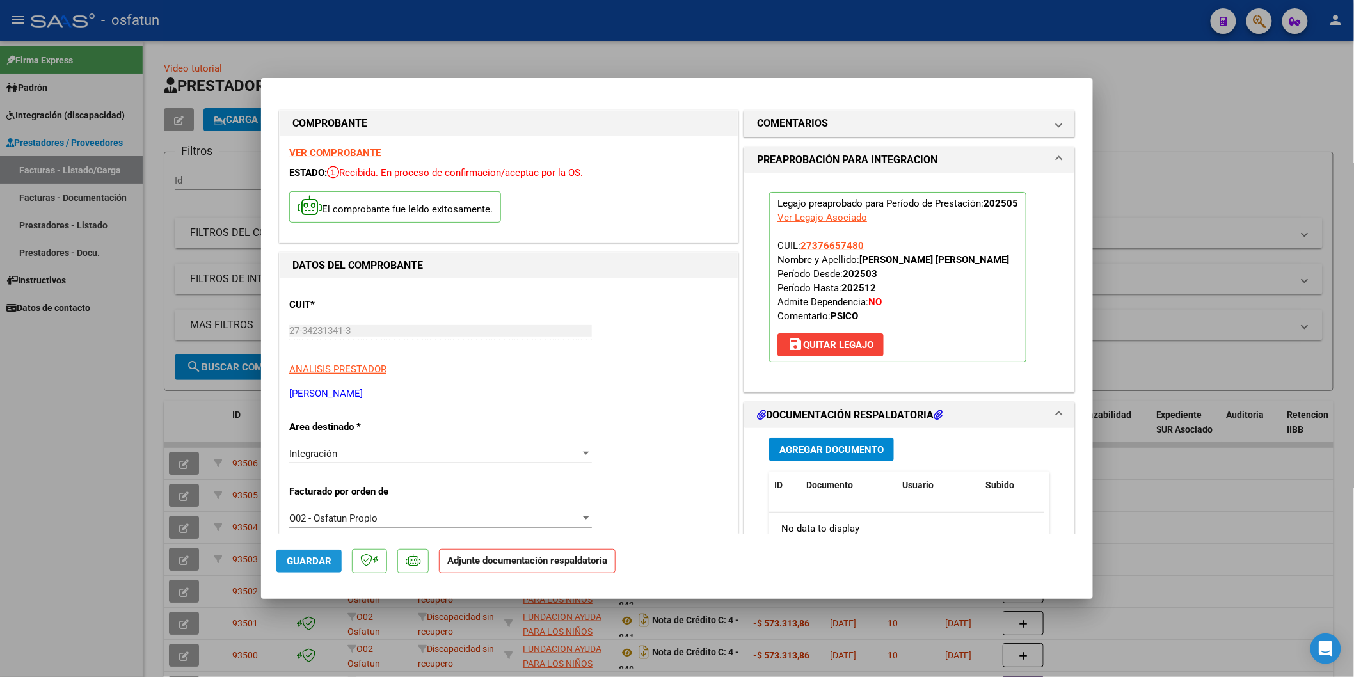
click at [285, 560] on button "Guardar" at bounding box center [308, 561] width 65 height 23
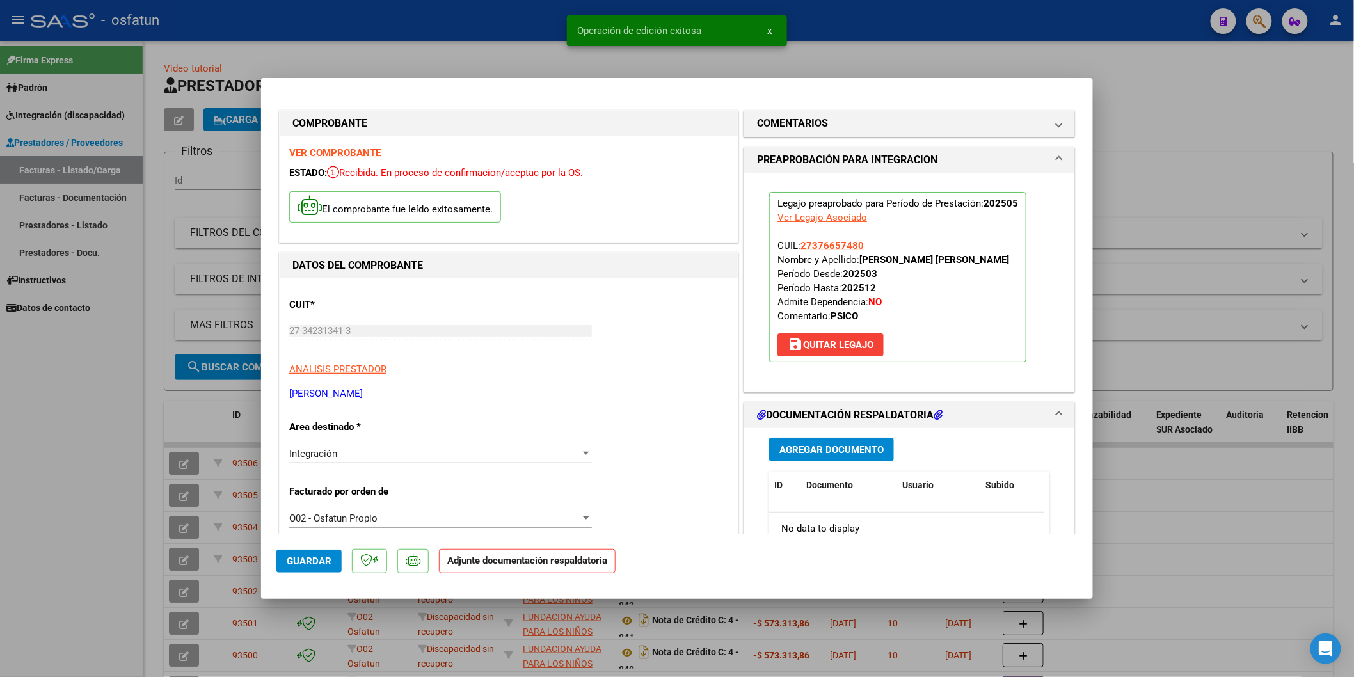
click at [0, 573] on div at bounding box center [677, 338] width 1354 height 677
type input "$ 0,00"
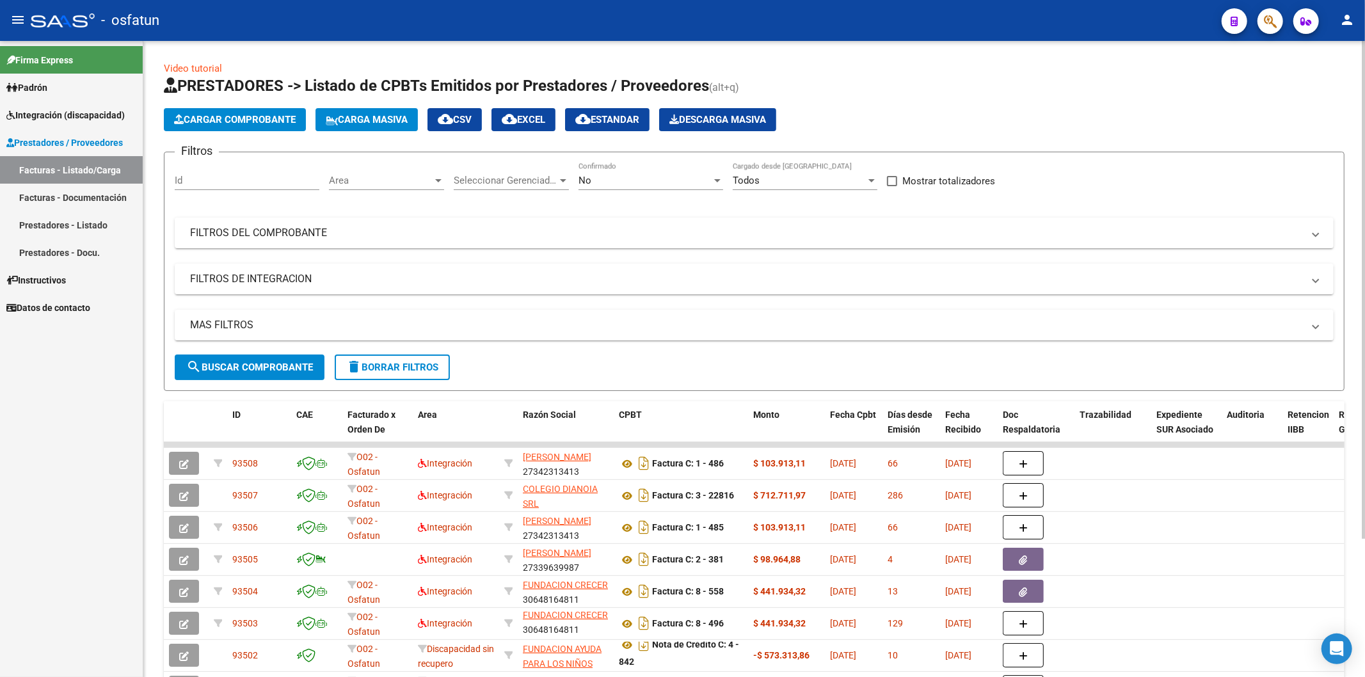
click at [225, 120] on span "Cargar Comprobante" at bounding box center [235, 120] width 122 height 12
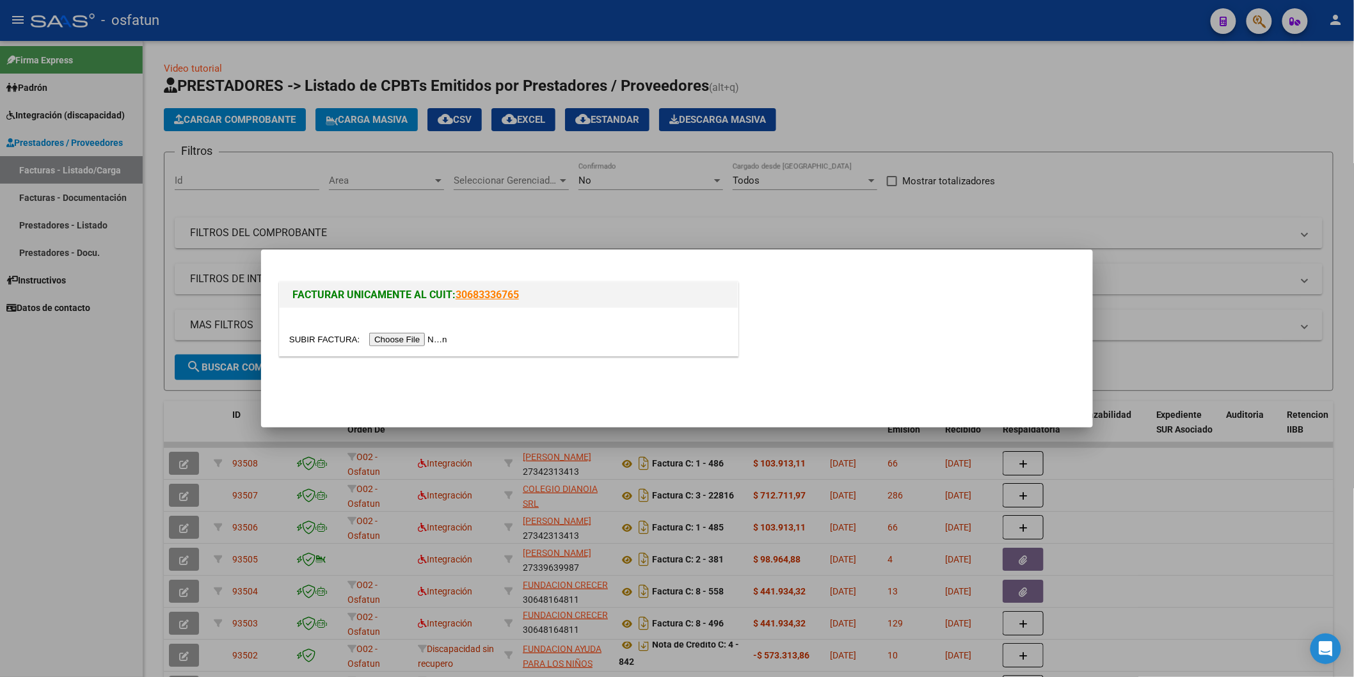
click at [393, 342] on input "file" at bounding box center [370, 339] width 162 height 13
click at [21, 532] on div at bounding box center [677, 338] width 1354 height 677
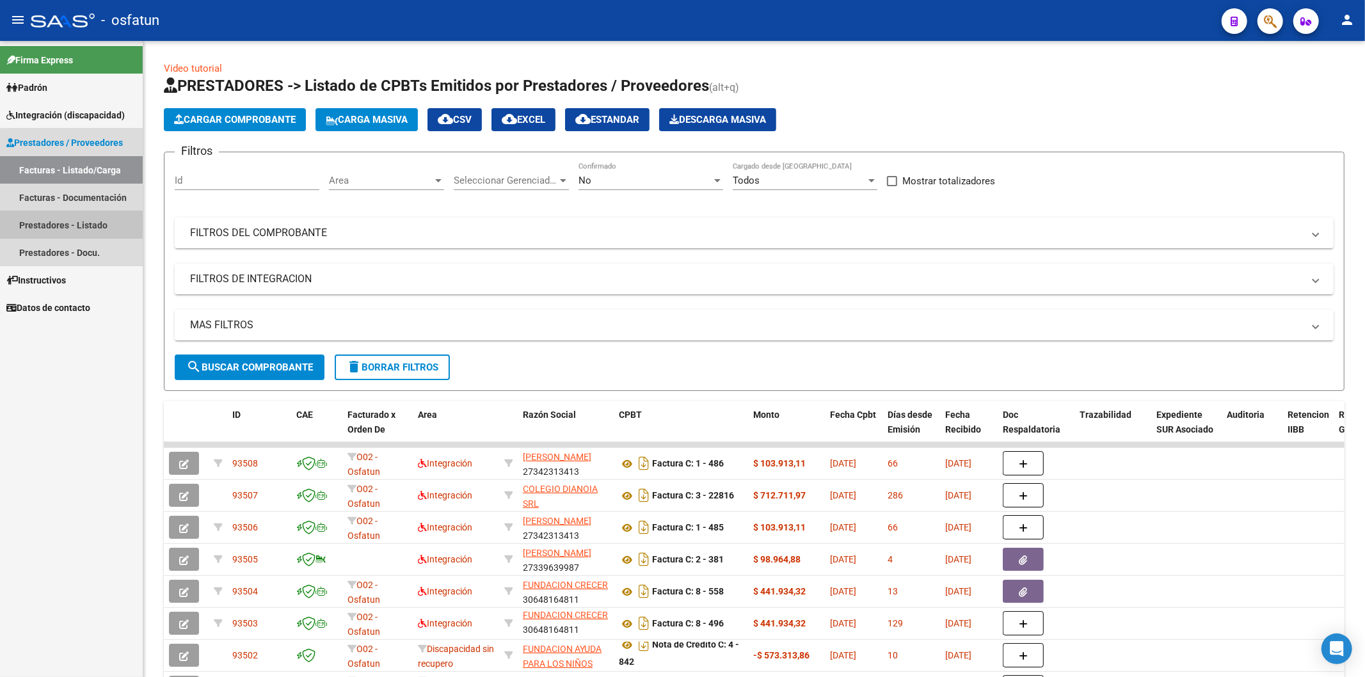
click at [84, 225] on link "Prestadores - Listado" at bounding box center [71, 225] width 143 height 28
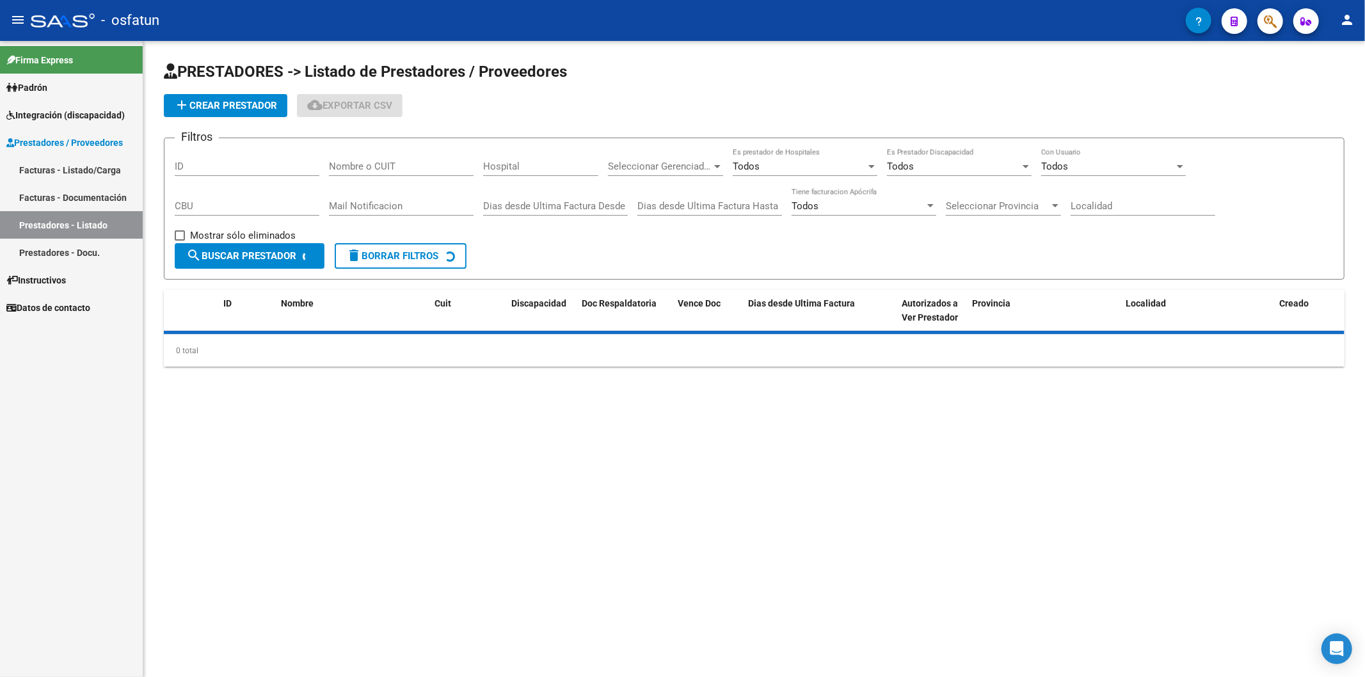
click at [382, 168] on input "Nombre o CUIT" at bounding box center [401, 167] width 145 height 12
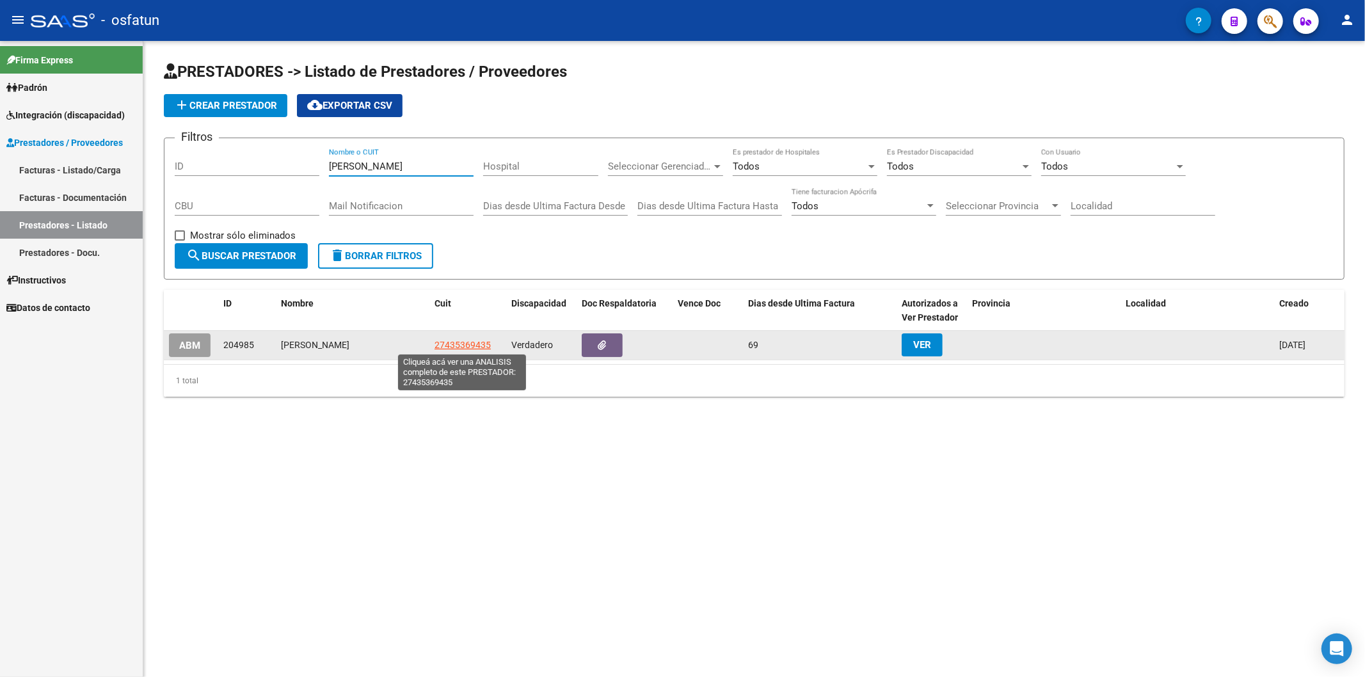
type input "[PERSON_NAME]"
click at [474, 340] on span "27435369435" at bounding box center [463, 345] width 56 height 10
type textarea "27435369435"
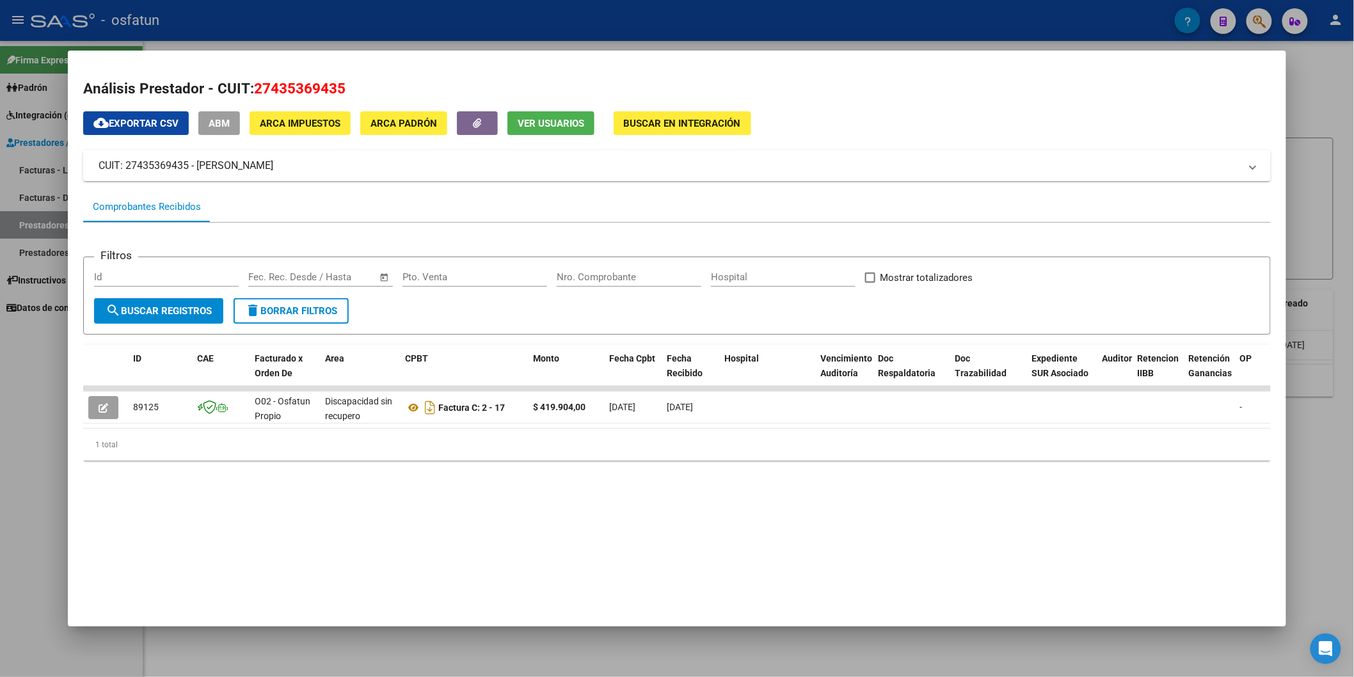
click at [0, 475] on div at bounding box center [677, 338] width 1354 height 677
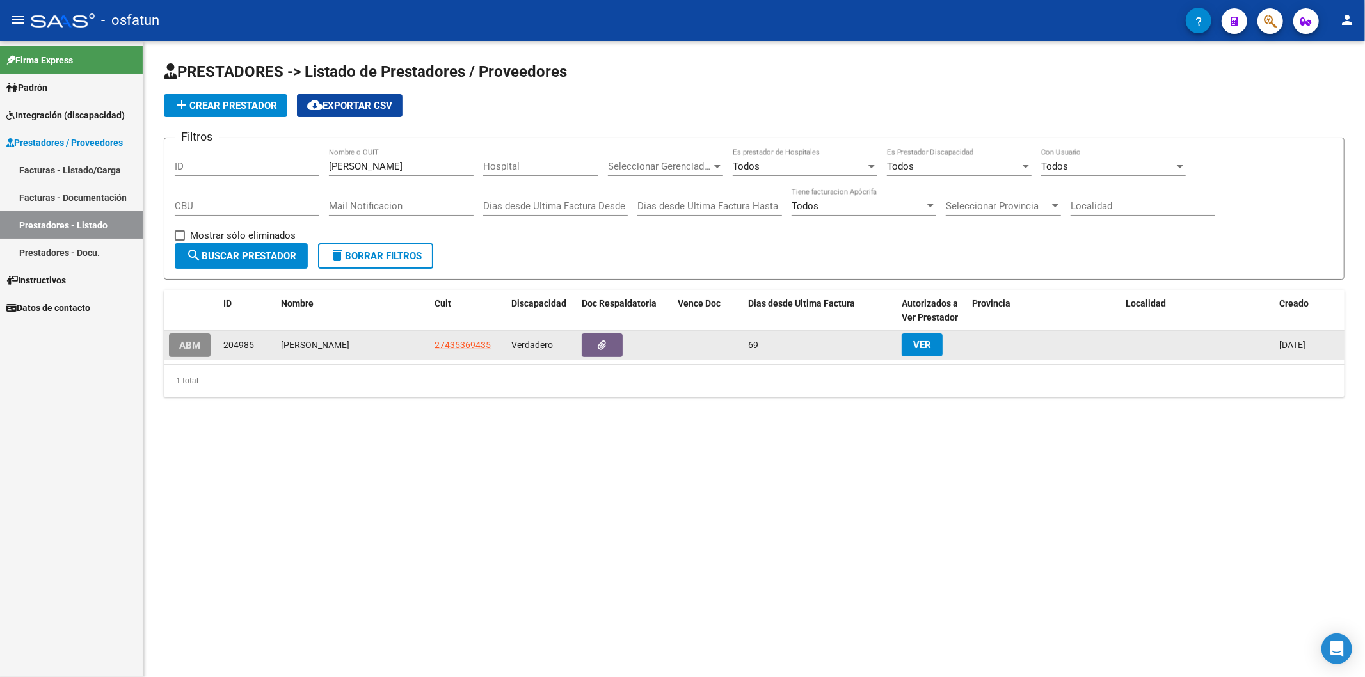
click at [192, 346] on span "ABM" at bounding box center [189, 346] width 21 height 12
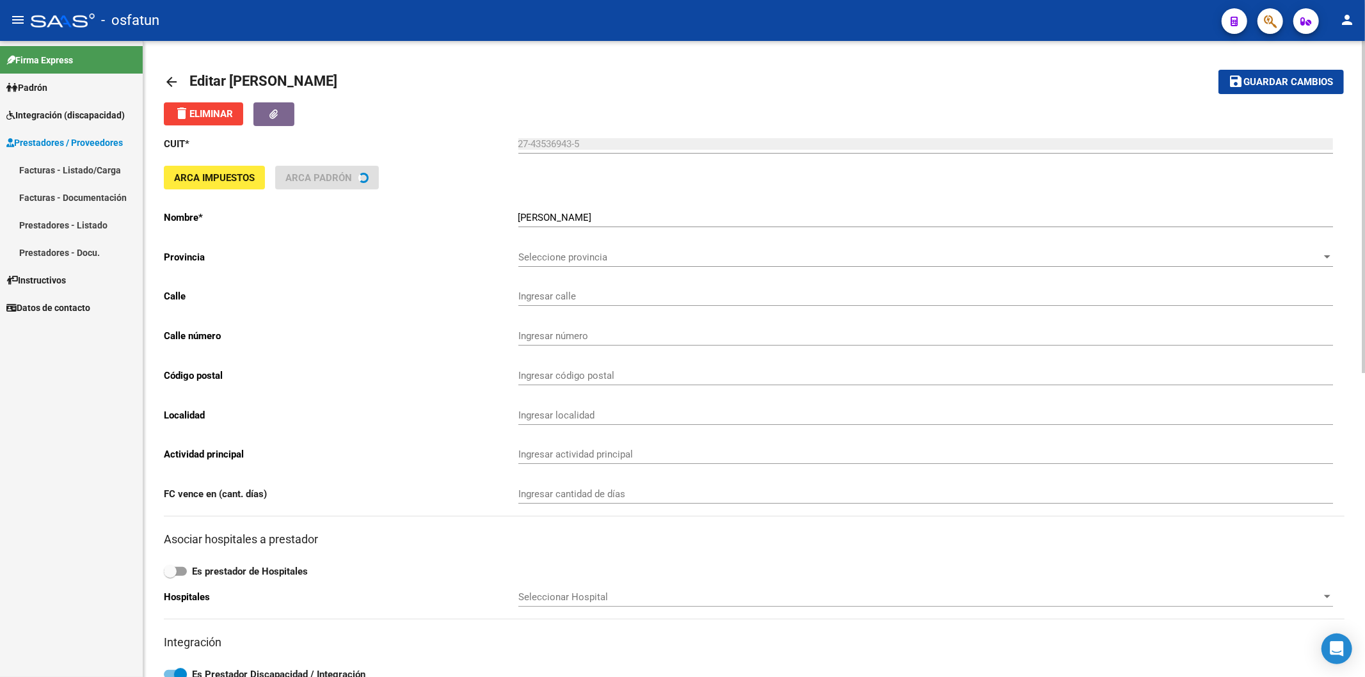
type input "GUARANIES"
type input "718"
type input "9000"
type input "[PERSON_NAME]"
type input "960990"
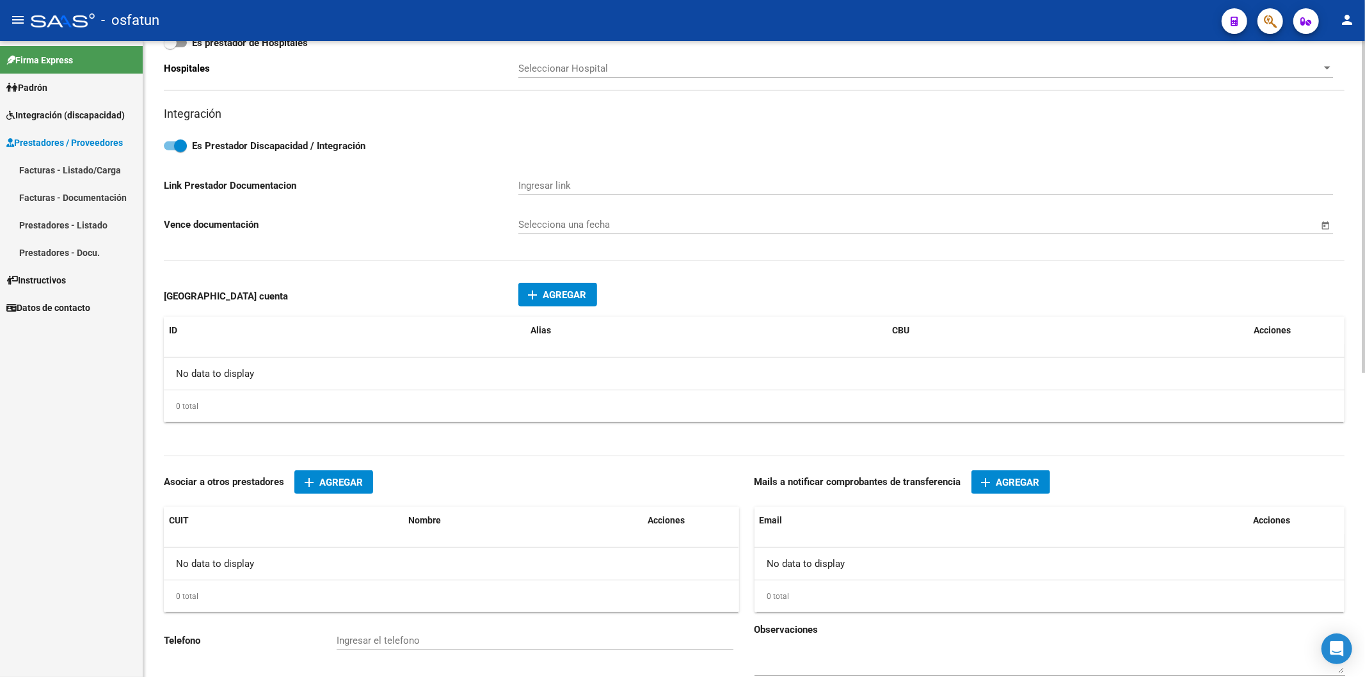
scroll to position [568, 0]
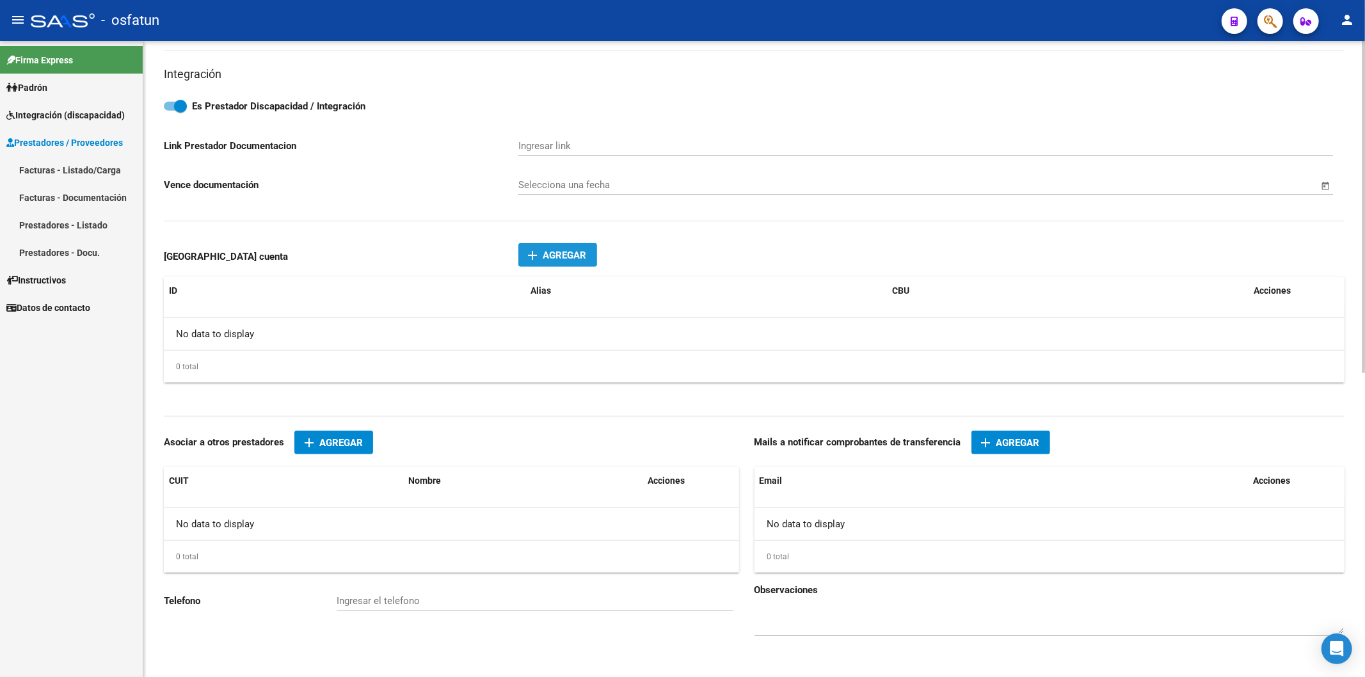
click at [554, 261] on span "Agregar" at bounding box center [565, 256] width 44 height 12
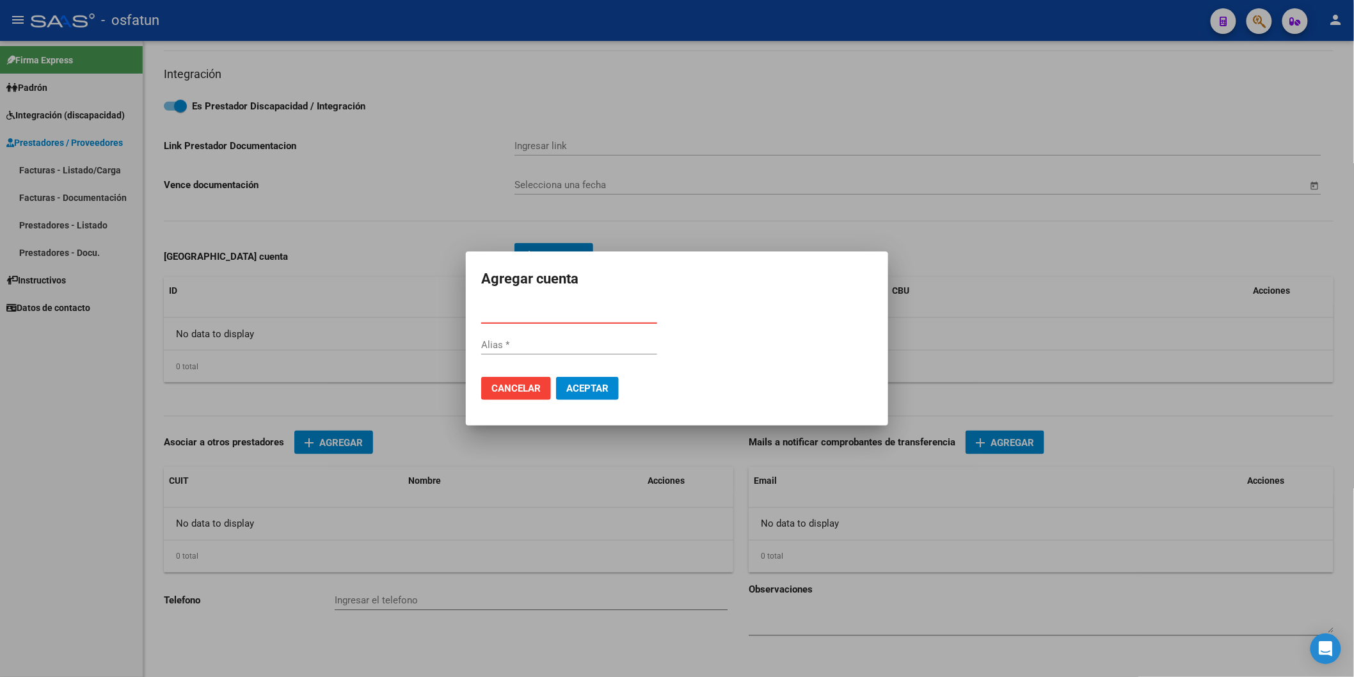
paste input "0110208830020822987447"
type input "0110208830020822987447"
click at [499, 346] on input "Alias" at bounding box center [569, 345] width 176 height 12
type input "[PERSON_NAME]"
click at [580, 387] on span "Aceptar" at bounding box center [587, 389] width 42 height 12
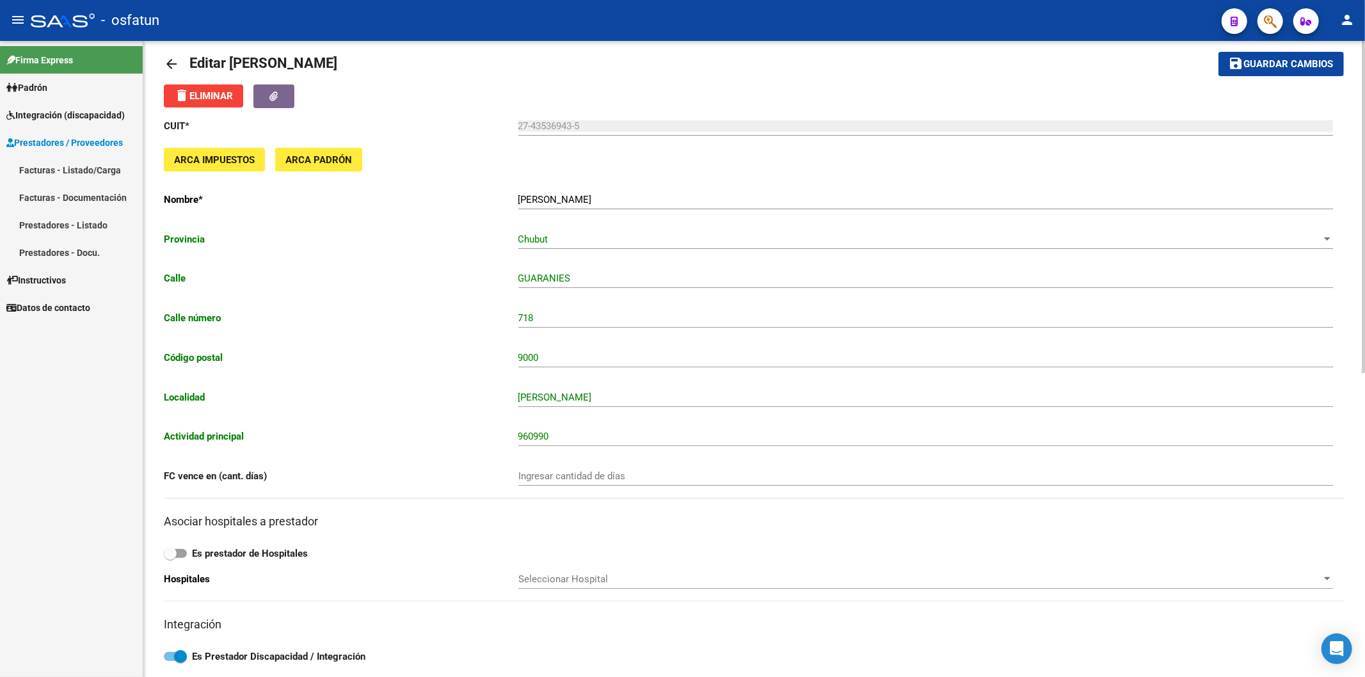
scroll to position [0, 0]
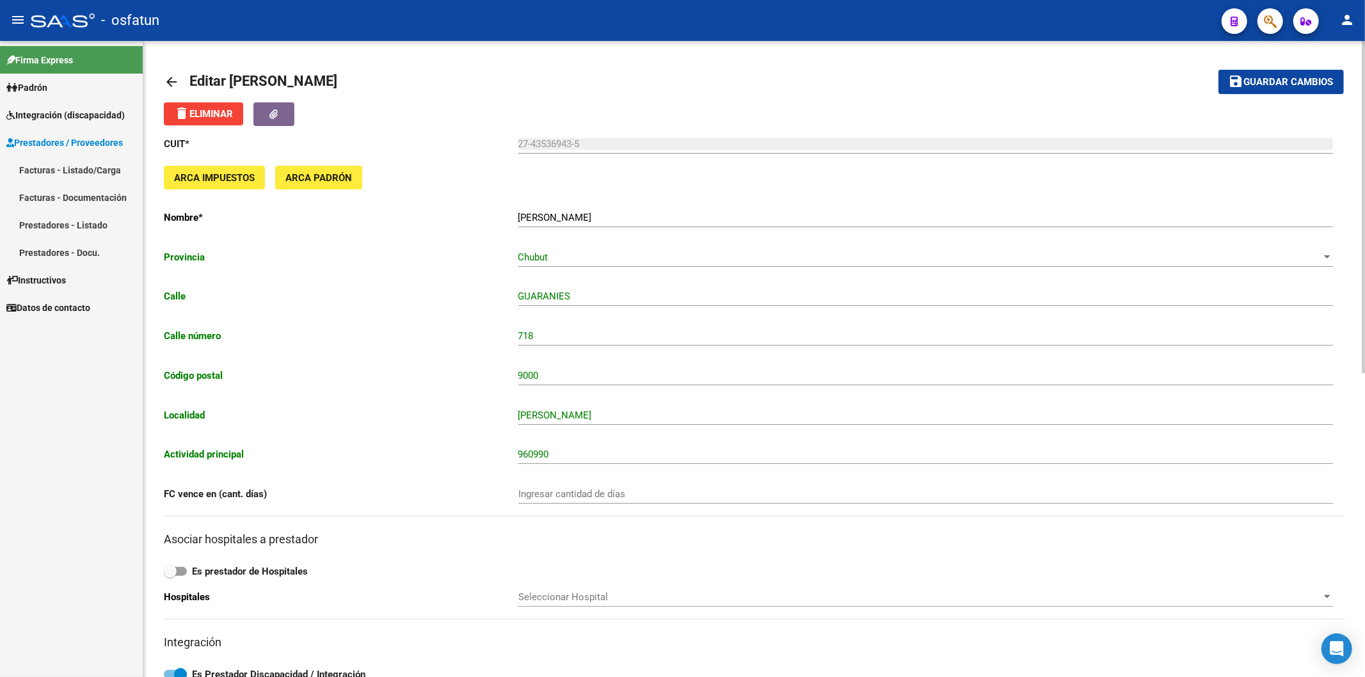
click at [1056, 82] on span "Guardar cambios" at bounding box center [1289, 83] width 90 height 12
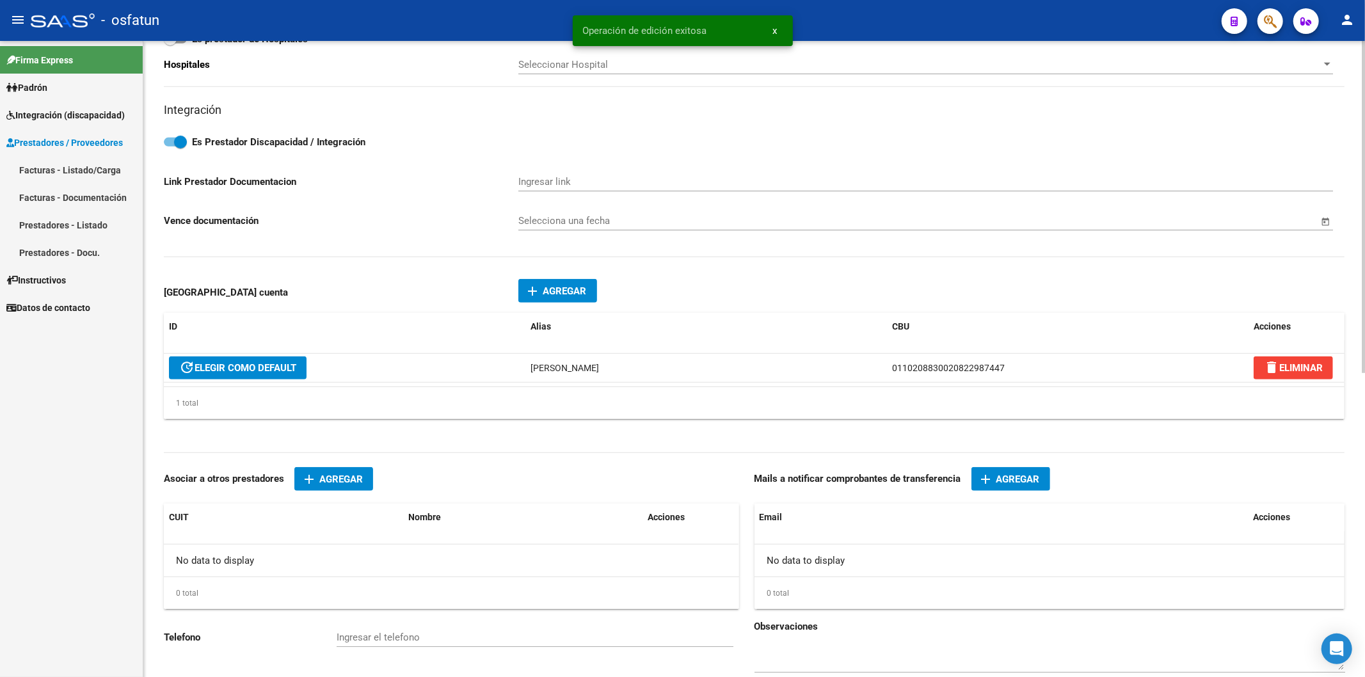
scroll to position [584, 0]
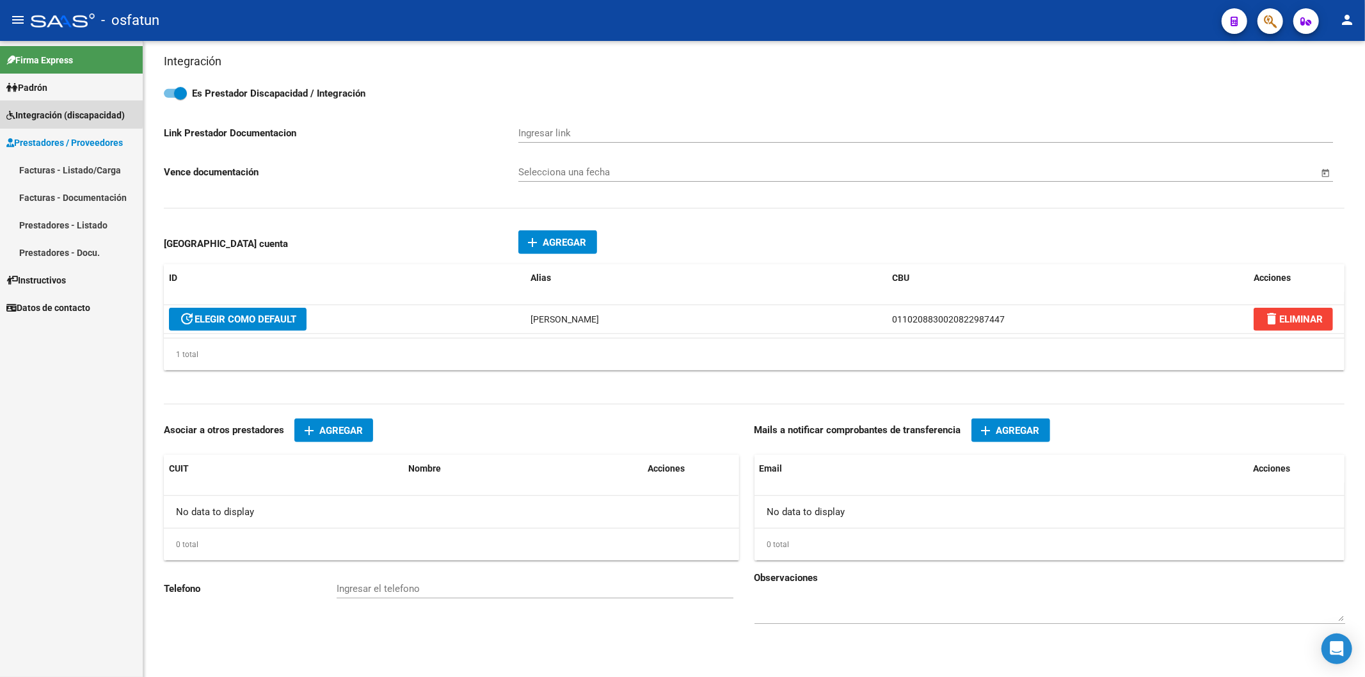
click at [39, 111] on span "Integración (discapacidad)" at bounding box center [65, 115] width 118 height 14
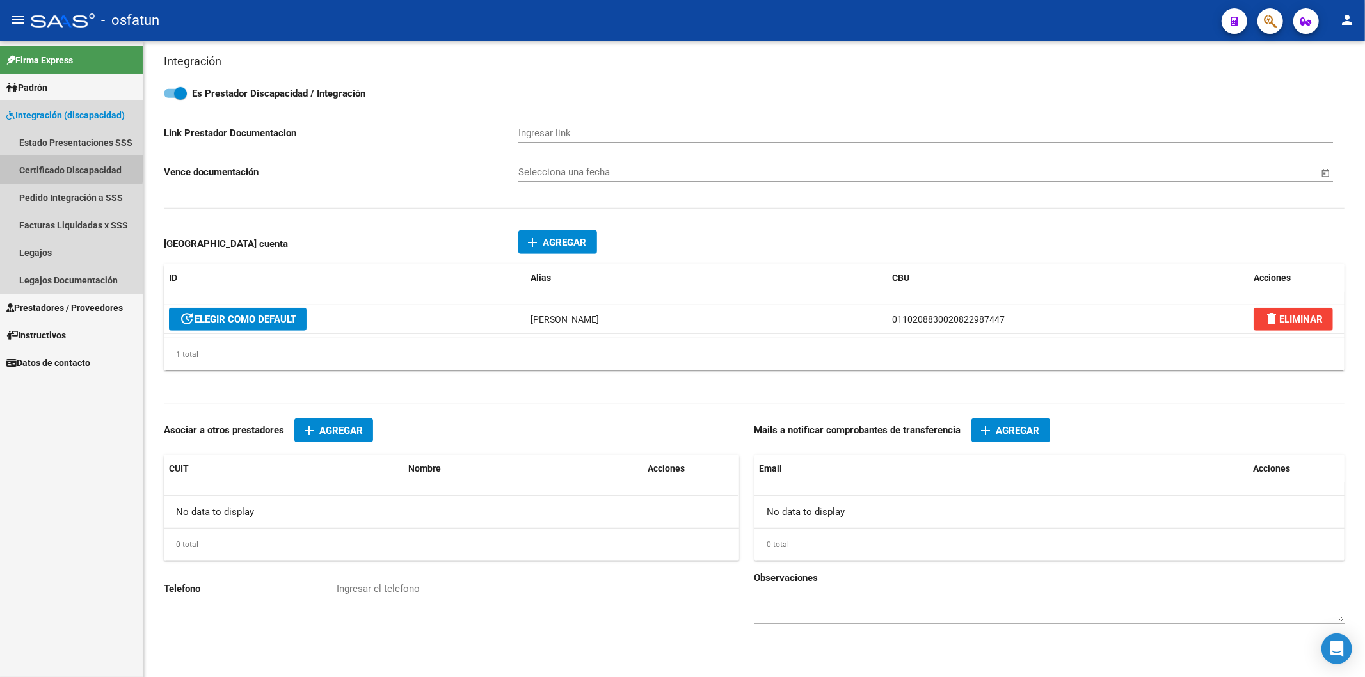
click at [60, 168] on link "Certificado Discapacidad" at bounding box center [71, 170] width 143 height 28
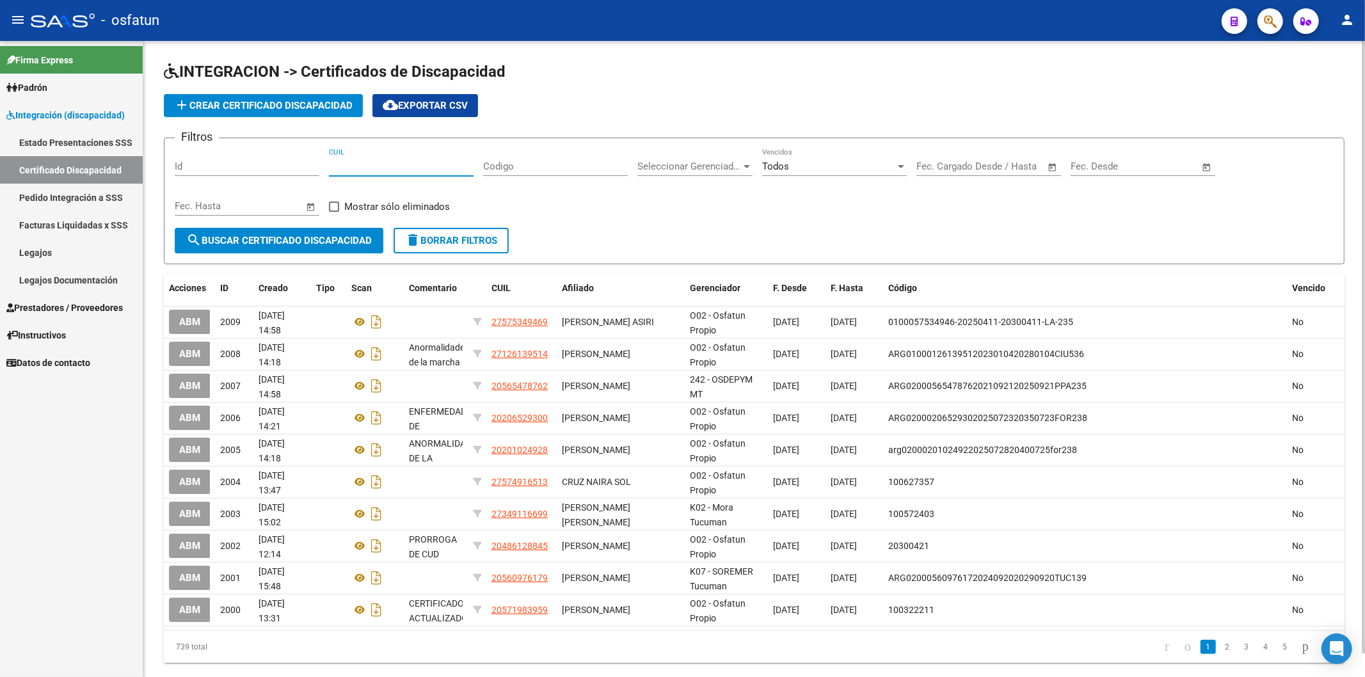
paste input "27-37665748-0"
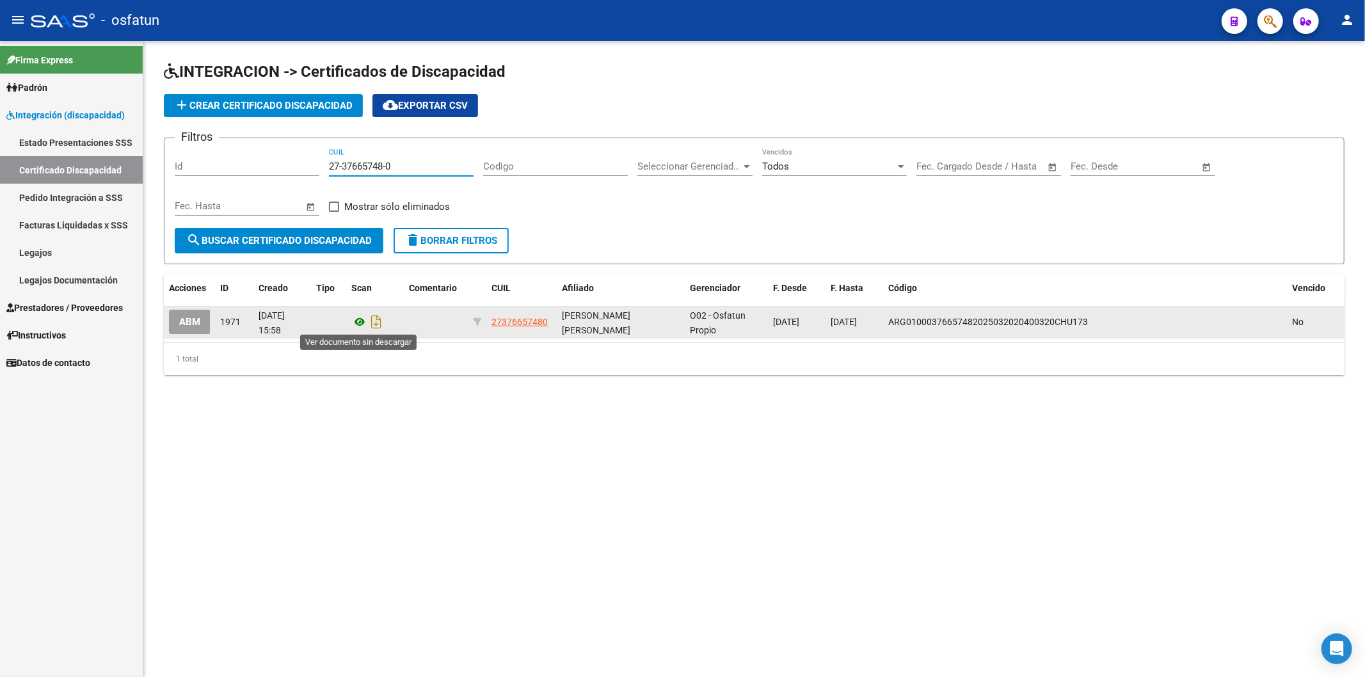
type input "27-37665748-0"
click at [359, 323] on icon at bounding box center [359, 321] width 17 height 15
click at [379, 324] on icon "Descargar documento" at bounding box center [376, 322] width 17 height 20
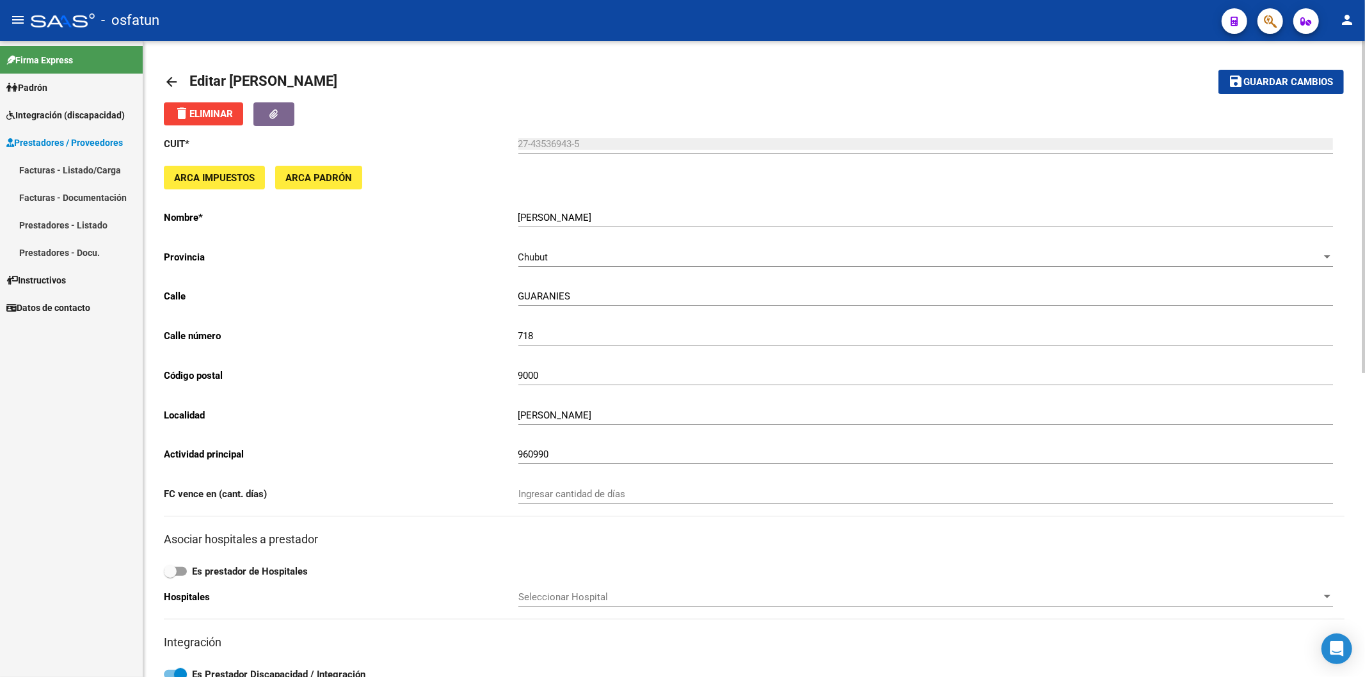
click at [120, 626] on div "Firma Express Padrón Análisis Afiliado Integración (discapacidad) Estado Presen…" at bounding box center [71, 359] width 143 height 636
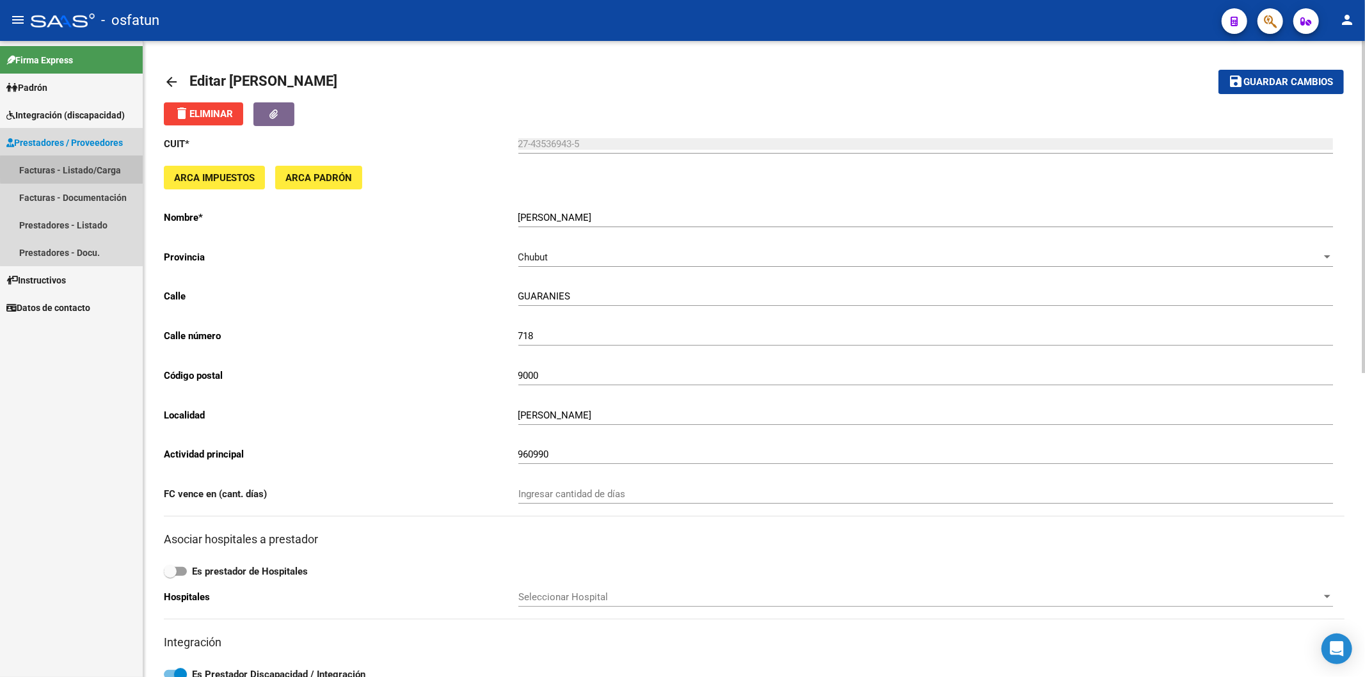
click at [81, 168] on link "Facturas - Listado/Carga" at bounding box center [71, 170] width 143 height 28
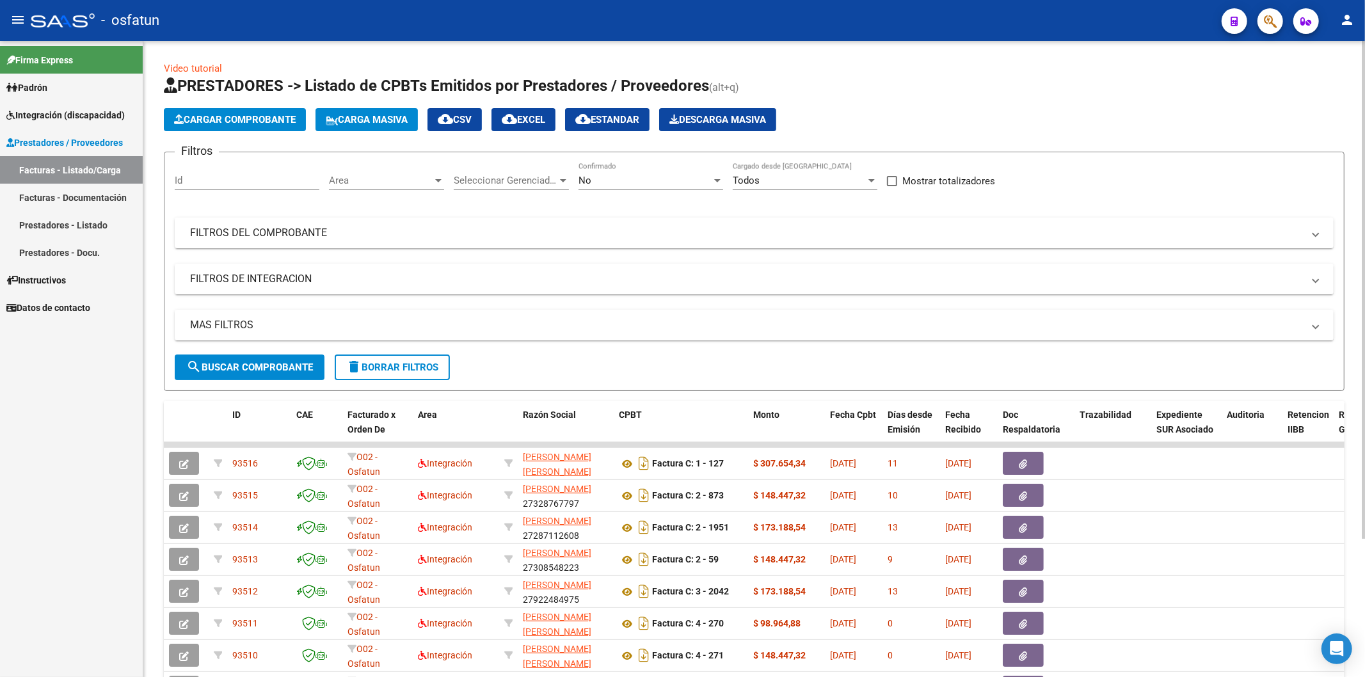
click at [257, 118] on span "Cargar Comprobante" at bounding box center [235, 120] width 122 height 12
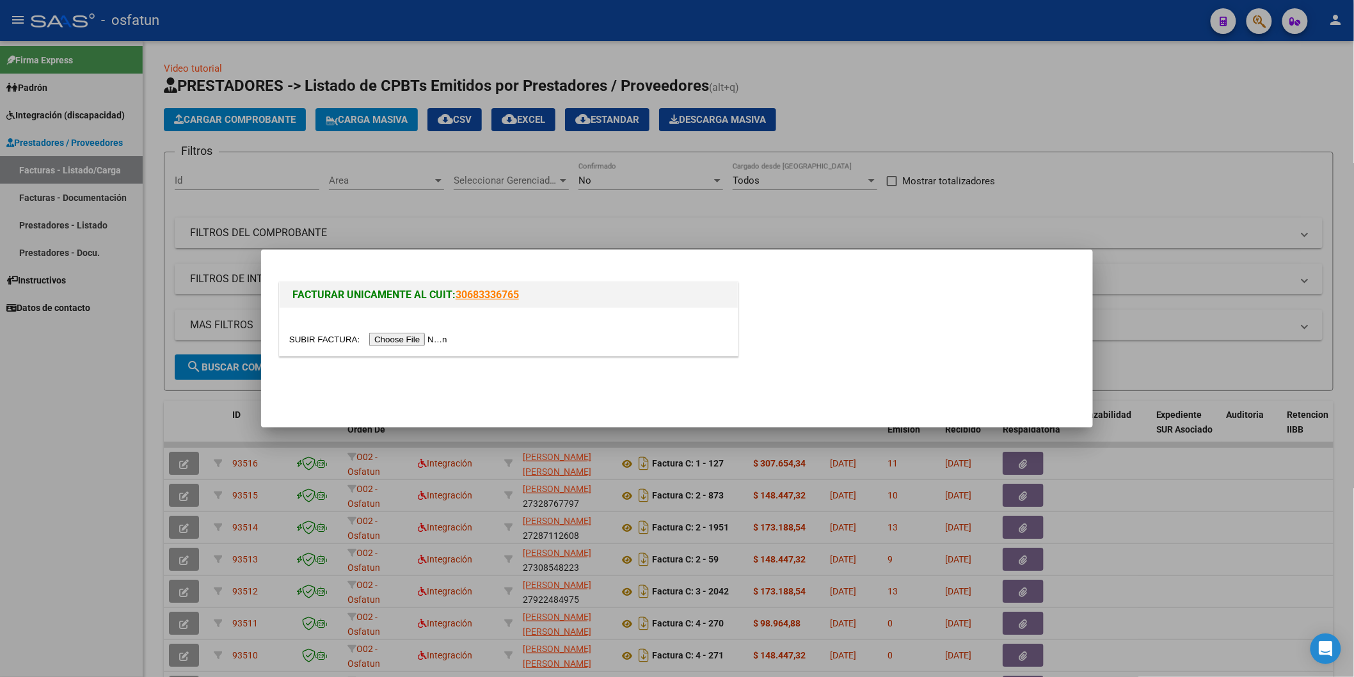
click at [408, 330] on div at bounding box center [509, 332] width 458 height 48
click at [405, 340] on input "file" at bounding box center [370, 339] width 162 height 13
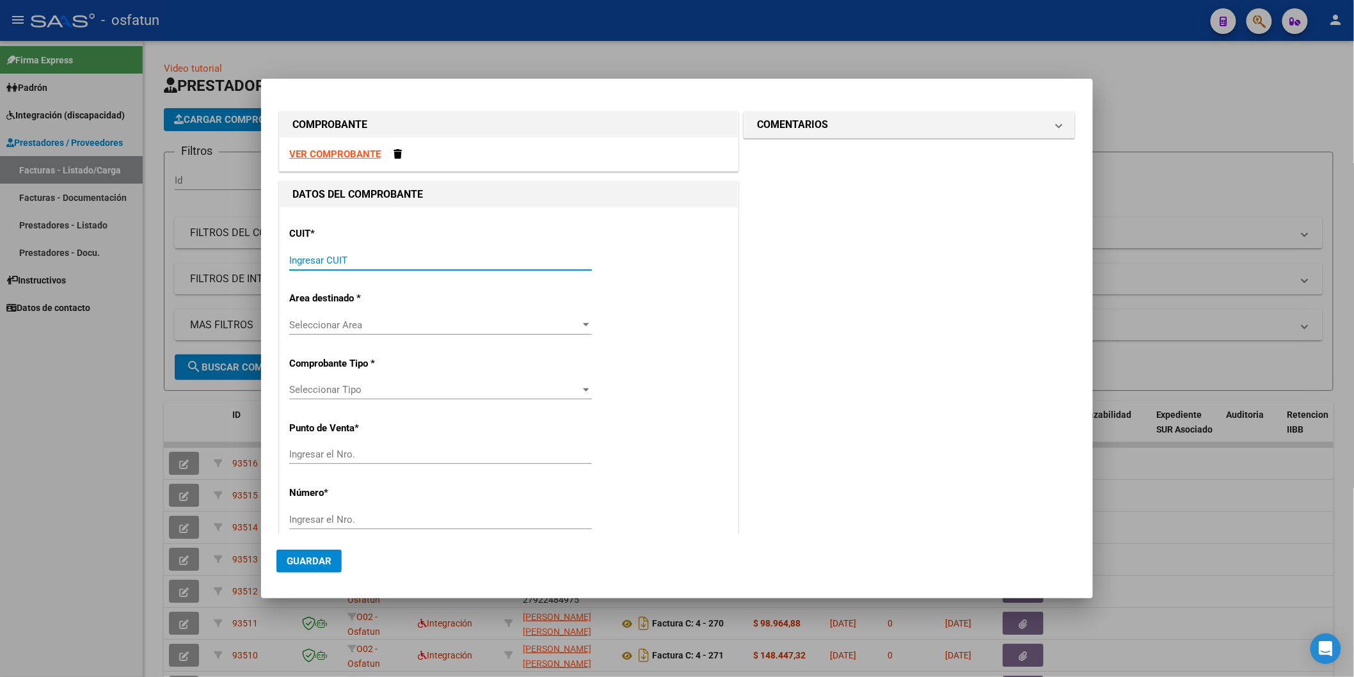
click at [308, 259] on input "Ingresar CUIT" at bounding box center [440, 261] width 303 height 12
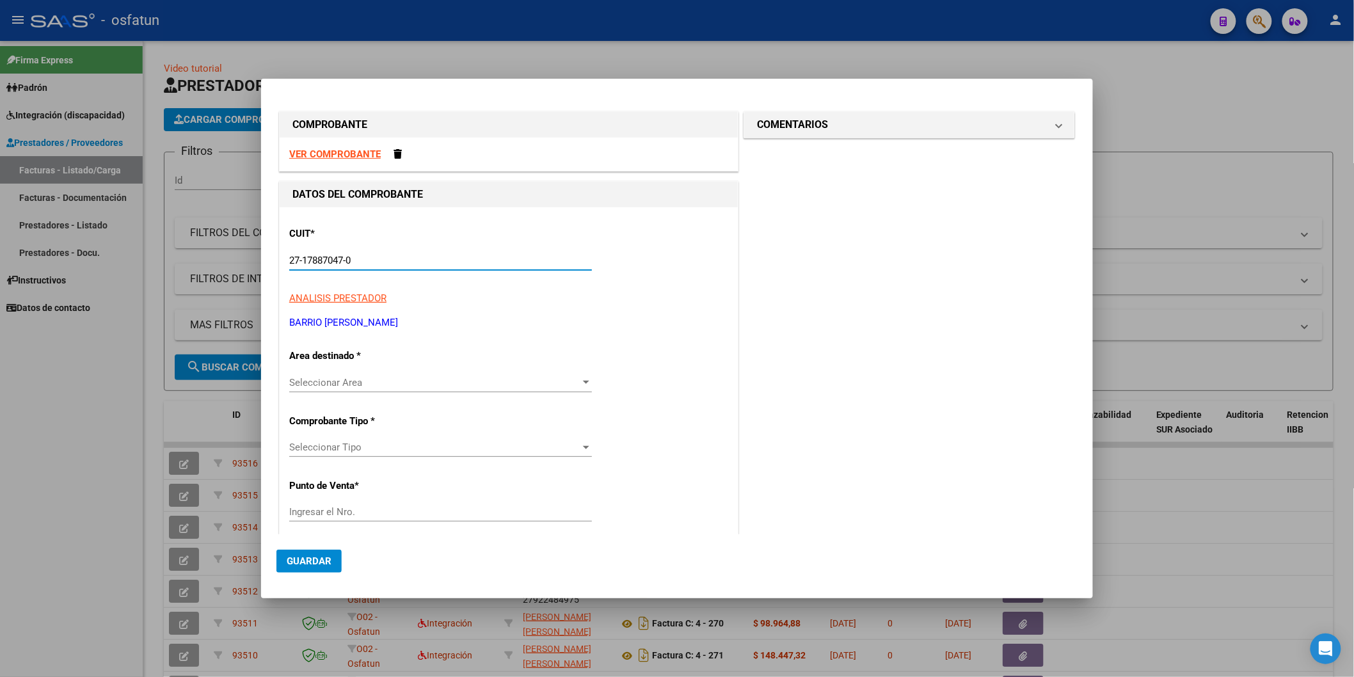
type input "27-17887047-0"
click at [352, 380] on span "Seleccionar Area" at bounding box center [434, 383] width 291 height 12
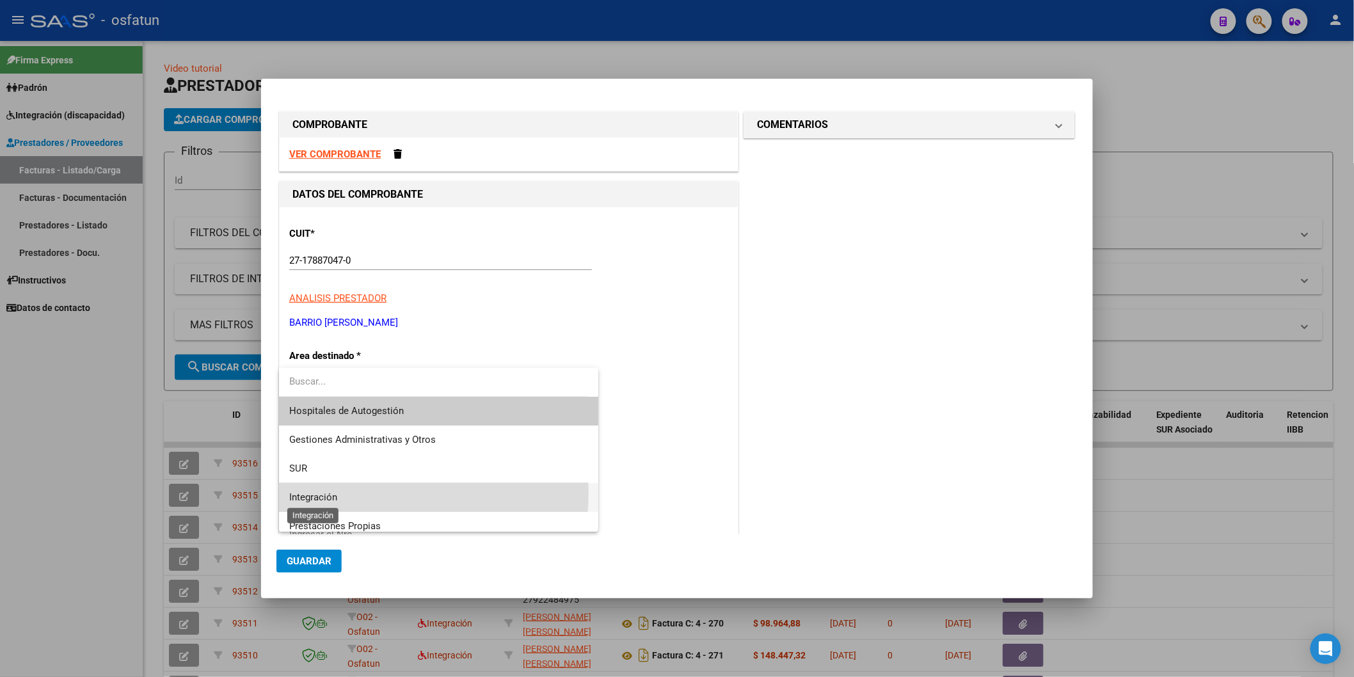
click at [325, 491] on span "Integración" at bounding box center [313, 497] width 48 height 12
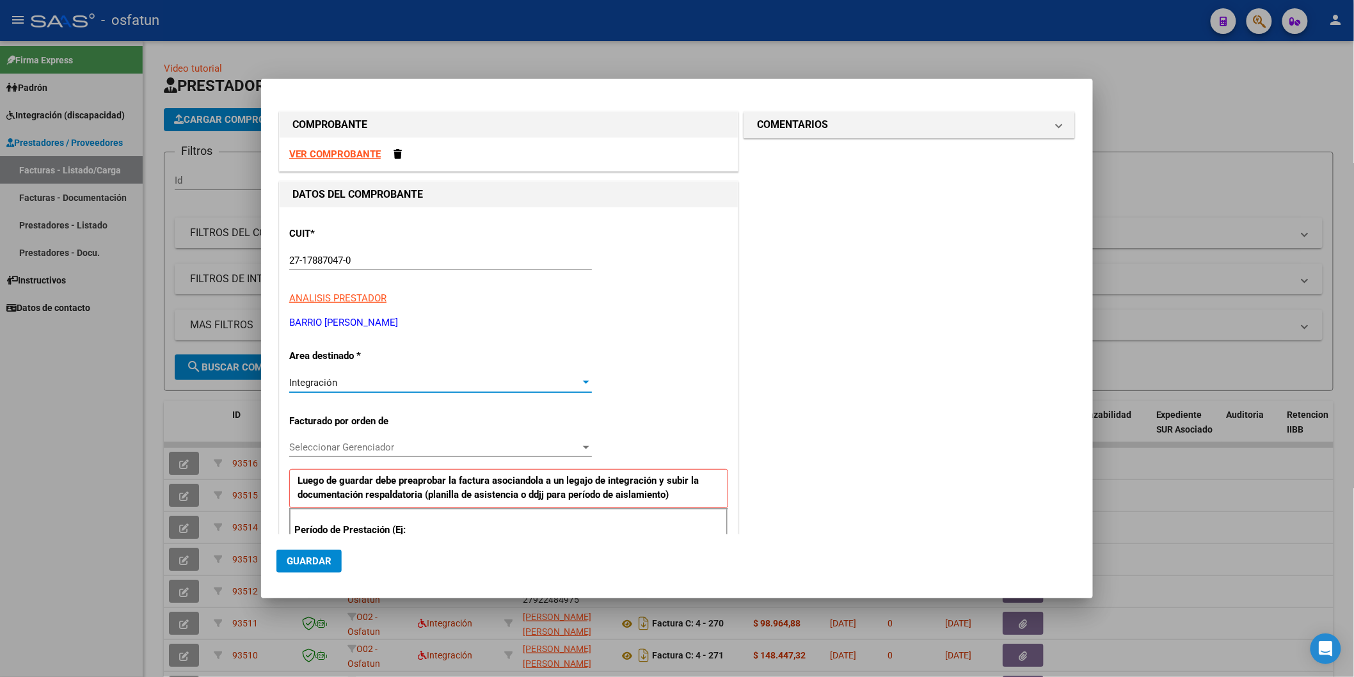
click at [366, 443] on span "Seleccionar Gerenciador" at bounding box center [434, 448] width 291 height 12
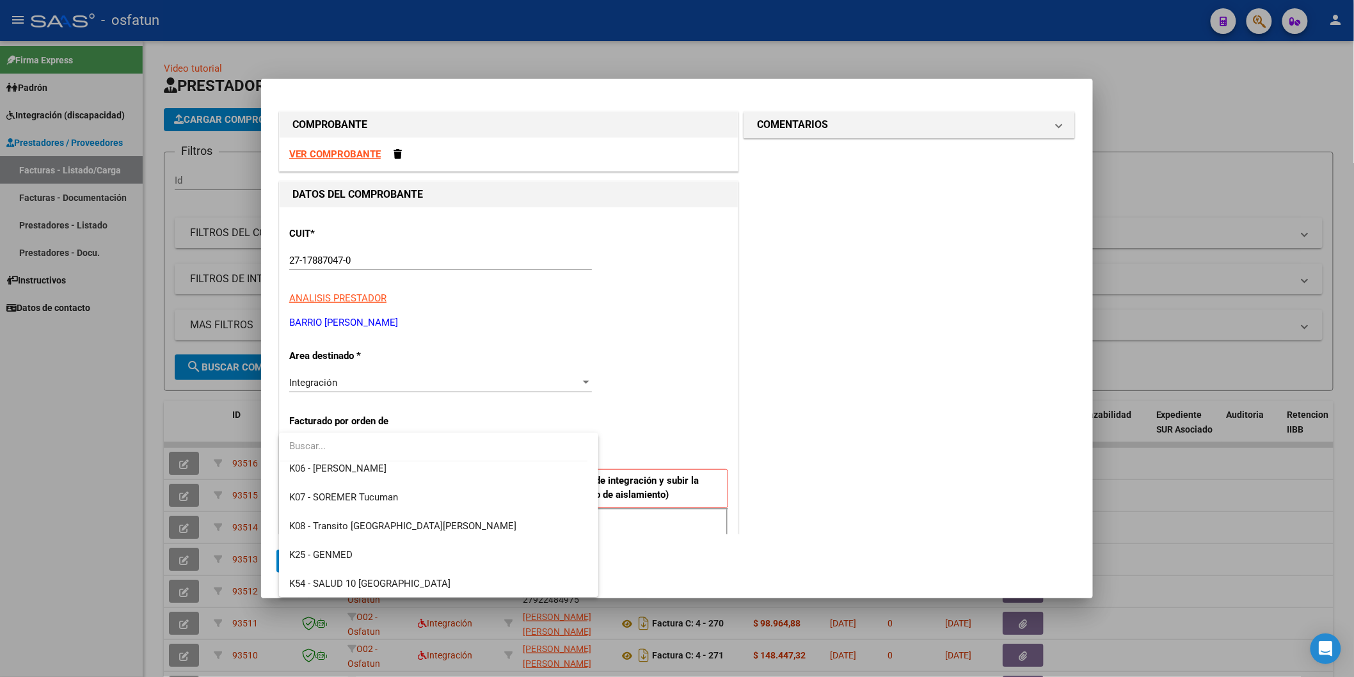
scroll to position [671, 0]
click at [373, 521] on span "O02 - Osfatun Propio" at bounding box center [333, 526] width 88 height 12
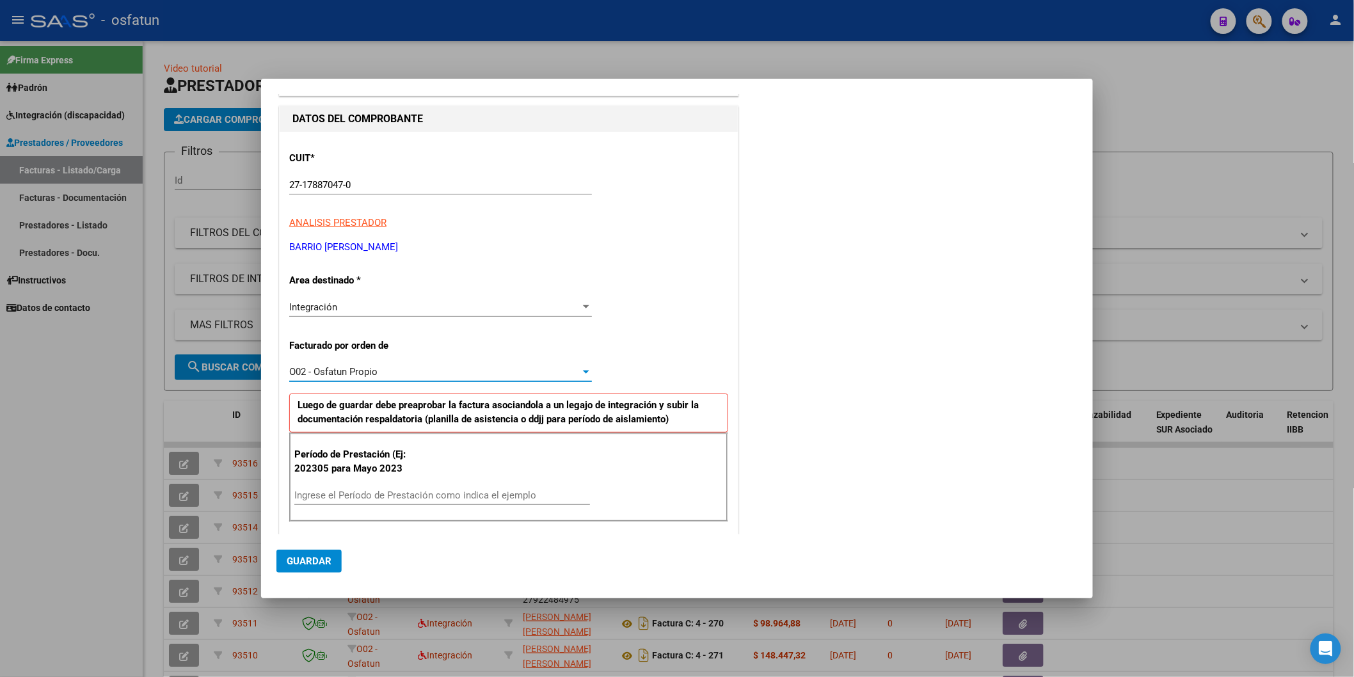
scroll to position [213, 0]
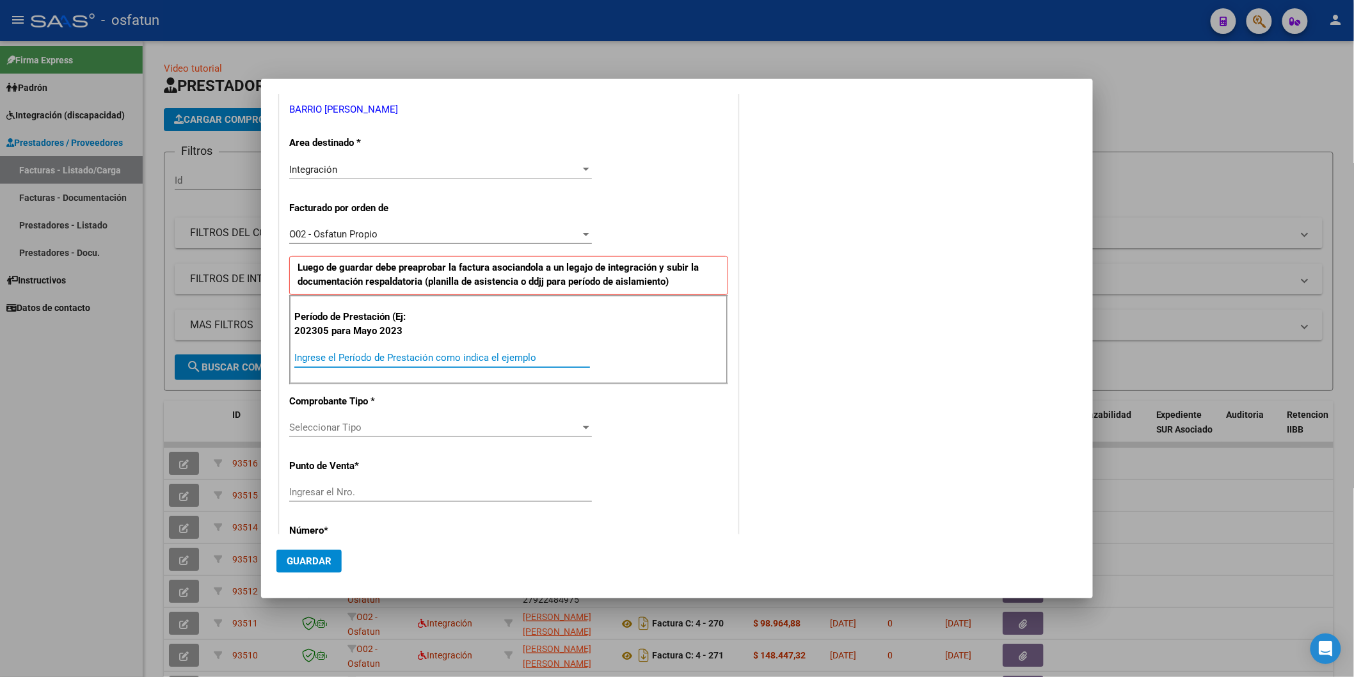
click at [349, 355] on input "Ingrese el Período de Prestación como indica el ejemplo" at bounding box center [442, 358] width 296 height 12
type input "202503"
click at [392, 426] on span "Seleccionar Tipo" at bounding box center [434, 428] width 291 height 12
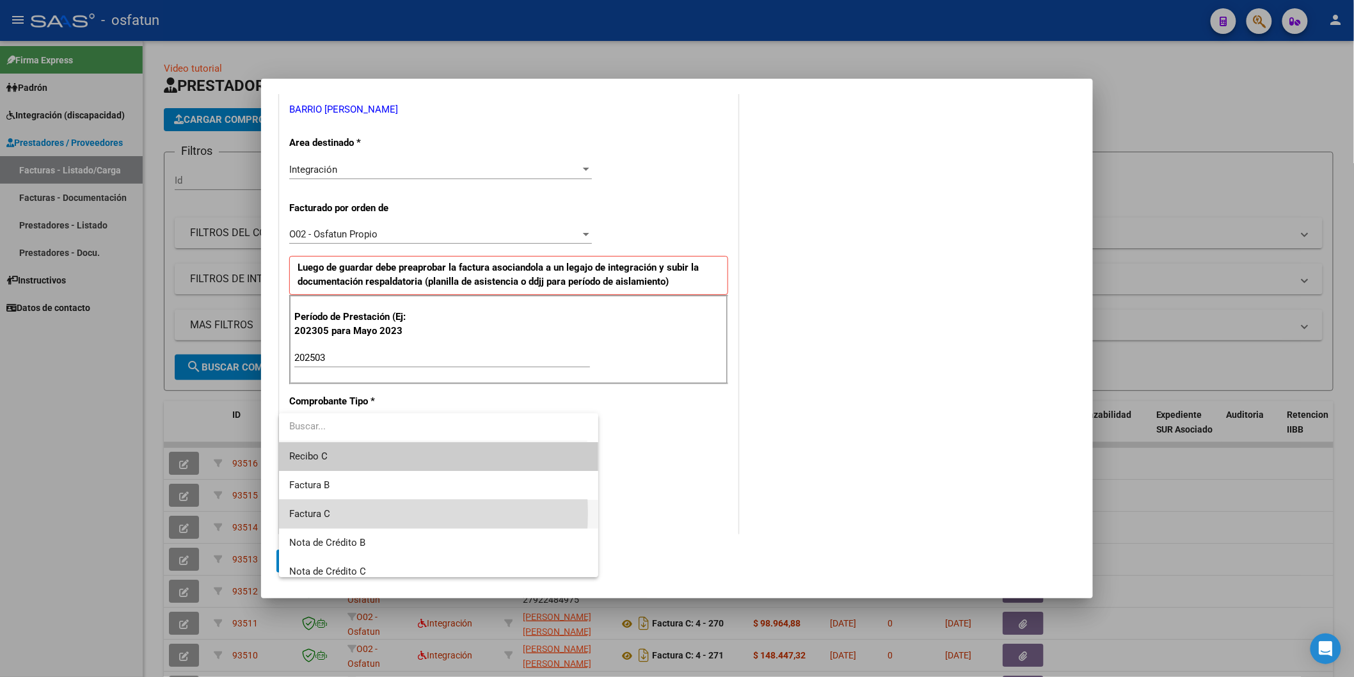
click at [353, 513] on span "Factura C" at bounding box center [438, 514] width 299 height 29
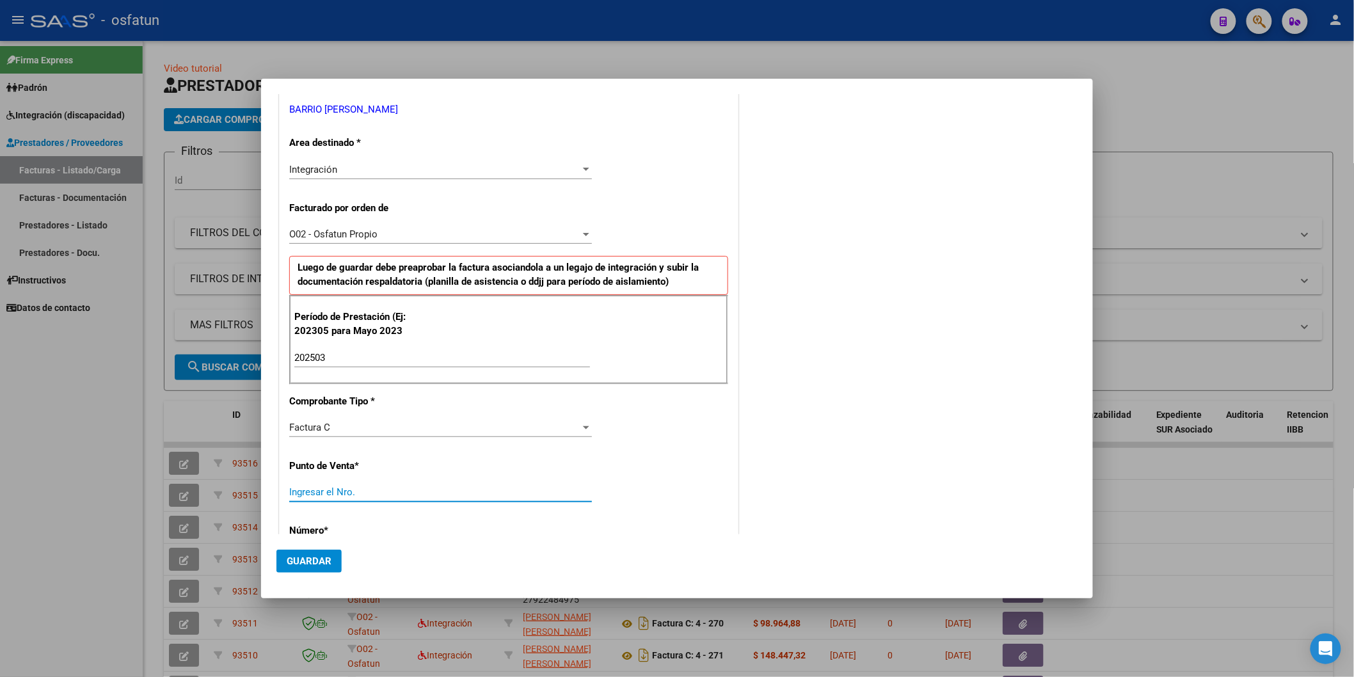
click at [360, 490] on input "Ingresar el Nro." at bounding box center [440, 492] width 303 height 12
type input "3"
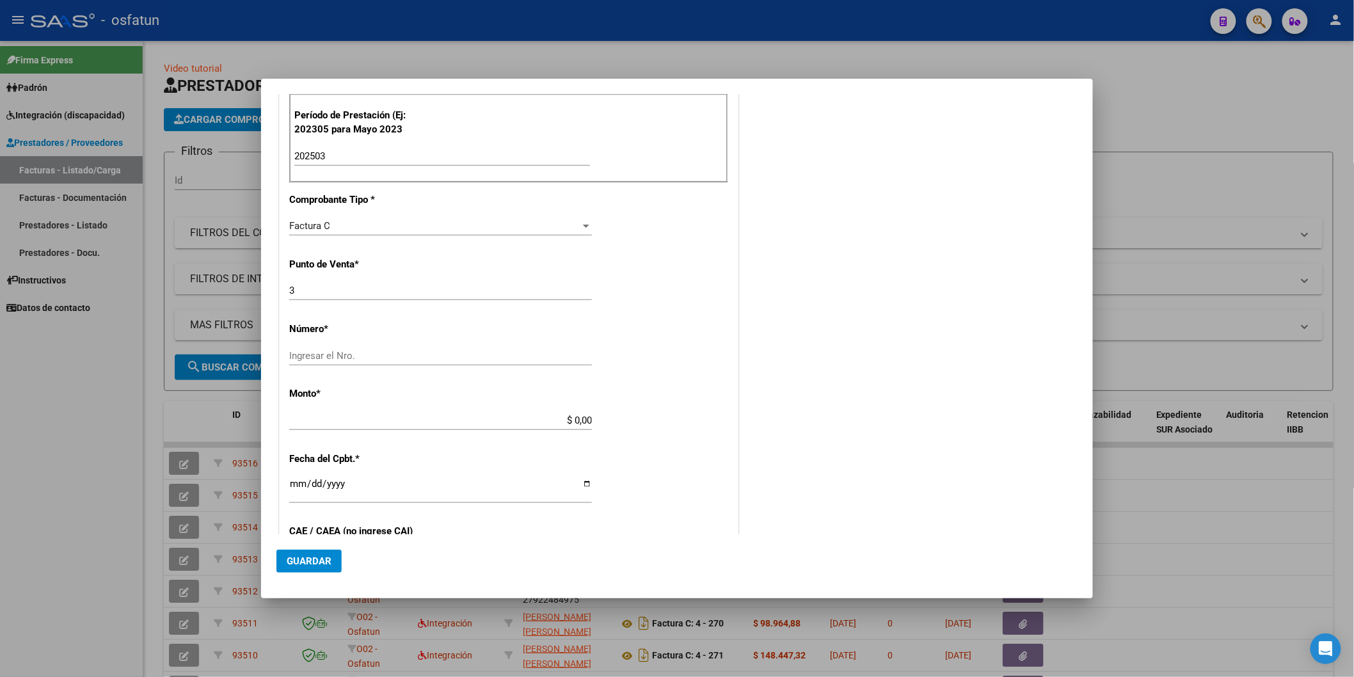
scroll to position [426, 0]
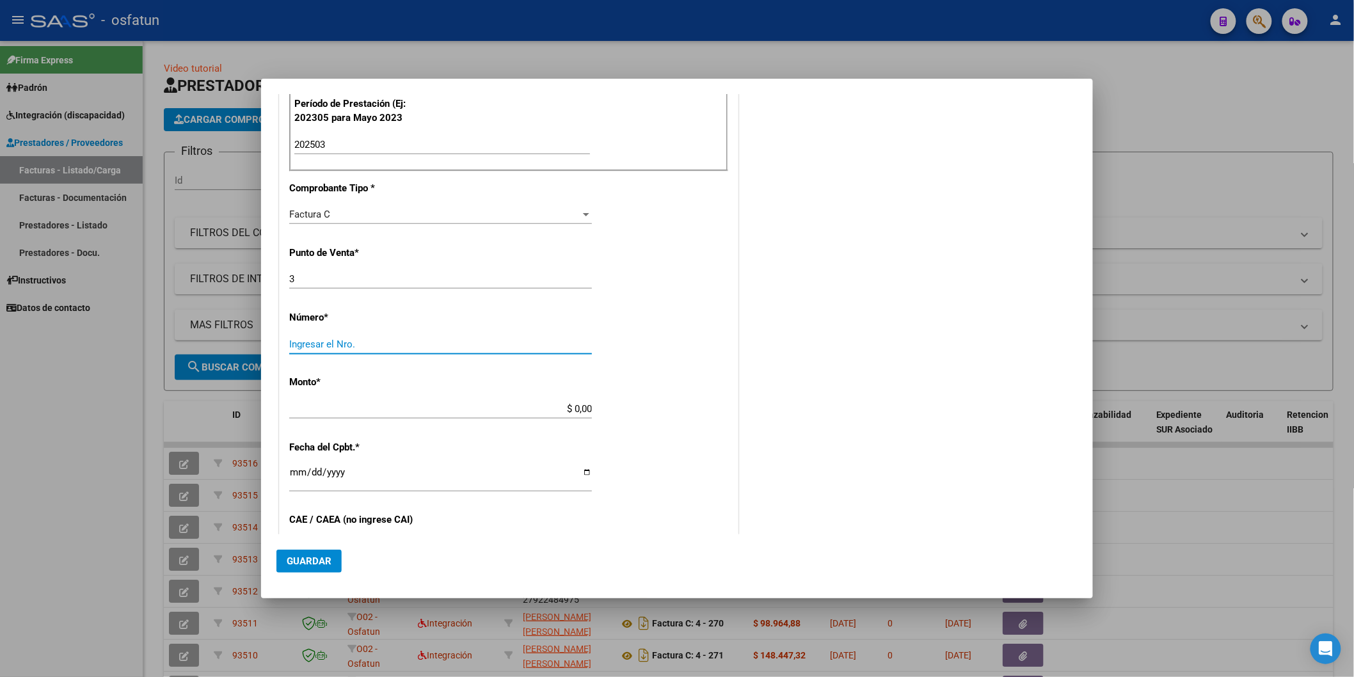
click at [344, 341] on input "Ingresar el Nro." at bounding box center [440, 345] width 303 height 12
type input "320"
click at [539, 406] on input "$ 0,00" at bounding box center [440, 409] width 303 height 12
type input "$ 300.350,82"
type input "[DATE]"
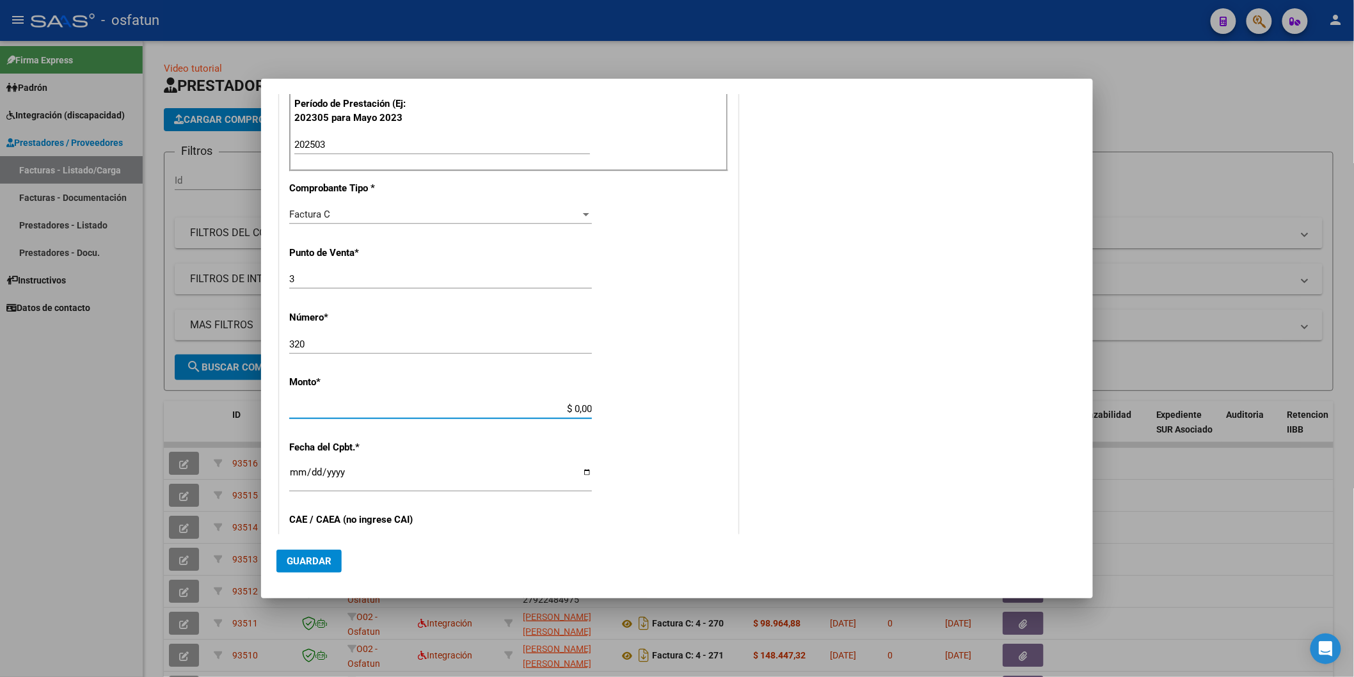
type input "75150002185791"
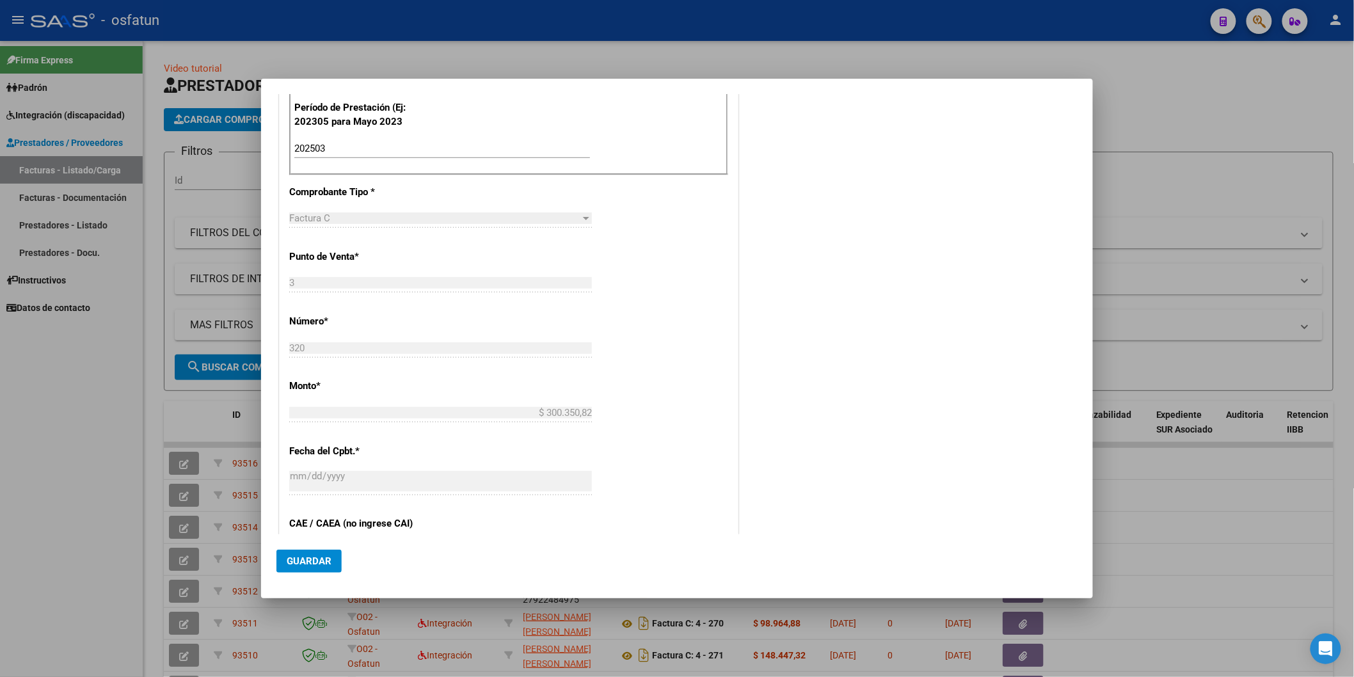
scroll to position [777, 0]
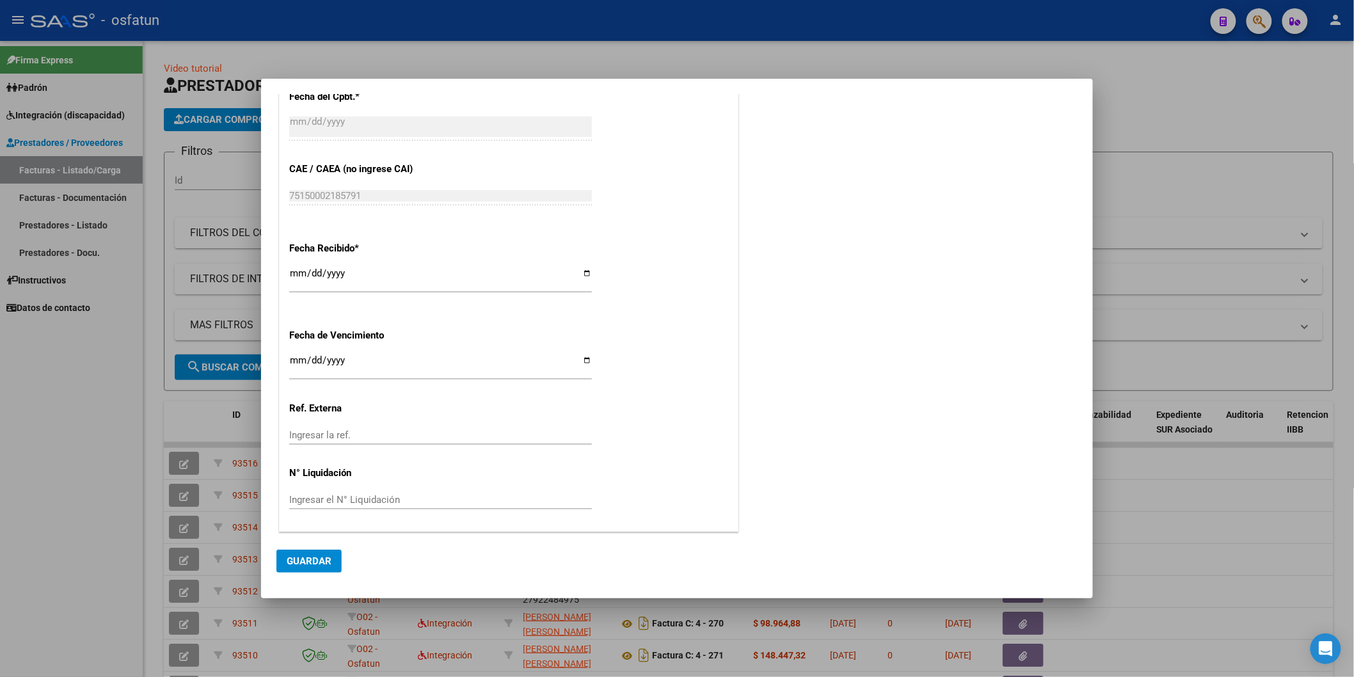
click at [324, 563] on span "Guardar" at bounding box center [309, 561] width 45 height 12
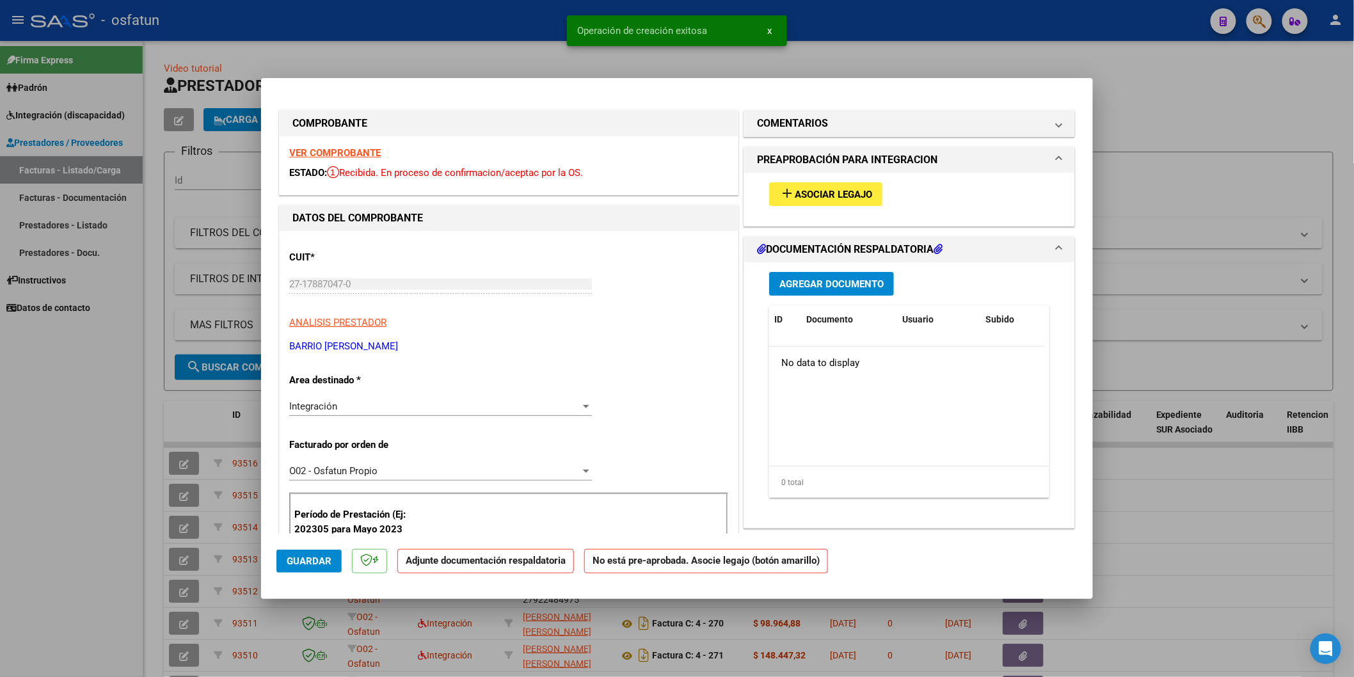
click at [854, 195] on span "Asociar Legajo" at bounding box center [833, 195] width 77 height 12
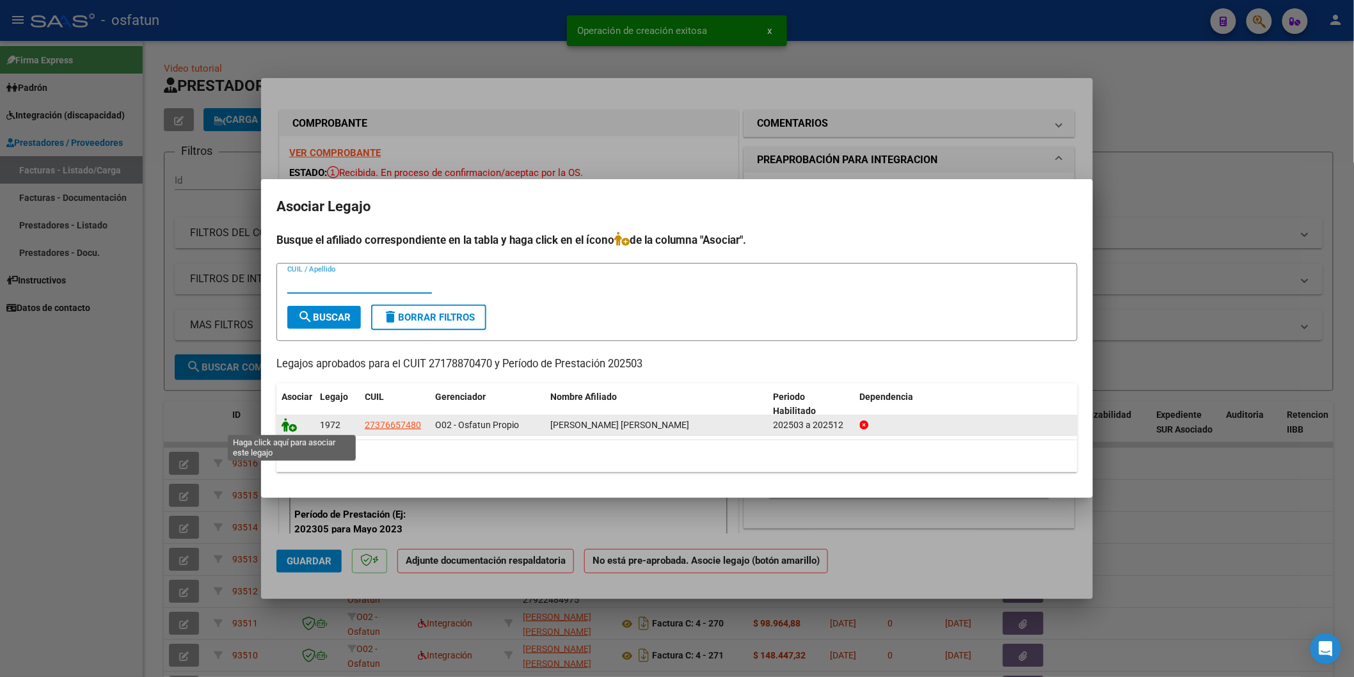
click at [291, 425] on icon at bounding box center [289, 425] width 15 height 14
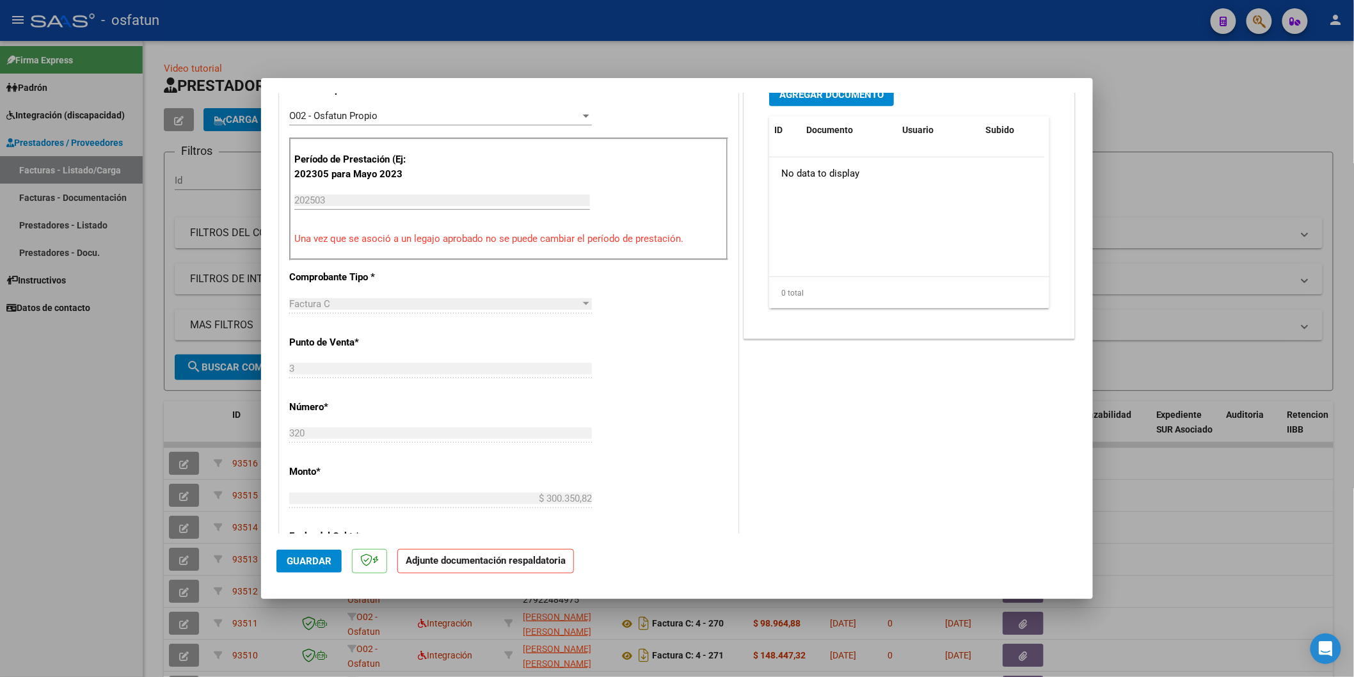
scroll to position [426, 0]
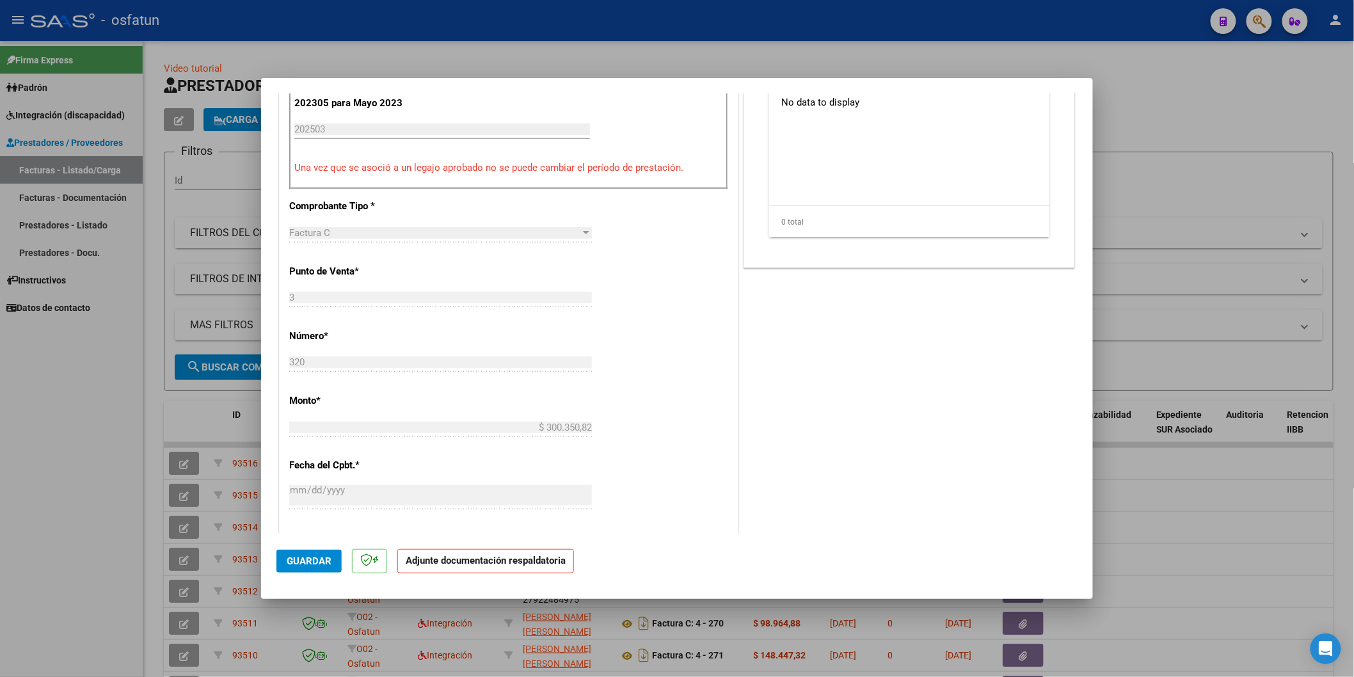
click at [298, 560] on span "Guardar" at bounding box center [309, 561] width 45 height 12
click at [0, 385] on div at bounding box center [677, 338] width 1354 height 677
type input "$ 0,00"
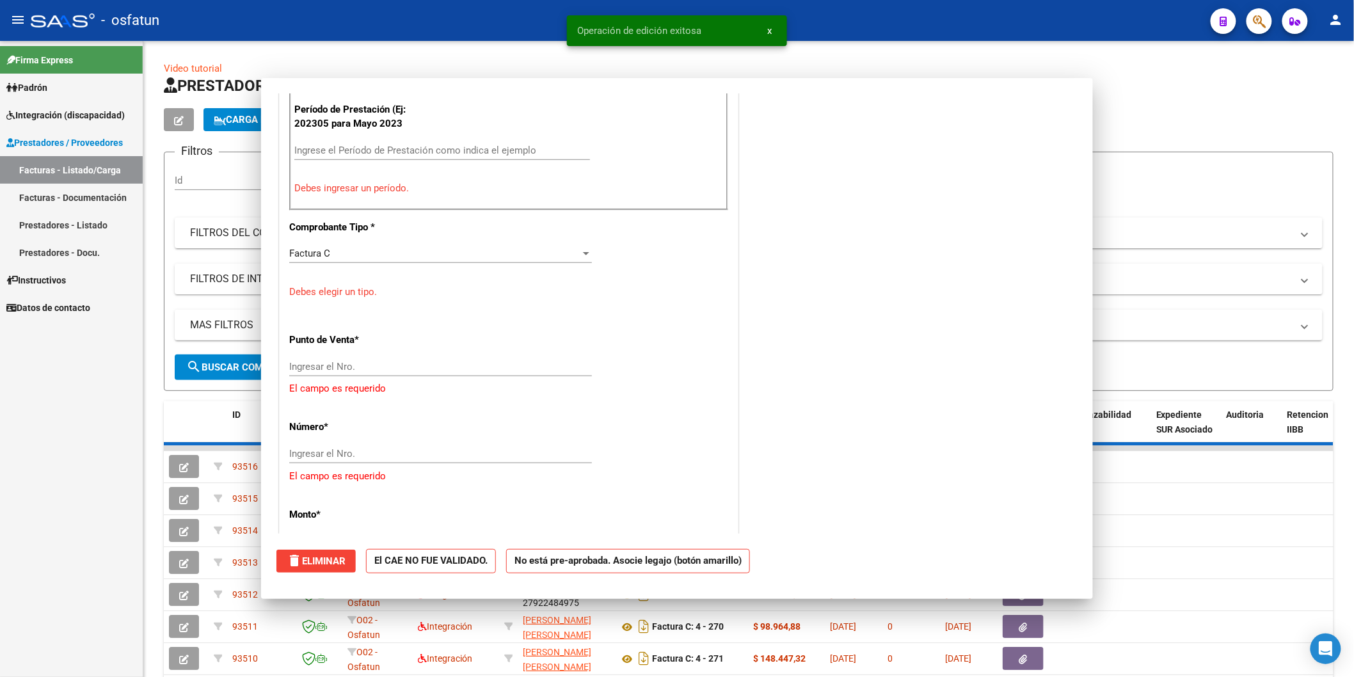
scroll to position [447, 0]
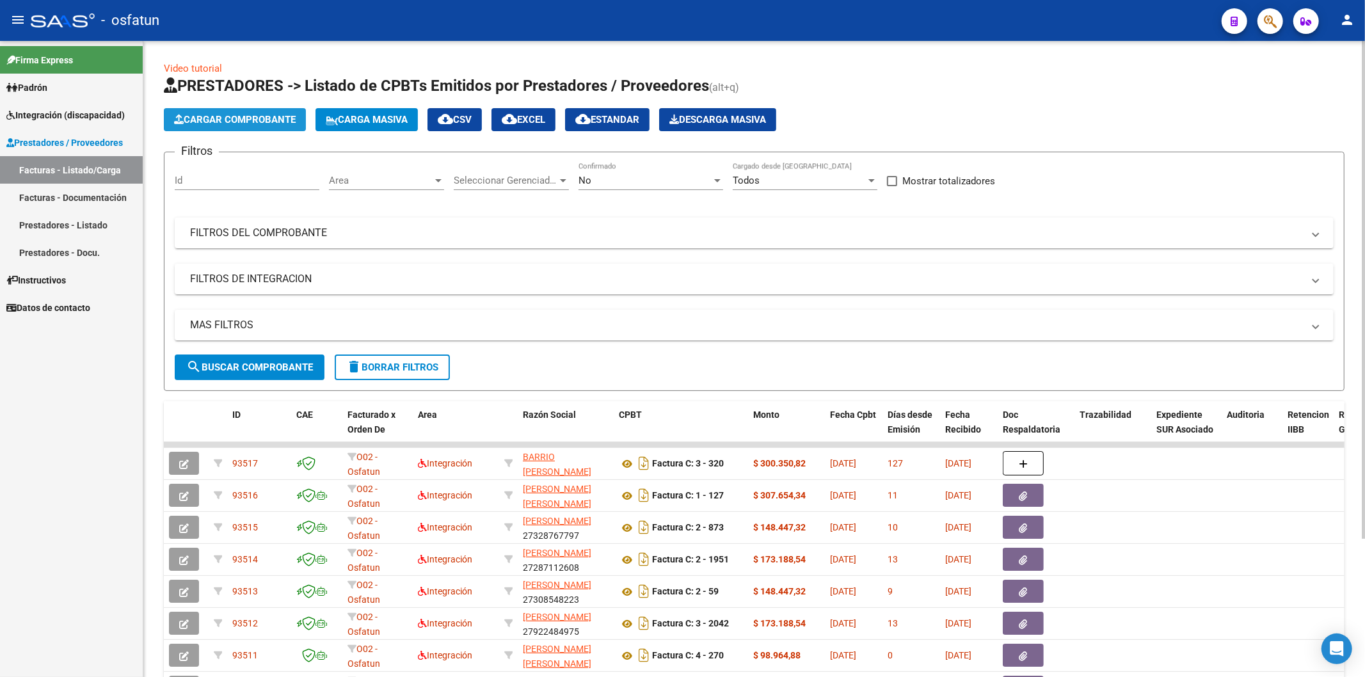
click at [284, 122] on span "Cargar Comprobante" at bounding box center [235, 120] width 122 height 12
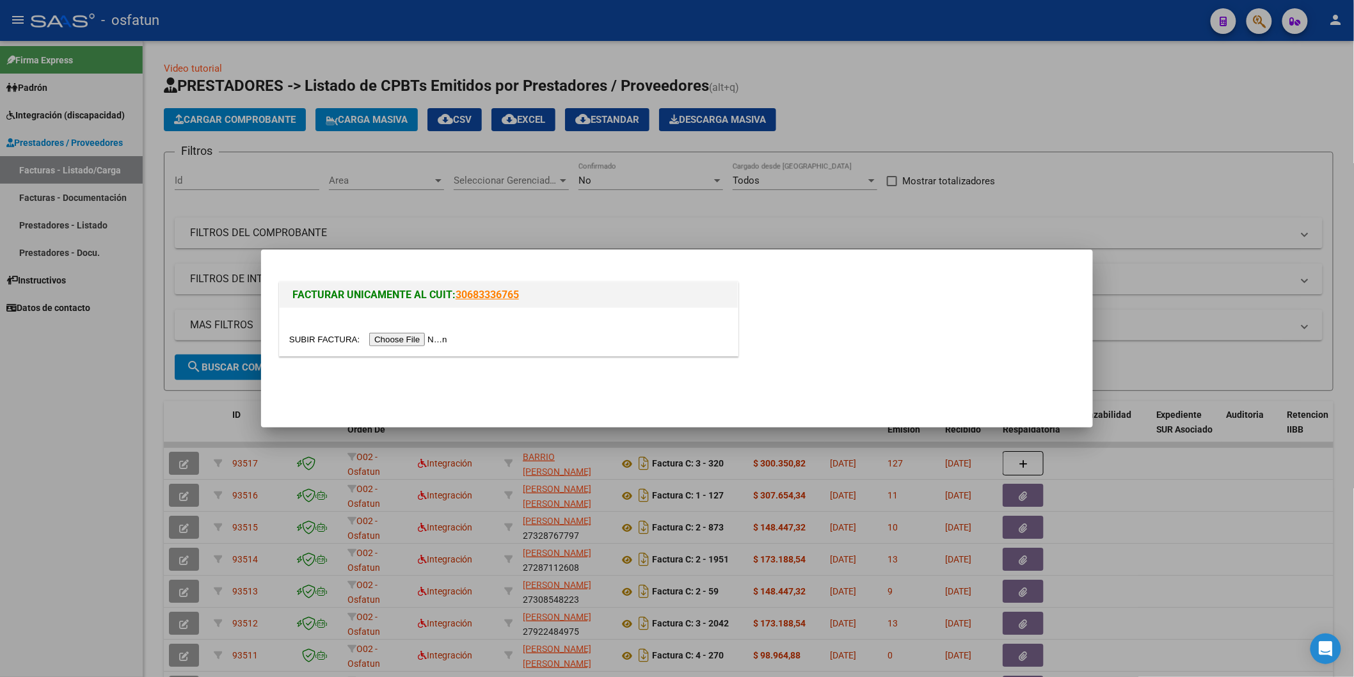
click at [418, 339] on input "file" at bounding box center [370, 339] width 162 height 13
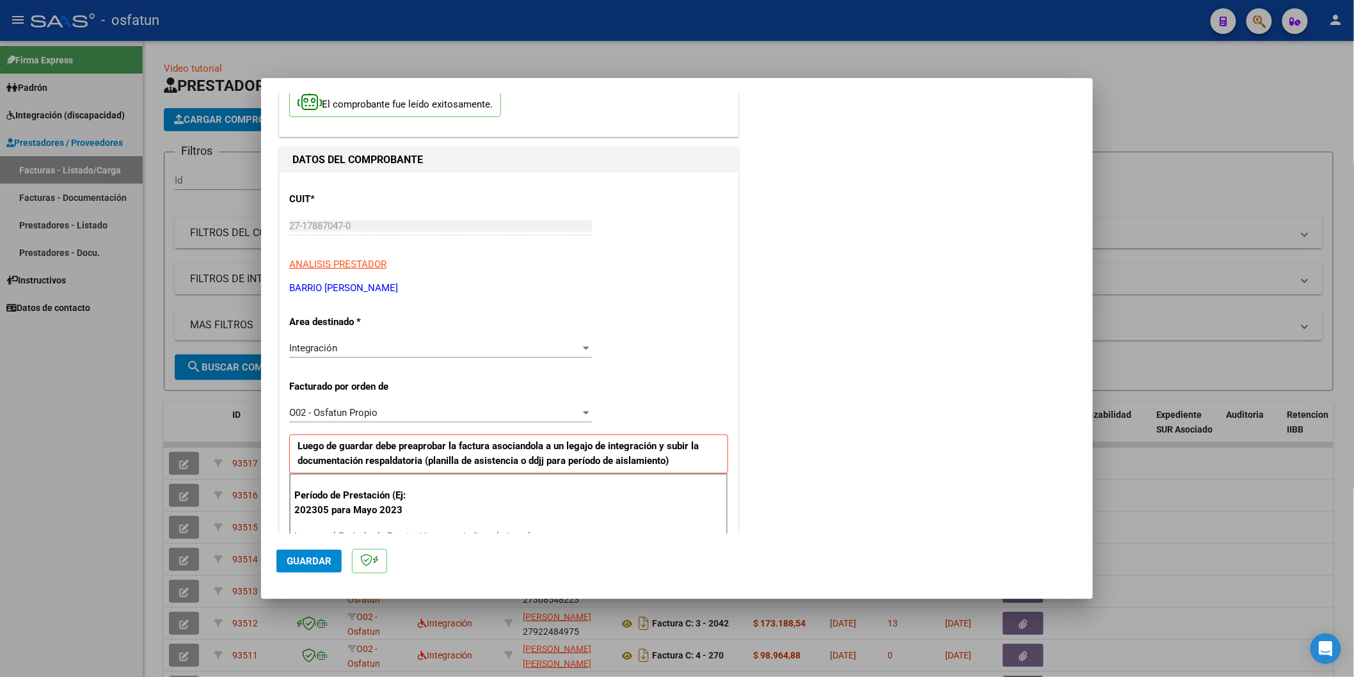
scroll to position [183, 0]
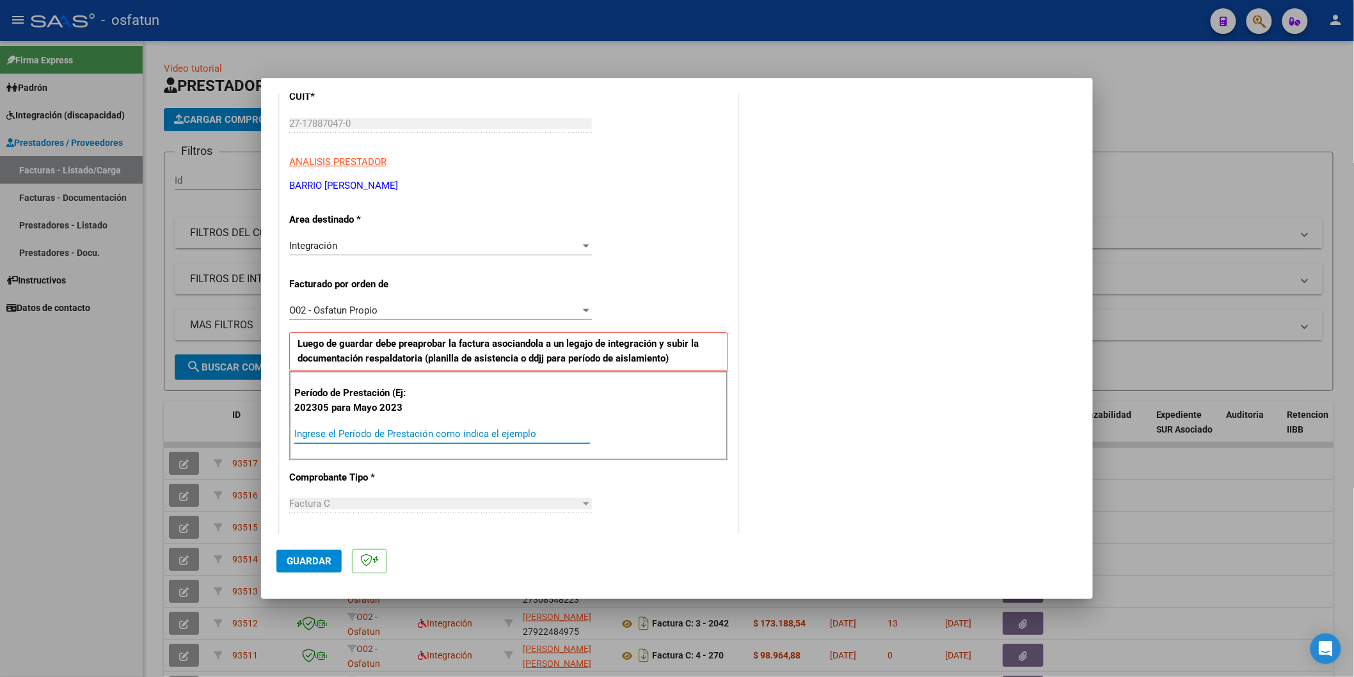
click at [356, 431] on input "Ingrese el Período de Prestación como indica el ejemplo" at bounding box center [442, 434] width 296 height 12
type input "202503"
click at [323, 559] on span "Guardar" at bounding box center [309, 561] width 45 height 12
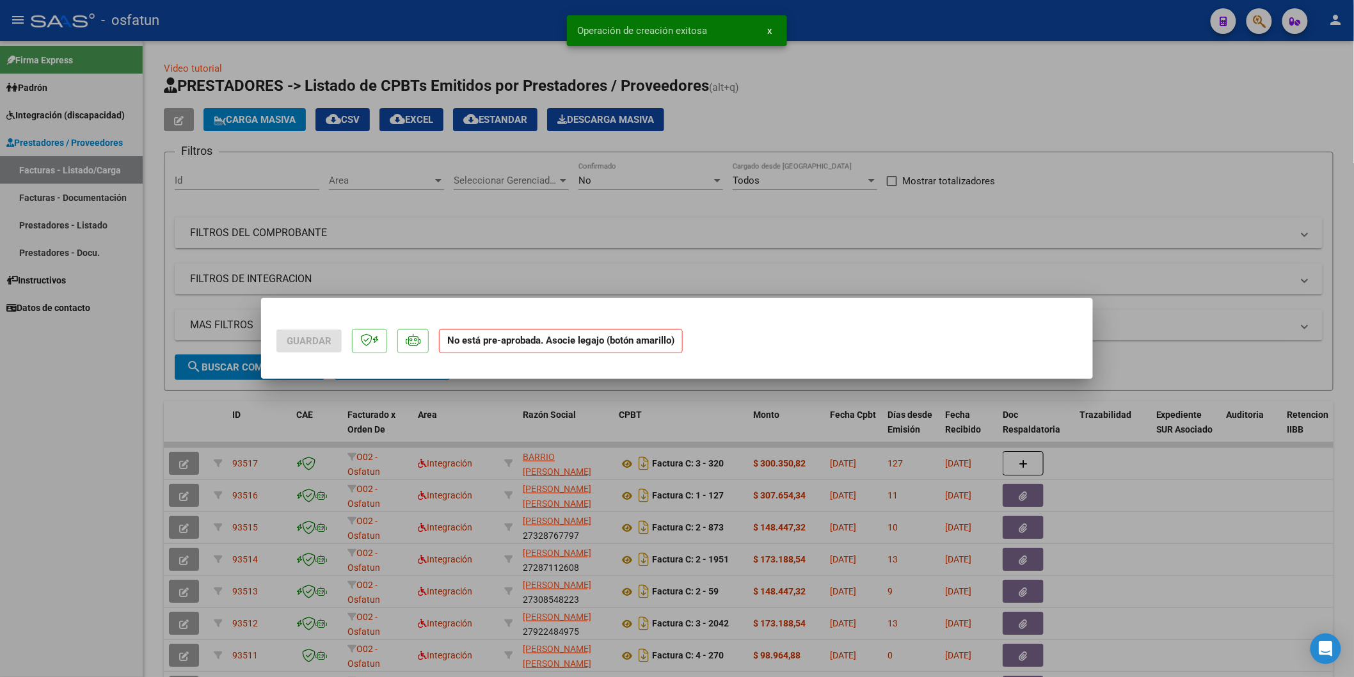
scroll to position [0, 0]
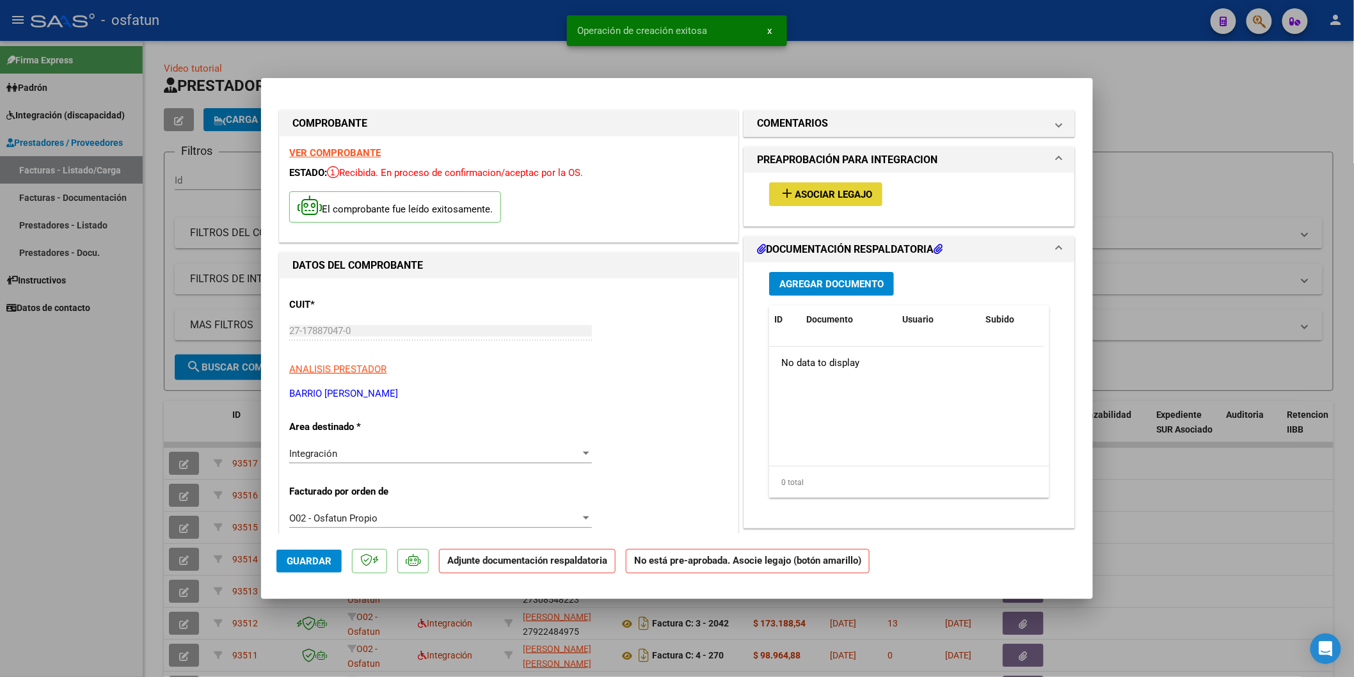
click at [845, 190] on span "Asociar Legajo" at bounding box center [833, 195] width 77 height 12
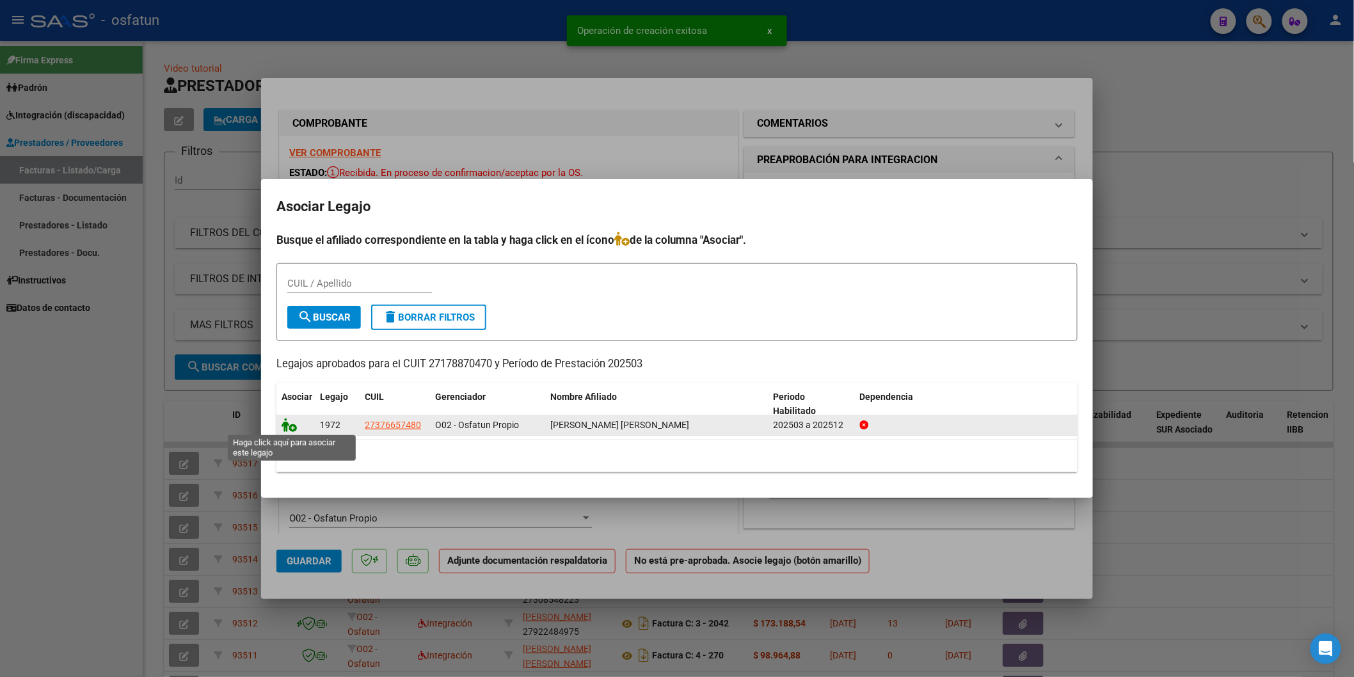
click at [285, 429] on icon at bounding box center [289, 425] width 15 height 14
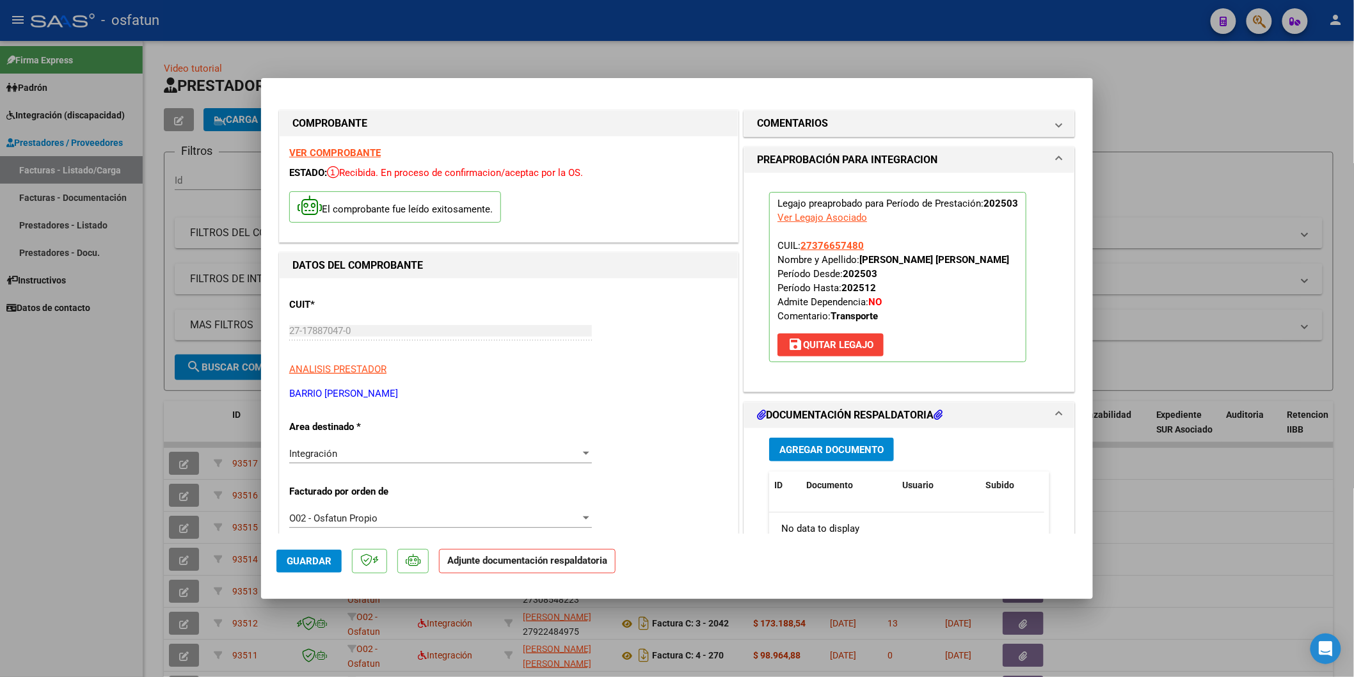
click at [312, 561] on span "Guardar" at bounding box center [309, 561] width 45 height 12
click at [8, 486] on div at bounding box center [677, 338] width 1354 height 677
type input "$ 0,00"
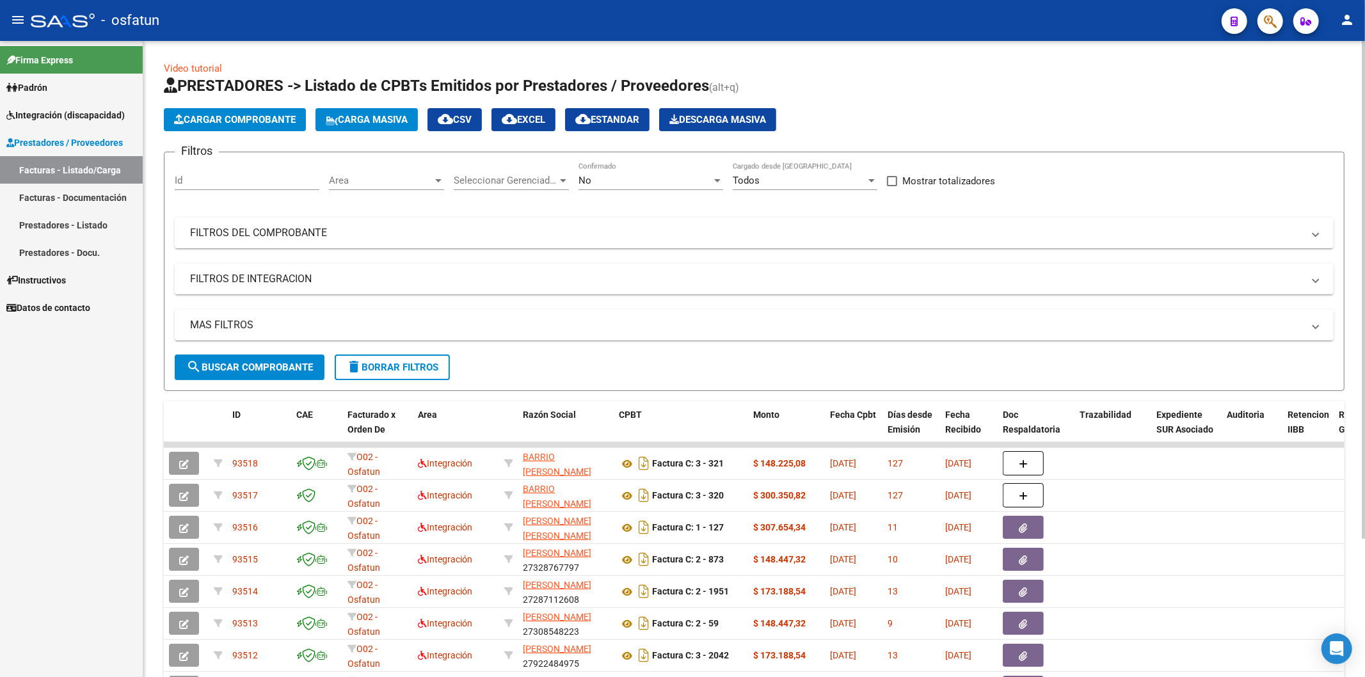
click at [223, 118] on span "Cargar Comprobante" at bounding box center [235, 120] width 122 height 12
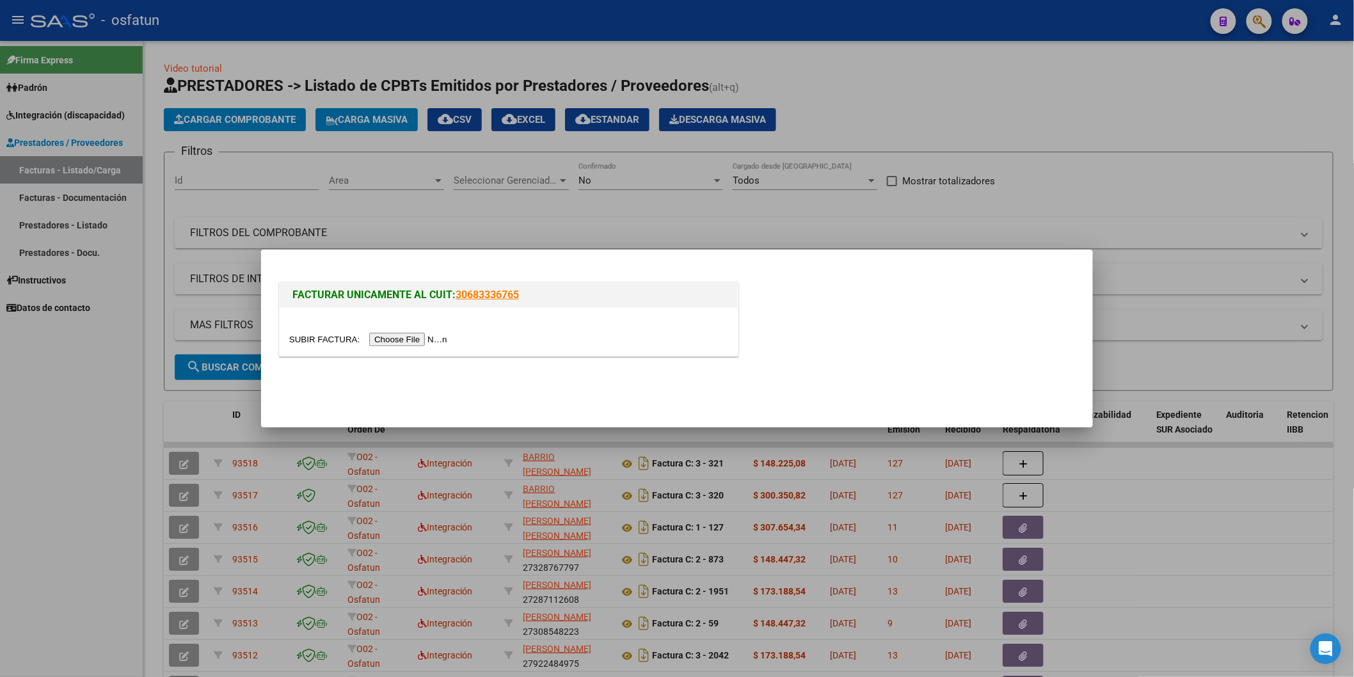
click at [429, 340] on input "file" at bounding box center [370, 339] width 162 height 13
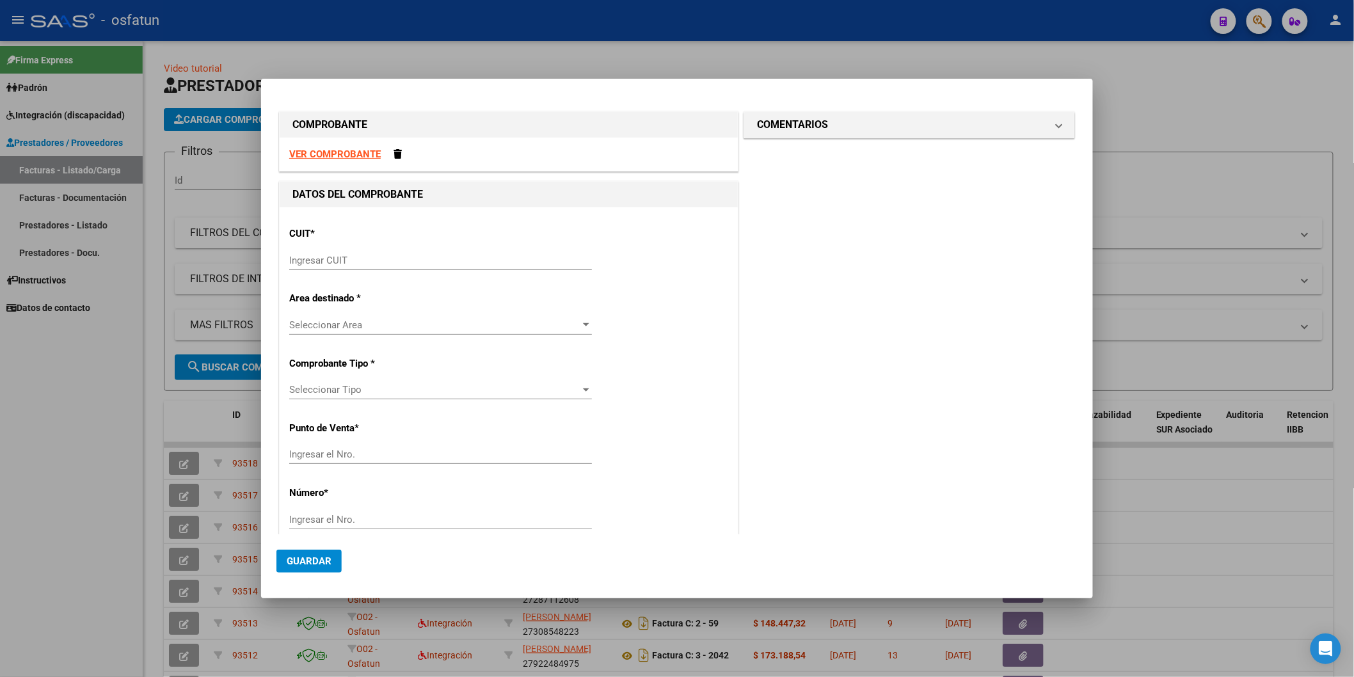
click at [352, 260] on input "Ingresar CUIT" at bounding box center [440, 261] width 303 height 12
type input "27-17887047-0"
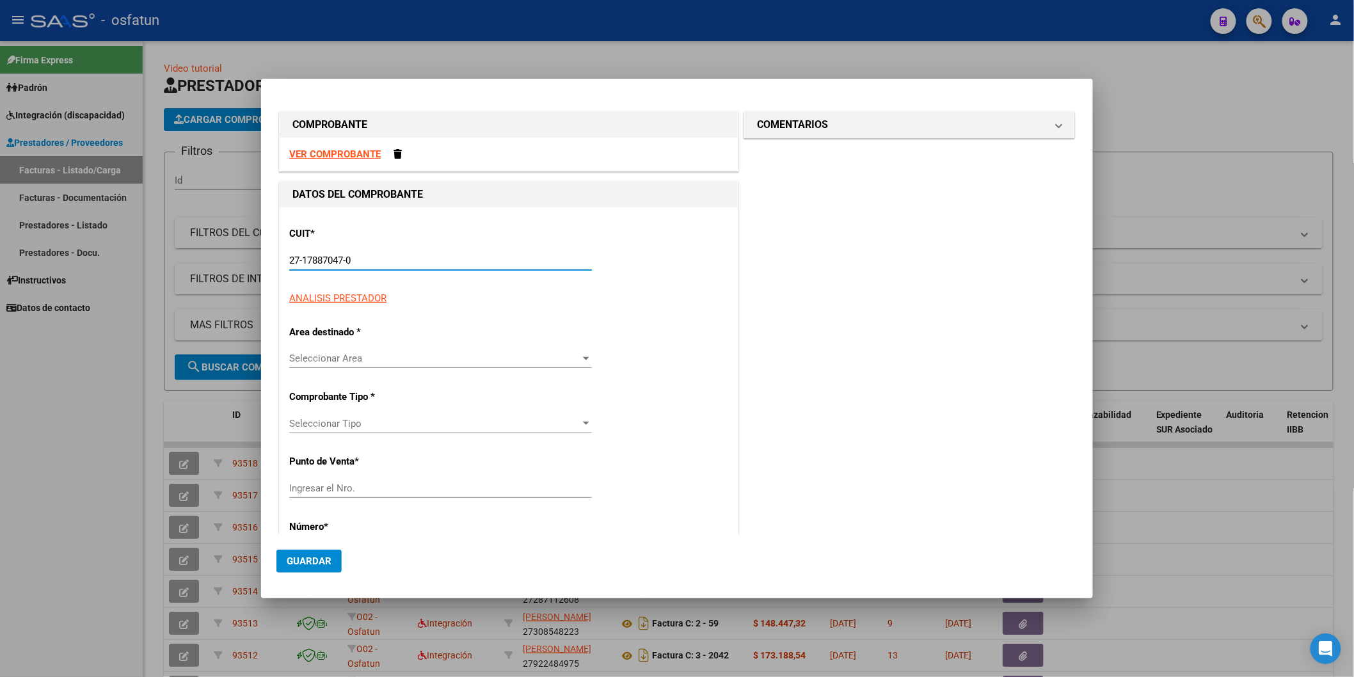
type input "3"
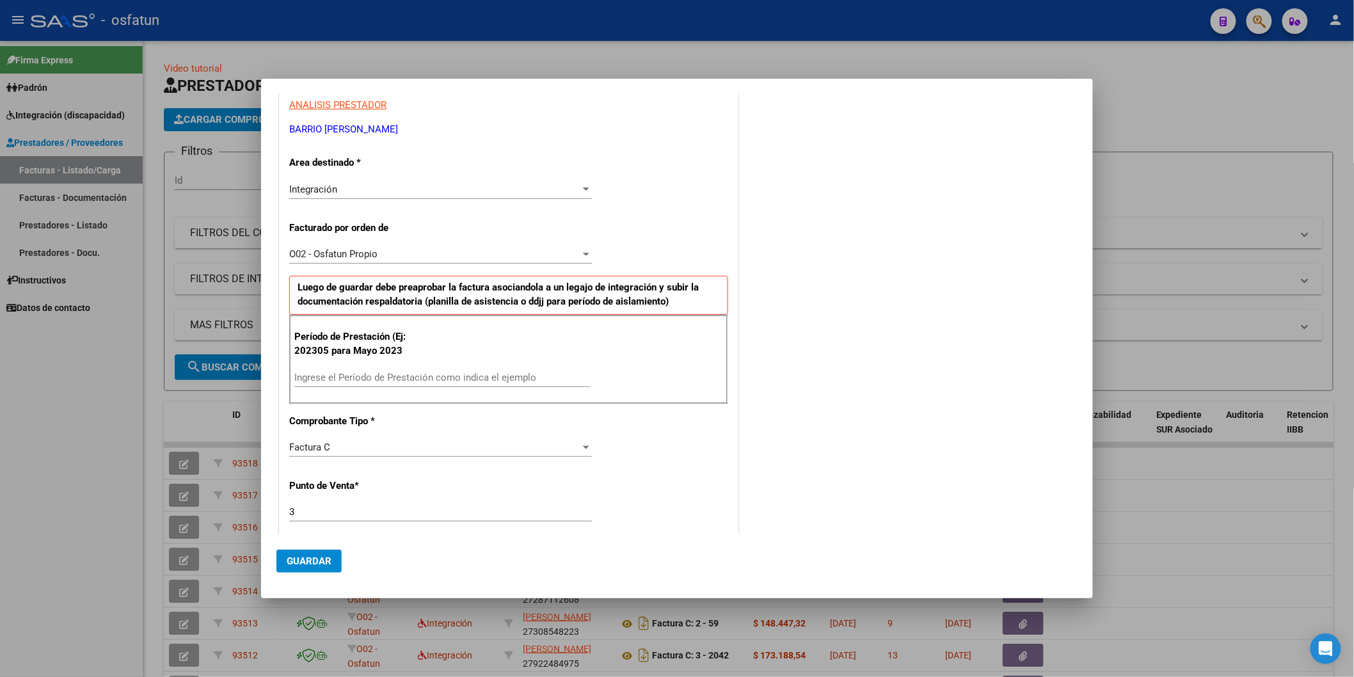
scroll to position [213, 0]
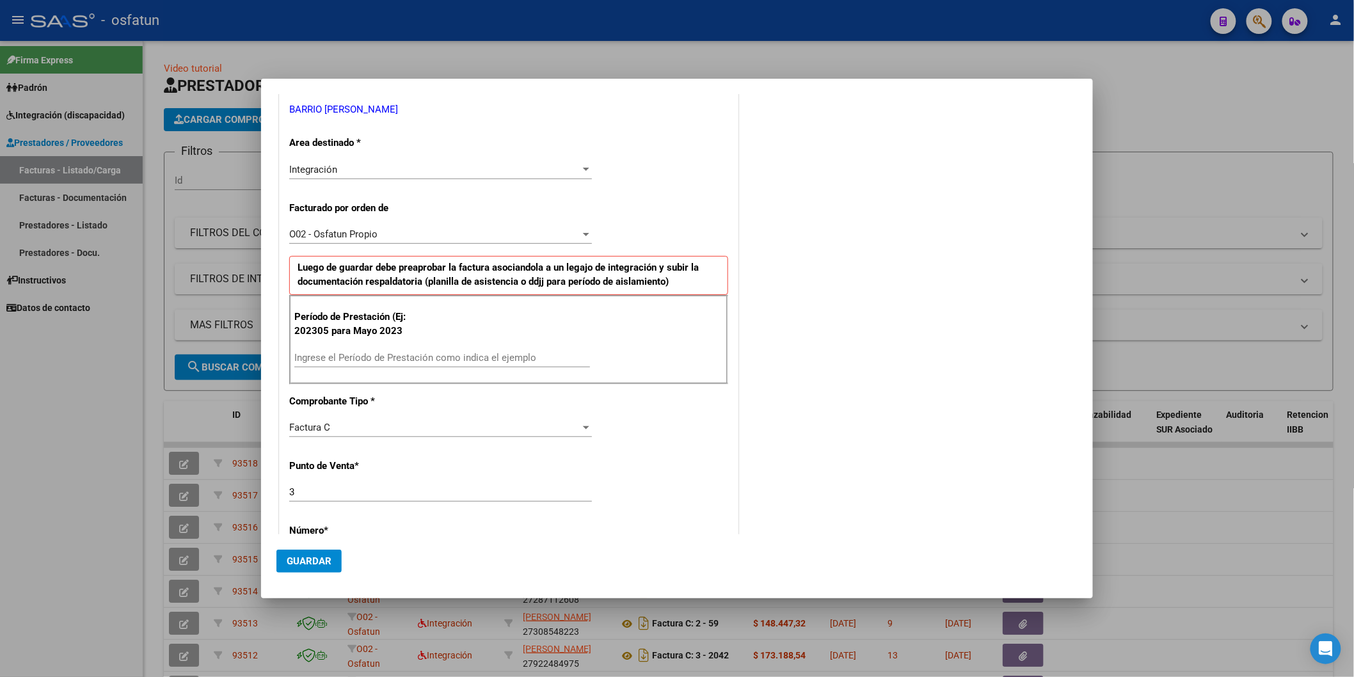
type input "27-17887047-0"
click at [389, 360] on input "Ingrese el Período de Prestación como indica el ejemplo" at bounding box center [442, 358] width 296 height 12
type input "202504"
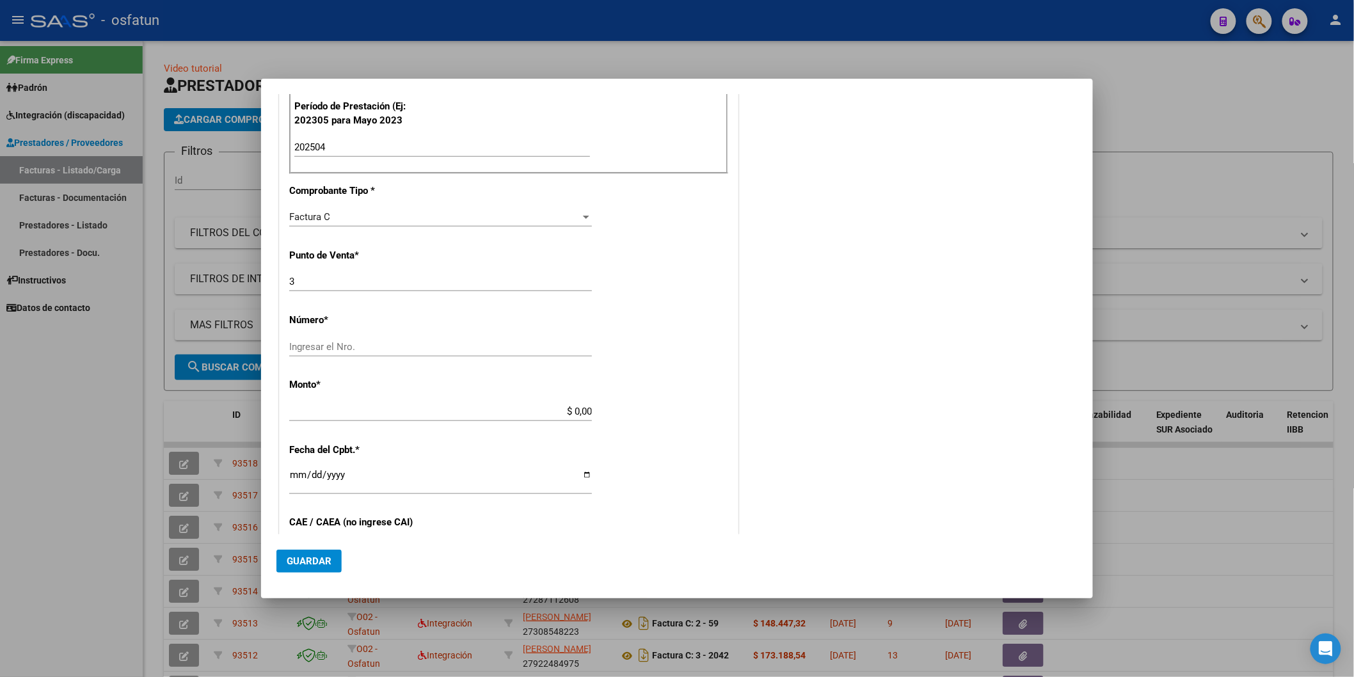
scroll to position [497, 0]
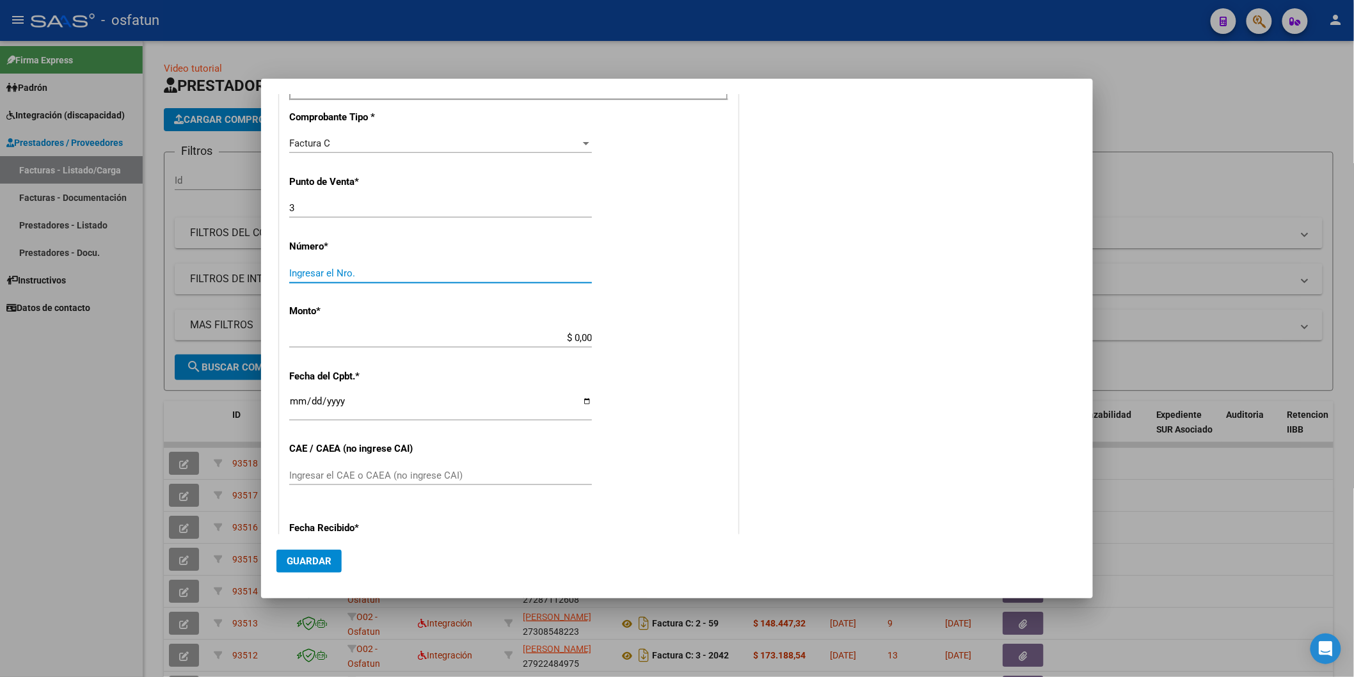
click at [360, 269] on input "Ingresar el Nro." at bounding box center [440, 273] width 303 height 12
type input "325"
click at [331, 336] on input "$ 0,00" at bounding box center [440, 338] width 303 height 12
type input "$ 536.990,86"
type input "[DATE]"
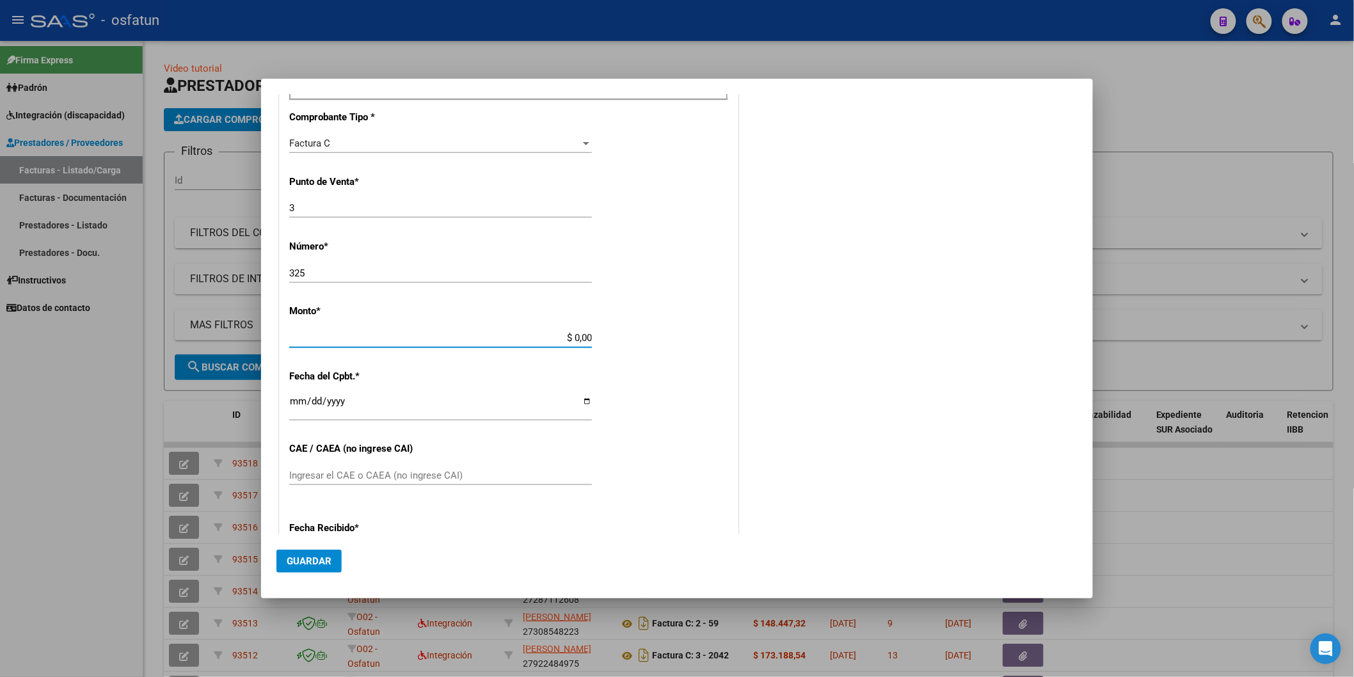
type input "75180763324605"
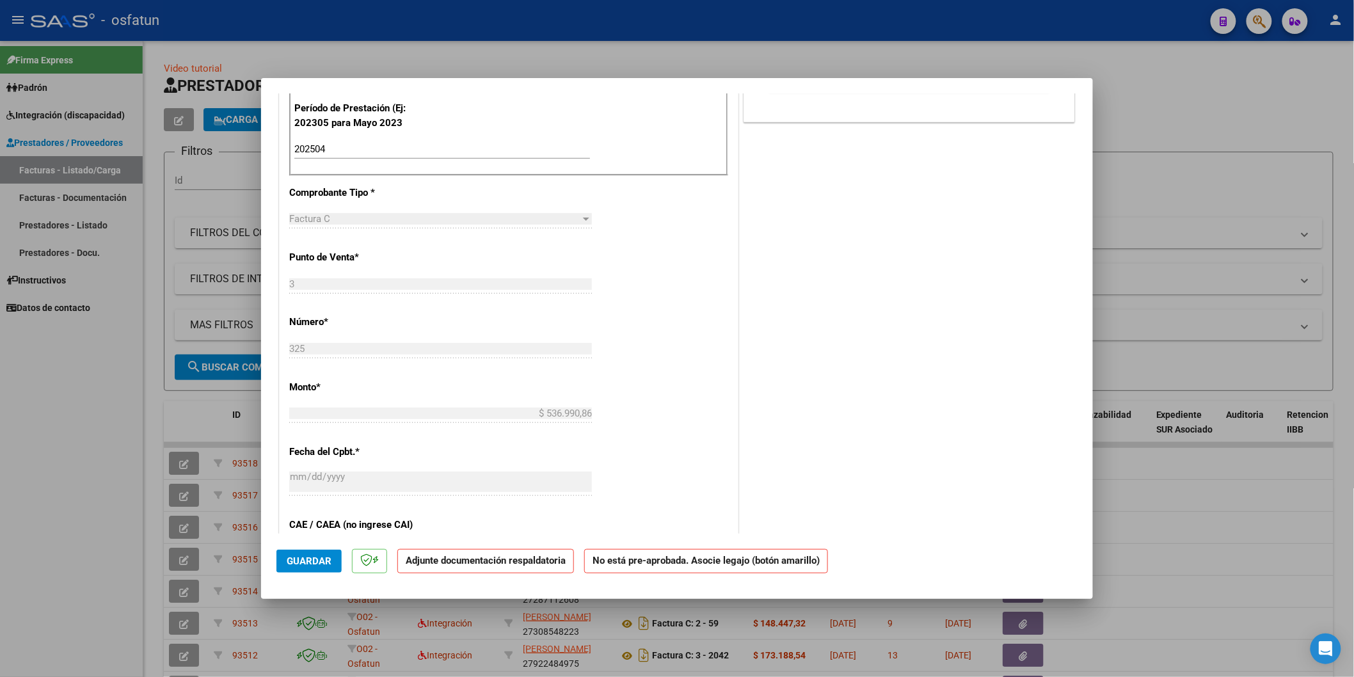
scroll to position [0, 0]
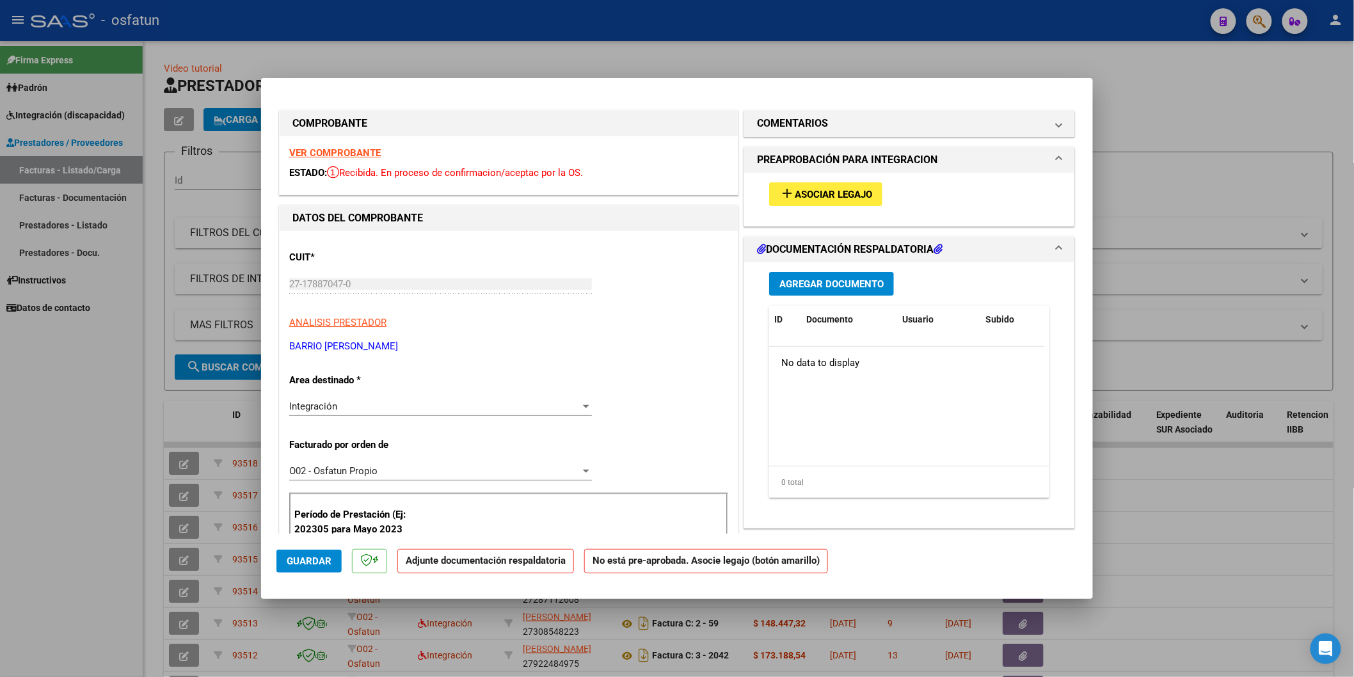
click at [788, 189] on mat-icon "add" at bounding box center [786, 193] width 15 height 15
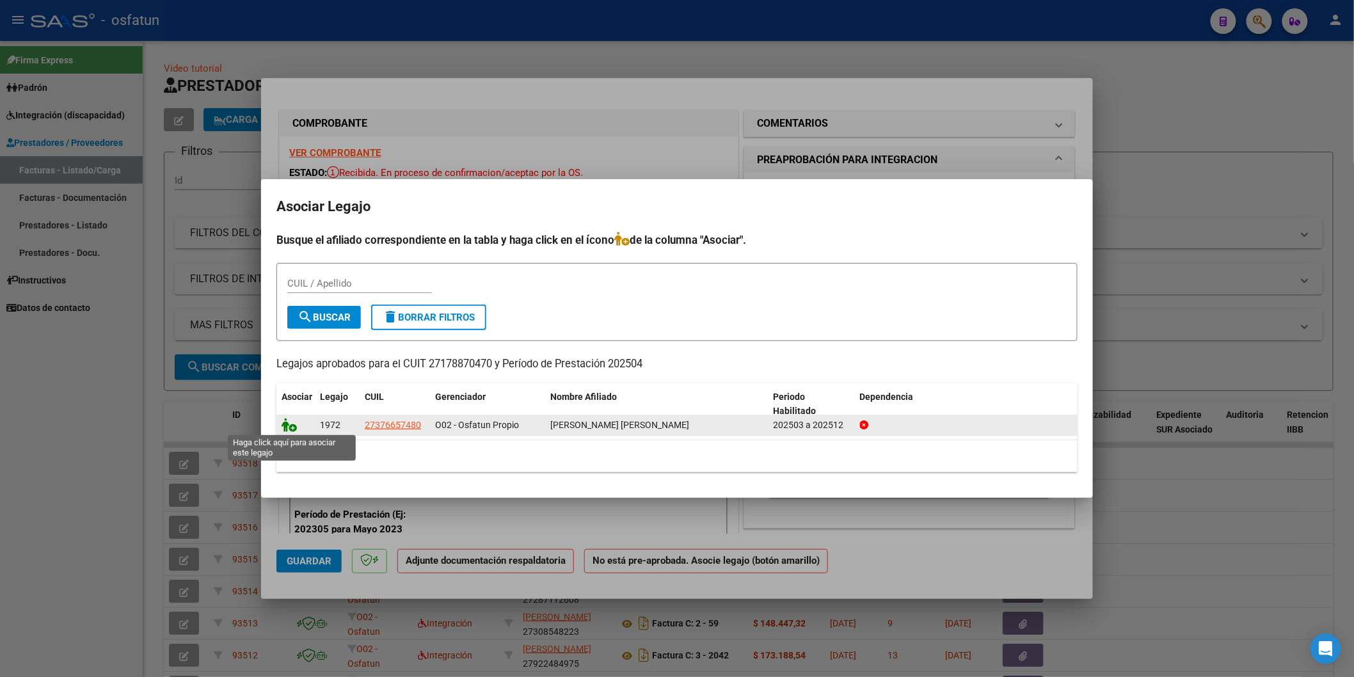
click at [292, 426] on icon at bounding box center [289, 425] width 15 height 14
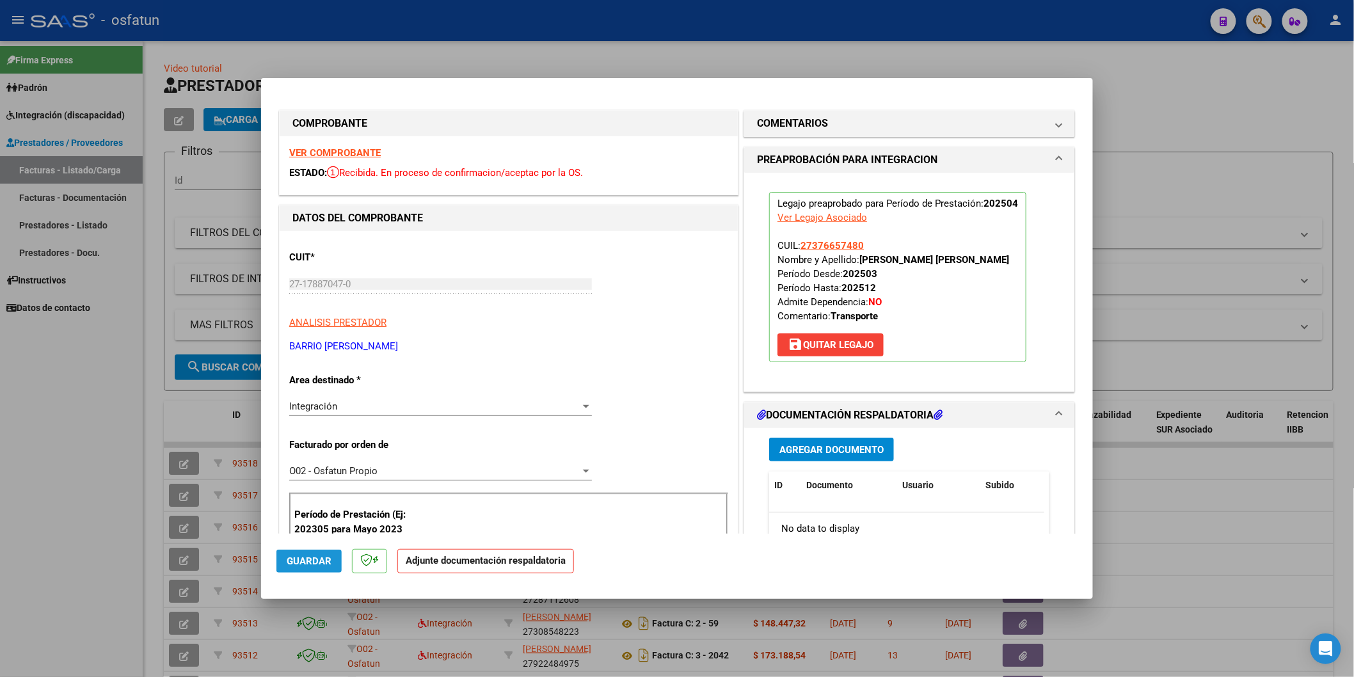
click at [304, 564] on span "Guardar" at bounding box center [309, 561] width 45 height 12
click at [67, 578] on div at bounding box center [677, 338] width 1354 height 677
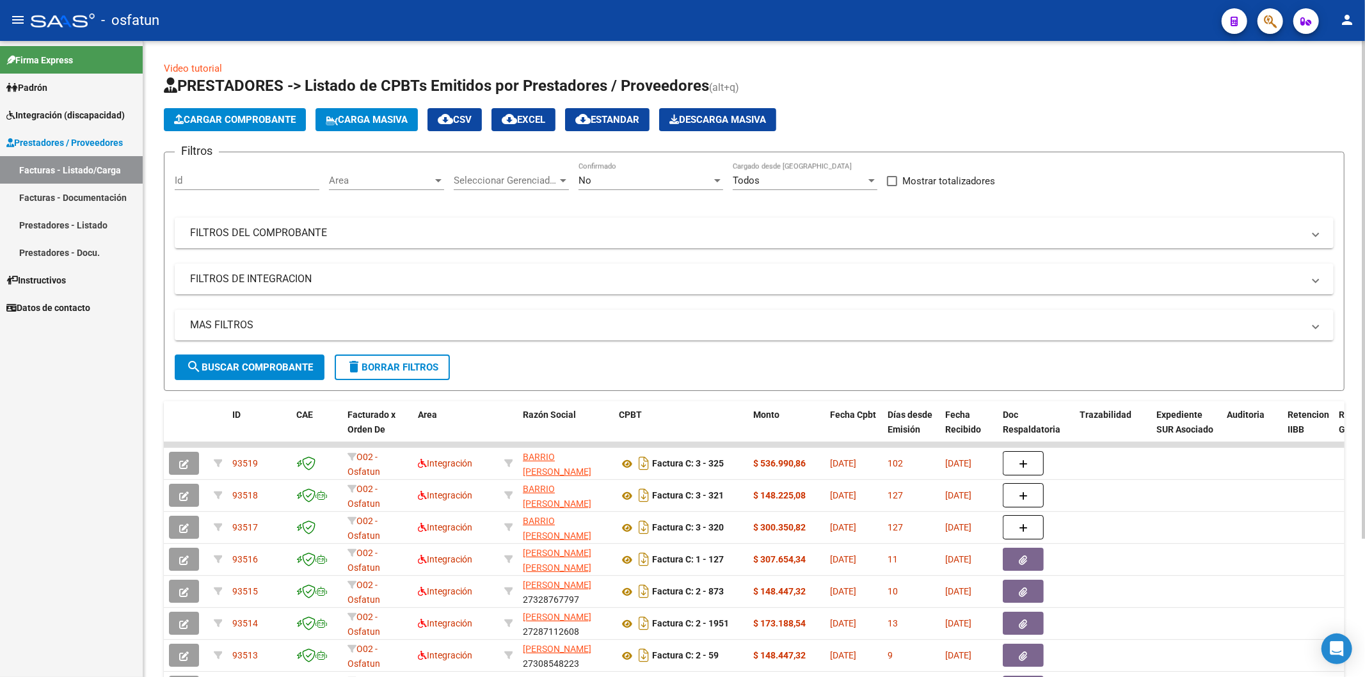
click at [213, 116] on span "Cargar Comprobante" at bounding box center [235, 120] width 122 height 12
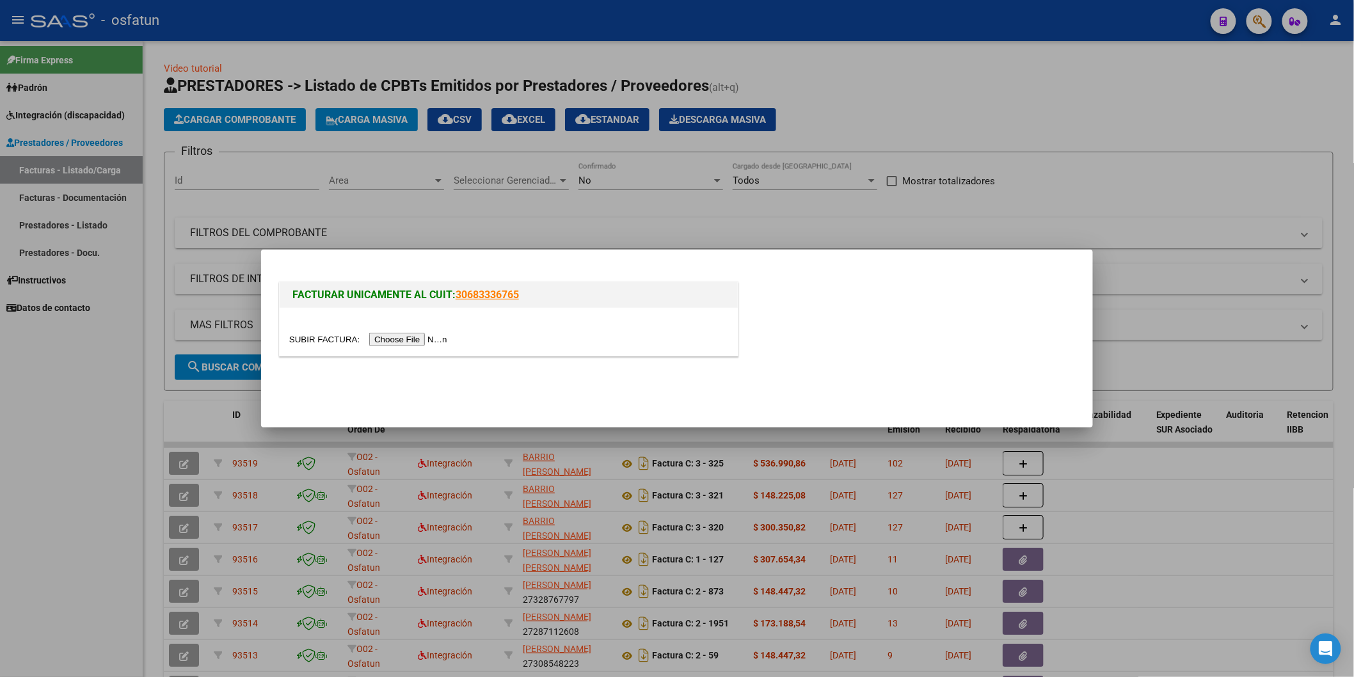
click at [399, 336] on input "file" at bounding box center [370, 339] width 162 height 13
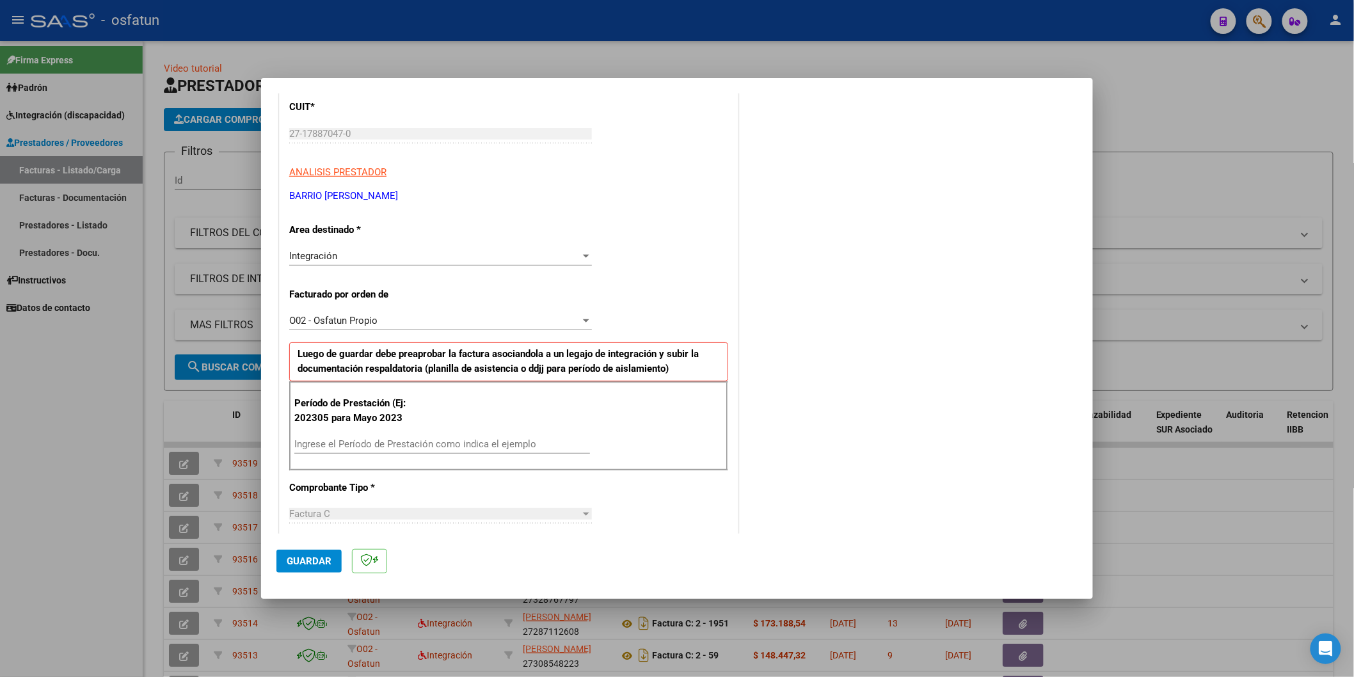
scroll to position [284, 0]
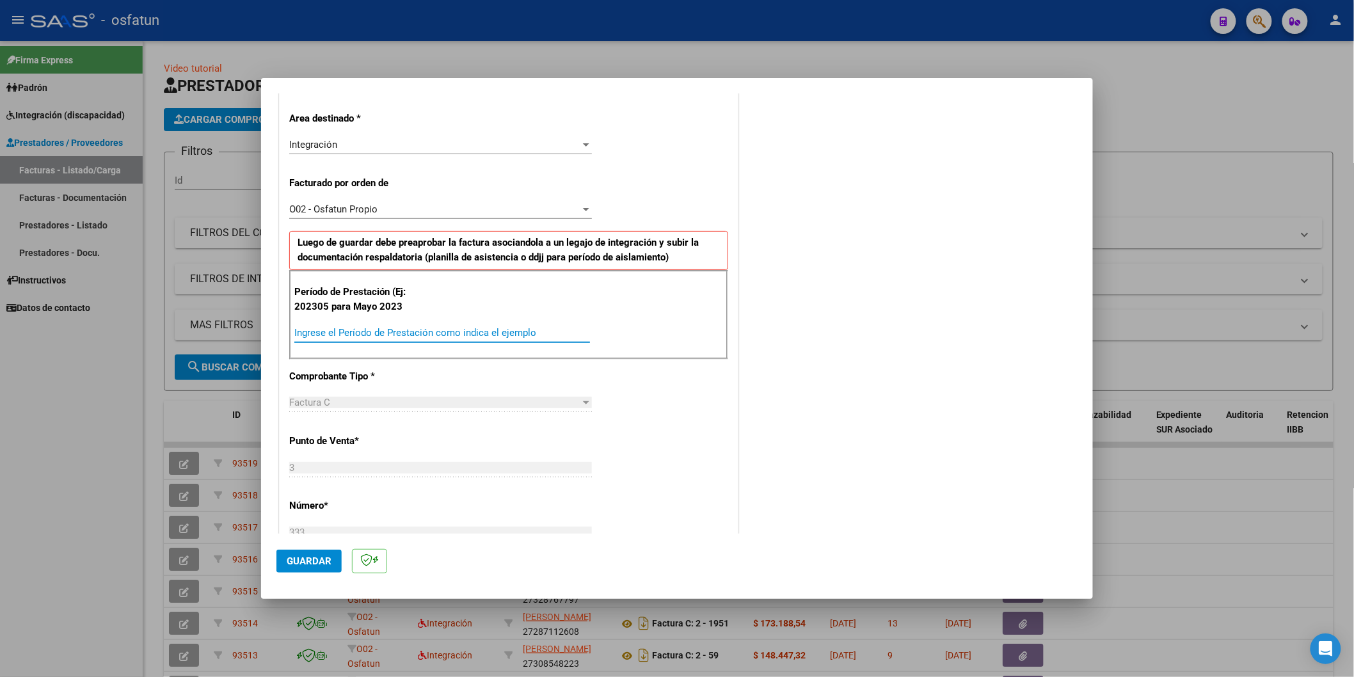
click at [394, 330] on input "Ingrese el Período de Prestación como indica el ejemplo" at bounding box center [442, 333] width 296 height 12
type input "202505"
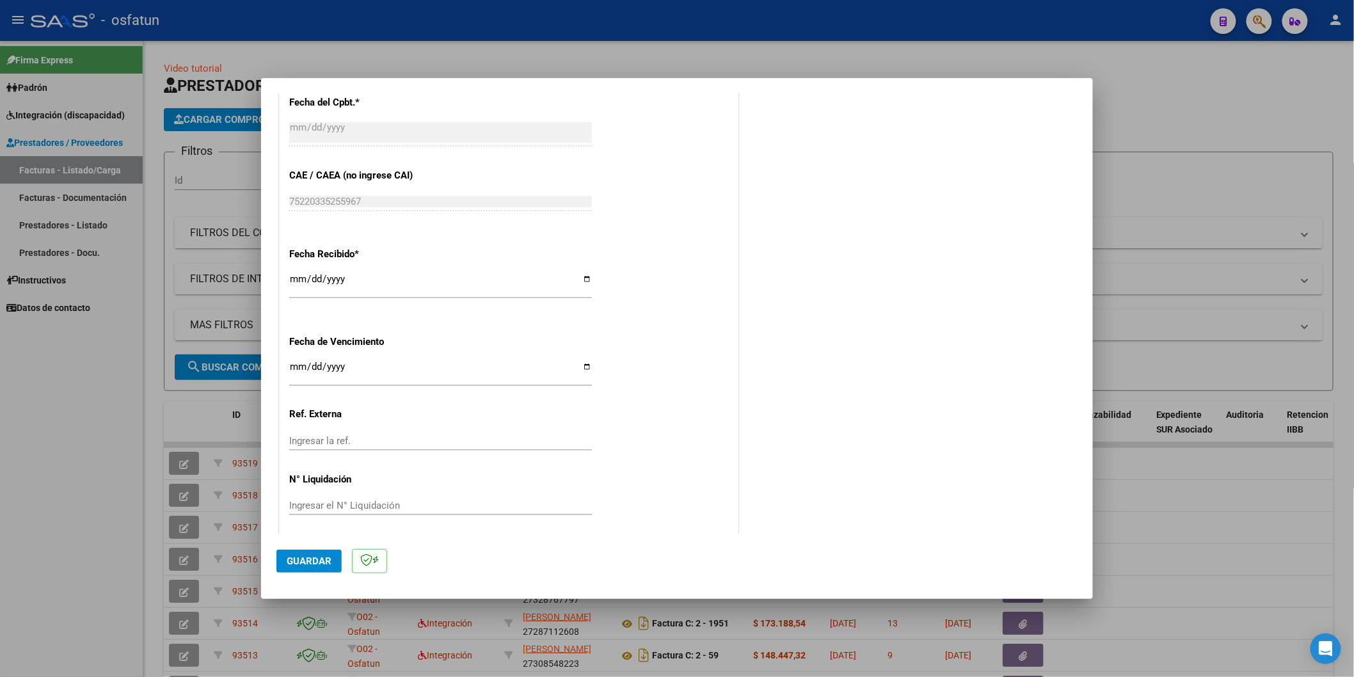
scroll to position [823, 0]
click at [314, 568] on button "Guardar" at bounding box center [308, 561] width 65 height 23
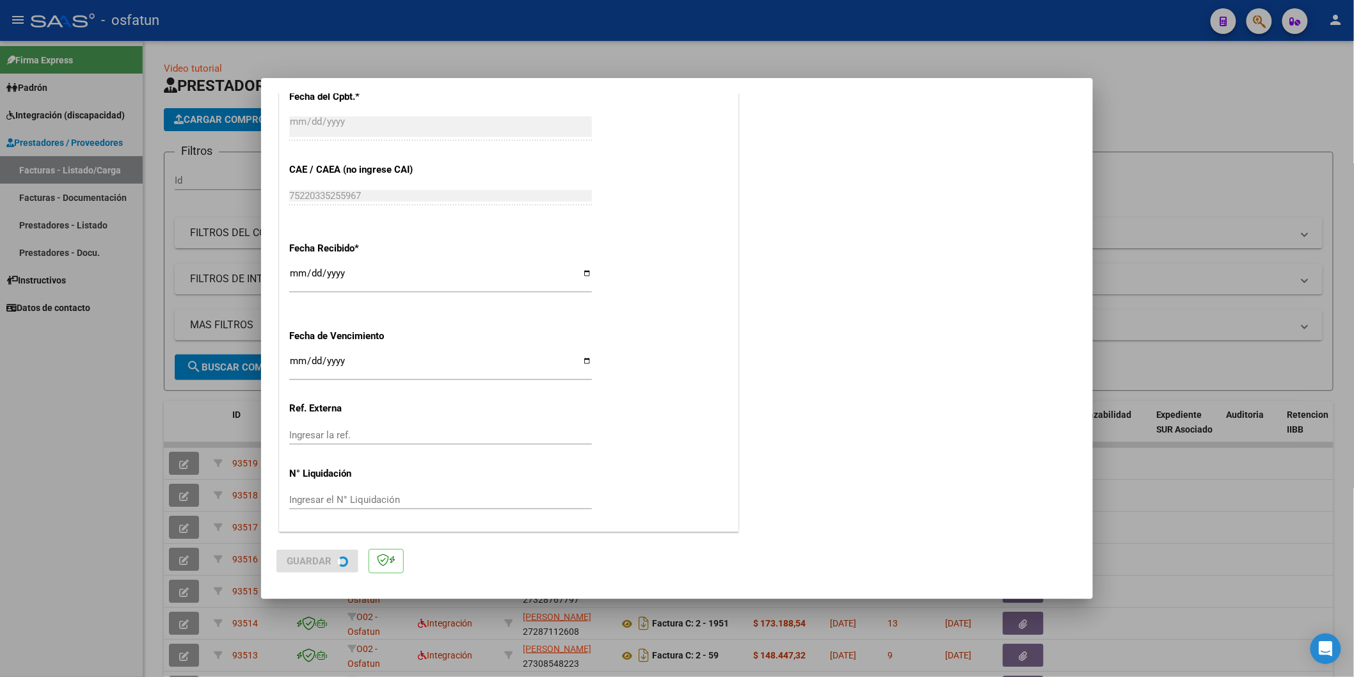
scroll to position [0, 0]
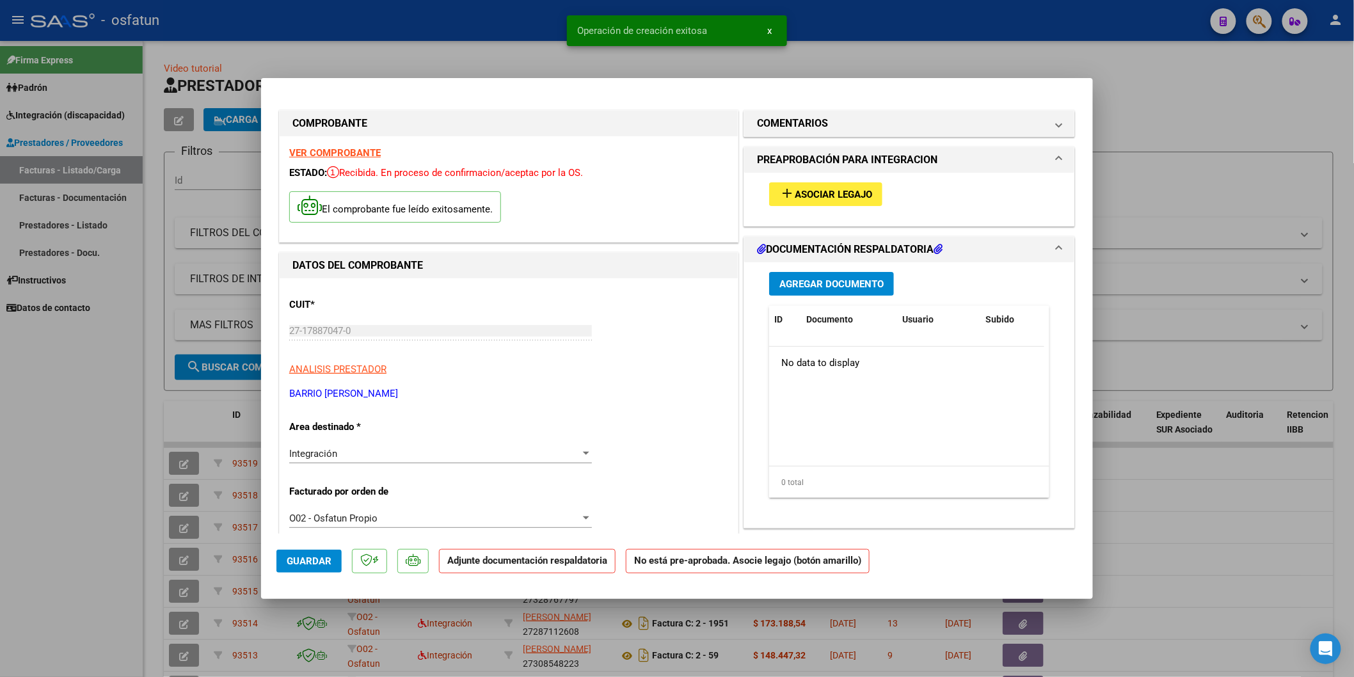
click at [829, 201] on button "add Asociar Legajo" at bounding box center [825, 194] width 113 height 24
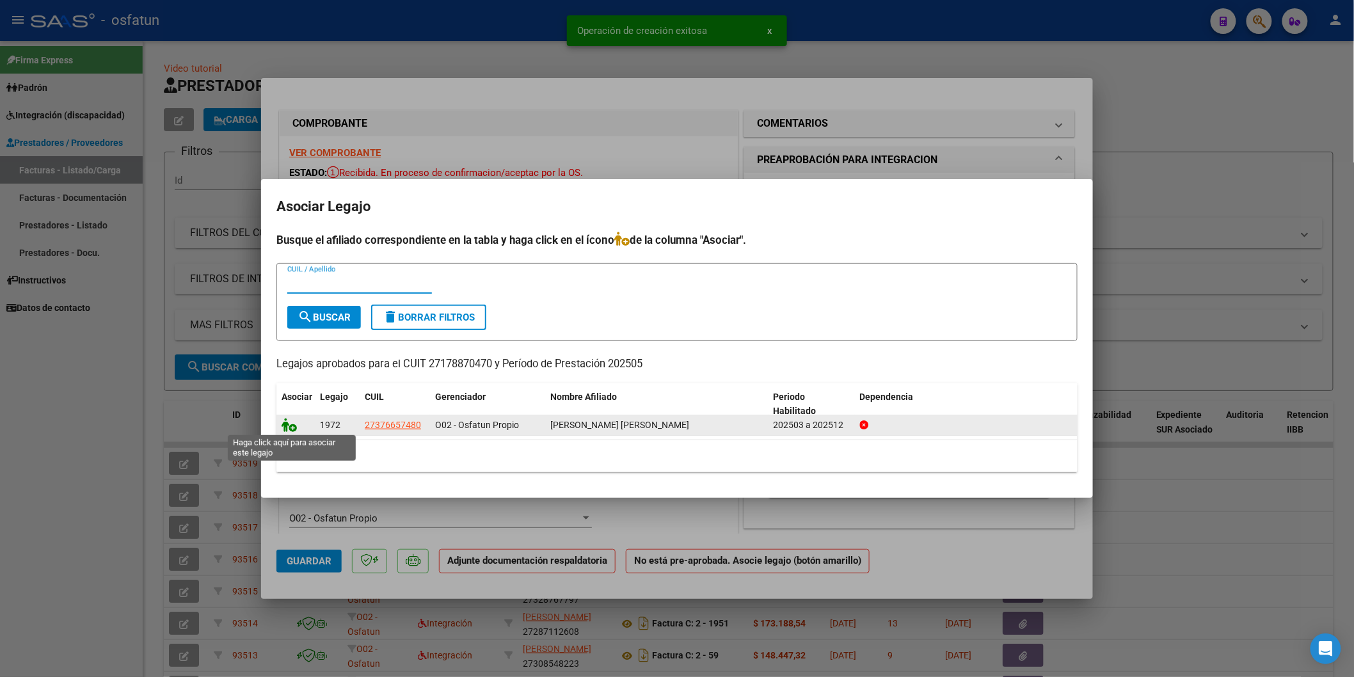
click at [290, 424] on icon at bounding box center [289, 425] width 15 height 14
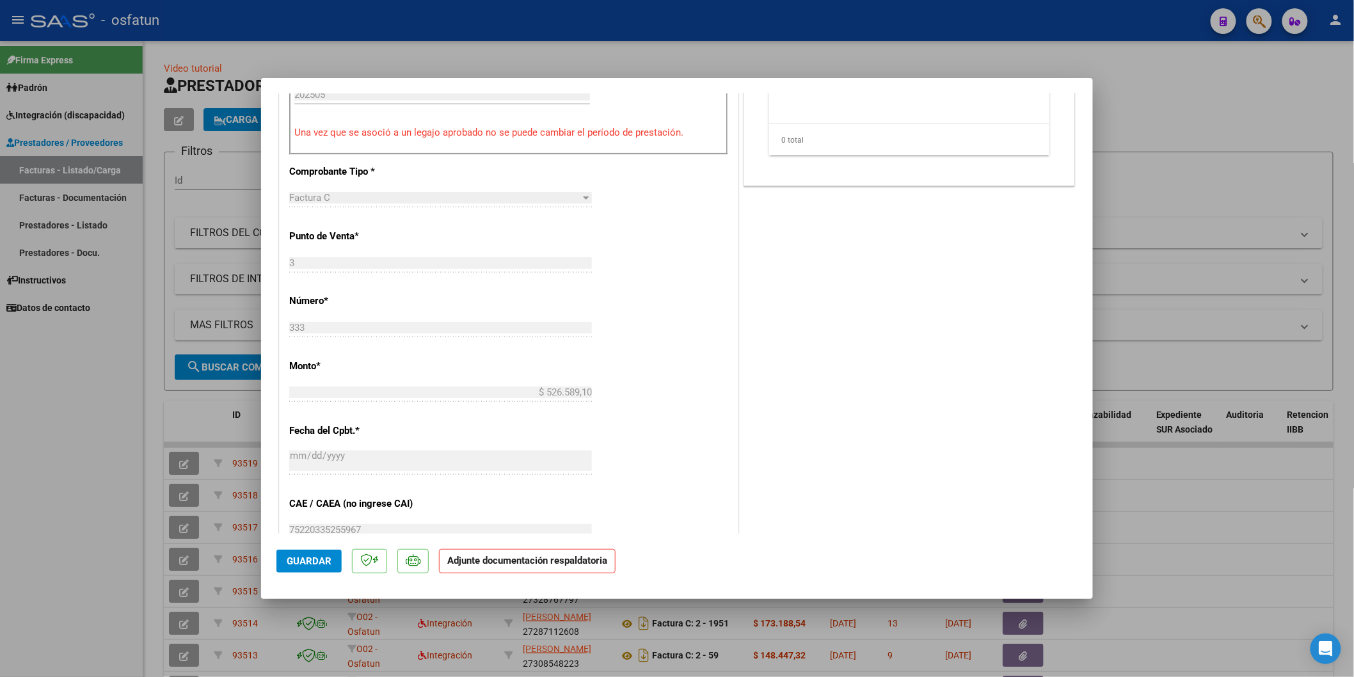
scroll to position [640, 0]
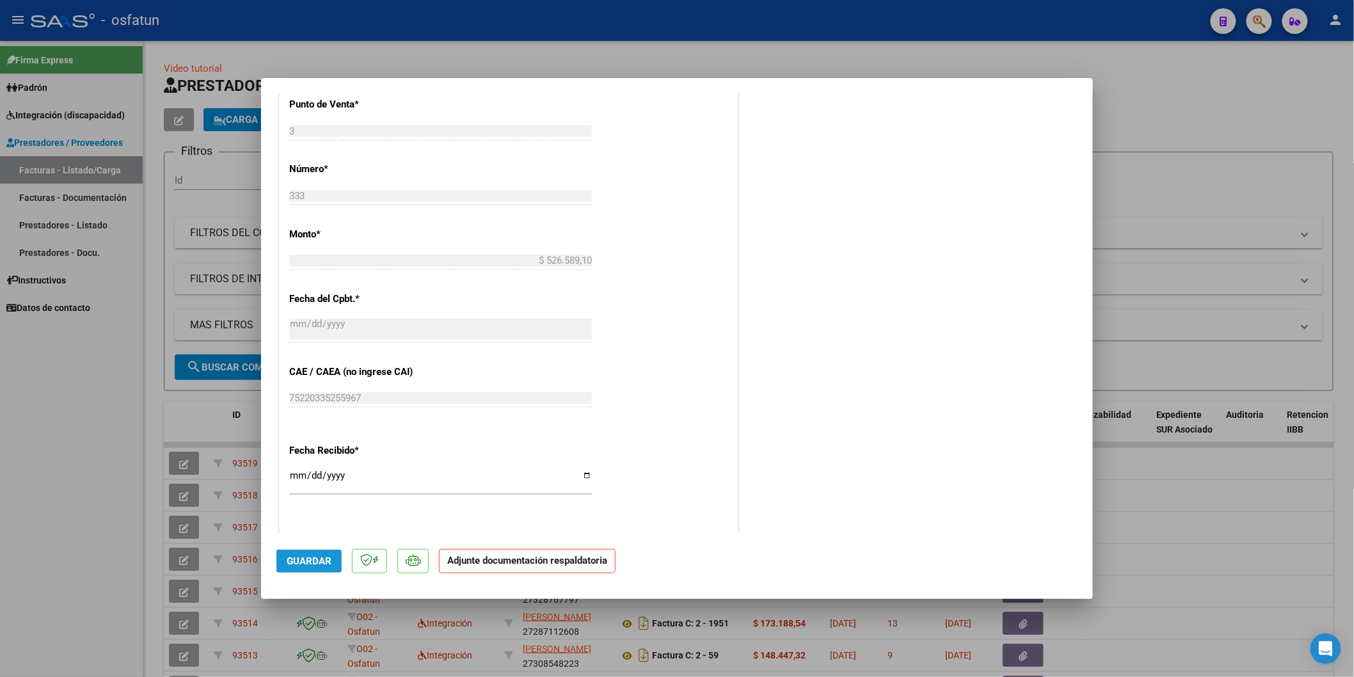
click at [321, 564] on span "Guardar" at bounding box center [309, 561] width 45 height 12
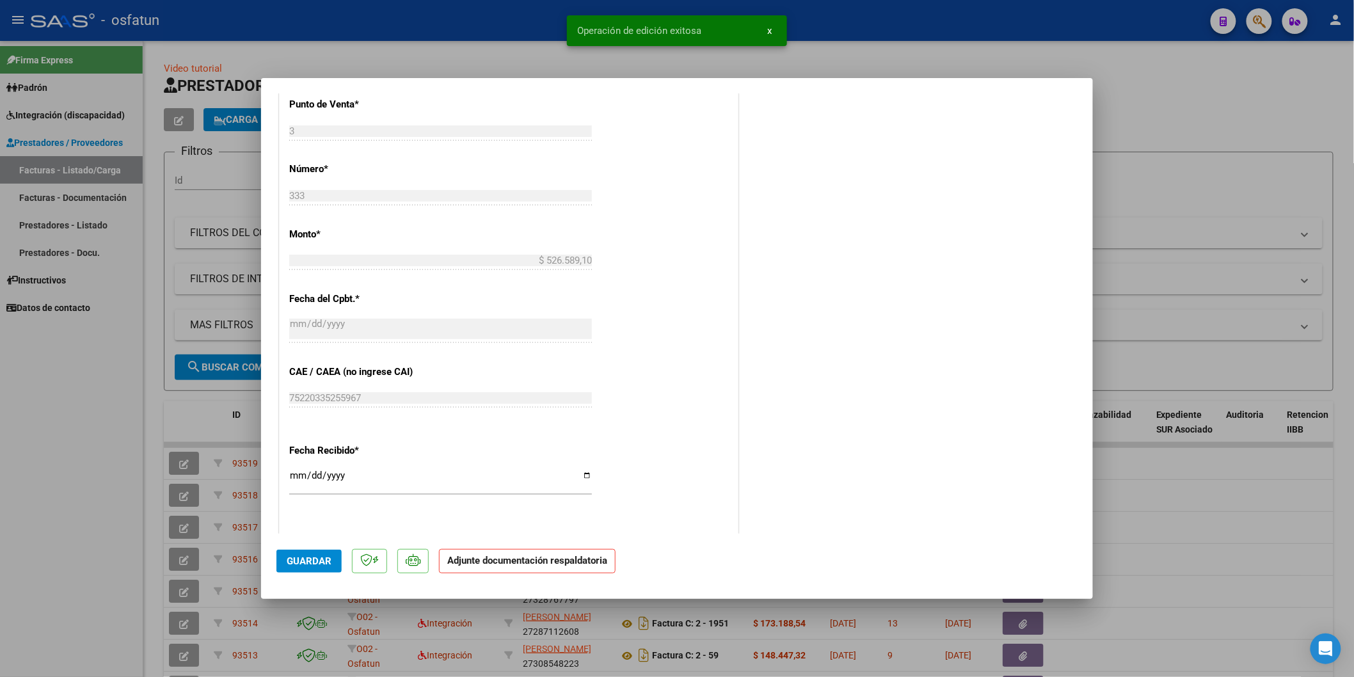
click at [35, 538] on div at bounding box center [677, 338] width 1354 height 677
type input "$ 0,00"
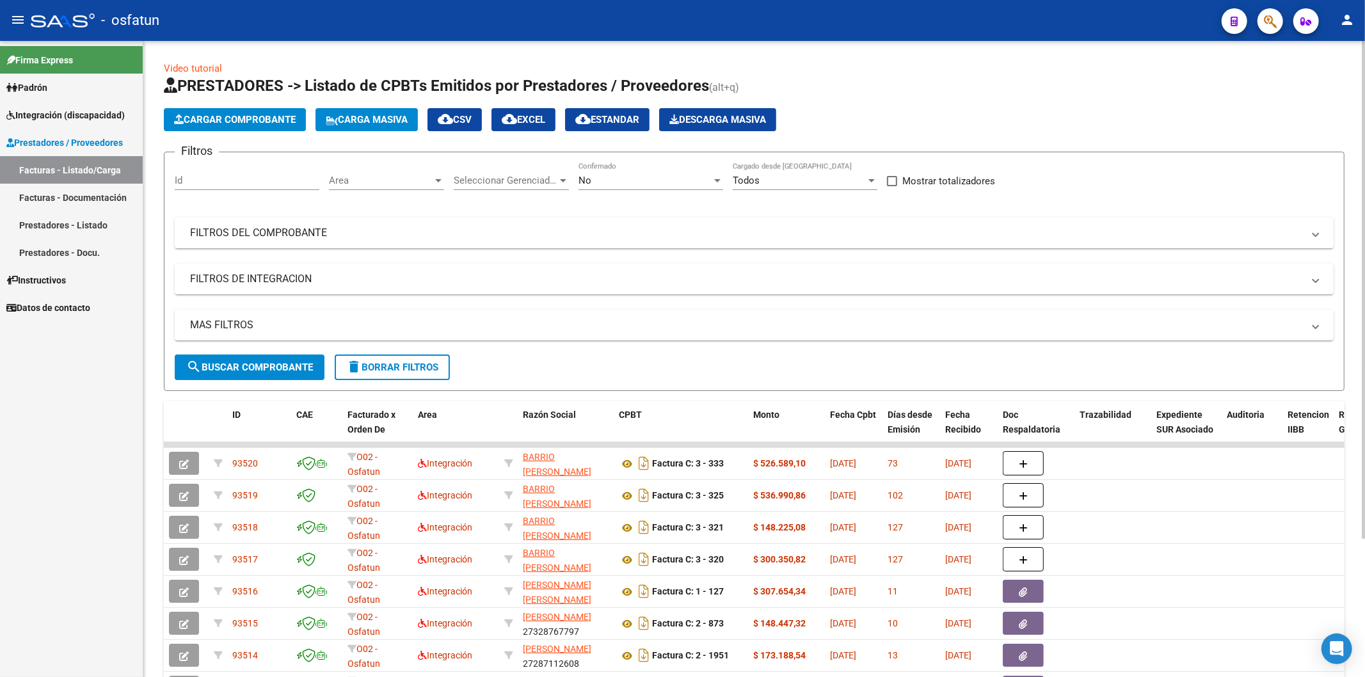
click at [253, 122] on span "Cargar Comprobante" at bounding box center [235, 120] width 122 height 12
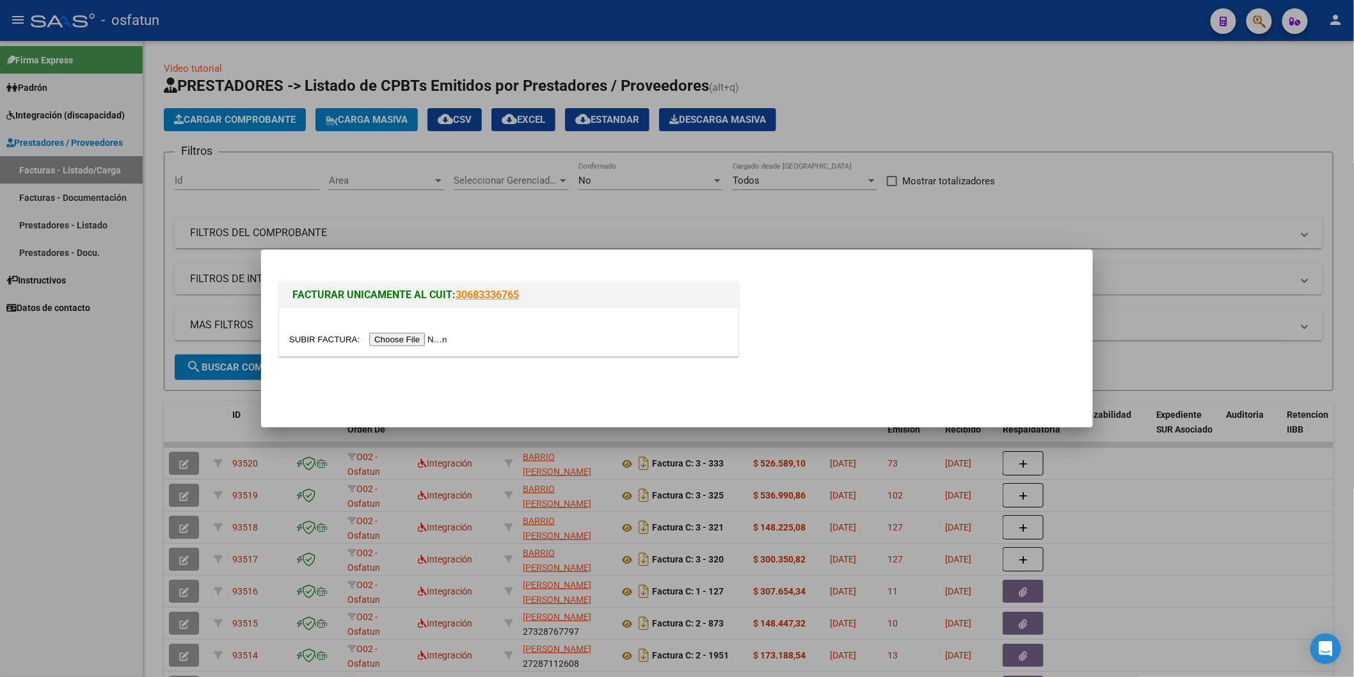
click at [392, 342] on input "file" at bounding box center [370, 339] width 162 height 13
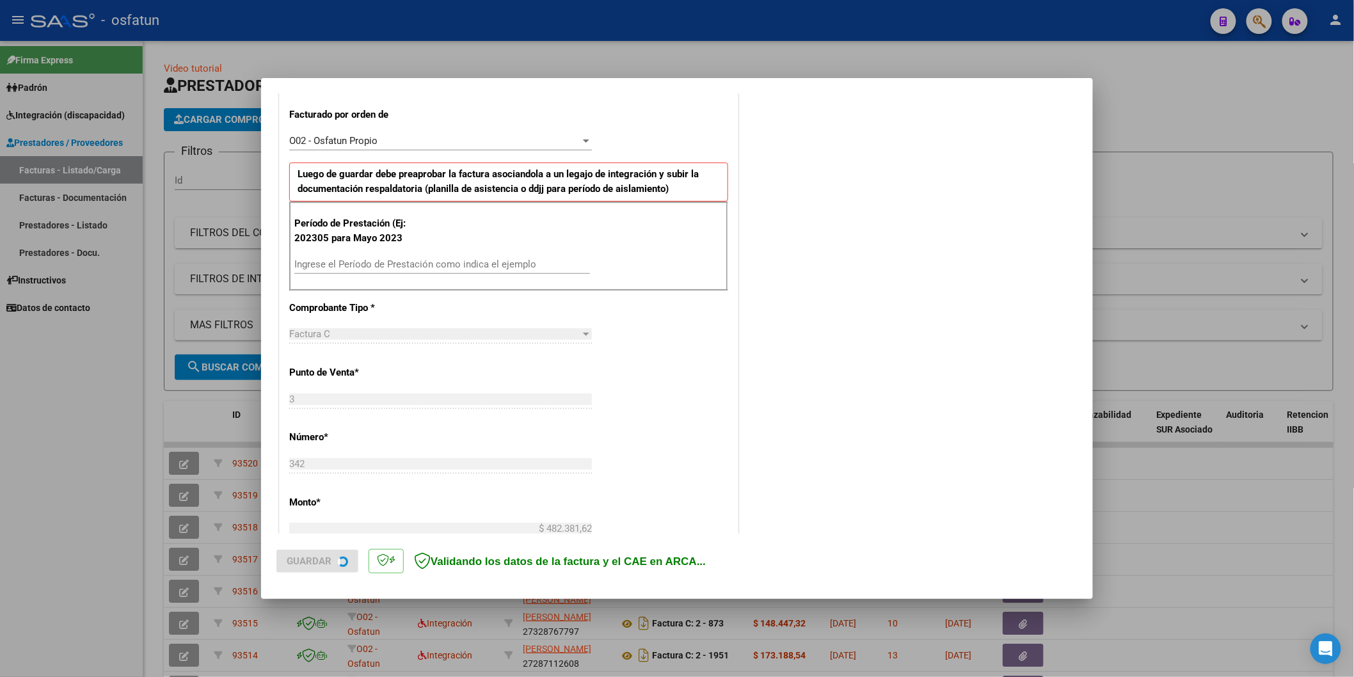
scroll to position [355, 0]
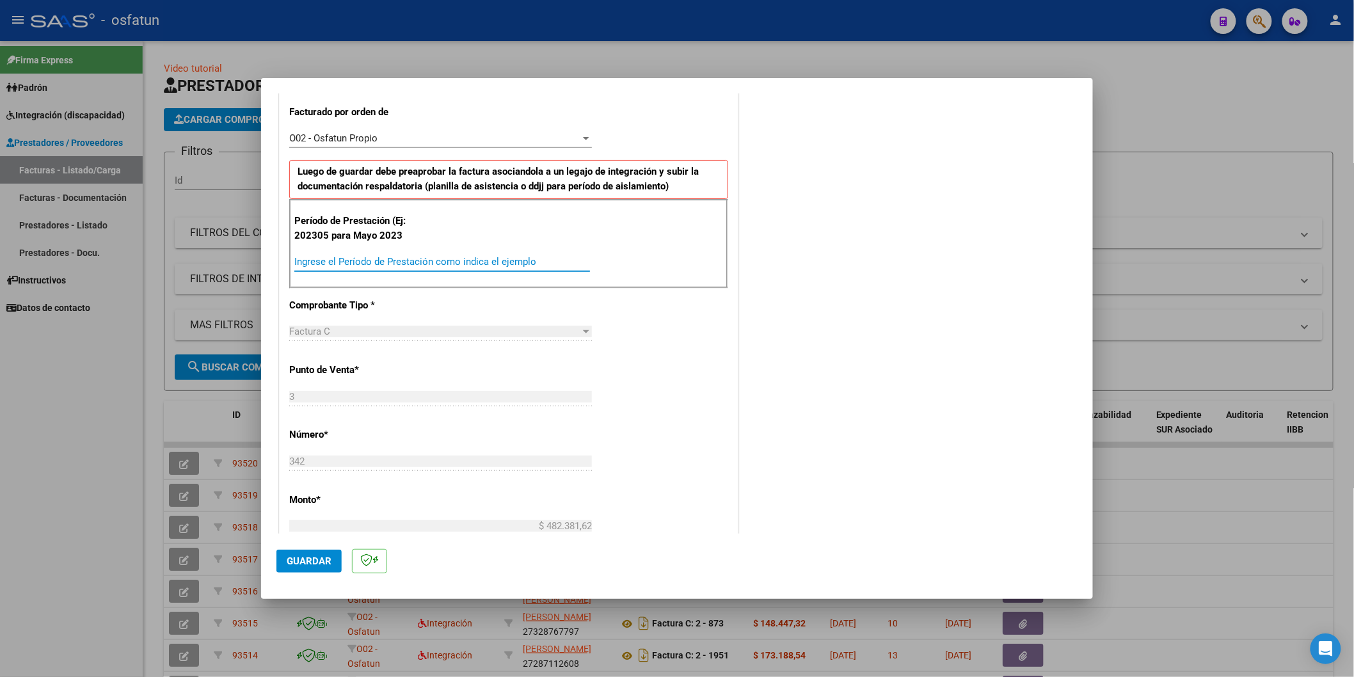
click at [349, 259] on input "Ingrese el Período de Prestación como indica el ejemplo" at bounding box center [442, 262] width 296 height 12
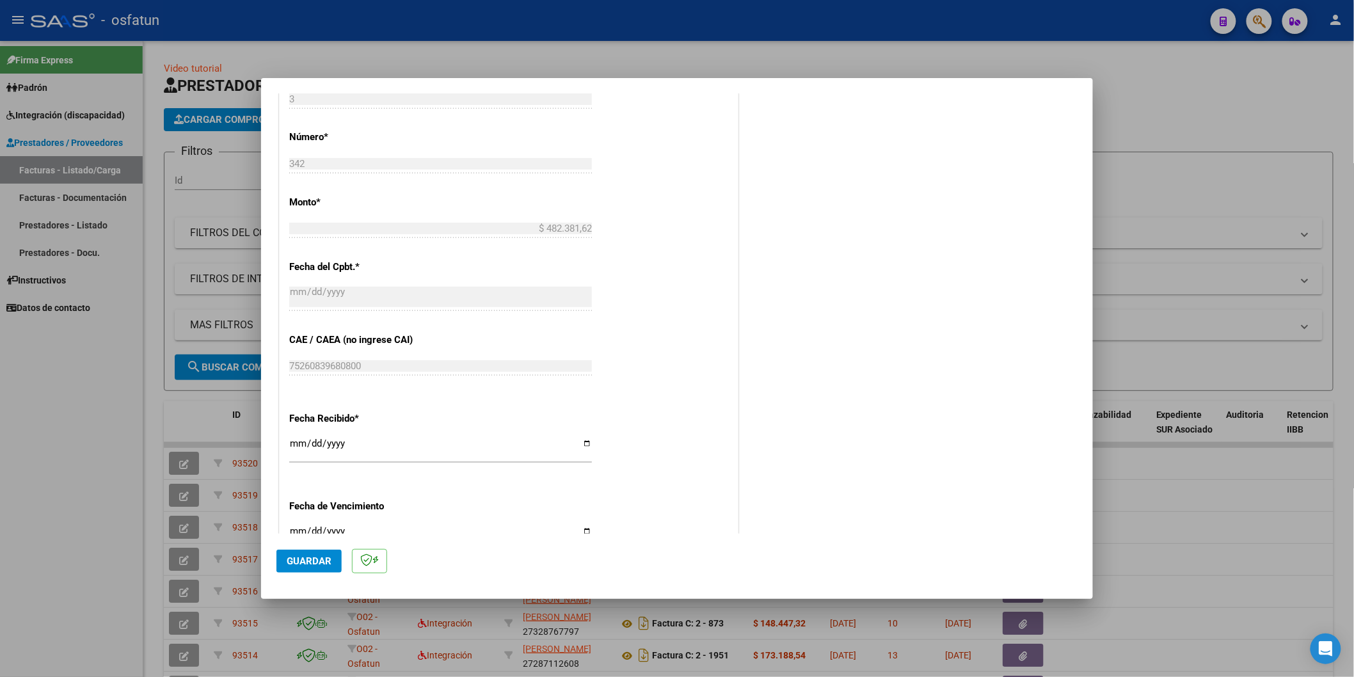
scroll to position [823, 0]
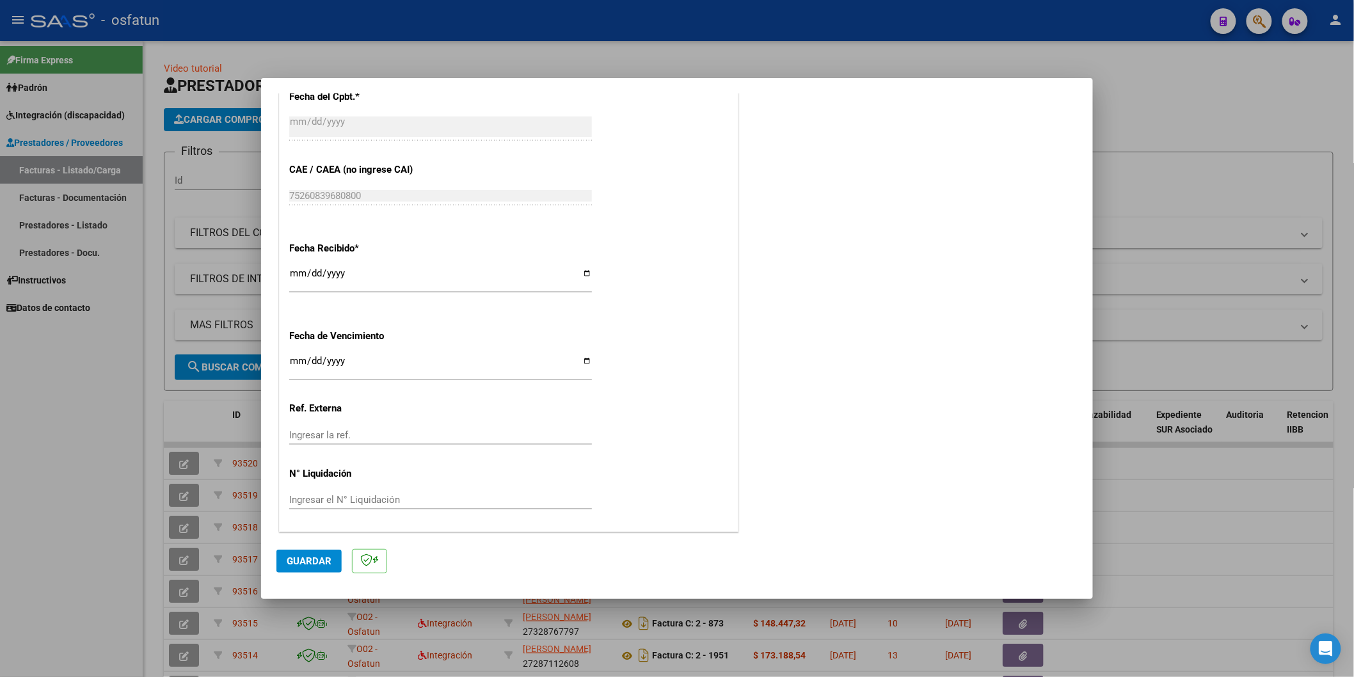
type input "202506"
click at [305, 564] on span "Guardar" at bounding box center [309, 561] width 45 height 12
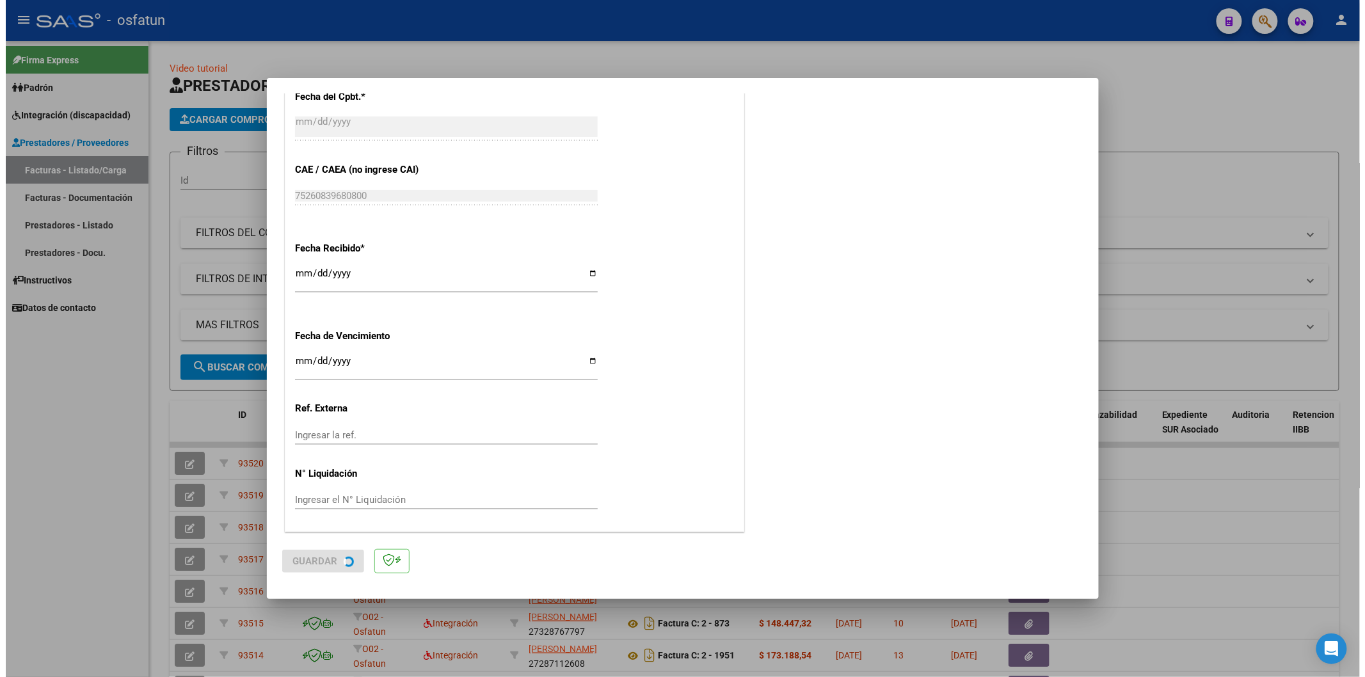
scroll to position [0, 0]
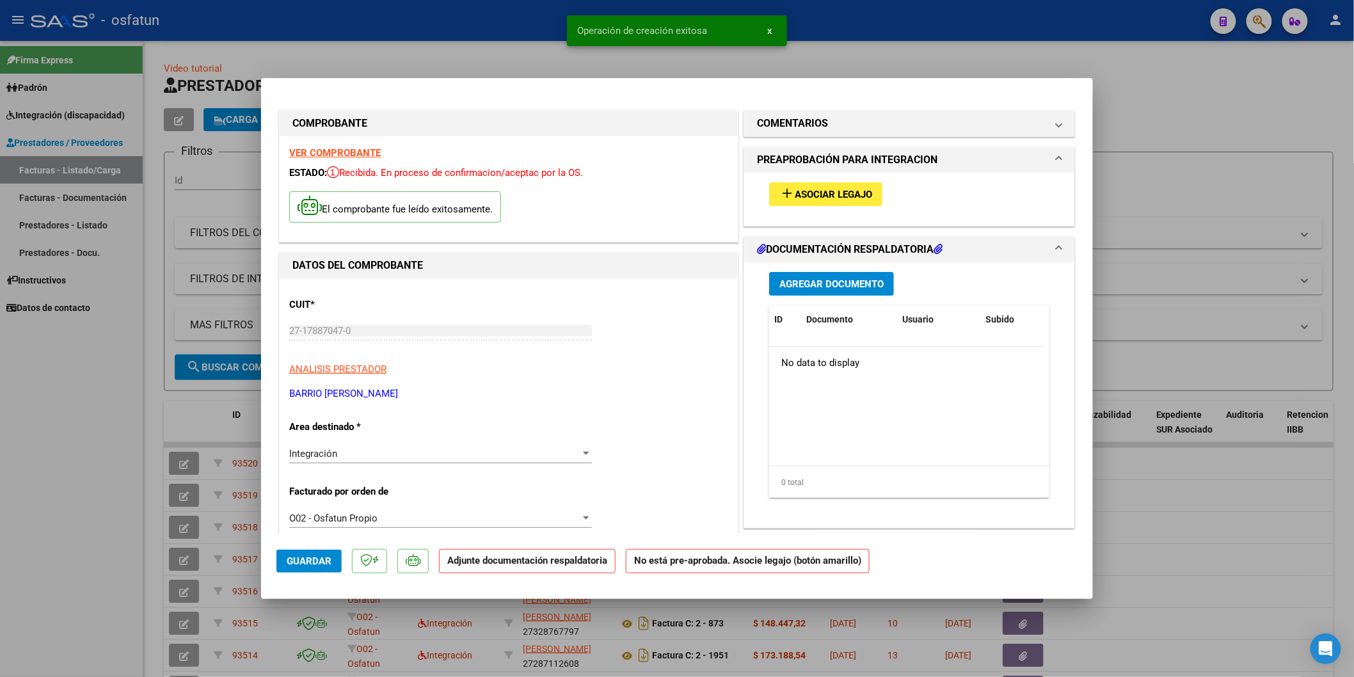
click at [788, 201] on mat-icon "add" at bounding box center [786, 193] width 15 height 15
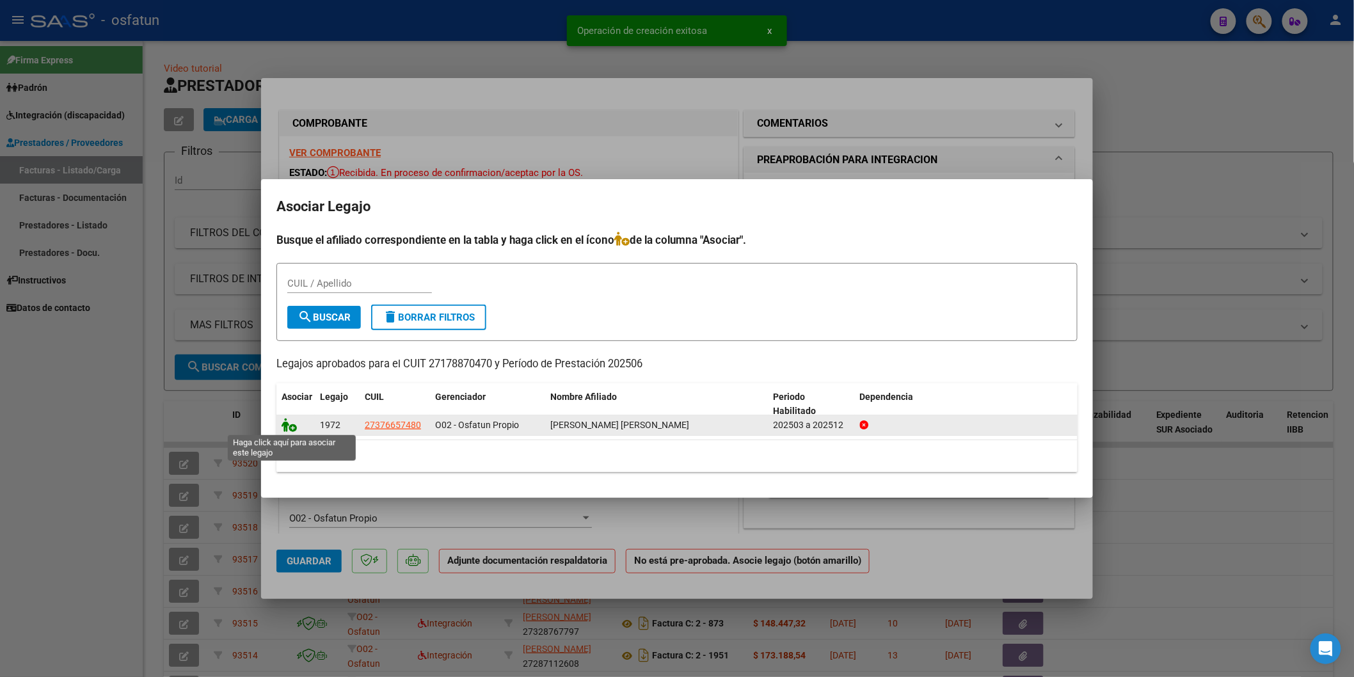
click at [291, 429] on icon at bounding box center [289, 425] width 15 height 14
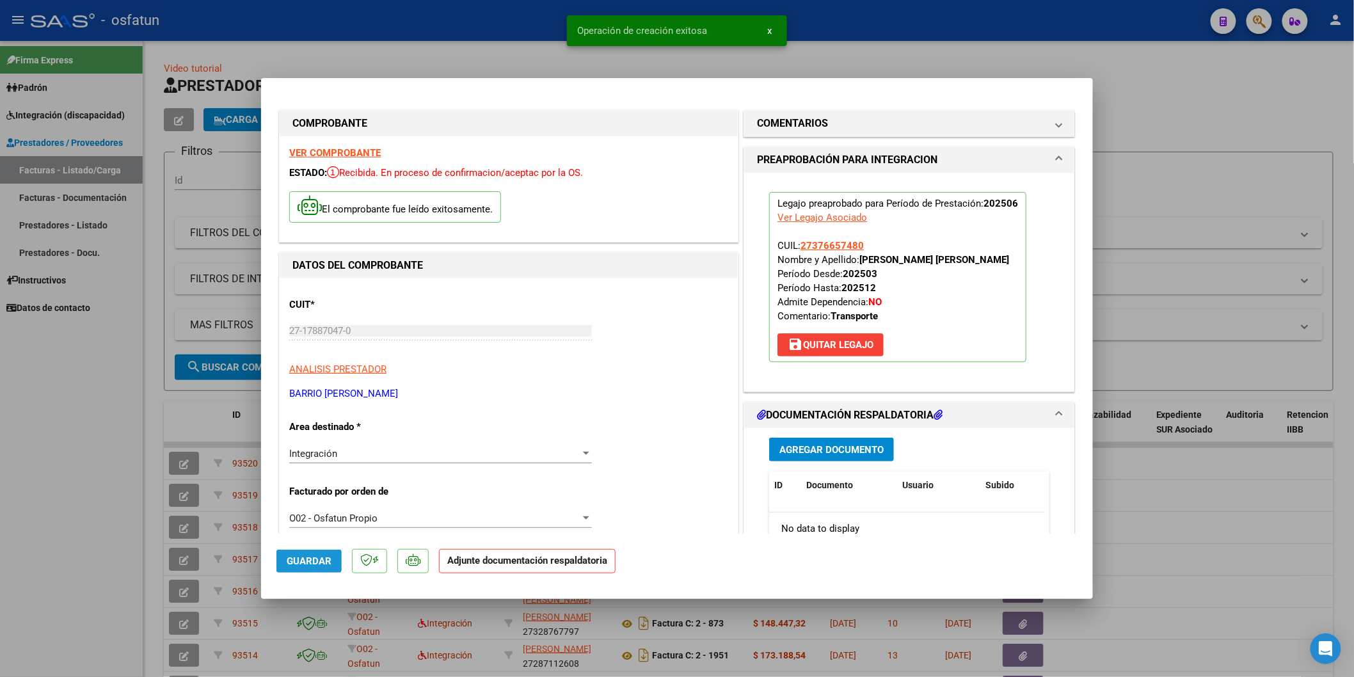
click at [305, 560] on span "Guardar" at bounding box center [309, 561] width 45 height 12
click at [301, 561] on span "Guardar" at bounding box center [309, 561] width 45 height 12
click at [0, 486] on div at bounding box center [677, 338] width 1354 height 677
type input "$ 0,00"
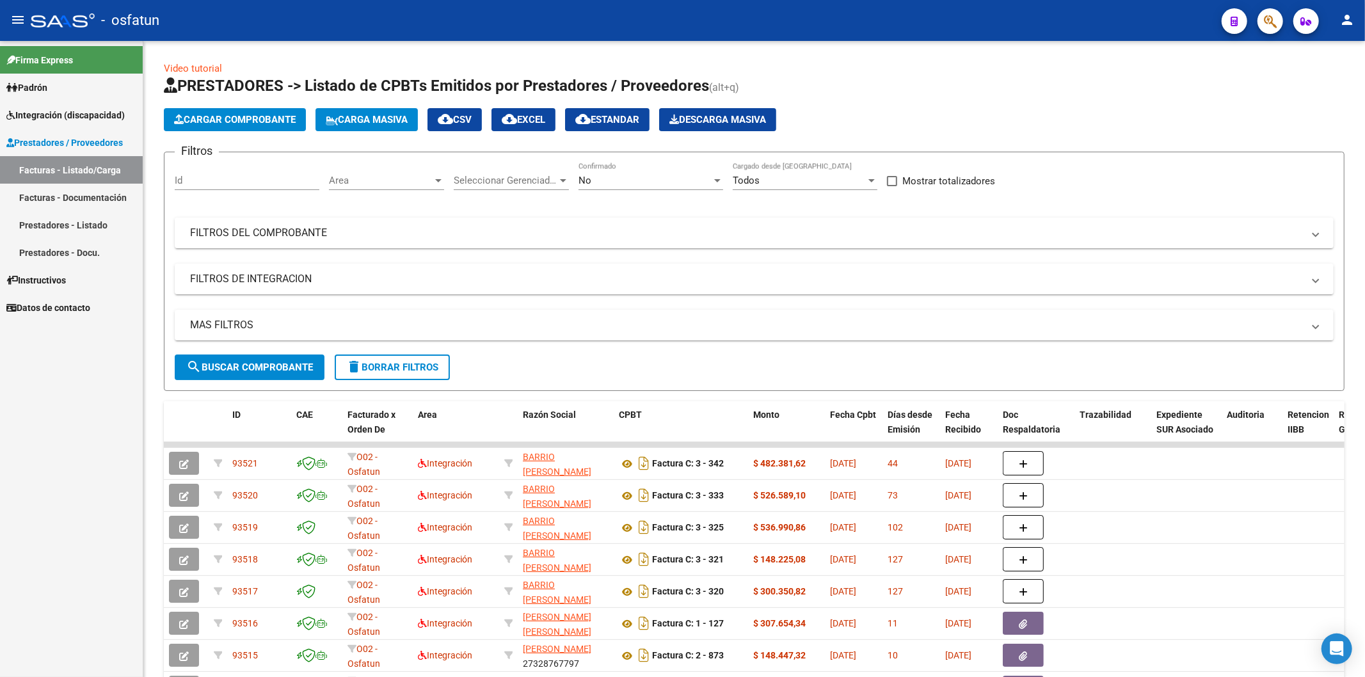
click at [97, 626] on div "Firma Express Padrón Análisis Afiliado Integración (discapacidad) Estado Presen…" at bounding box center [71, 359] width 143 height 636
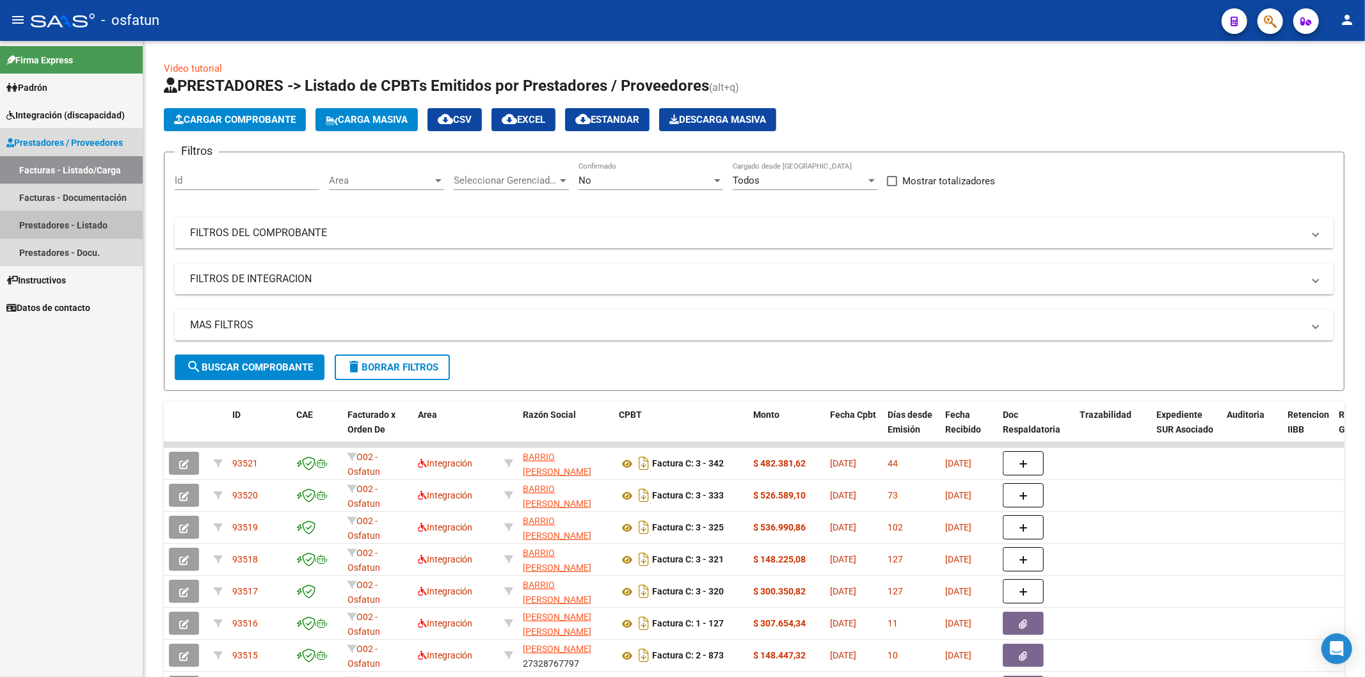
click at [63, 219] on link "Prestadores - Listado" at bounding box center [71, 225] width 143 height 28
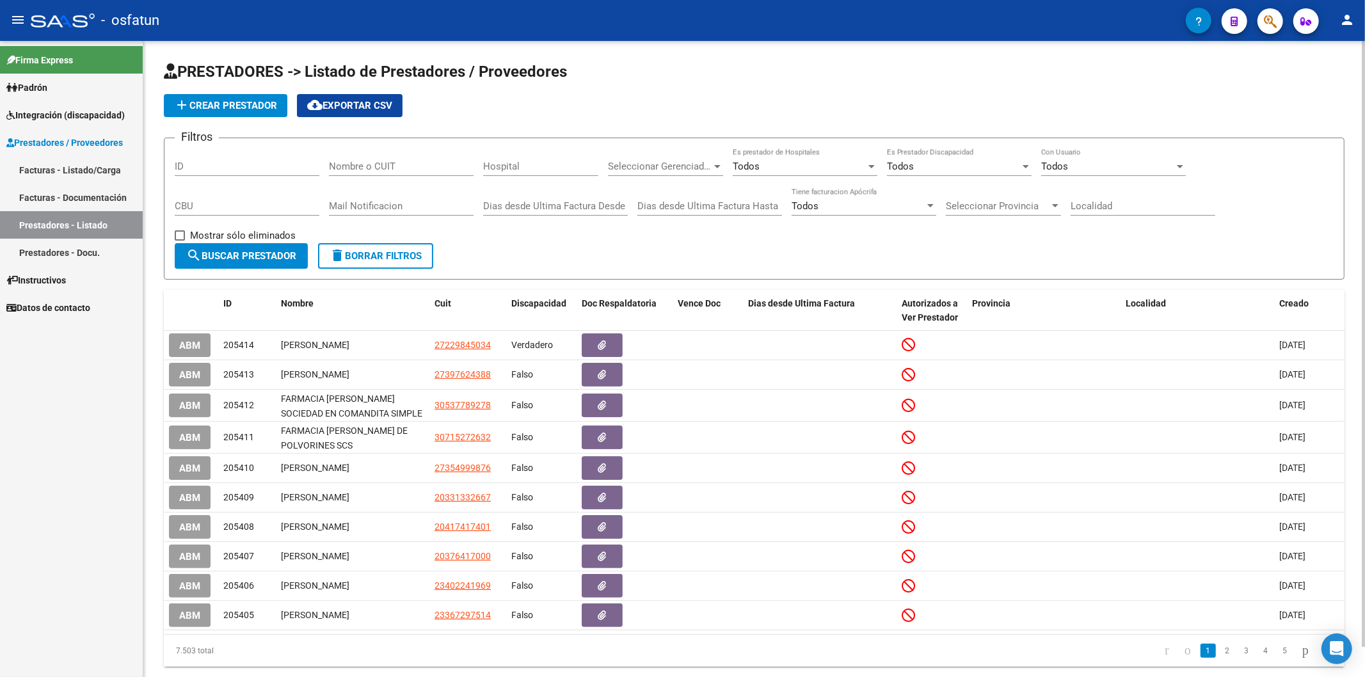
click at [367, 167] on input "Nombre o CUIT" at bounding box center [401, 167] width 145 height 12
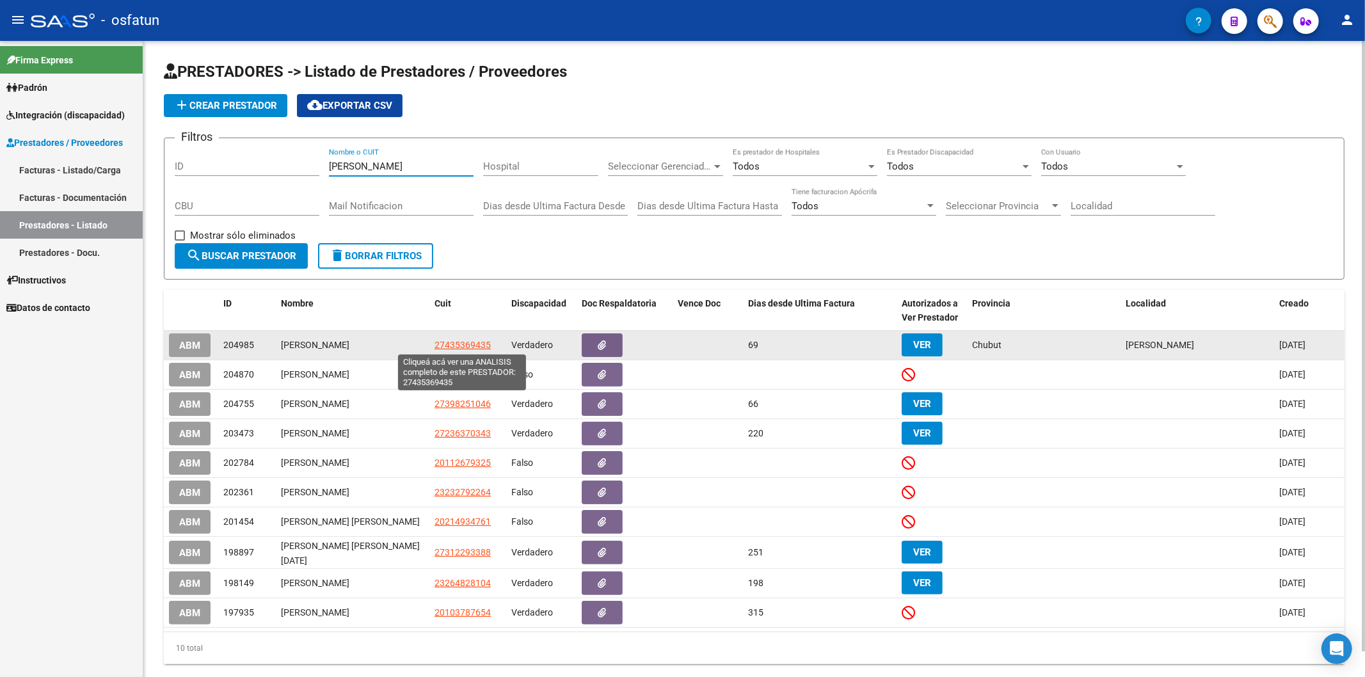
type input "[PERSON_NAME]"
click at [468, 346] on span "27435369435" at bounding box center [463, 345] width 56 height 10
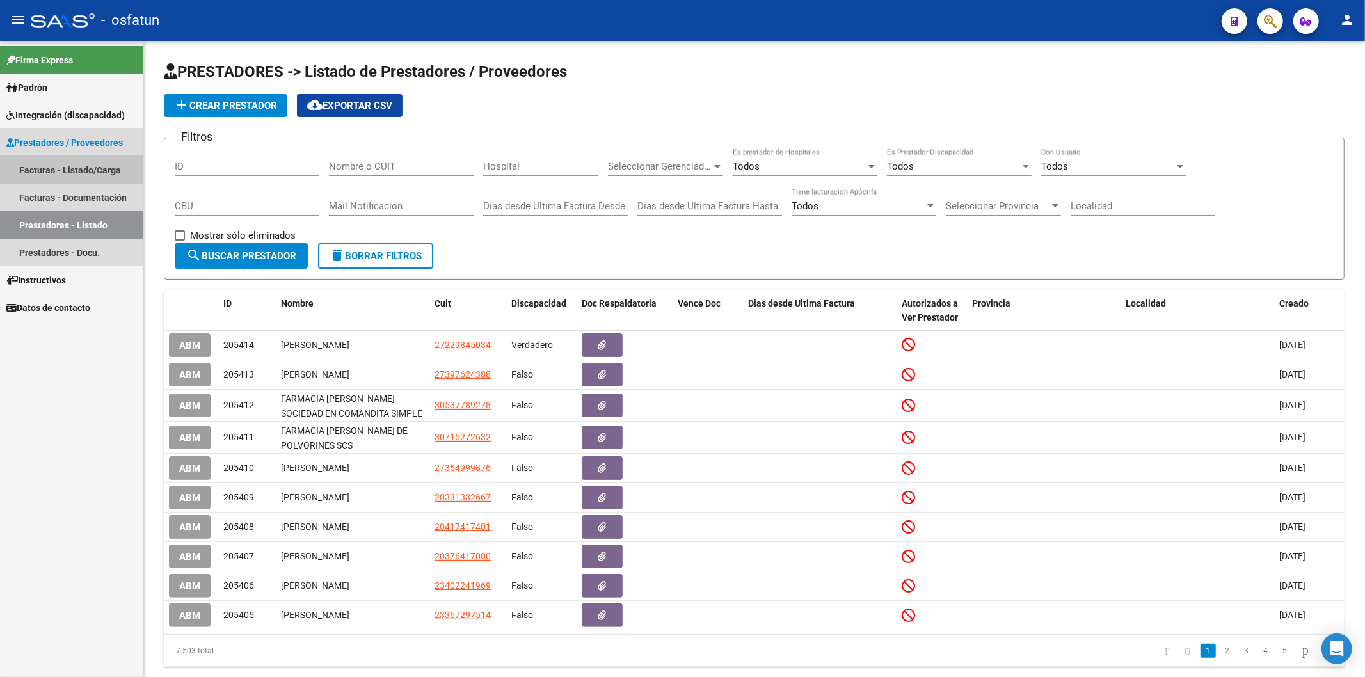
click at [69, 169] on link "Facturas - Listado/Carga" at bounding box center [71, 170] width 143 height 28
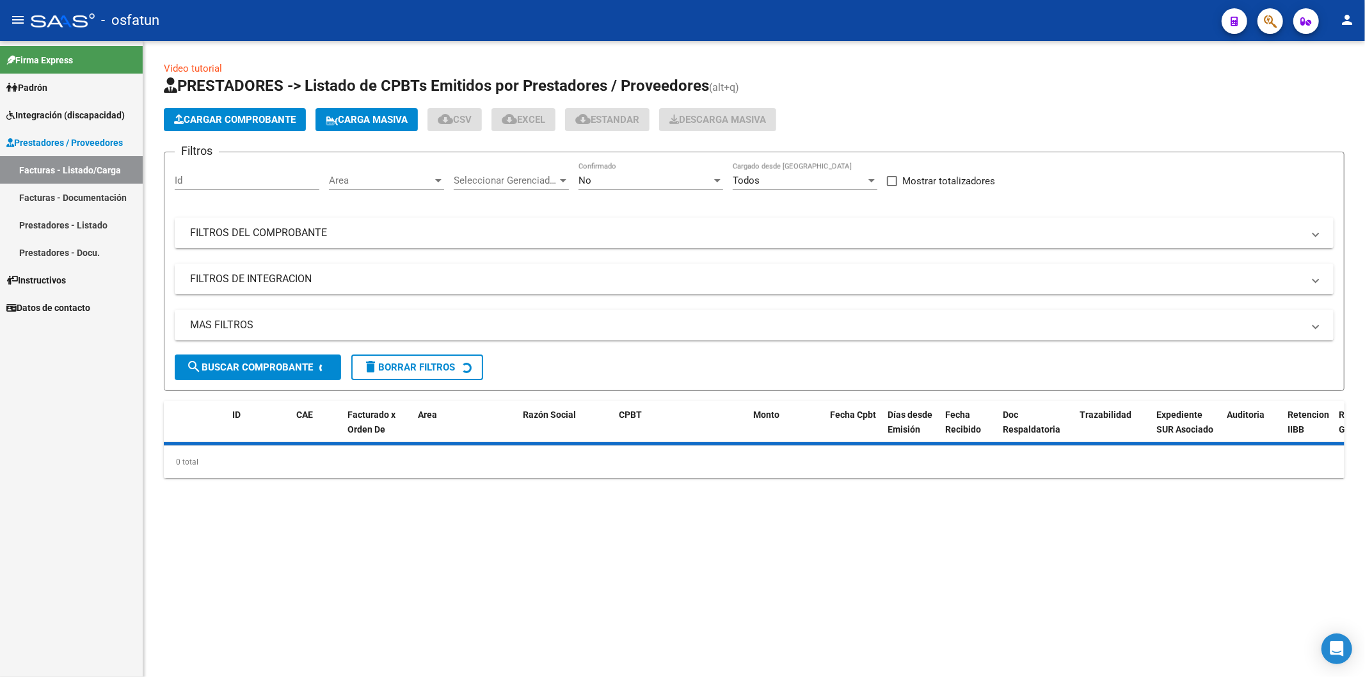
click at [238, 116] on span "Cargar Comprobante" at bounding box center [235, 120] width 122 height 12
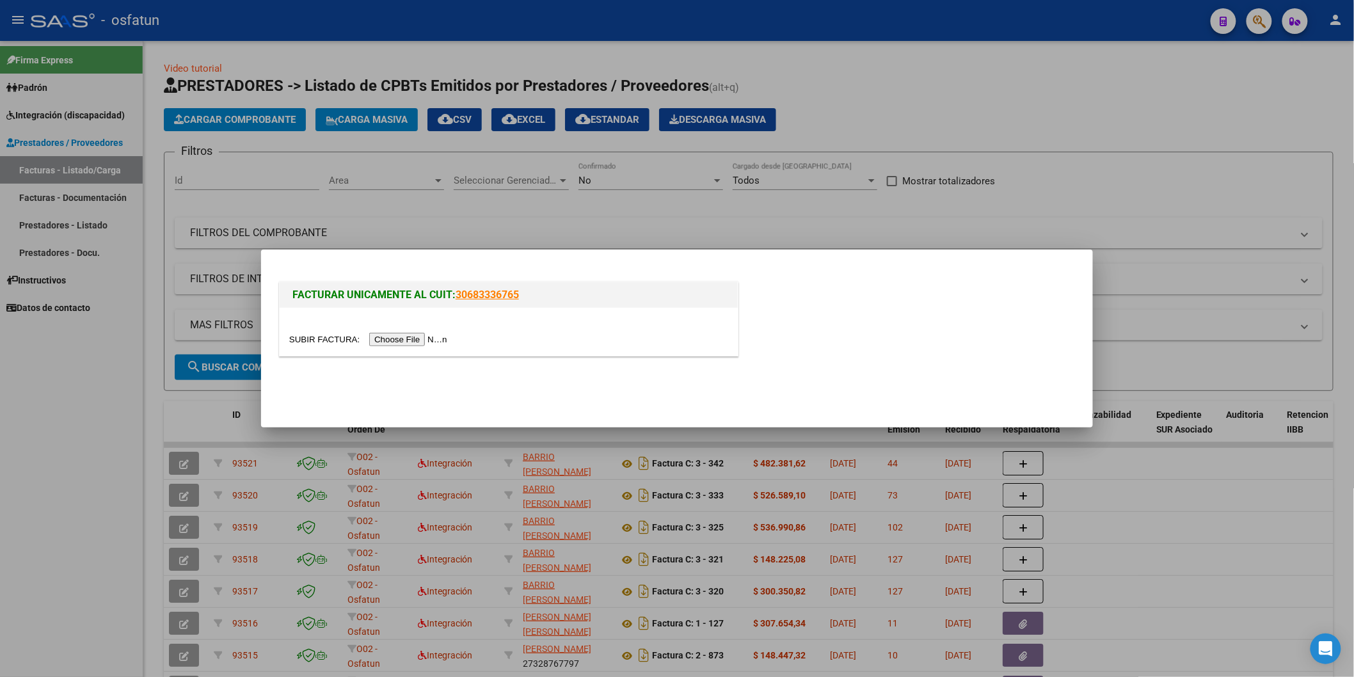
click at [387, 336] on input "file" at bounding box center [370, 339] width 162 height 13
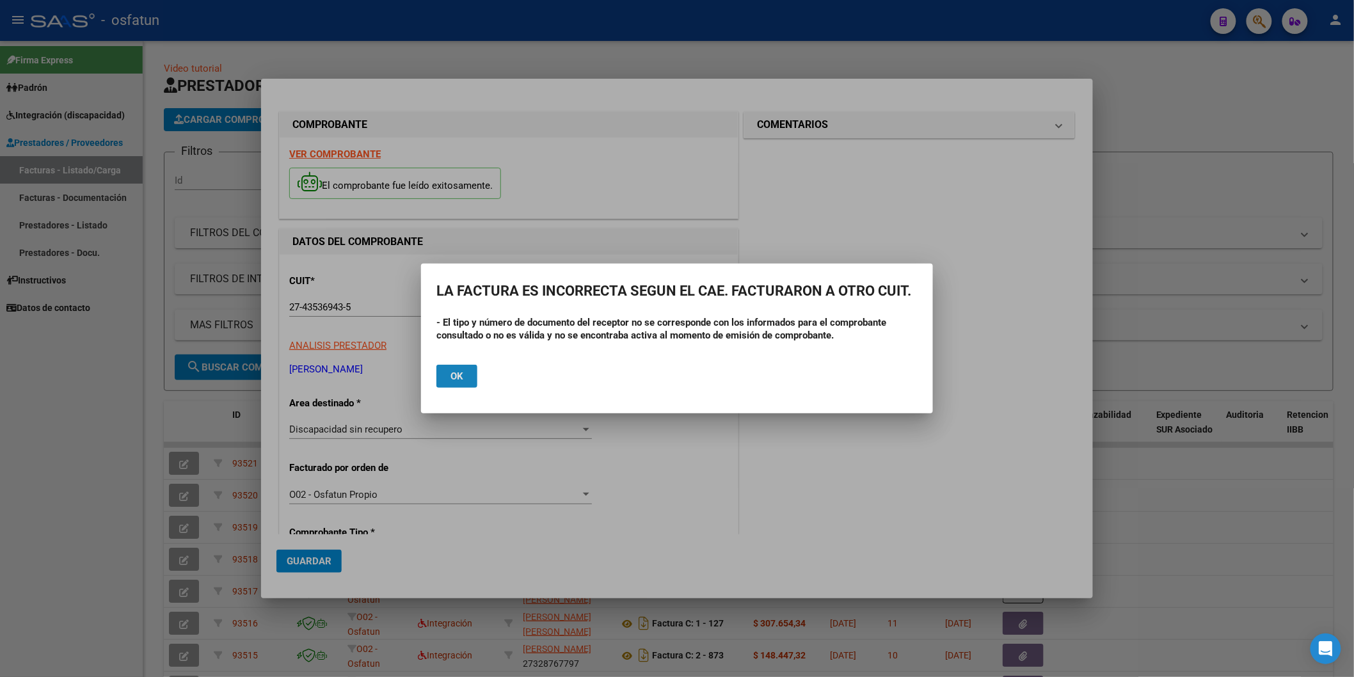
click at [459, 376] on span "Ok" at bounding box center [457, 377] width 13 height 12
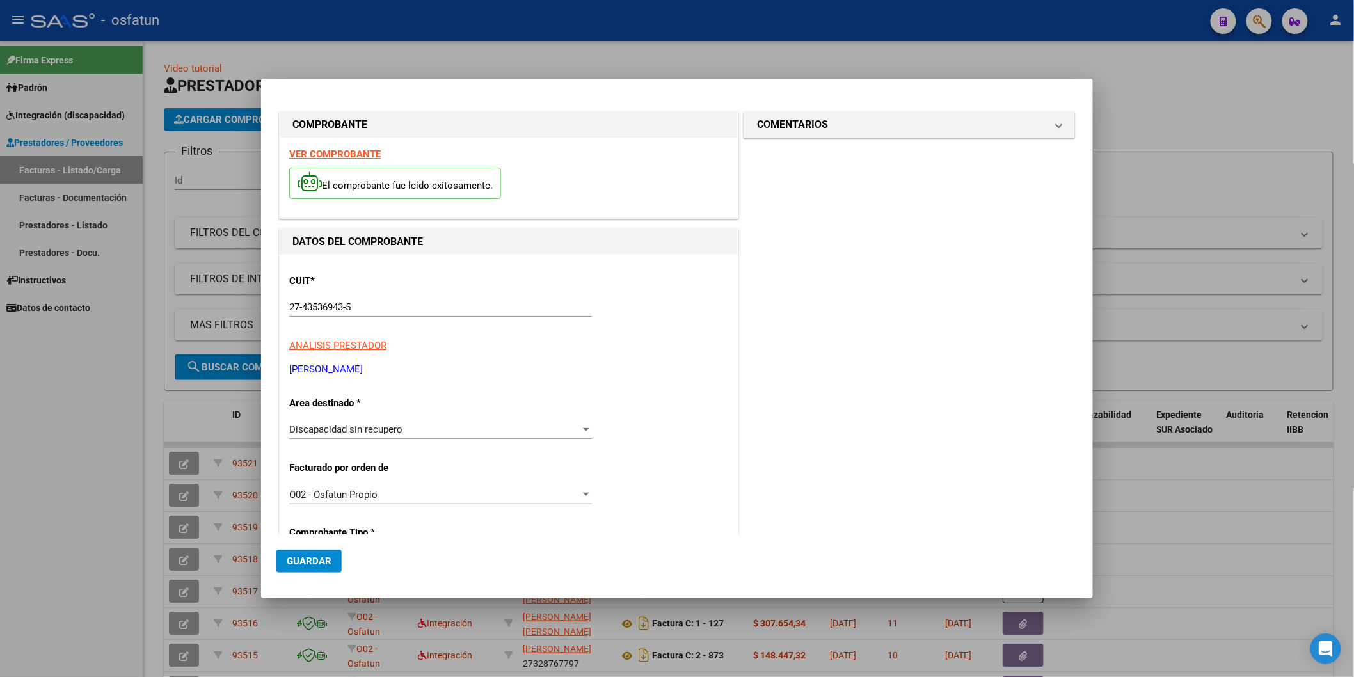
click at [8, 519] on div at bounding box center [677, 338] width 1354 height 677
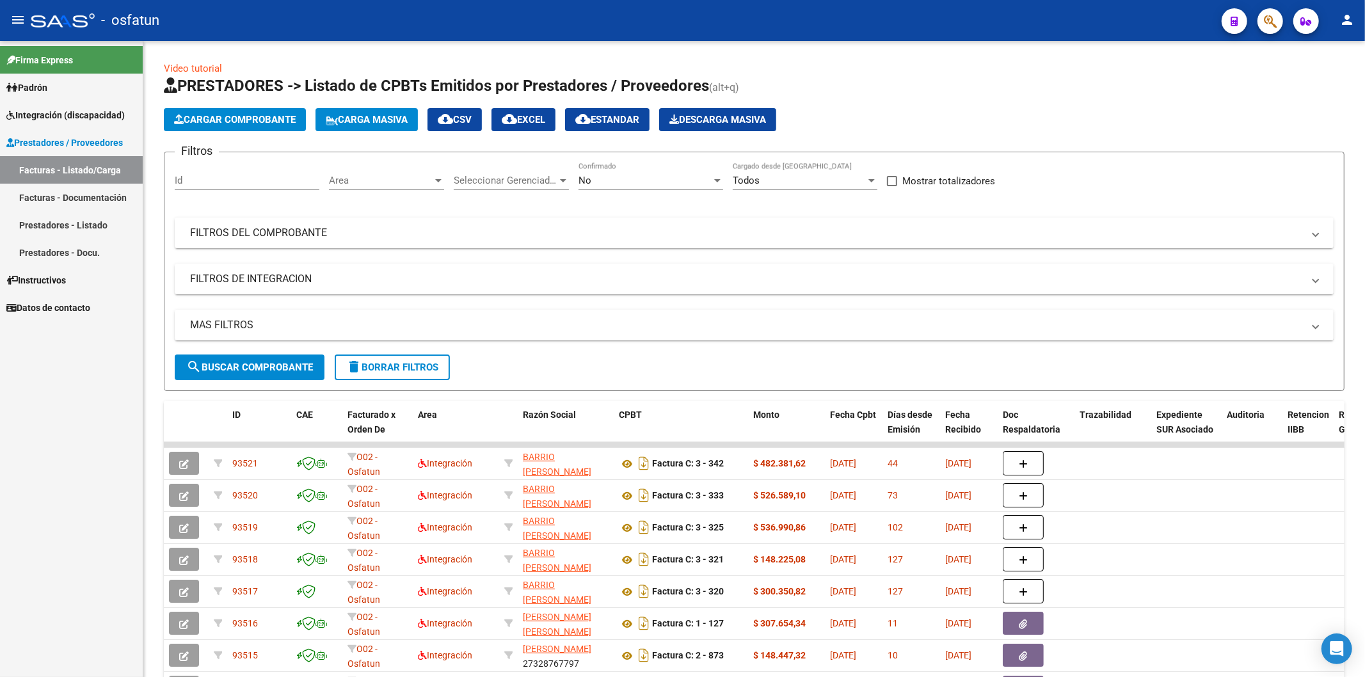
click at [61, 392] on div "Firma Express Padrón Análisis Afiliado Integración (discapacidad) Estado Presen…" at bounding box center [71, 359] width 143 height 636
click at [222, 124] on span "Cargar Comprobante" at bounding box center [235, 120] width 122 height 12
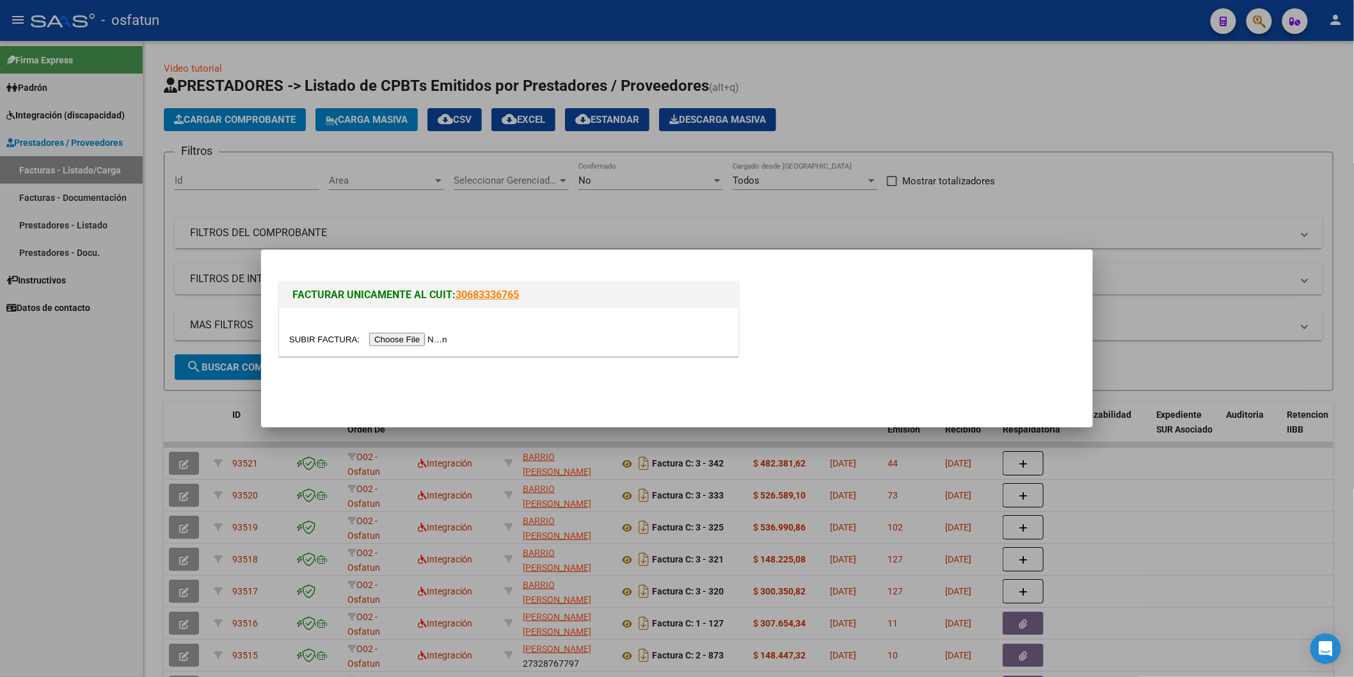
click at [406, 337] on input "file" at bounding box center [370, 339] width 162 height 13
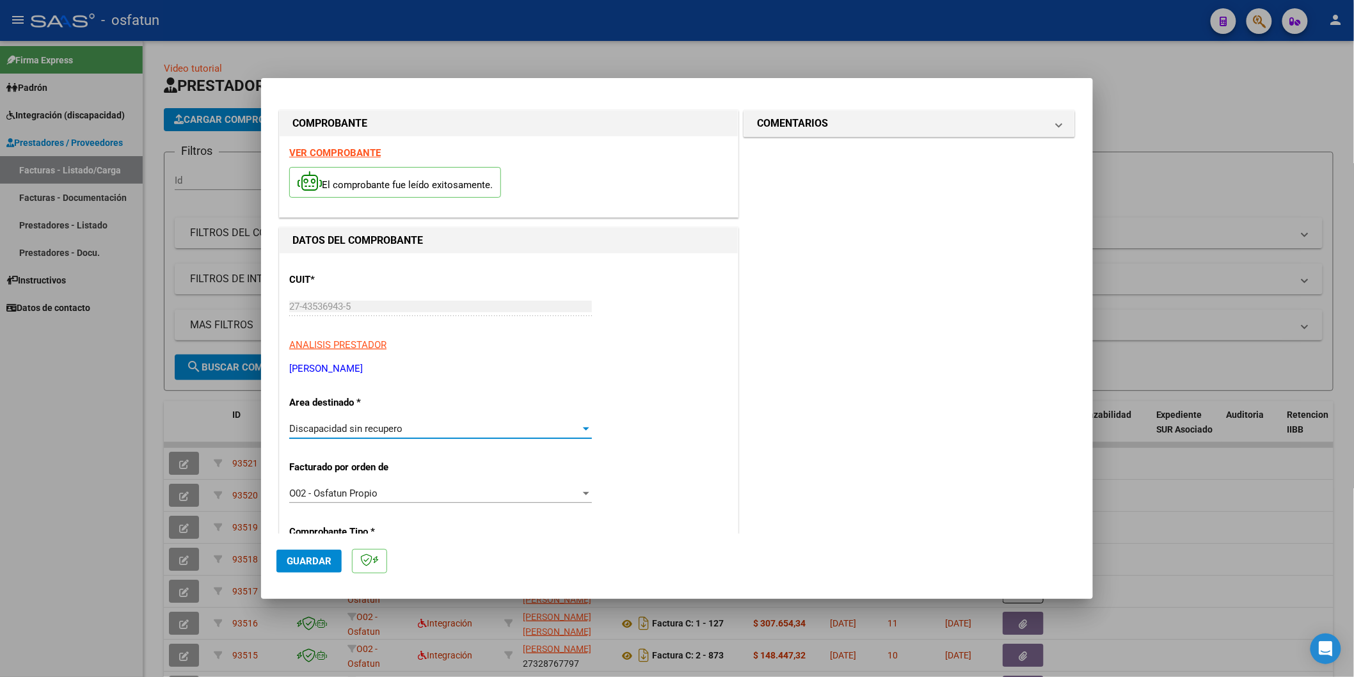
click at [584, 429] on div at bounding box center [586, 428] width 6 height 3
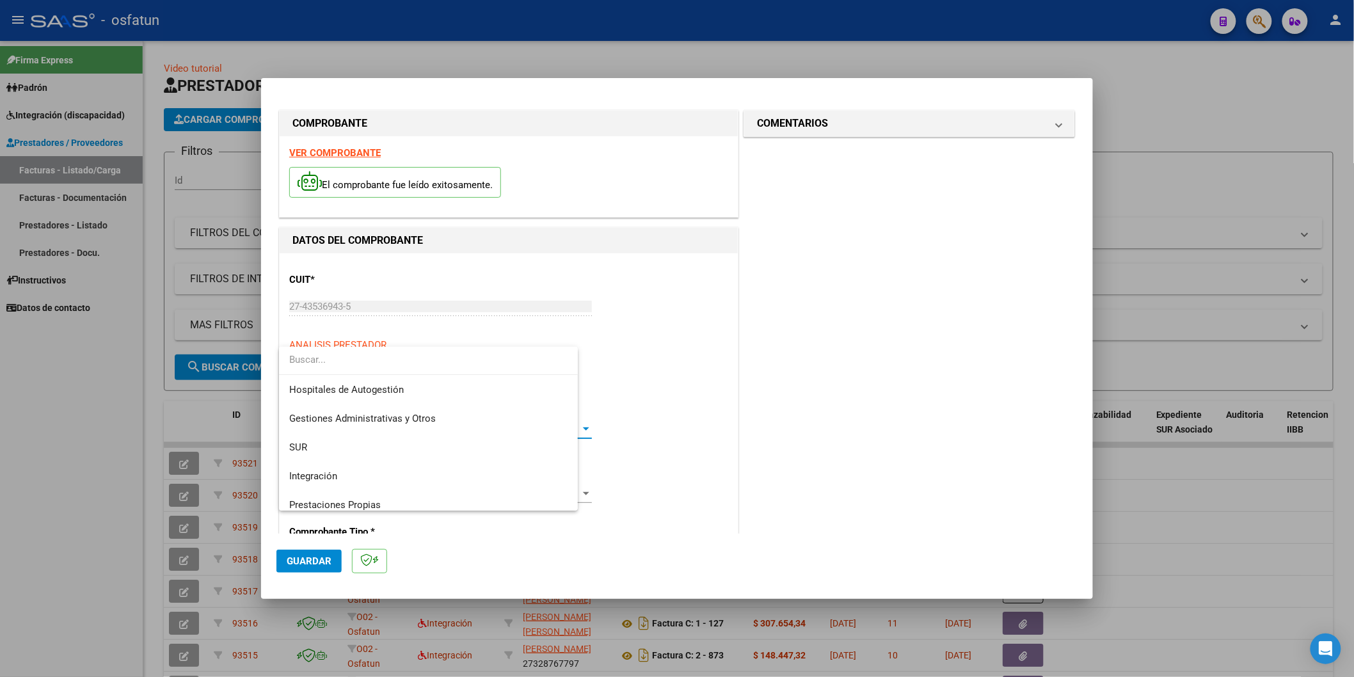
scroll to position [163, 0]
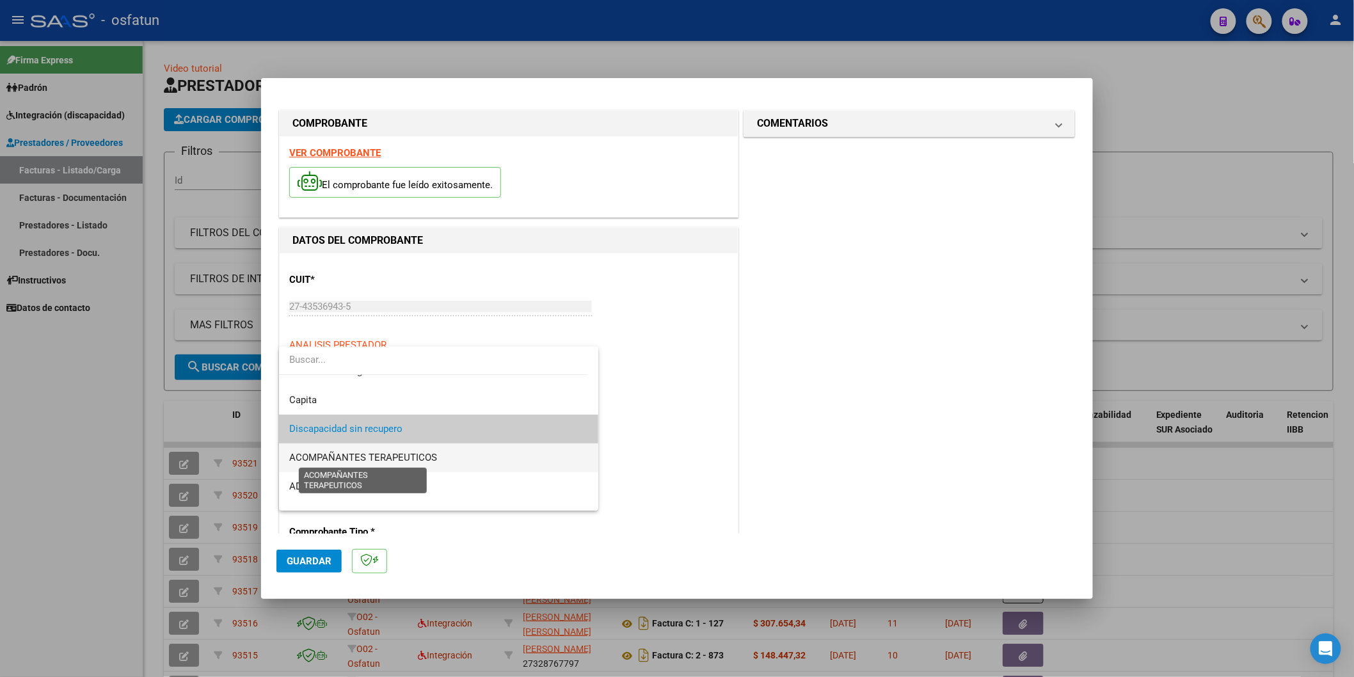
click at [410, 458] on span "ACOMPAÑANTES TERAPEUTICOS" at bounding box center [363, 458] width 148 height 12
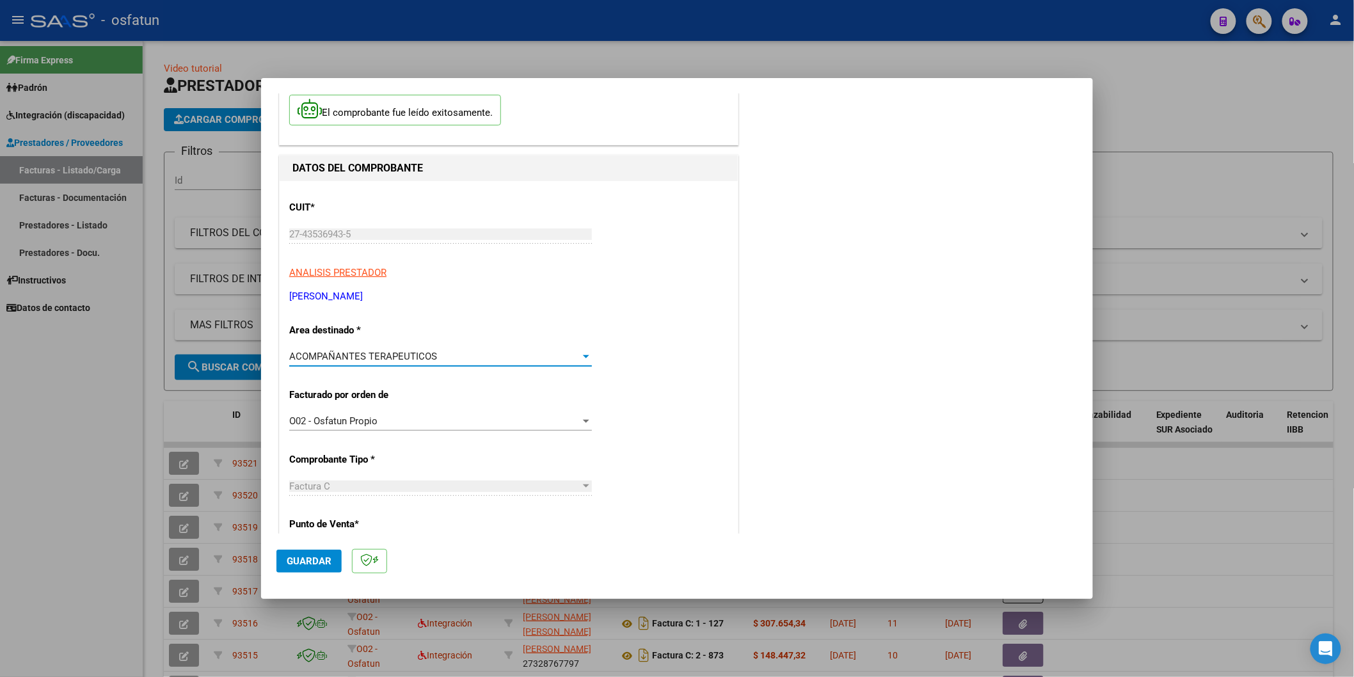
scroll to position [0, 0]
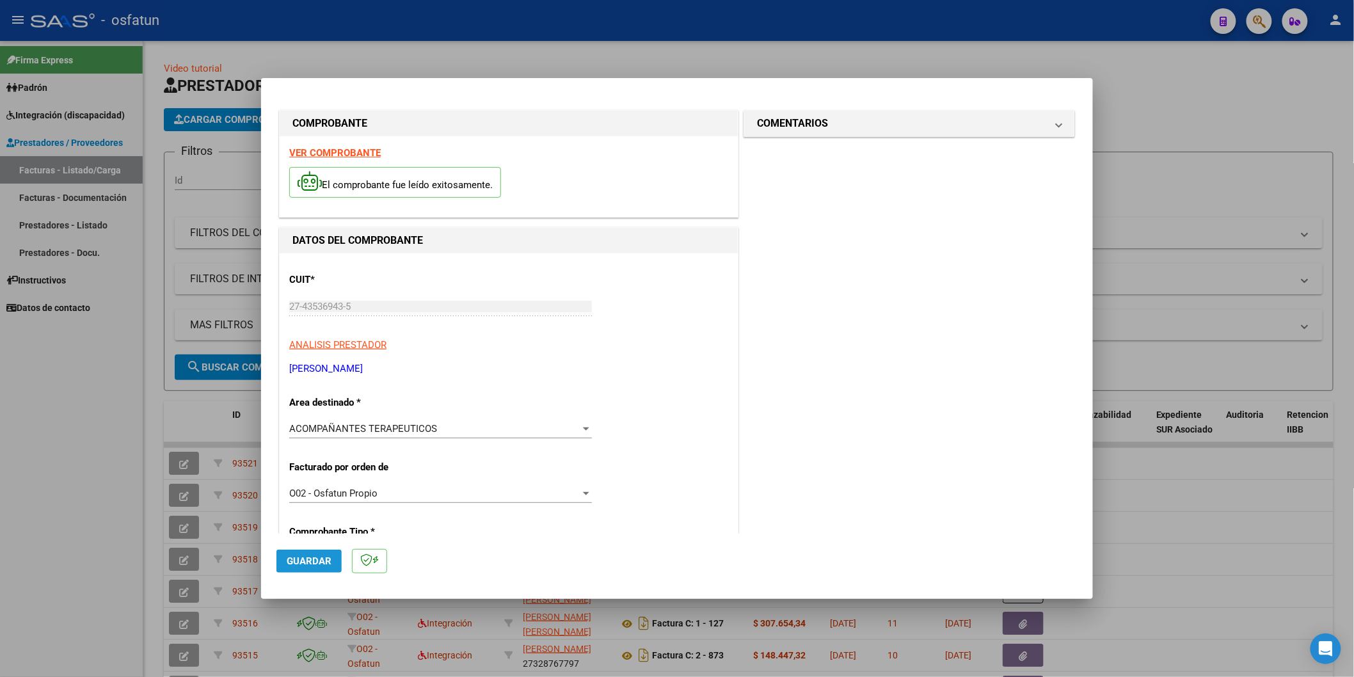
click at [319, 557] on span "Guardar" at bounding box center [309, 561] width 45 height 12
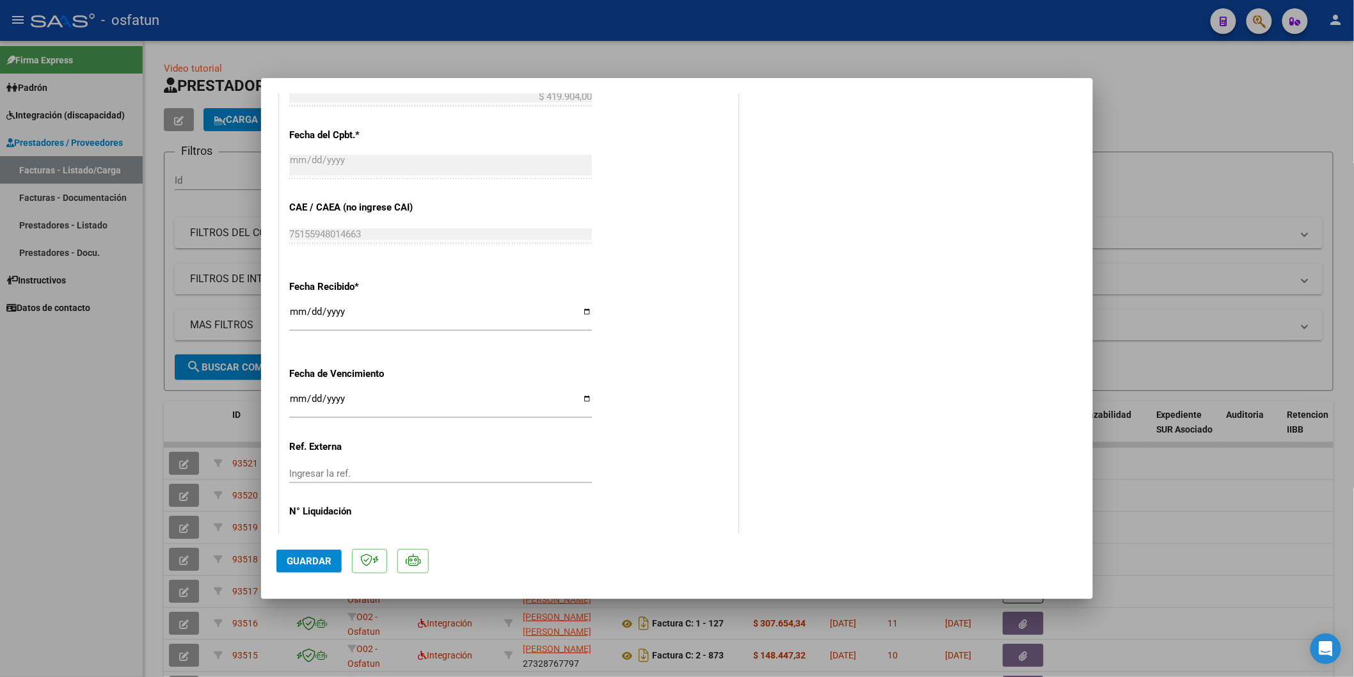
scroll to position [719, 0]
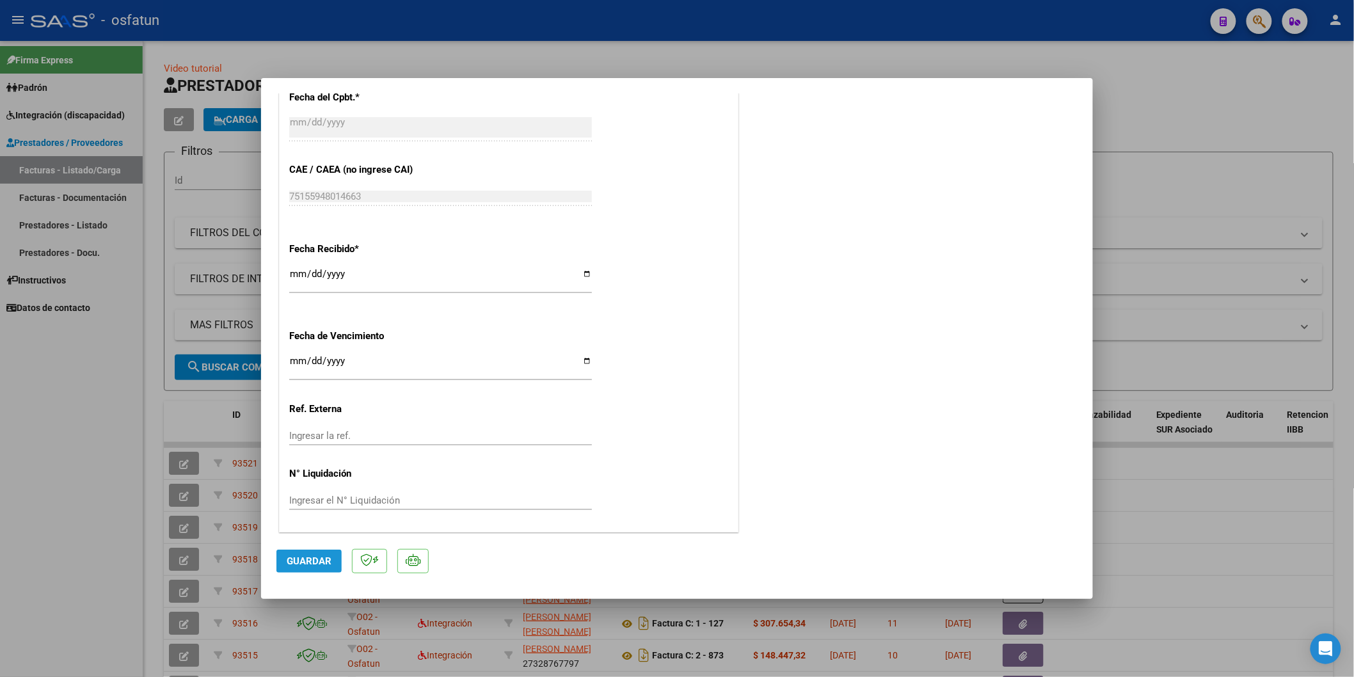
click at [303, 561] on span "Guardar" at bounding box center [309, 561] width 45 height 12
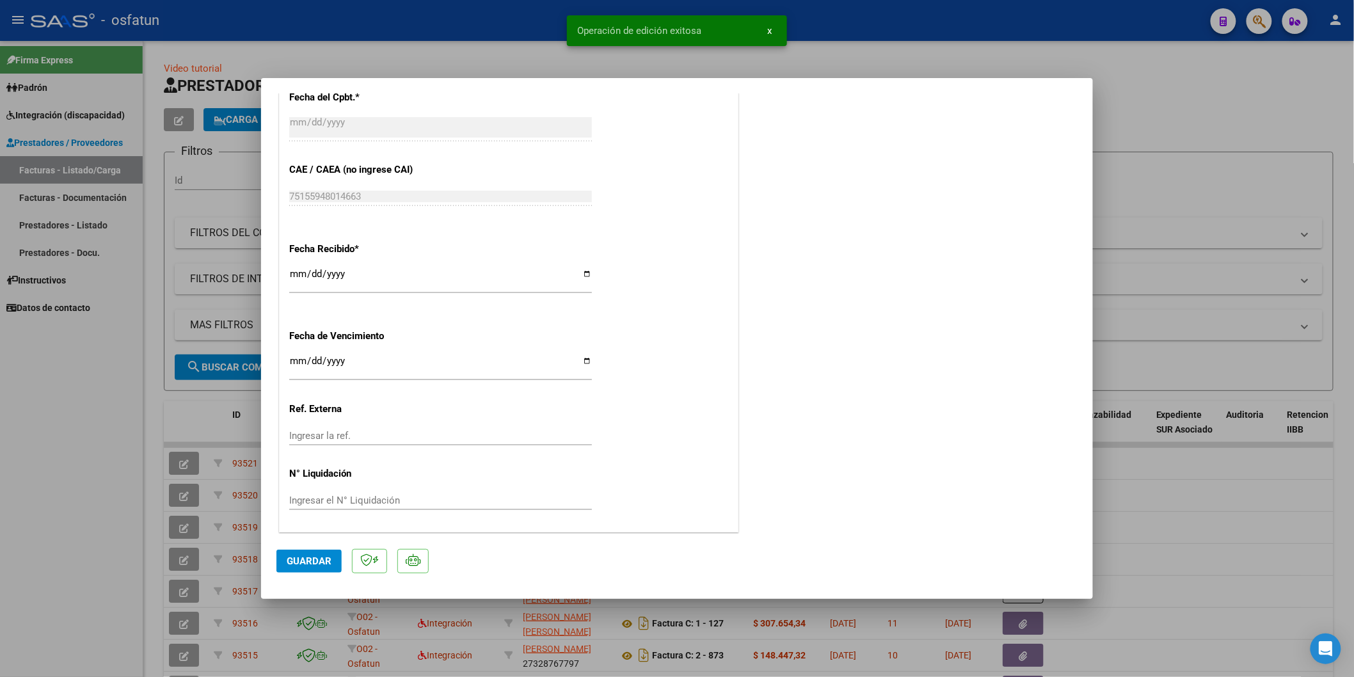
click at [73, 494] on div at bounding box center [677, 338] width 1354 height 677
type input "$ 0,00"
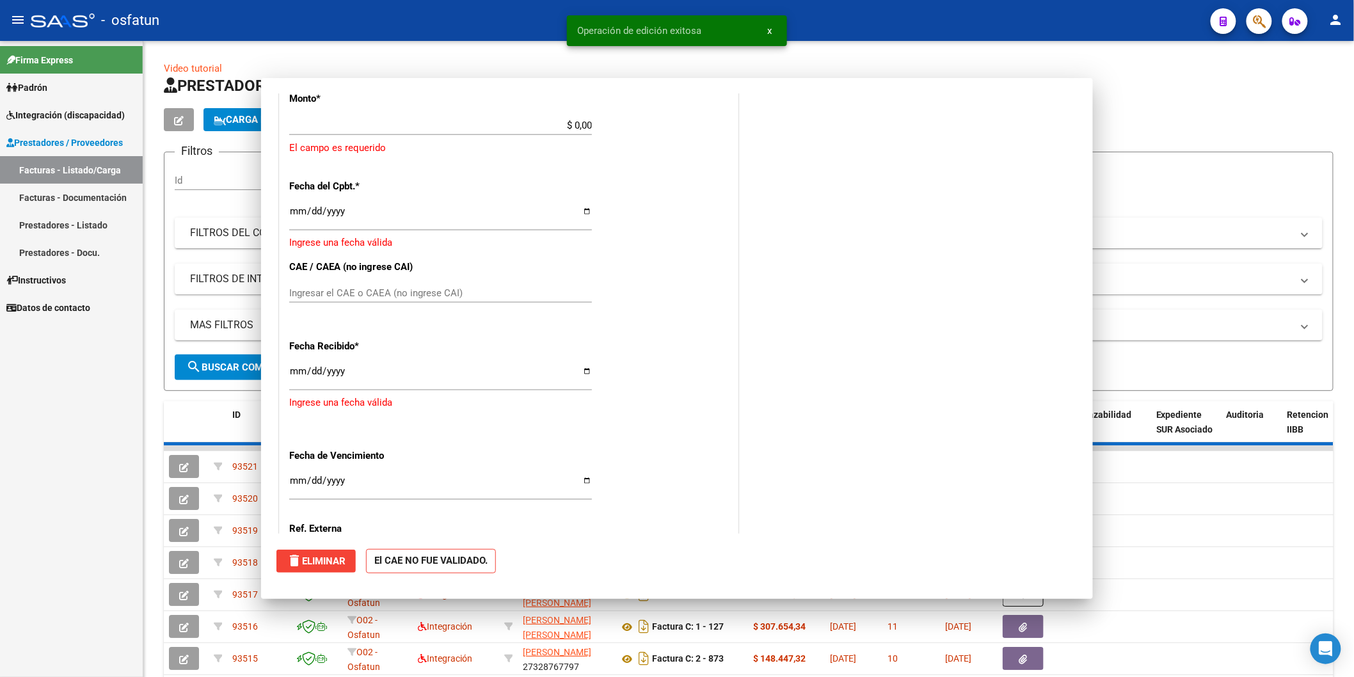
scroll to position [808, 0]
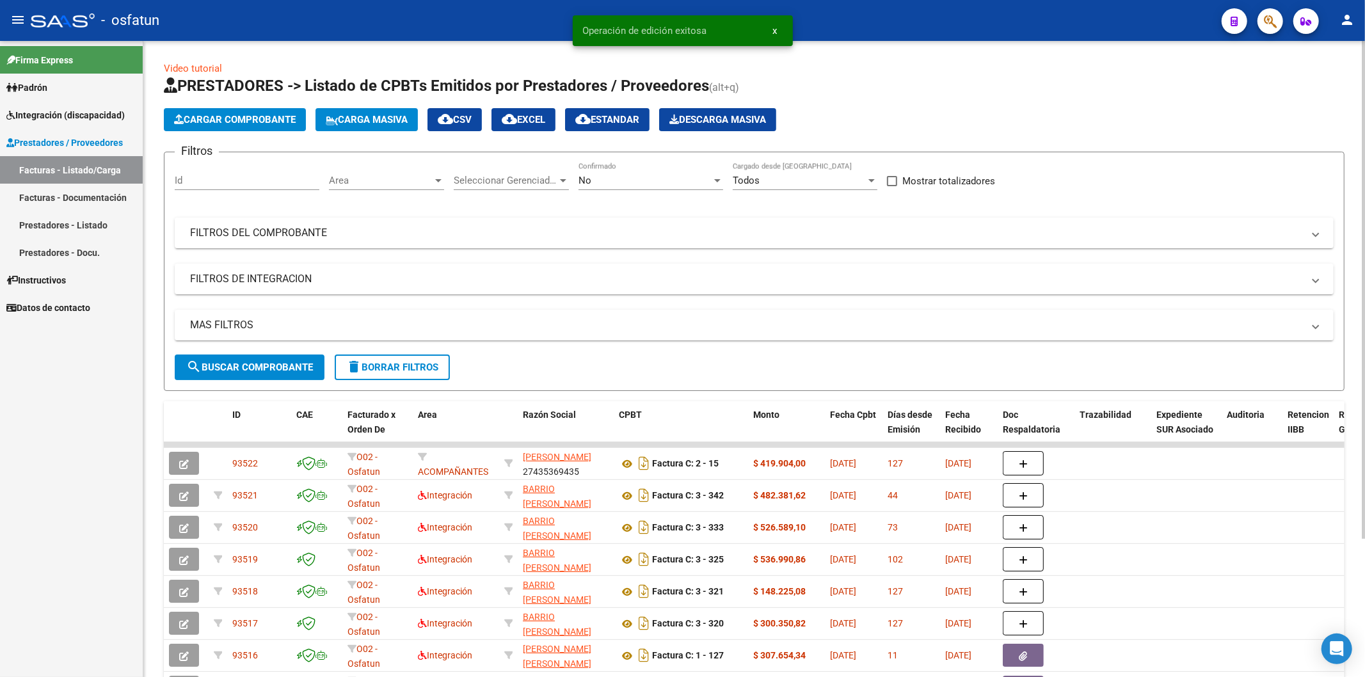
click at [237, 120] on span "Cargar Comprobante" at bounding box center [235, 120] width 122 height 12
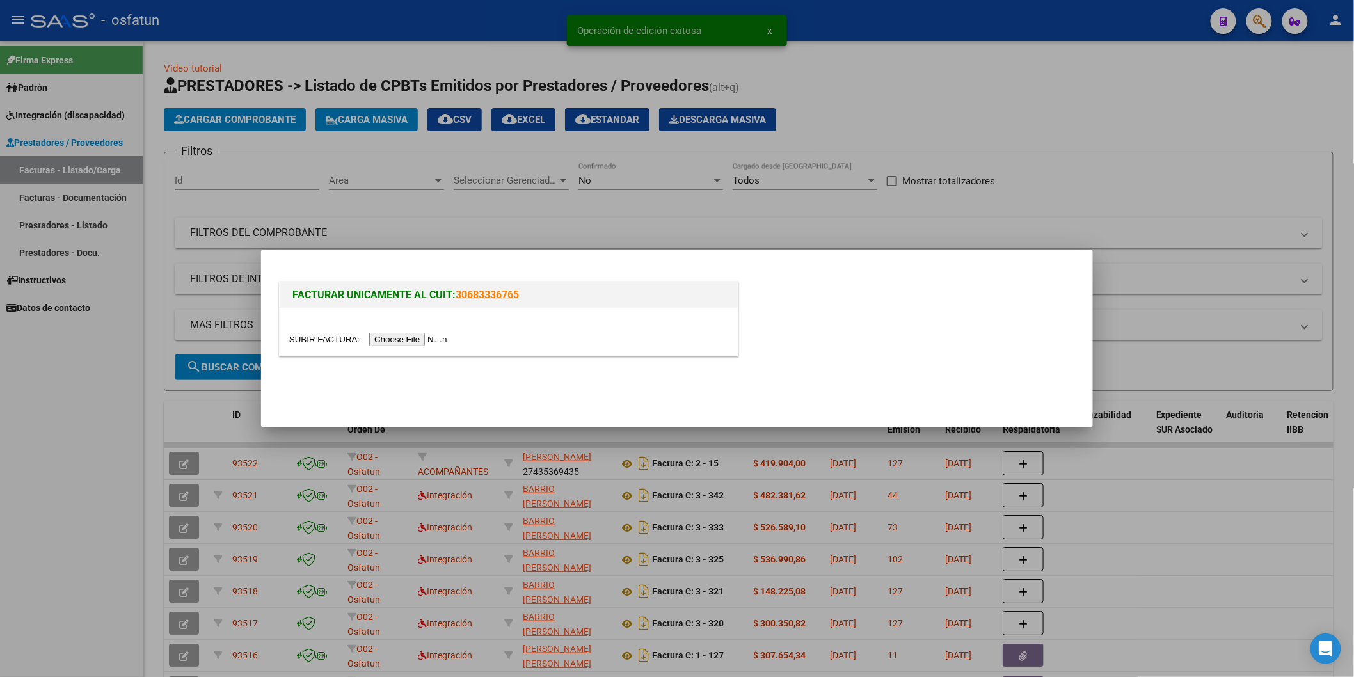
click at [413, 336] on input "file" at bounding box center [370, 339] width 162 height 13
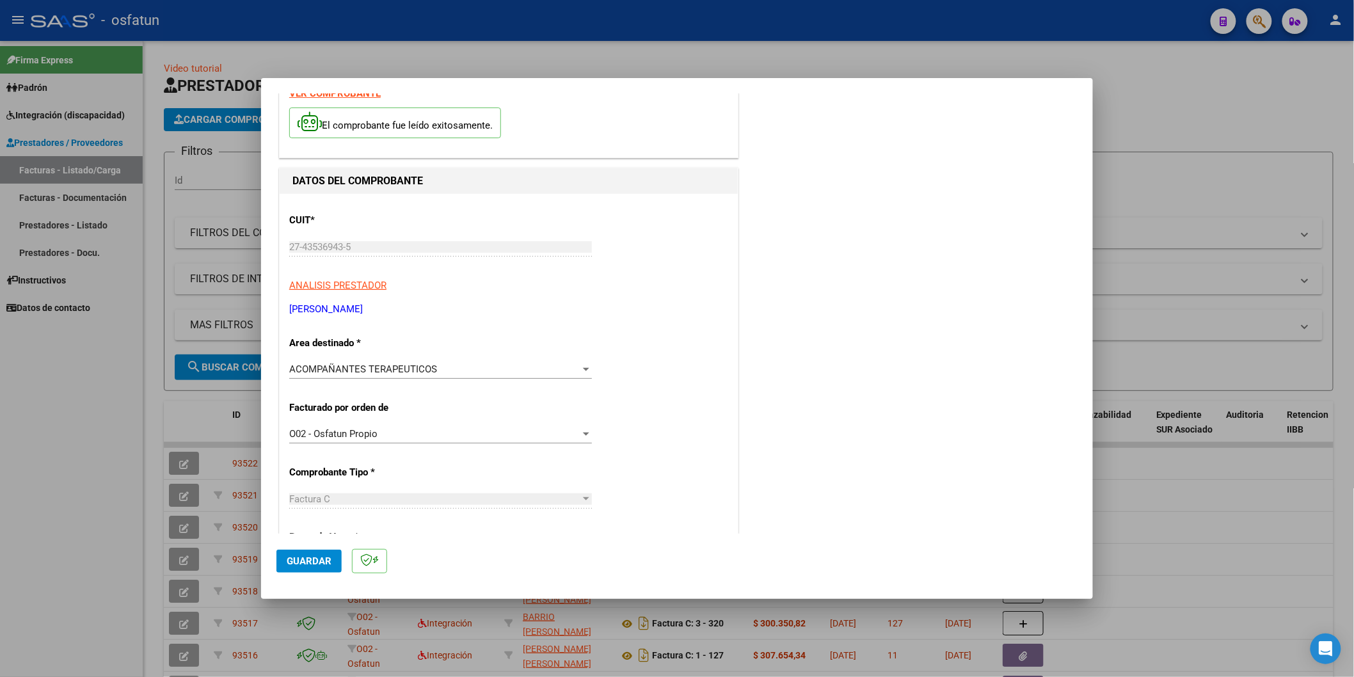
scroll to position [0, 0]
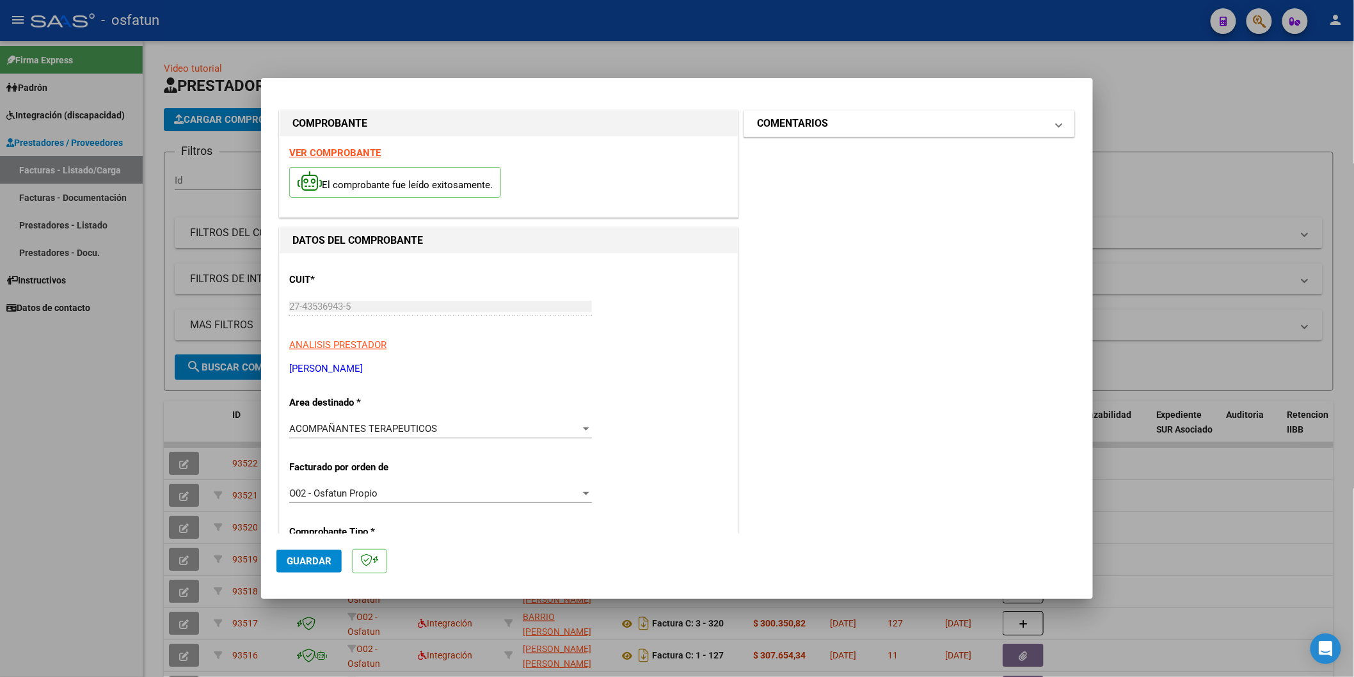
click at [833, 125] on mat-panel-title "COMENTARIOS" at bounding box center [901, 123] width 289 height 15
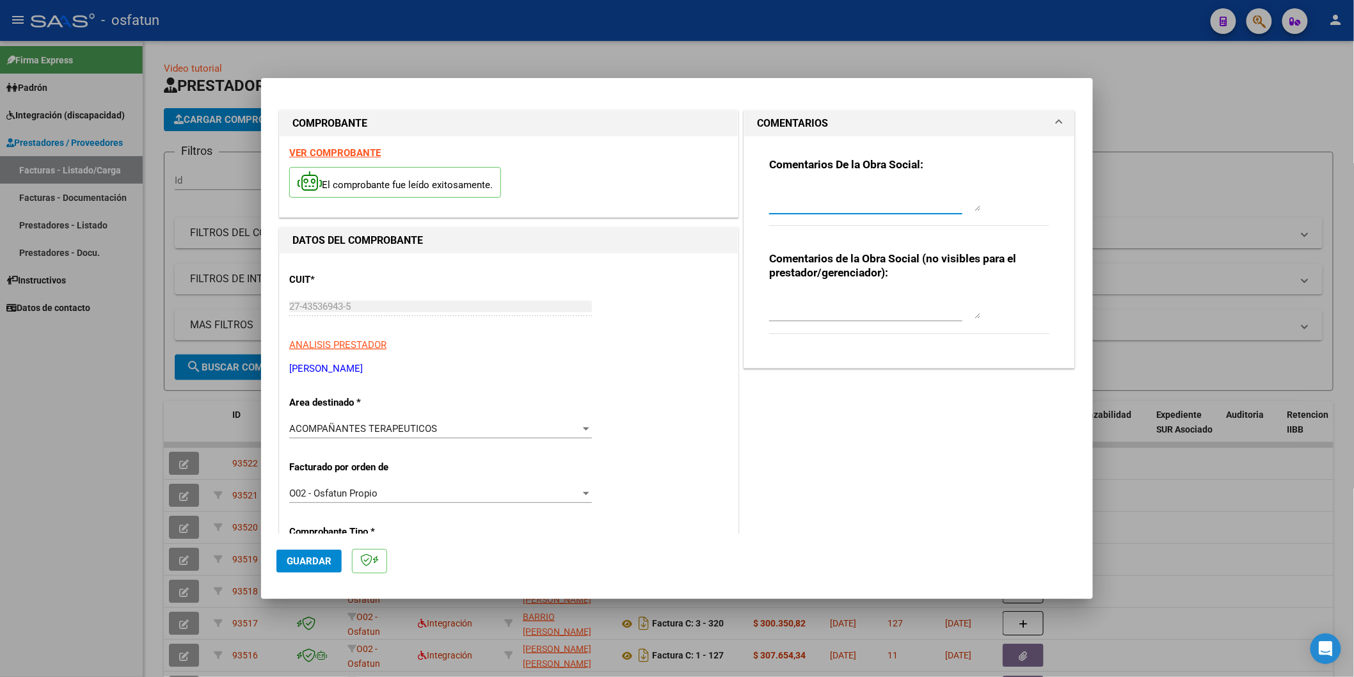
click at [811, 205] on textarea at bounding box center [874, 199] width 211 height 26
type textarea "Junio 2025"
click at [298, 559] on span "Guardar" at bounding box center [309, 561] width 45 height 12
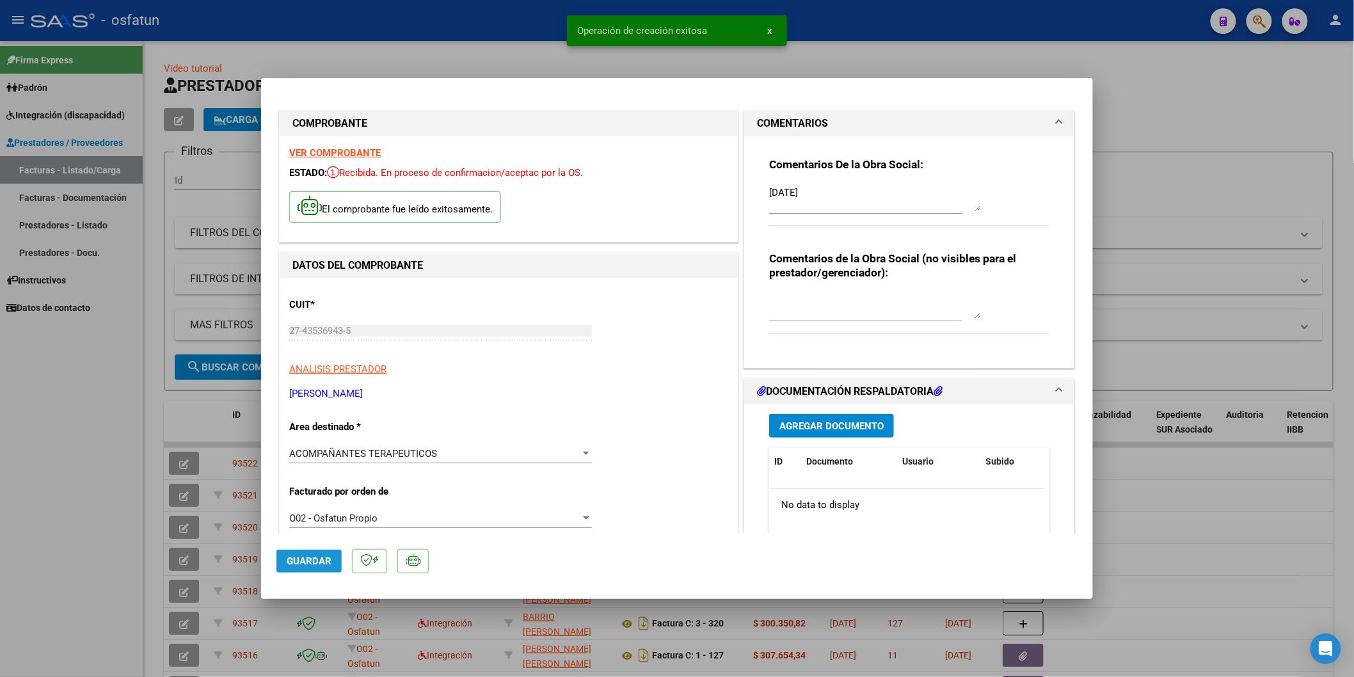
click at [304, 558] on span "Guardar" at bounding box center [309, 561] width 45 height 12
click at [113, 608] on div at bounding box center [677, 338] width 1354 height 677
type input "$ 0,00"
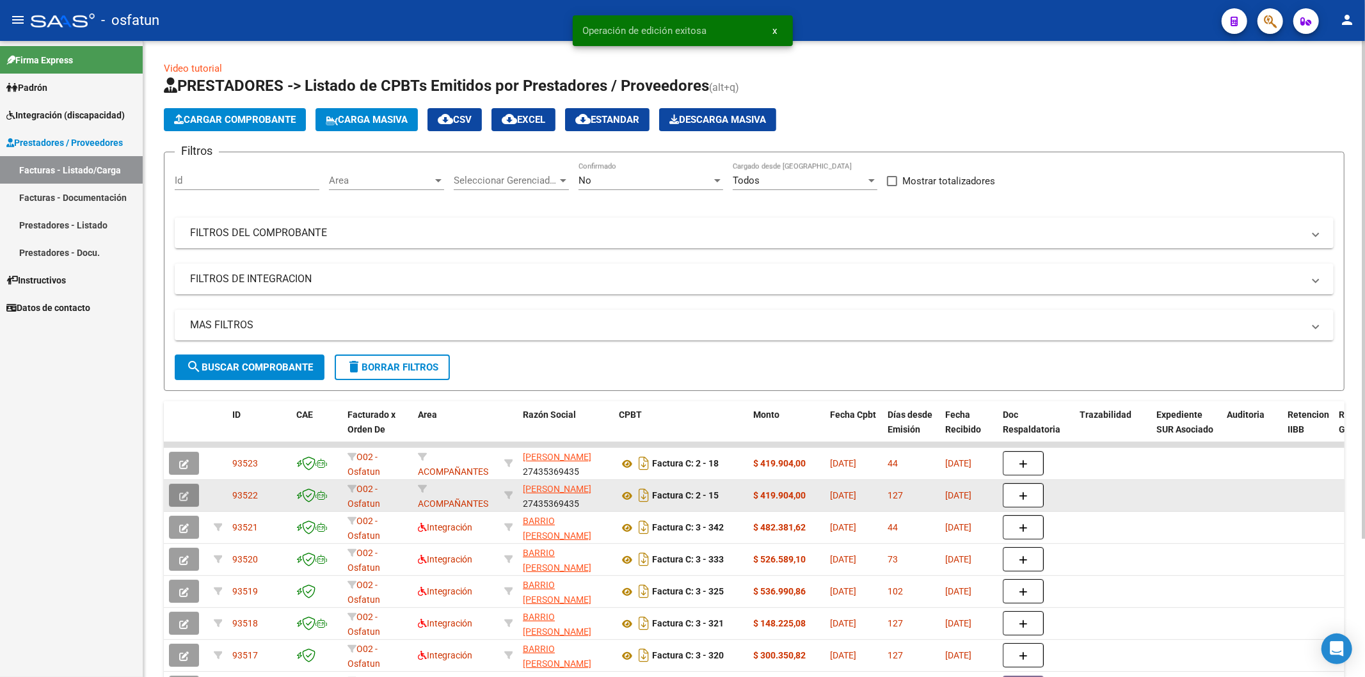
click at [184, 490] on span "button" at bounding box center [184, 496] width 10 height 12
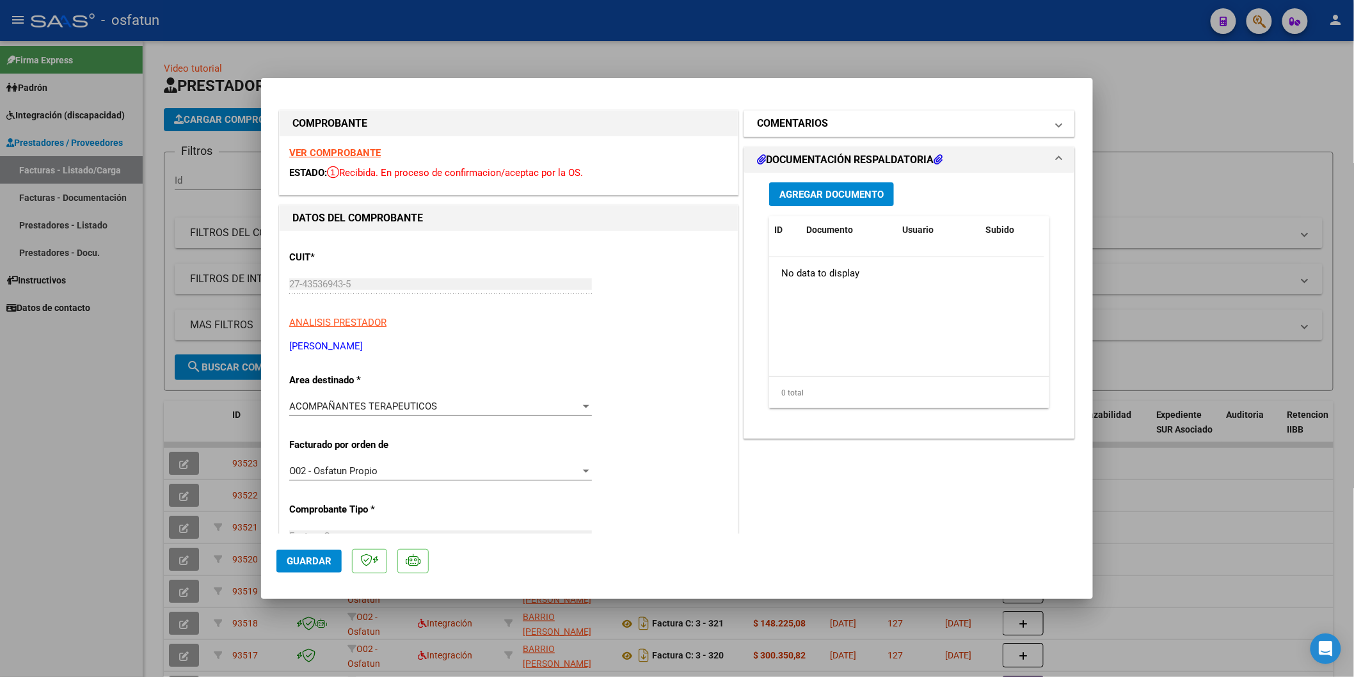
click at [811, 118] on h1 "COMENTARIOS" at bounding box center [792, 123] width 71 height 15
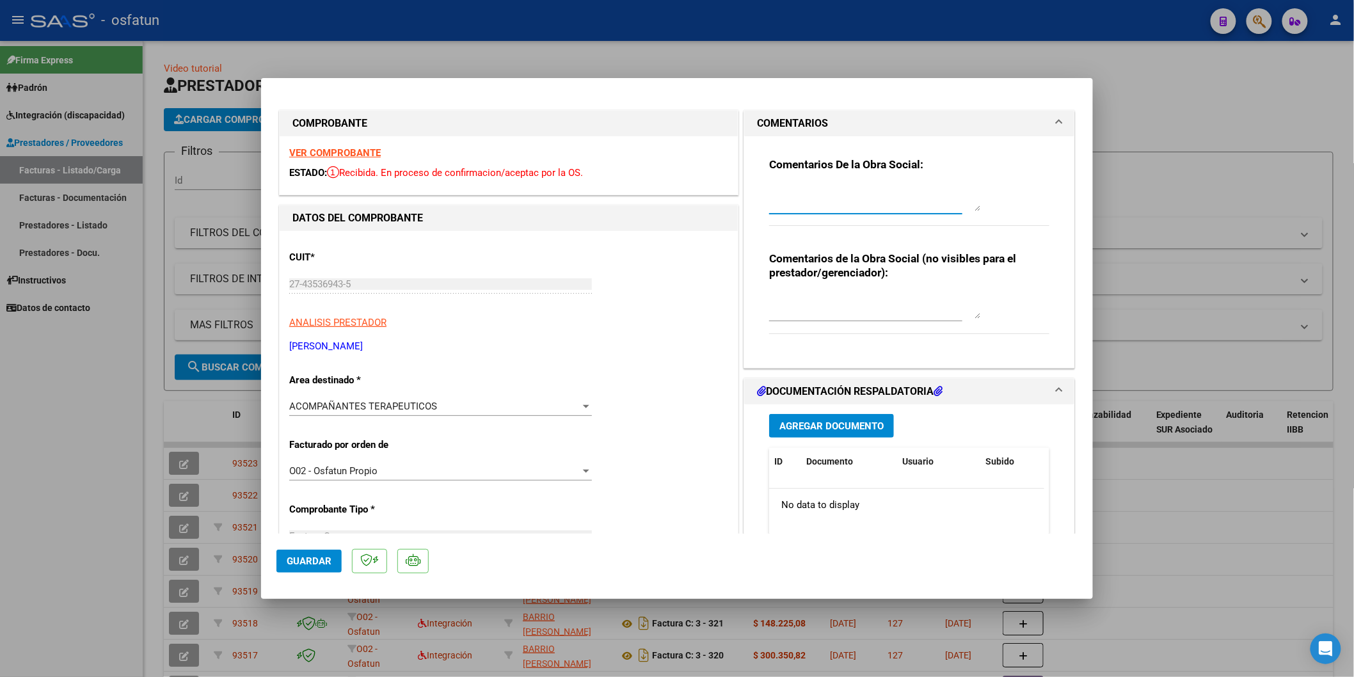
click at [813, 202] on textarea at bounding box center [874, 199] width 211 height 26
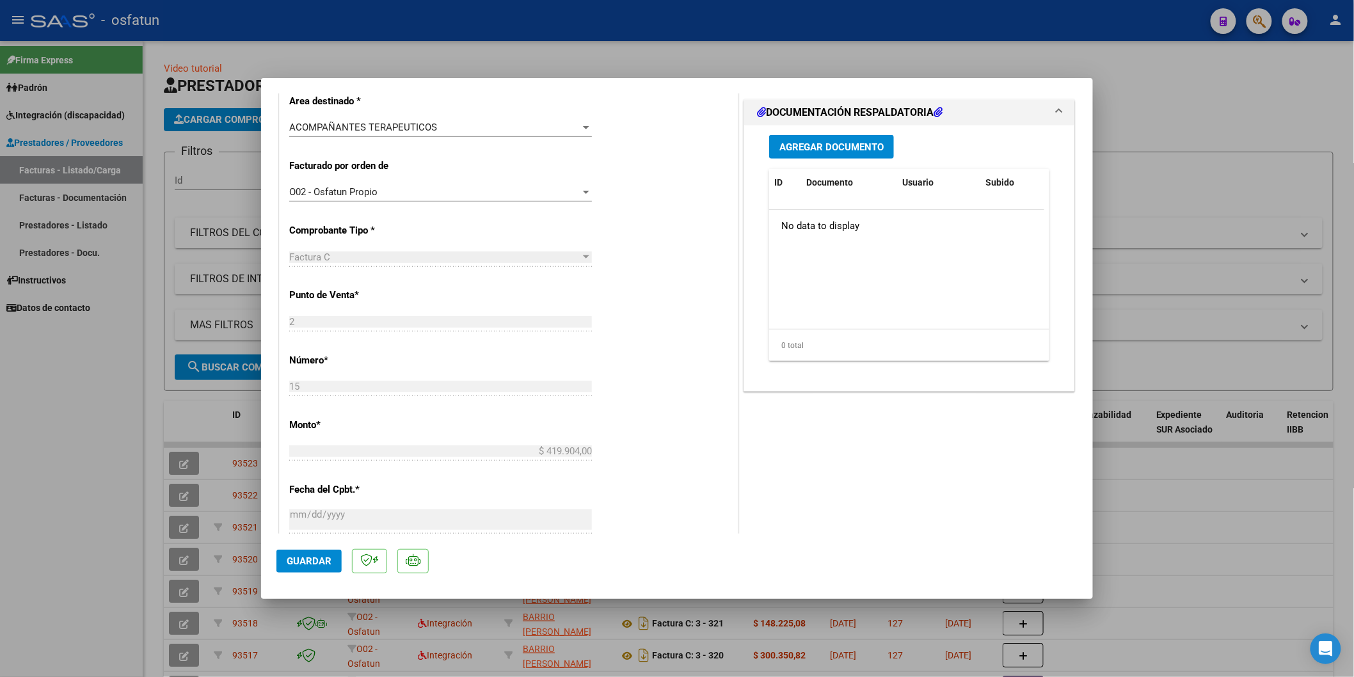
scroll to position [284, 0]
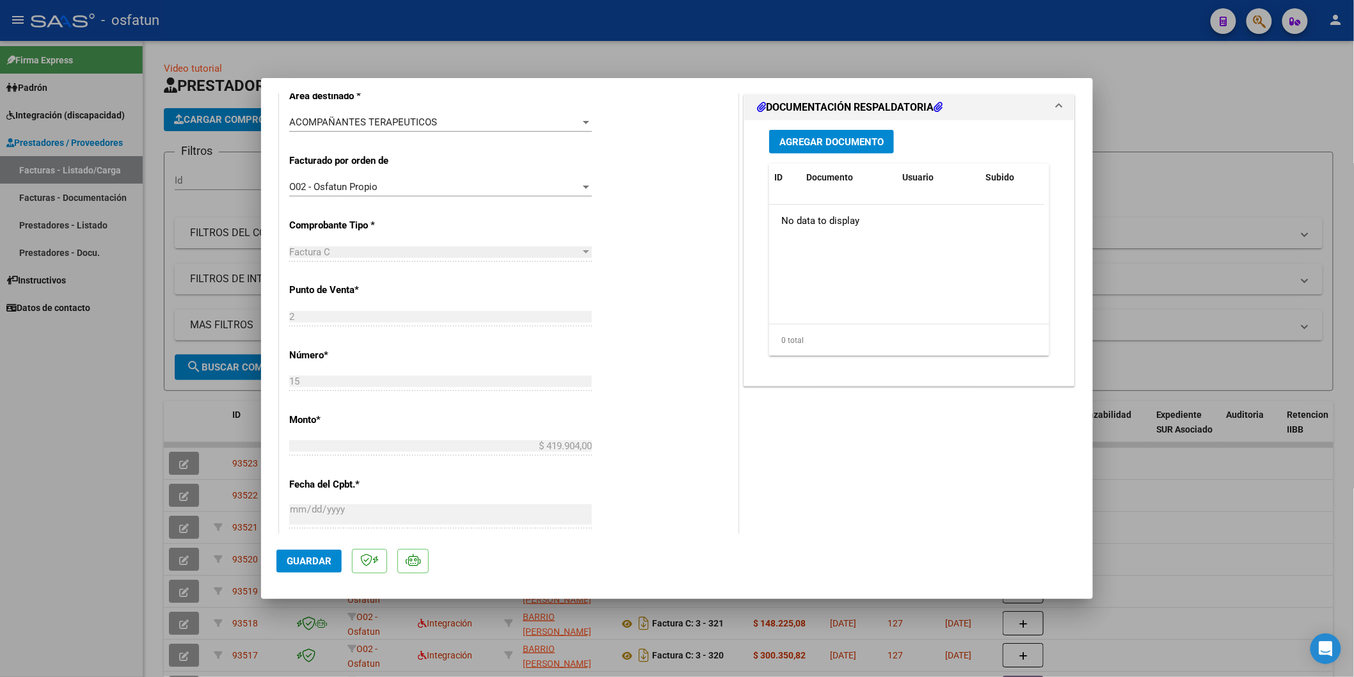
type textarea "Marzo 2025"
click at [307, 561] on span "Guardar" at bounding box center [309, 561] width 45 height 12
click at [29, 539] on div at bounding box center [677, 338] width 1354 height 677
type input "$ 0,00"
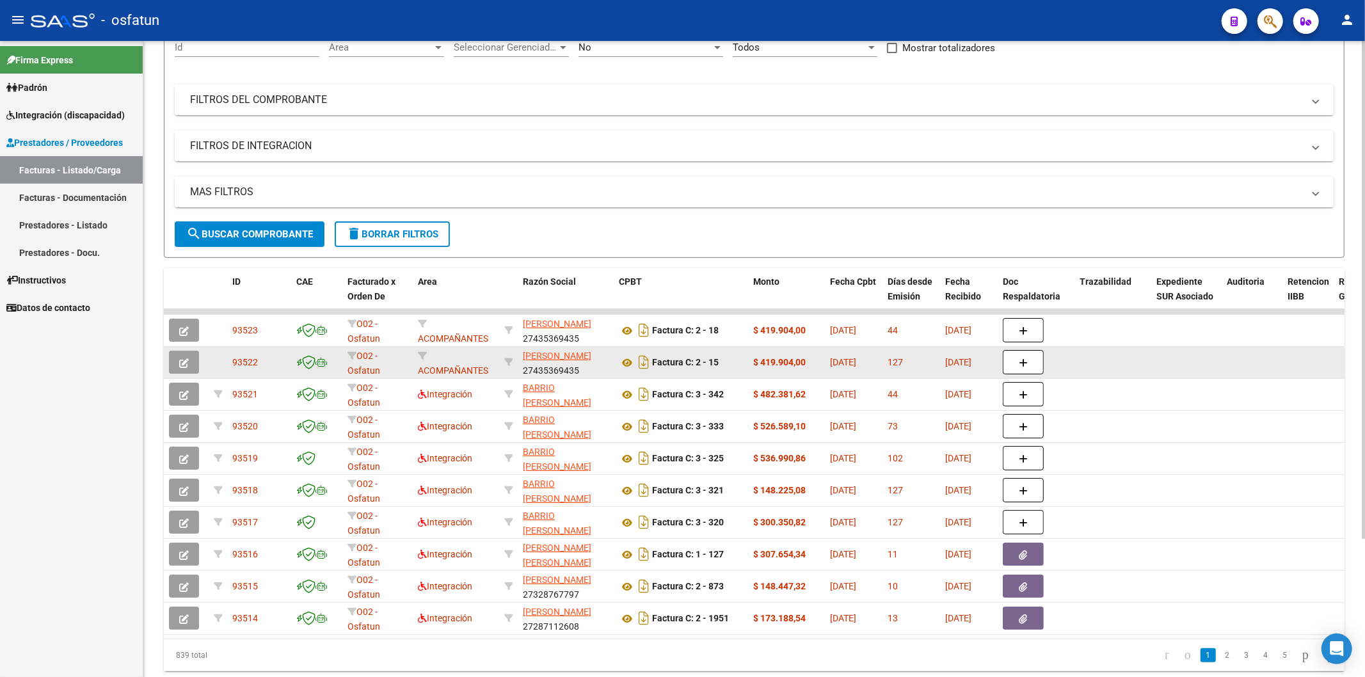
scroll to position [177, 0]
